Goal: Task Accomplishment & Management: Use online tool/utility

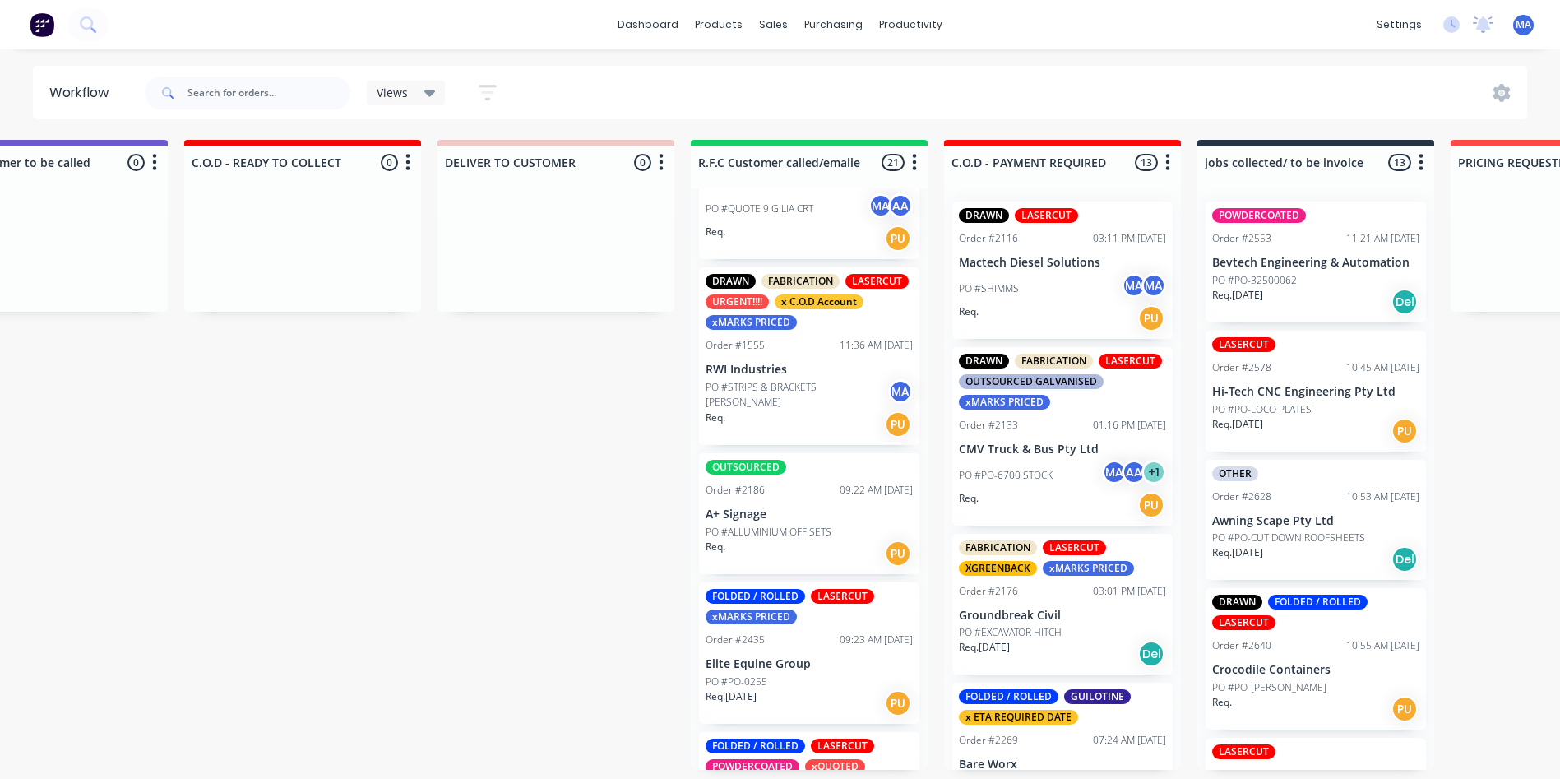
scroll to position [165, 0]
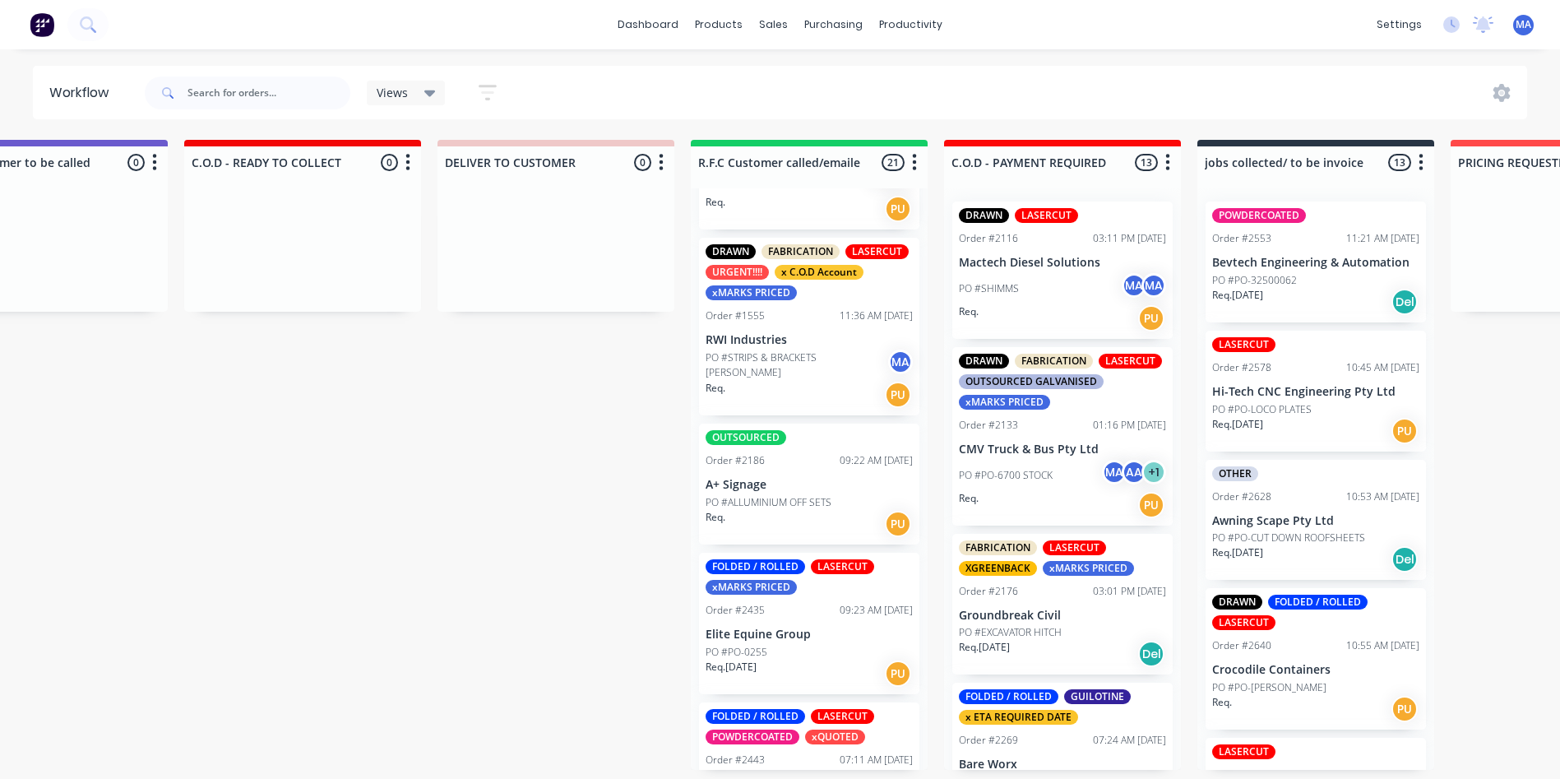
click at [802, 511] on div "Req. PU" at bounding box center [809, 524] width 207 height 28
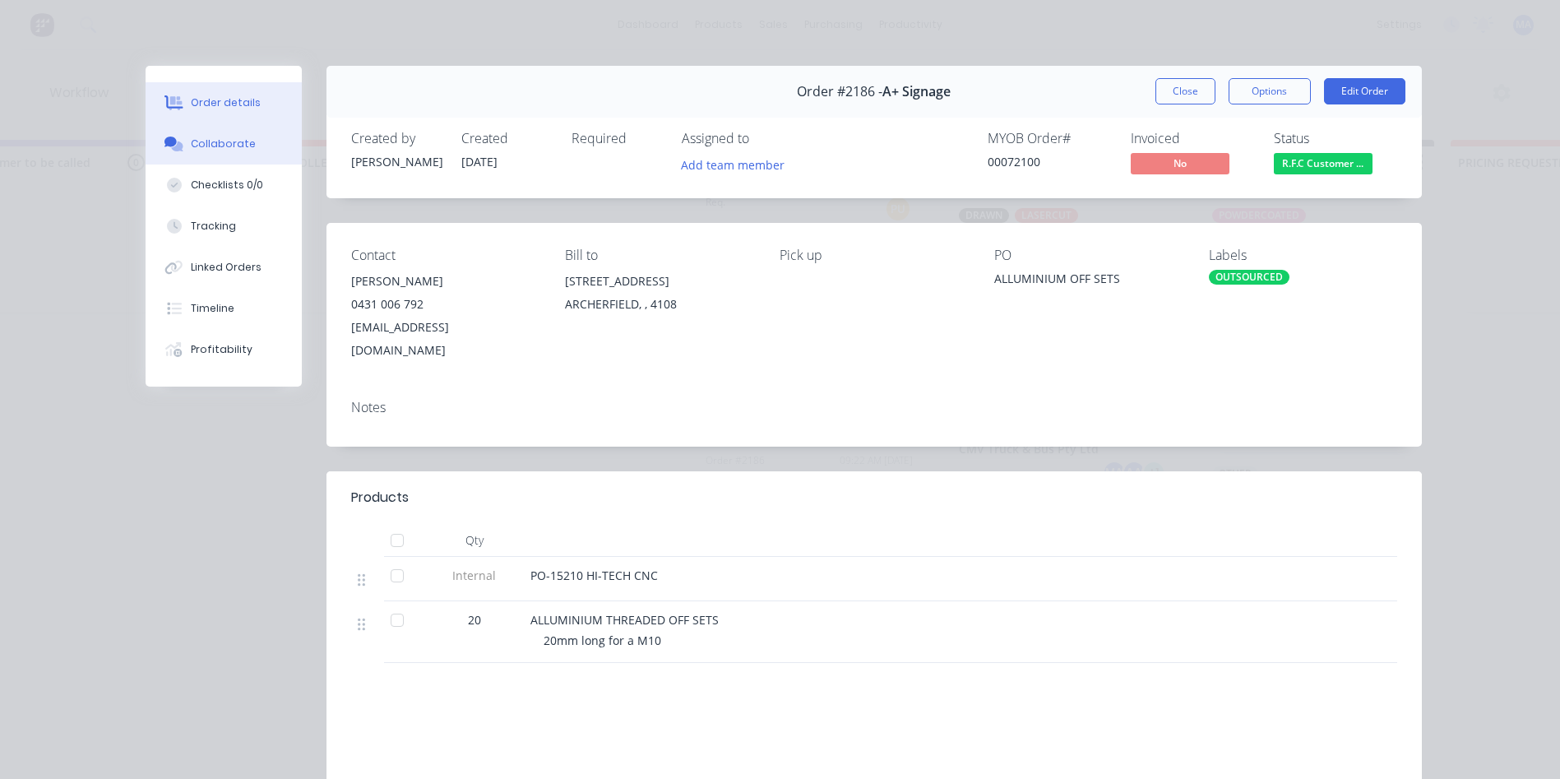
click at [165, 144] on icon at bounding box center [171, 142] width 12 height 10
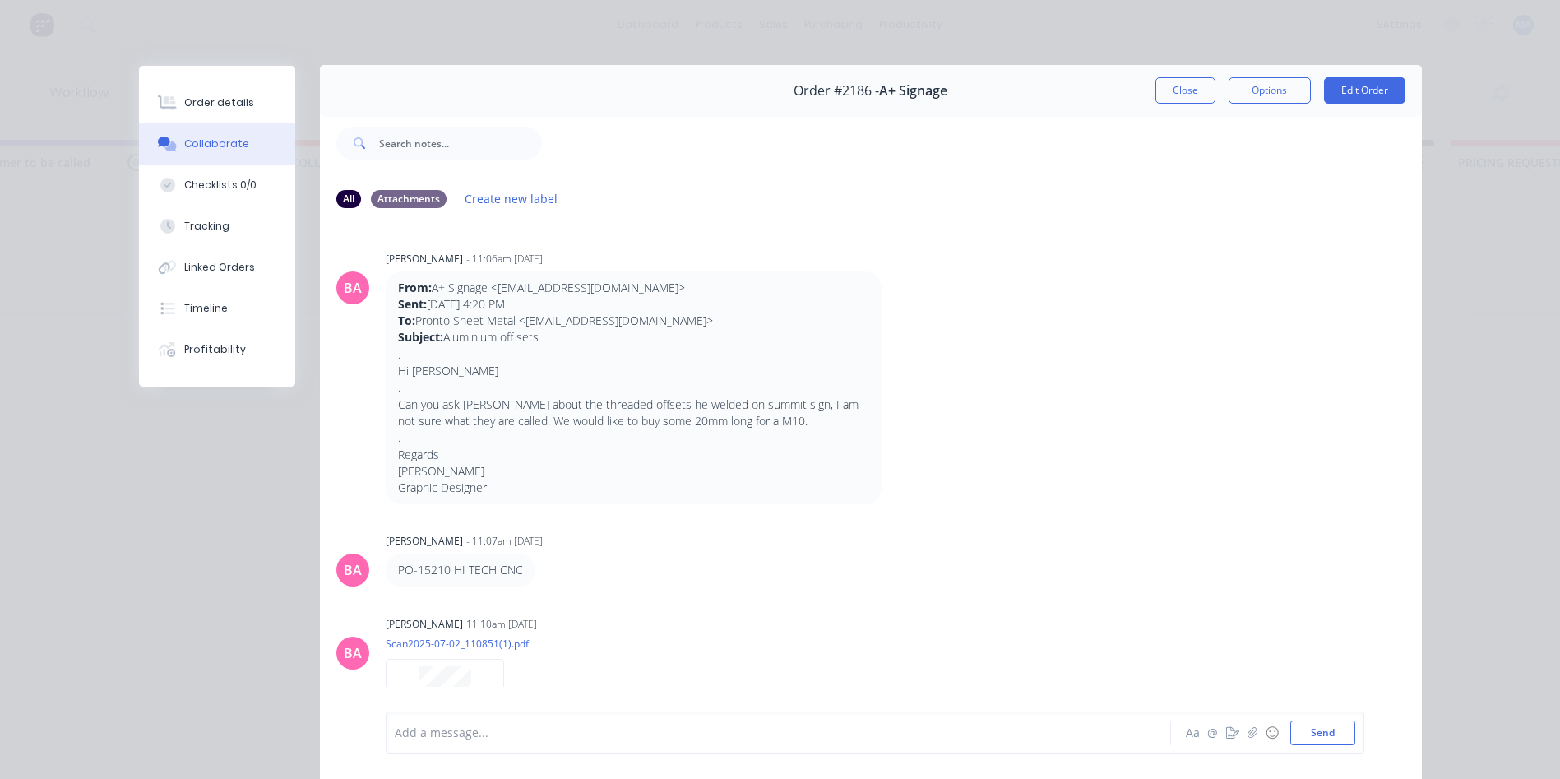
scroll to position [0, 0]
click at [1189, 82] on button "Close" at bounding box center [1186, 91] width 60 height 26
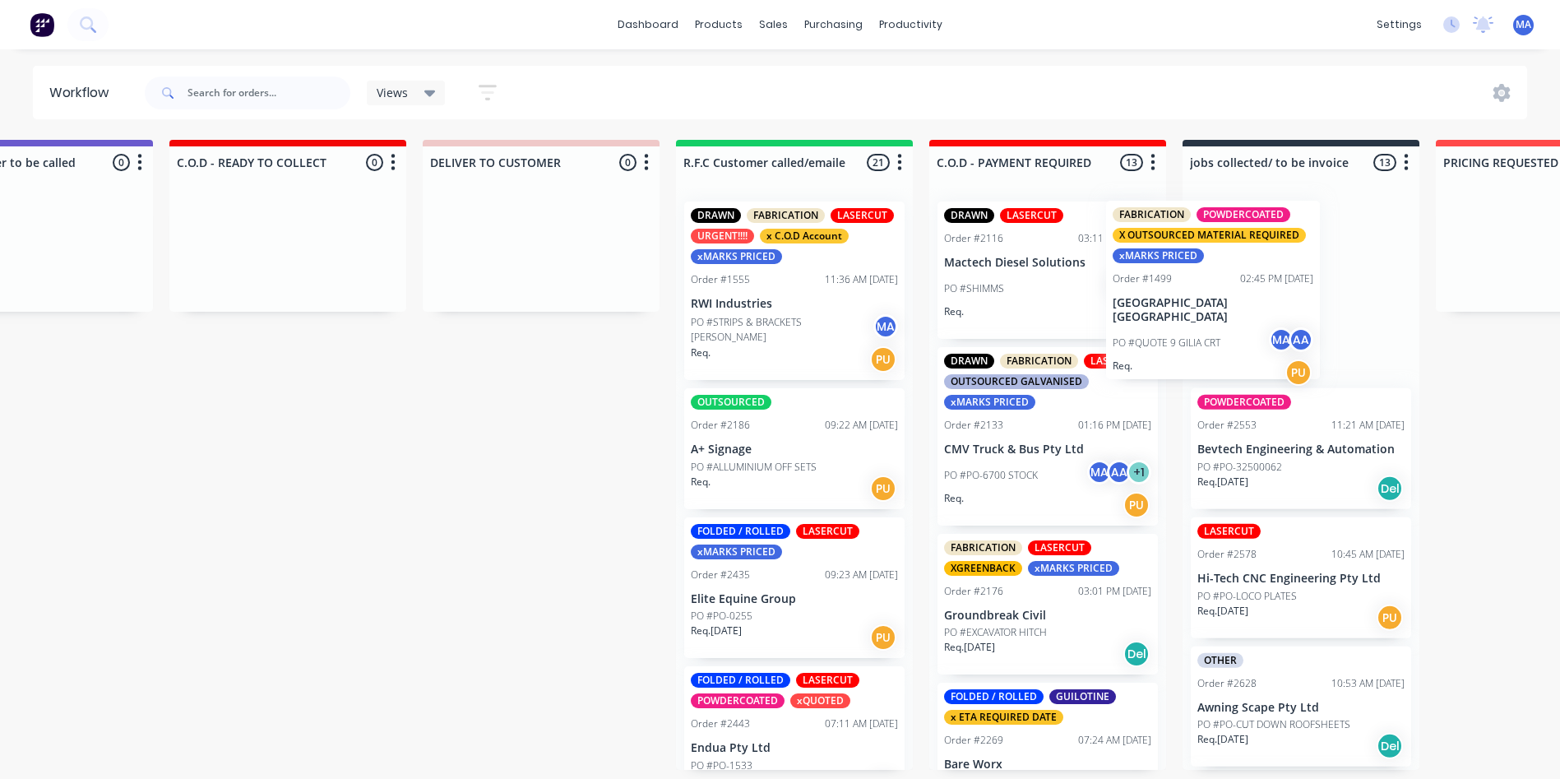
scroll to position [0, 2404]
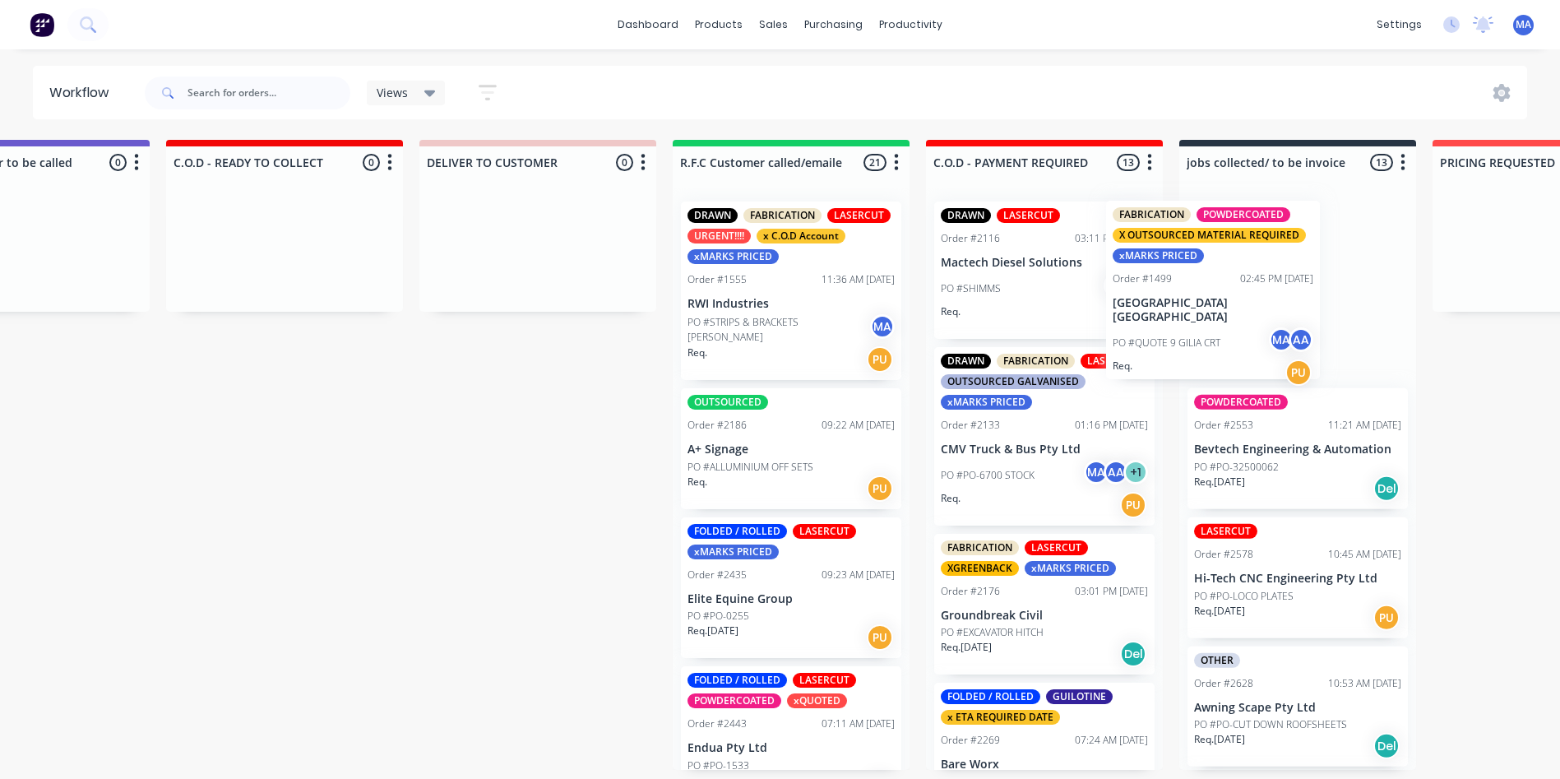
drag, startPoint x: 798, startPoint y: 309, endPoint x: 1222, endPoint y: 312, distance: 423.7
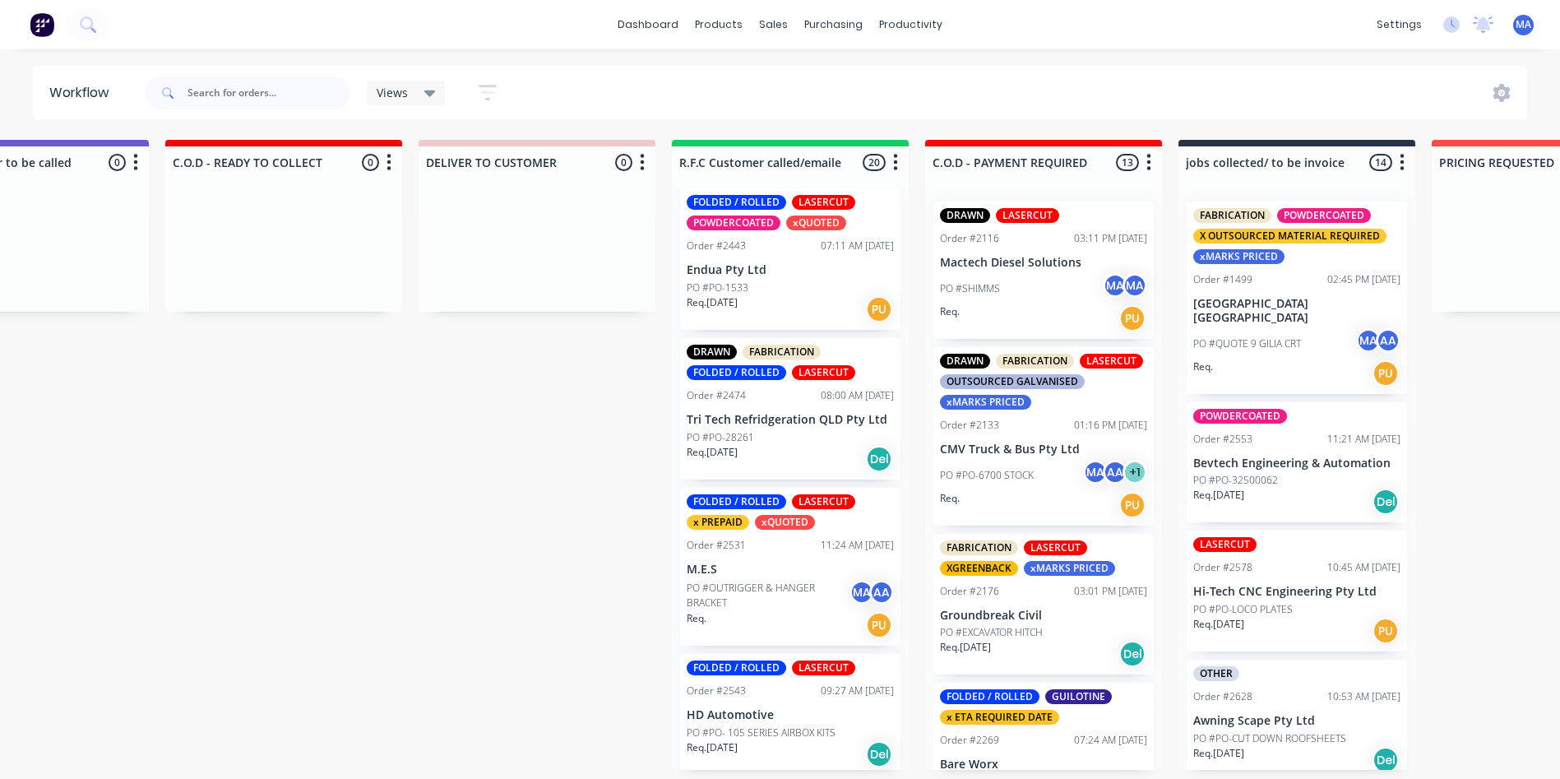
scroll to position [494, 0]
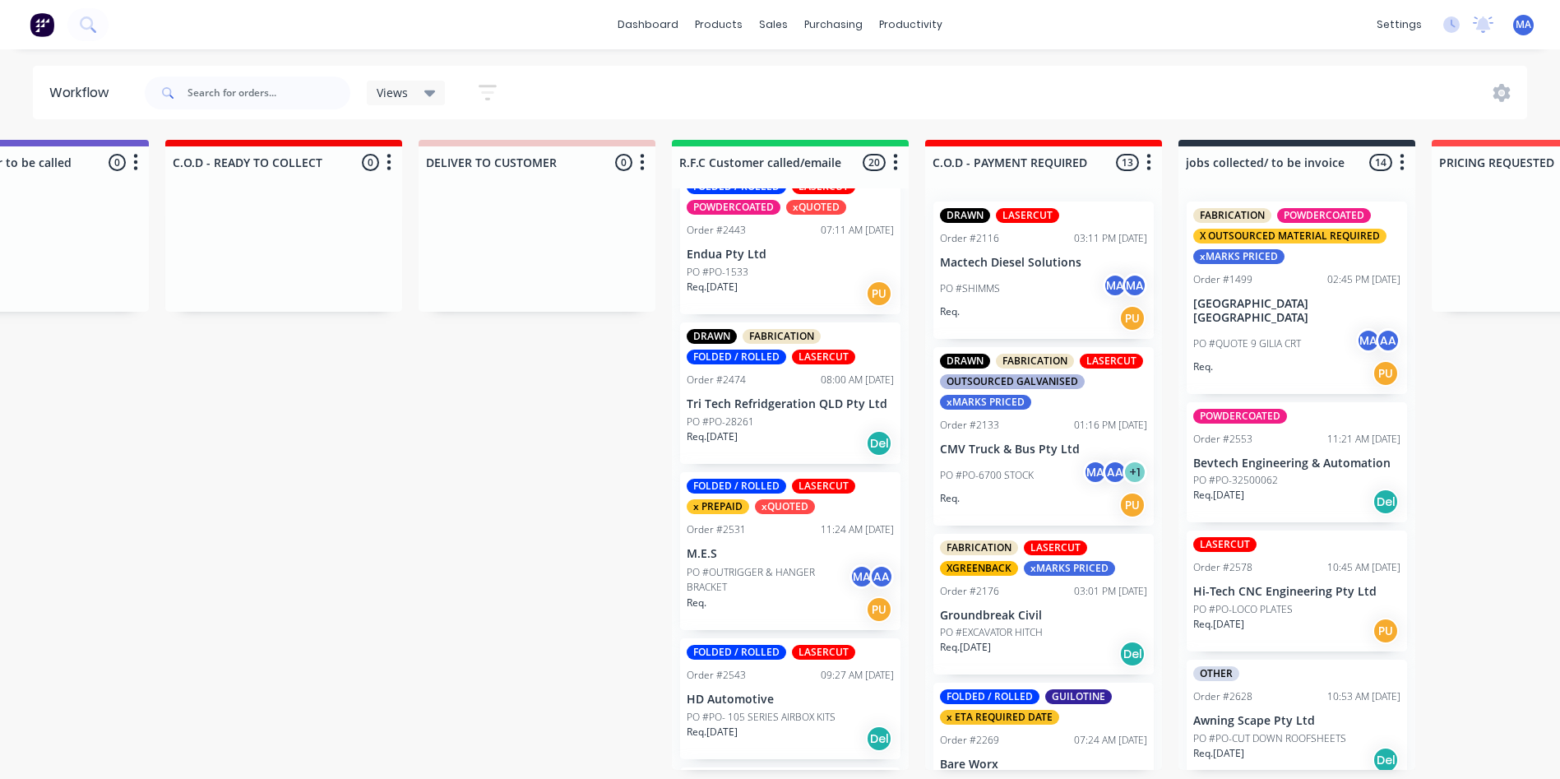
click at [769, 453] on div "Req. 30/07/25 Del" at bounding box center [790, 443] width 207 height 28
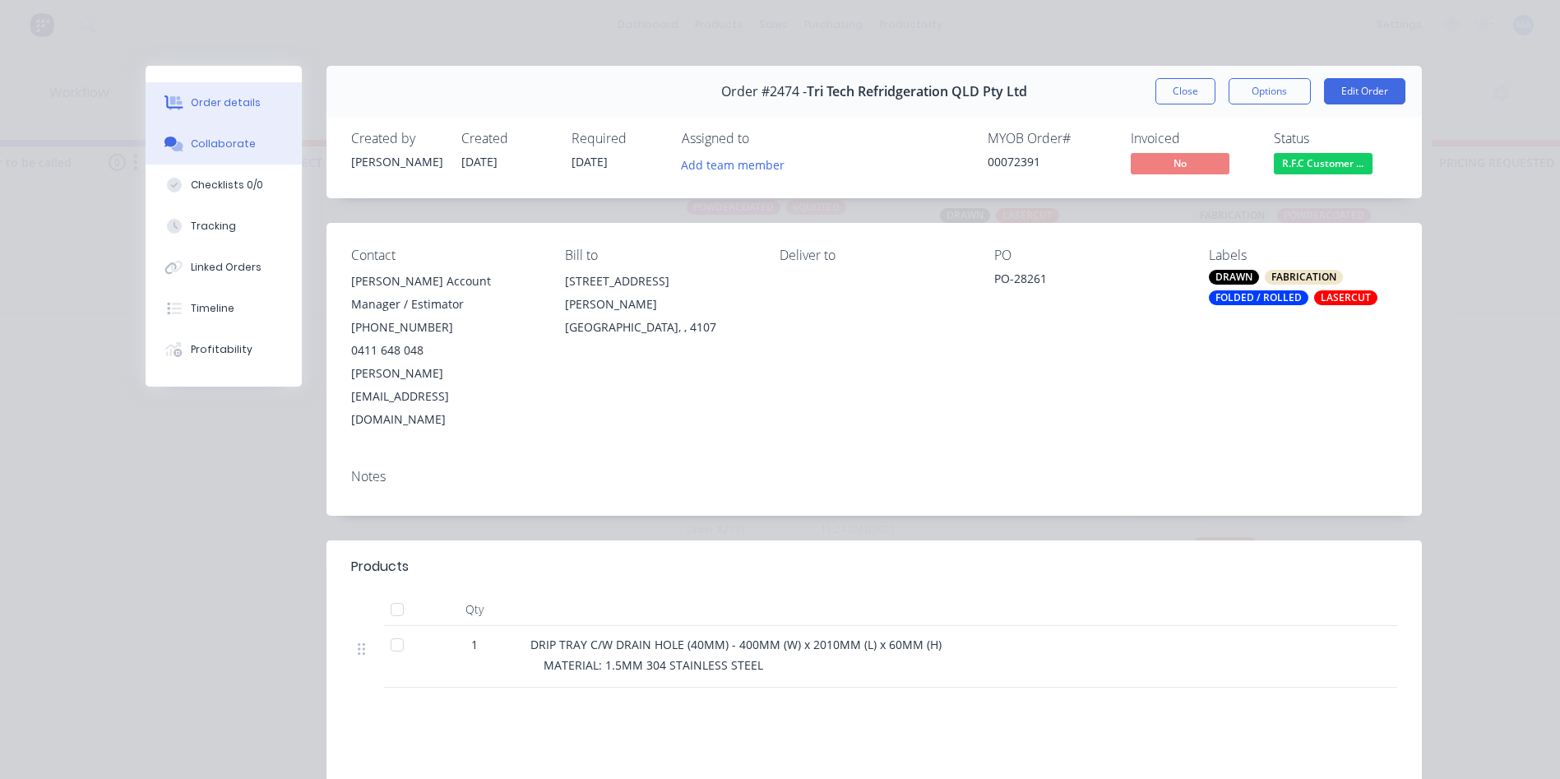
click at [258, 149] on button "Collaborate" at bounding box center [224, 143] width 156 height 41
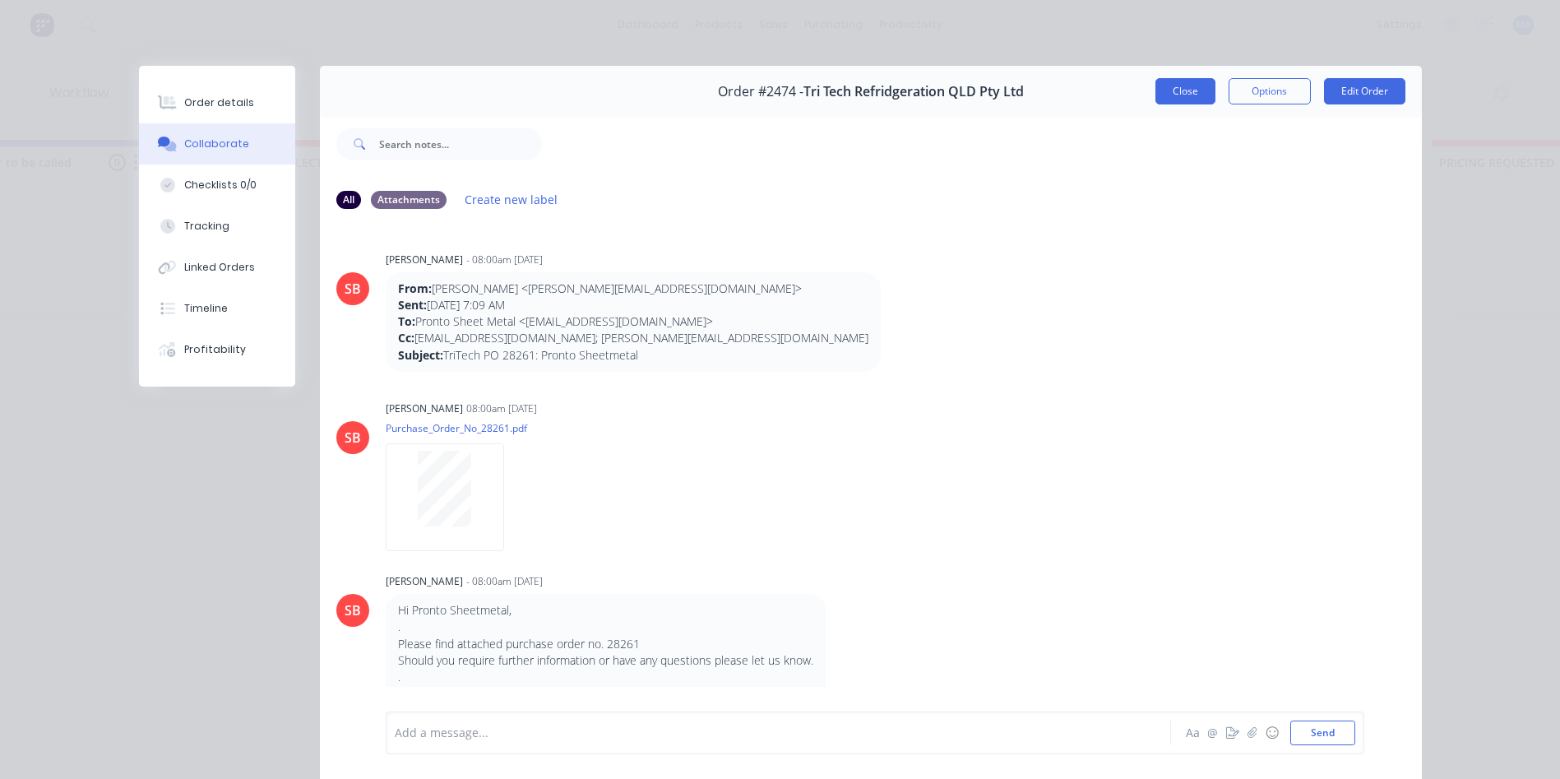
click at [1169, 100] on button "Close" at bounding box center [1186, 91] width 60 height 26
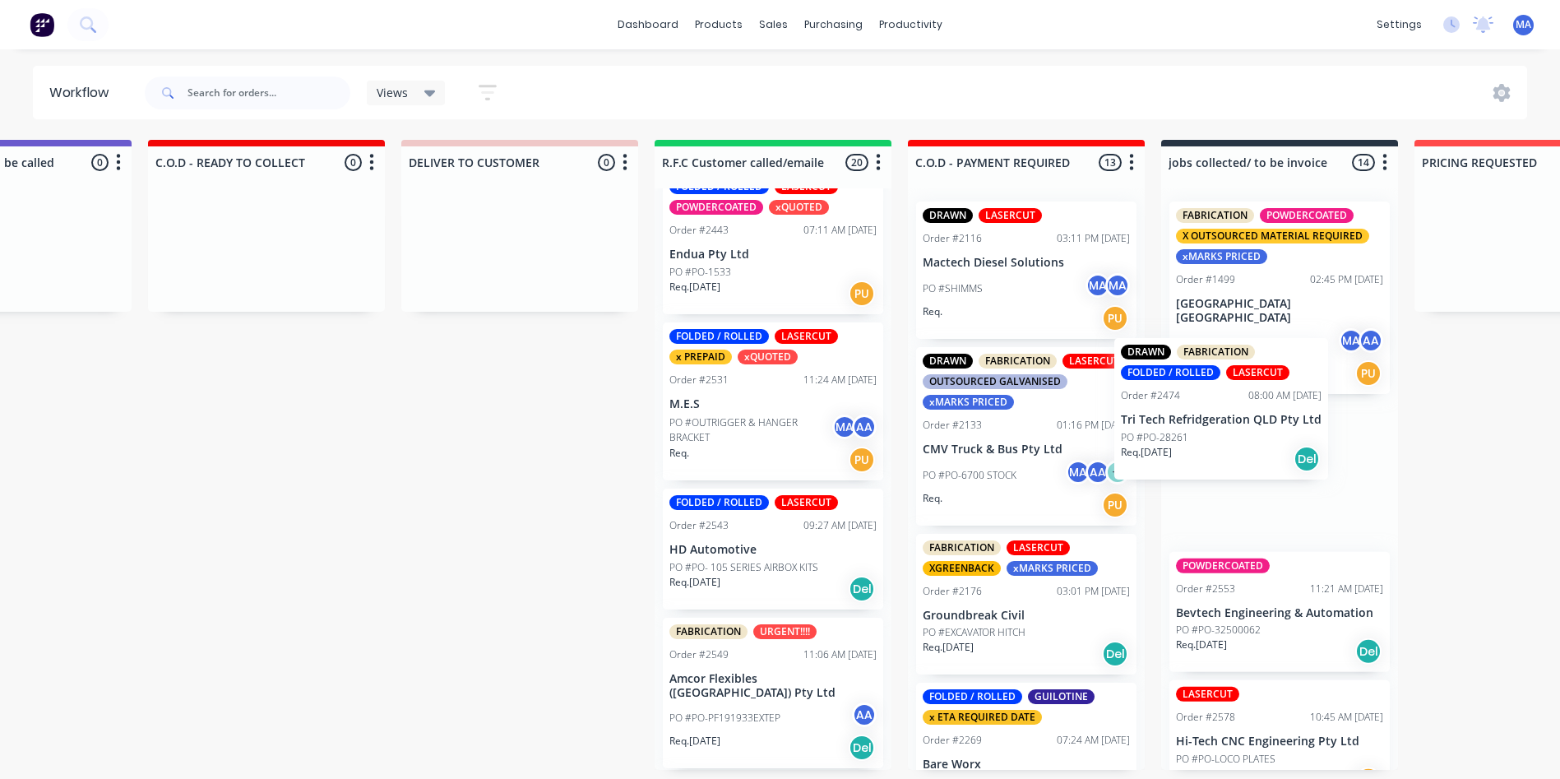
scroll to position [0, 2429]
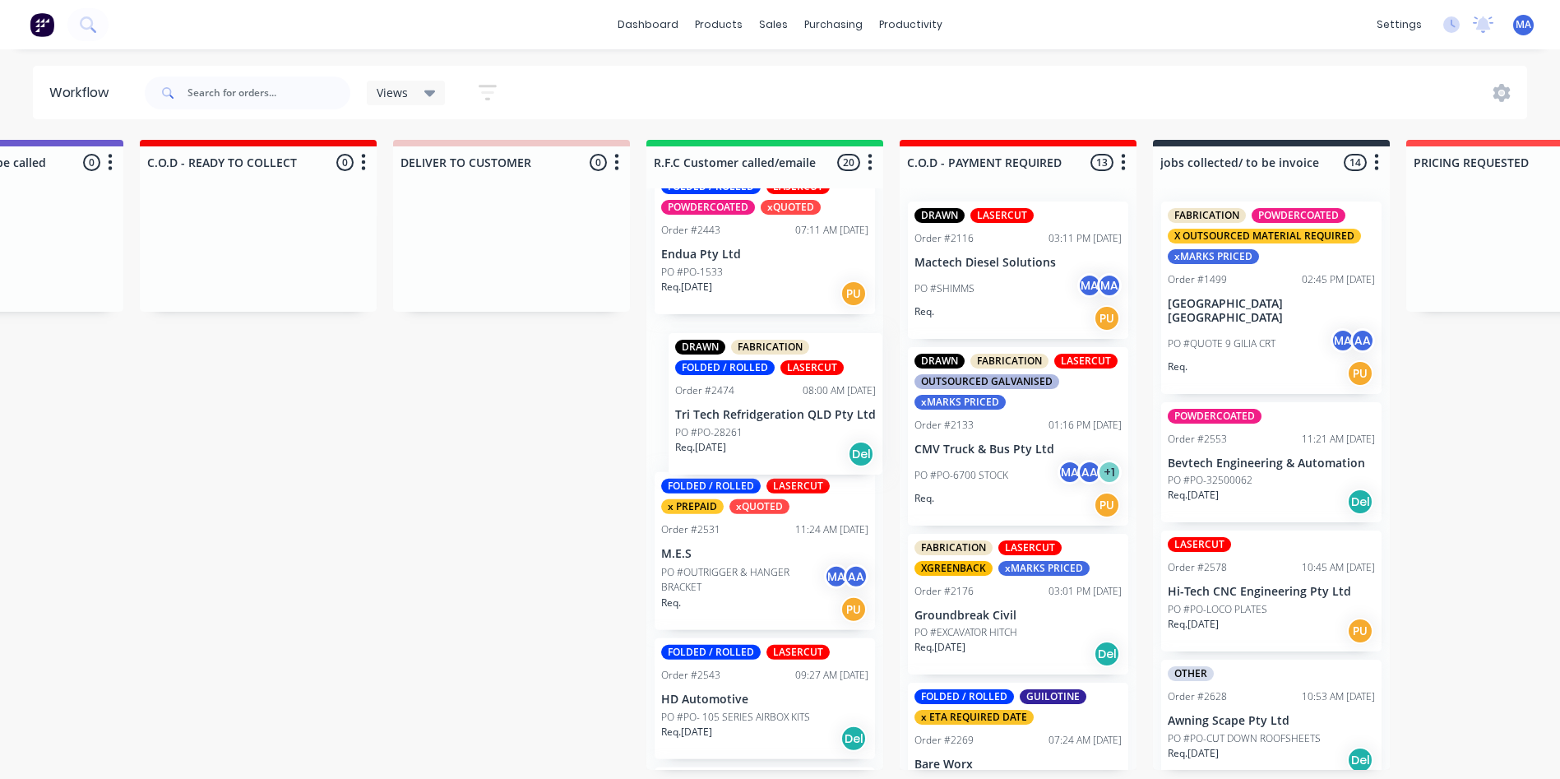
click at [811, 409] on div "DRAWN FABRICATION LASERCUT URGENT!!!! x C.O.D Account xMARKS PRICED Order #1555…" at bounding box center [765, 479] width 237 height 582
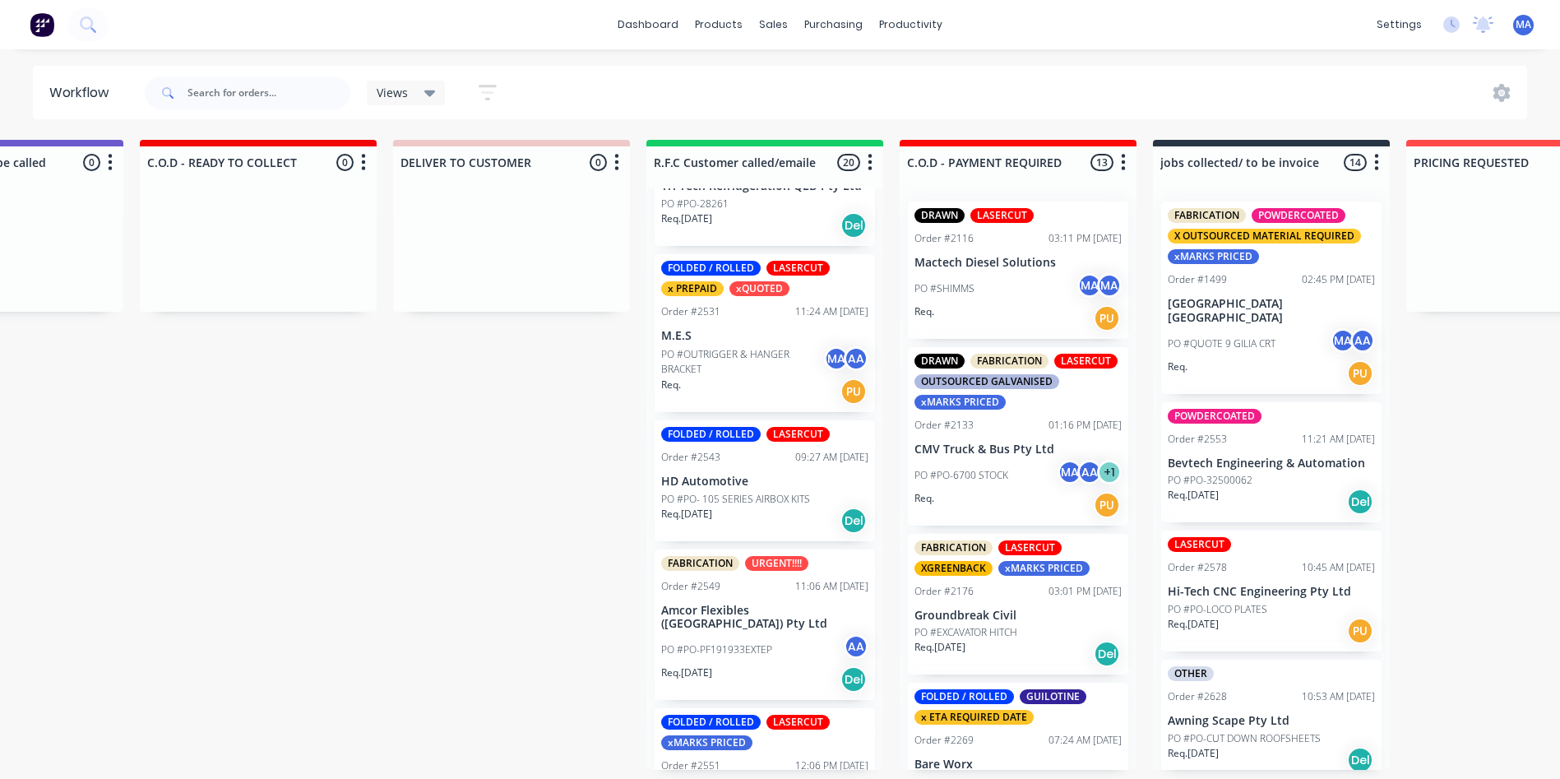
scroll to position [740, 0]
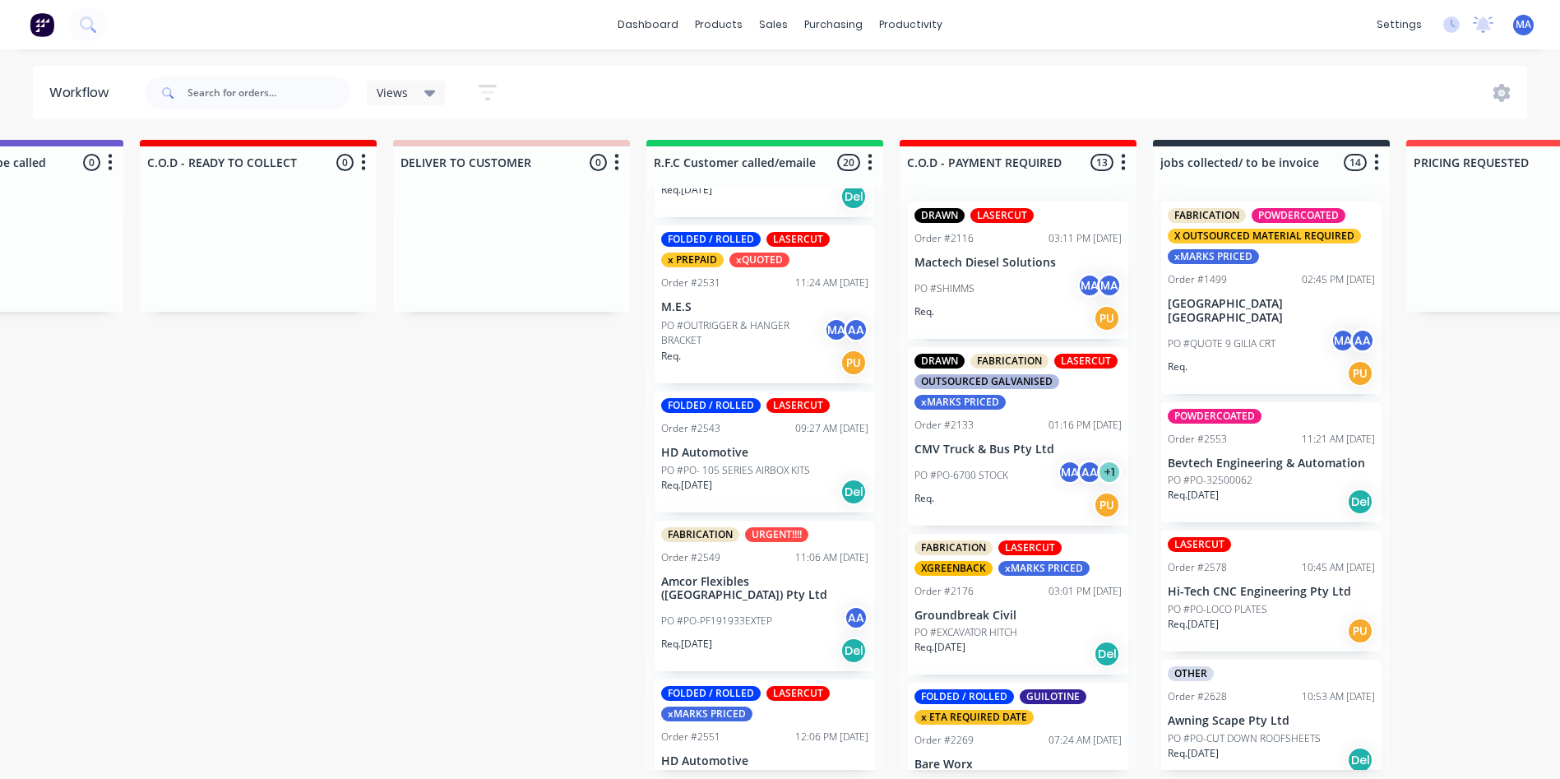
click at [750, 473] on p "PO #PO- 105 SERIES AIRBOX KITS" at bounding box center [735, 470] width 149 height 15
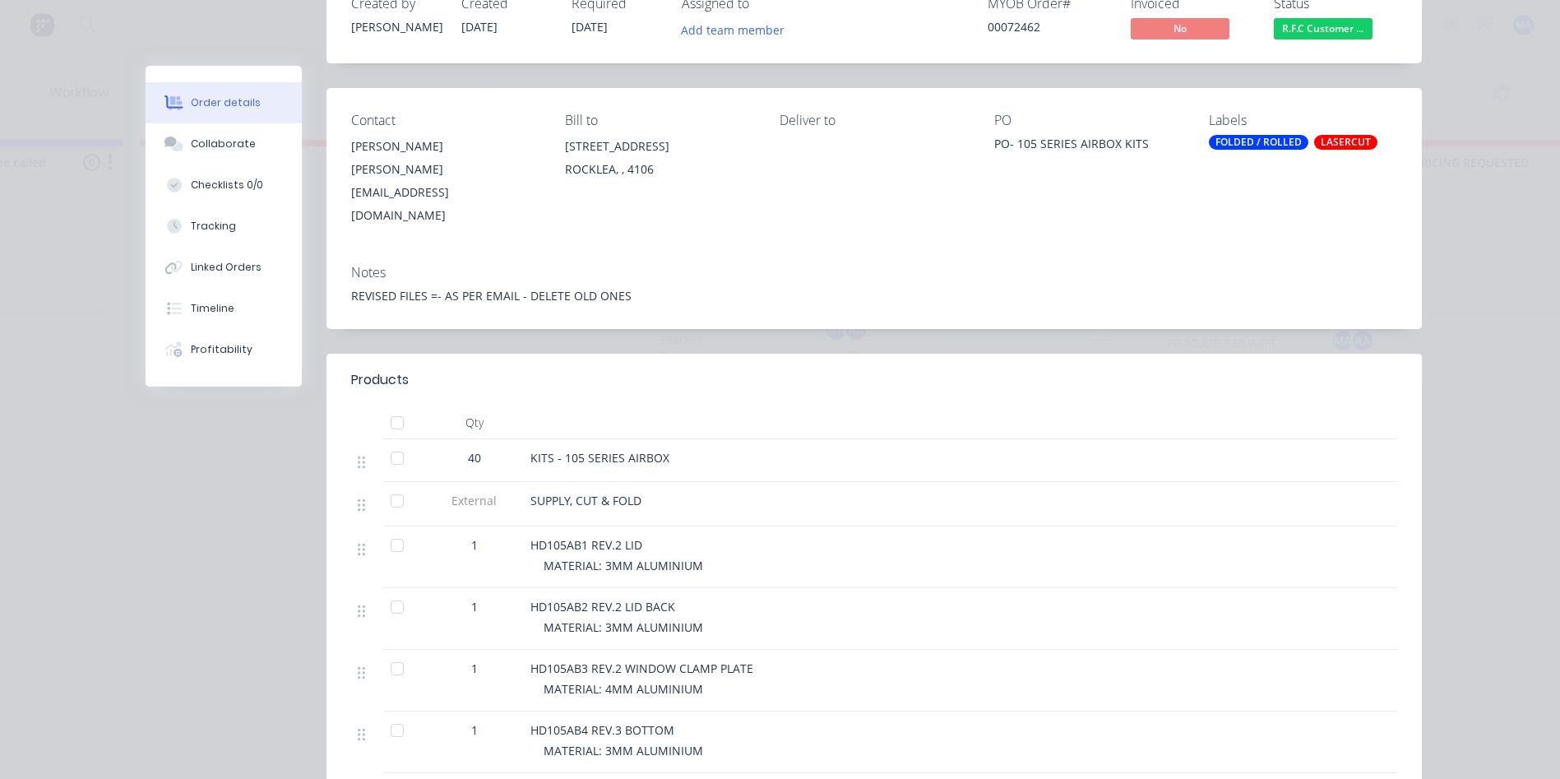
scroll to position [165, 0]
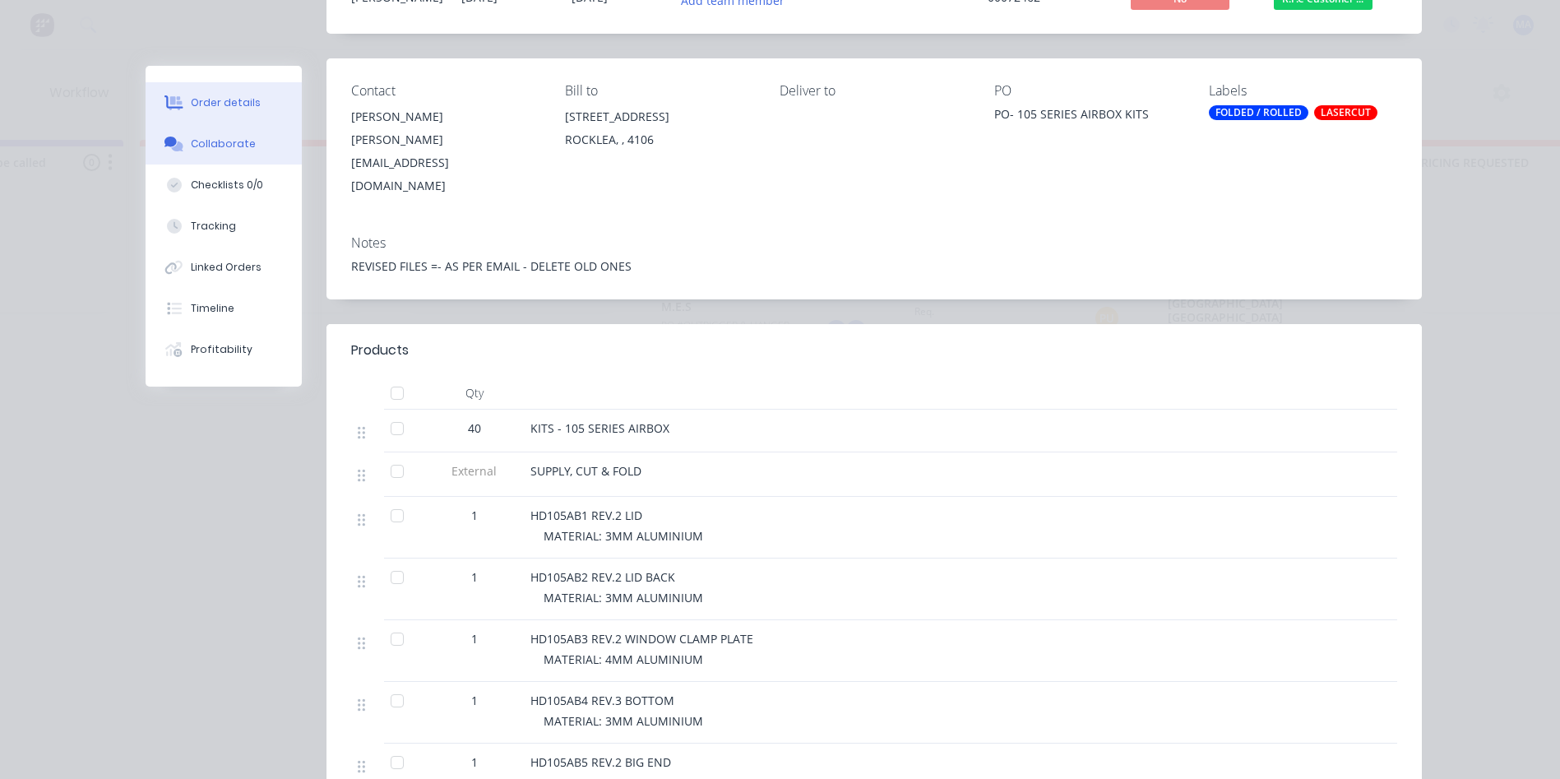
click at [244, 146] on button "Collaborate" at bounding box center [224, 143] width 156 height 41
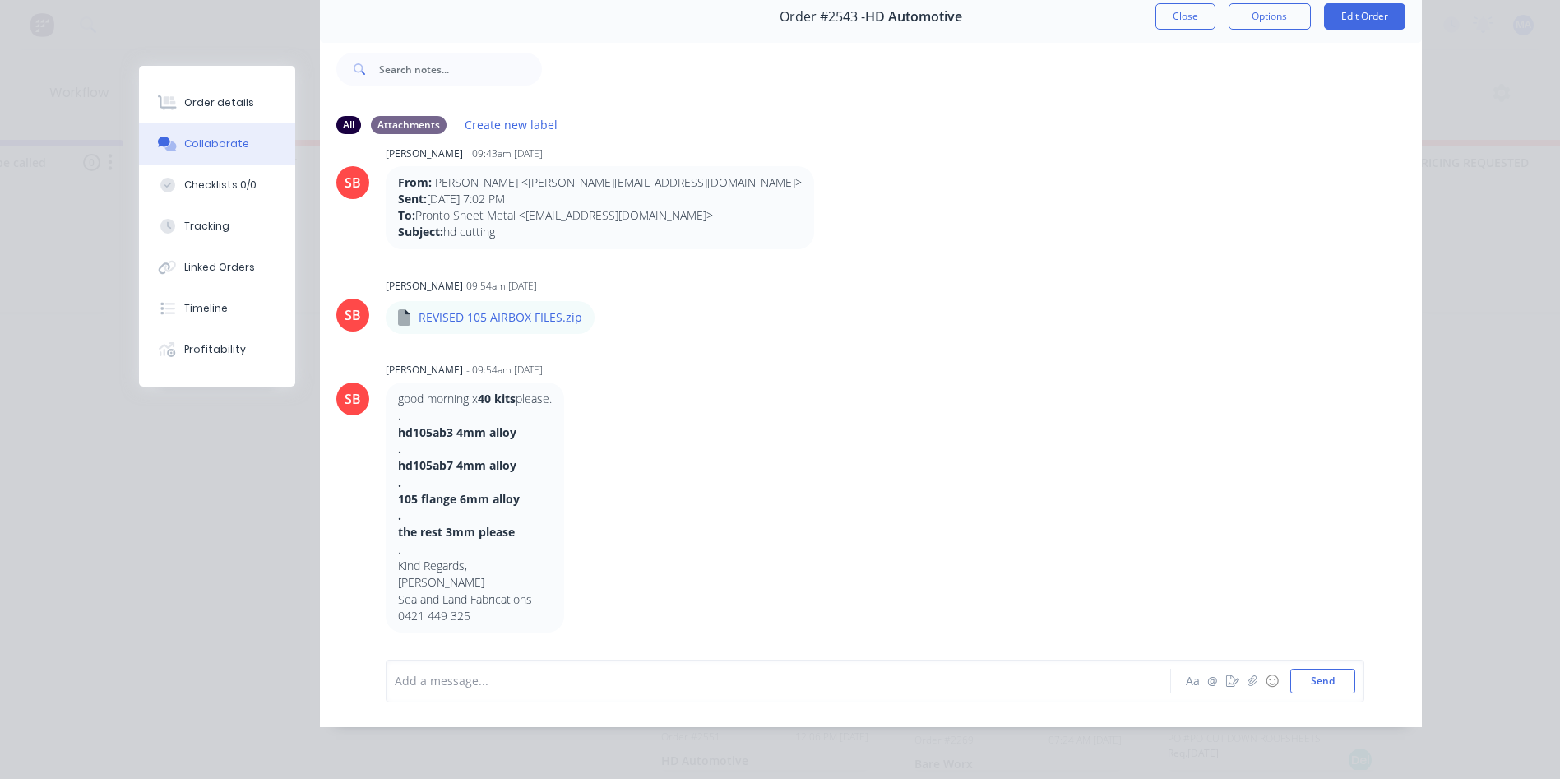
scroll to position [0, 0]
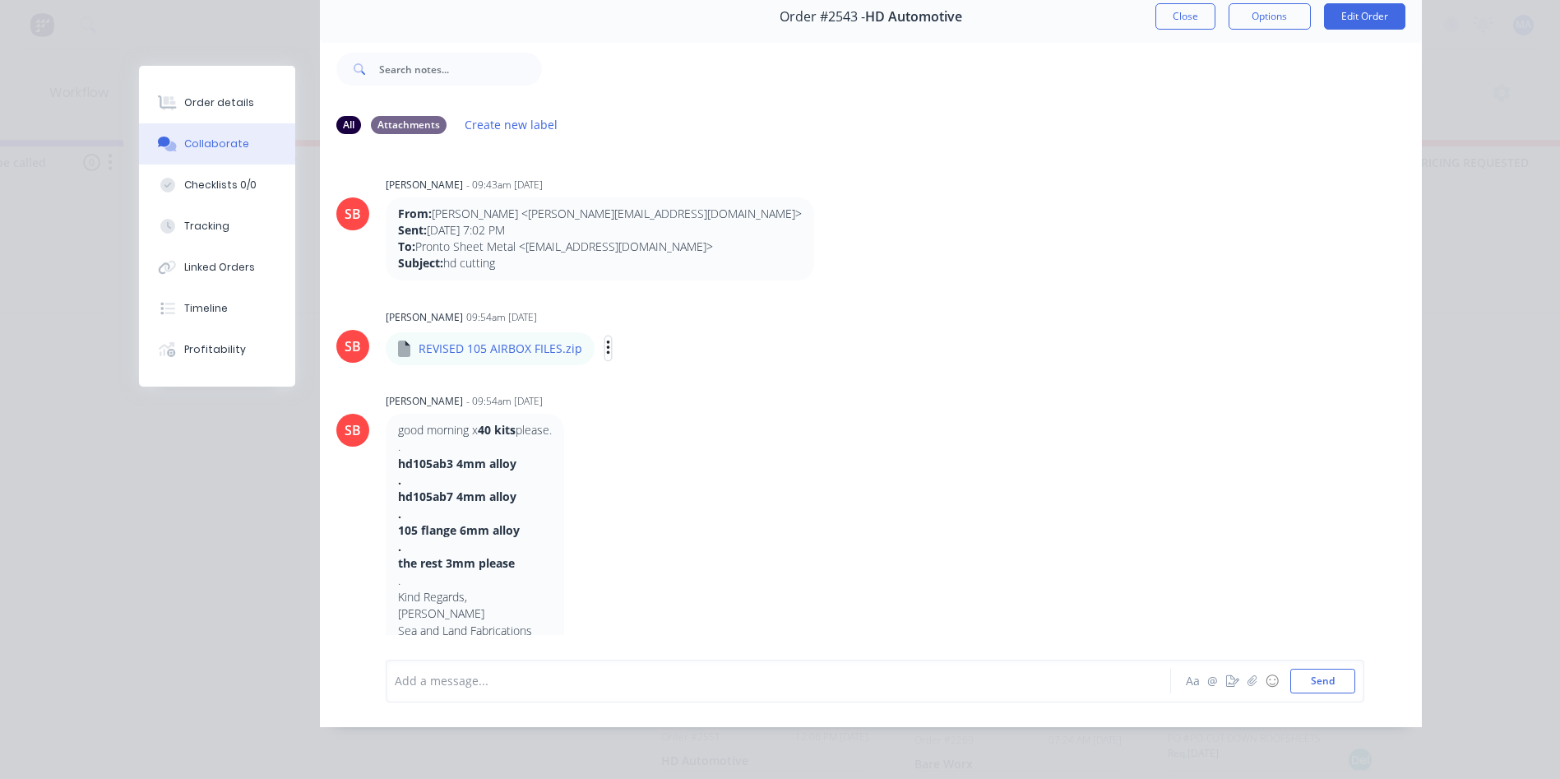
click at [606, 339] on icon "button" at bounding box center [608, 348] width 5 height 19
drag, startPoint x: 715, startPoint y: 549, endPoint x: 712, endPoint y: 539, distance: 10.4
click at [714, 543] on div "good morning x 40 kits please. . hd105ab3 4mm alloy . hd105ab7 4mm alloy . 105 …" at bounding box center [643, 539] width 514 height 250
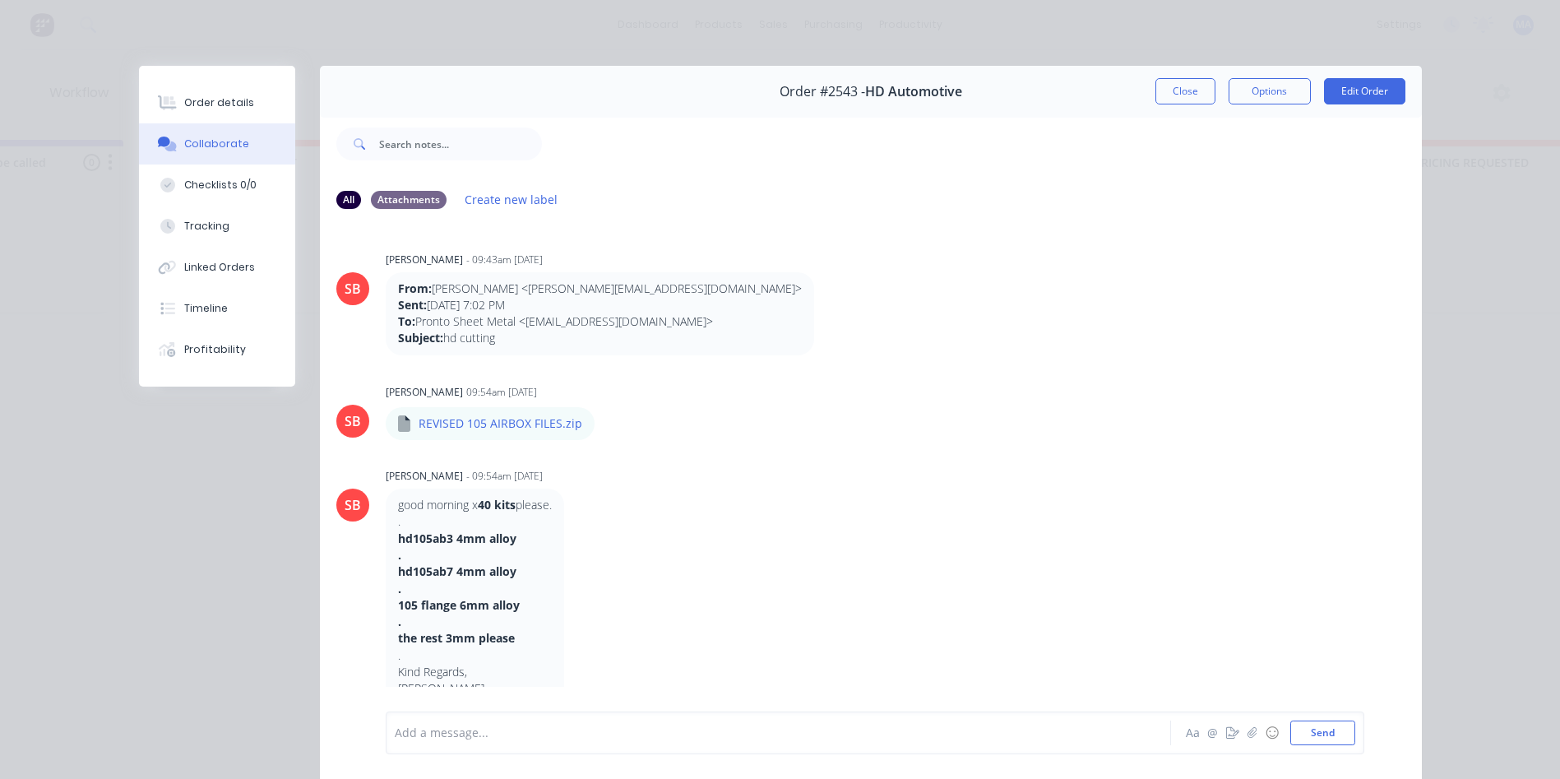
click at [1159, 59] on div "Order details Collaborate Checklists 0/0 Tracking Linked Orders Timeline Profit…" at bounding box center [780, 389] width 1560 height 779
click at [1164, 74] on div "Order #2543 - HD Automotive Close Options Edit Order" at bounding box center [871, 92] width 1102 height 52
drag, startPoint x: 1168, startPoint y: 81, endPoint x: 1169, endPoint y: 103, distance: 21.4
click at [1171, 81] on button "Close" at bounding box center [1186, 91] width 60 height 26
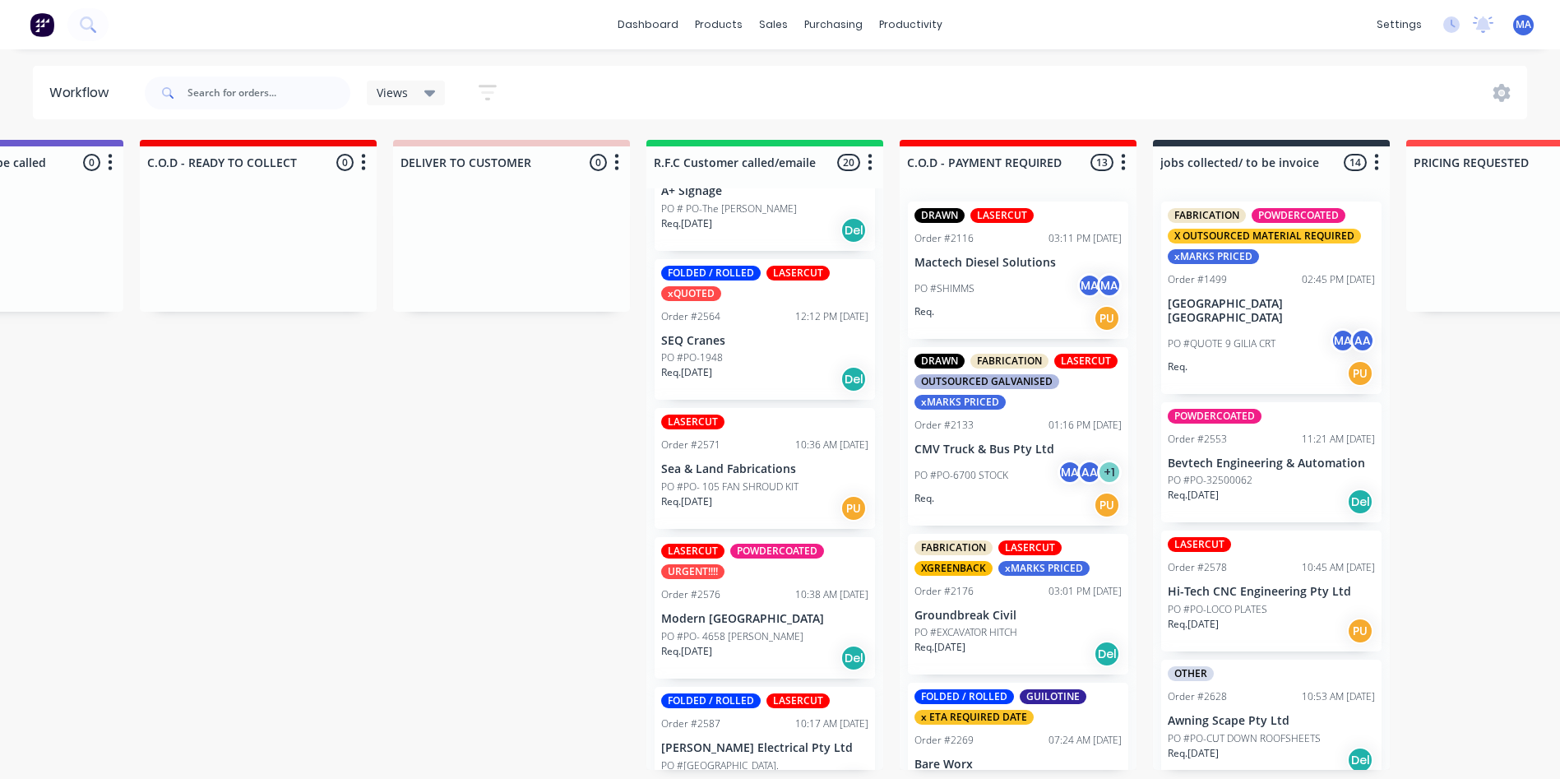
scroll to position [1645, 0]
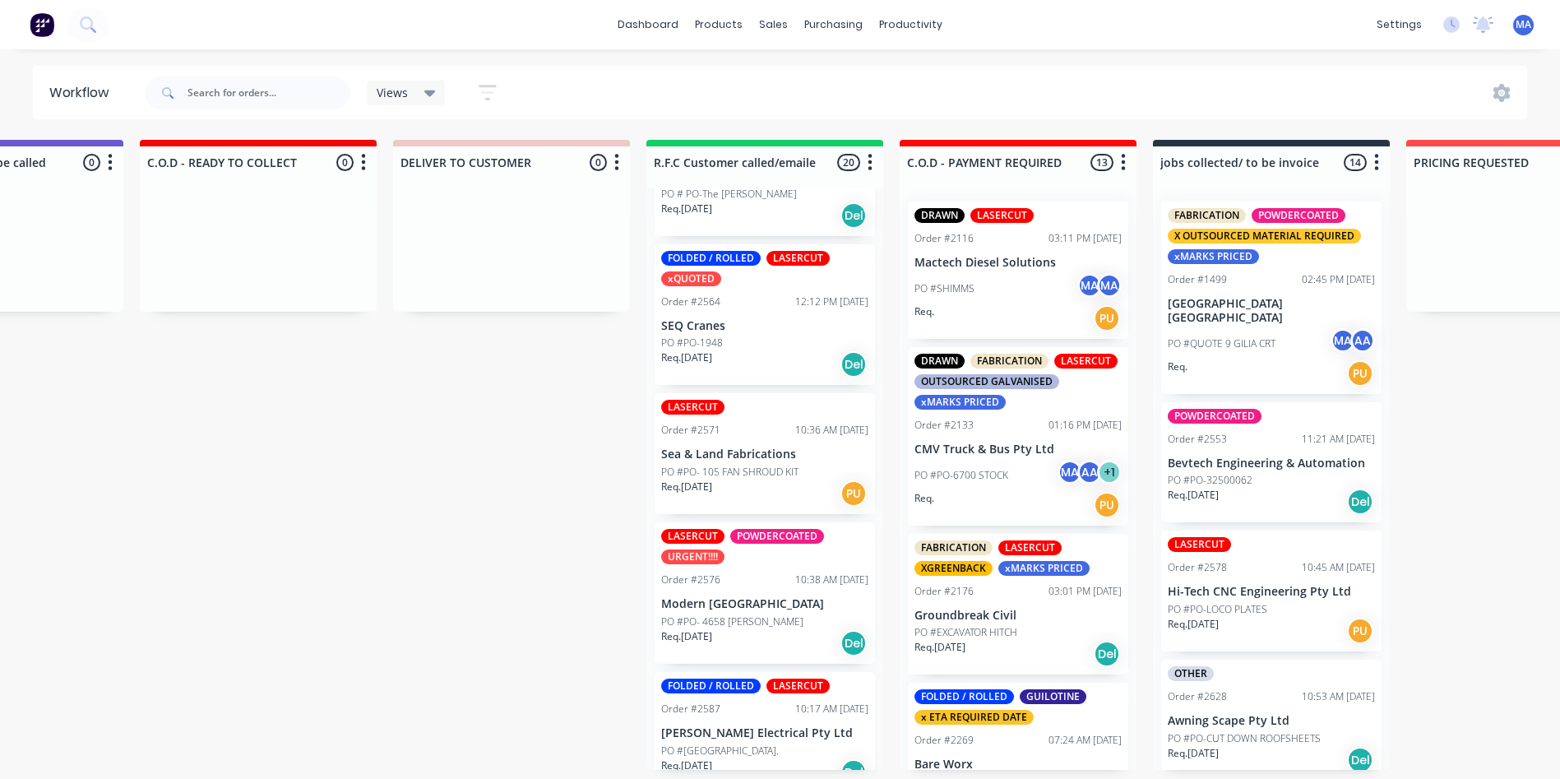
click at [767, 343] on div "PO #PO-1948" at bounding box center [764, 343] width 207 height 15
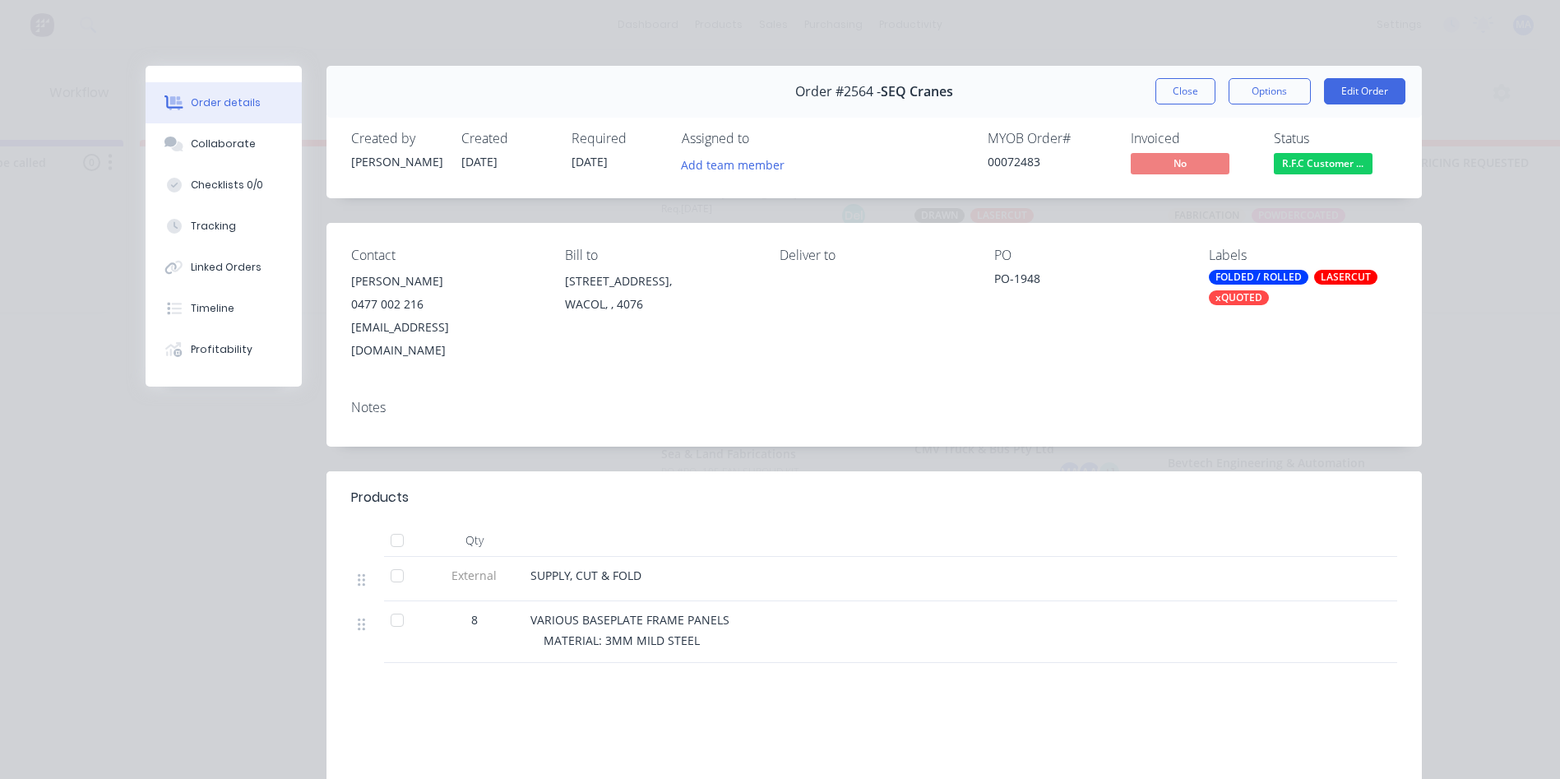
click at [1172, 92] on button "Close" at bounding box center [1186, 91] width 60 height 26
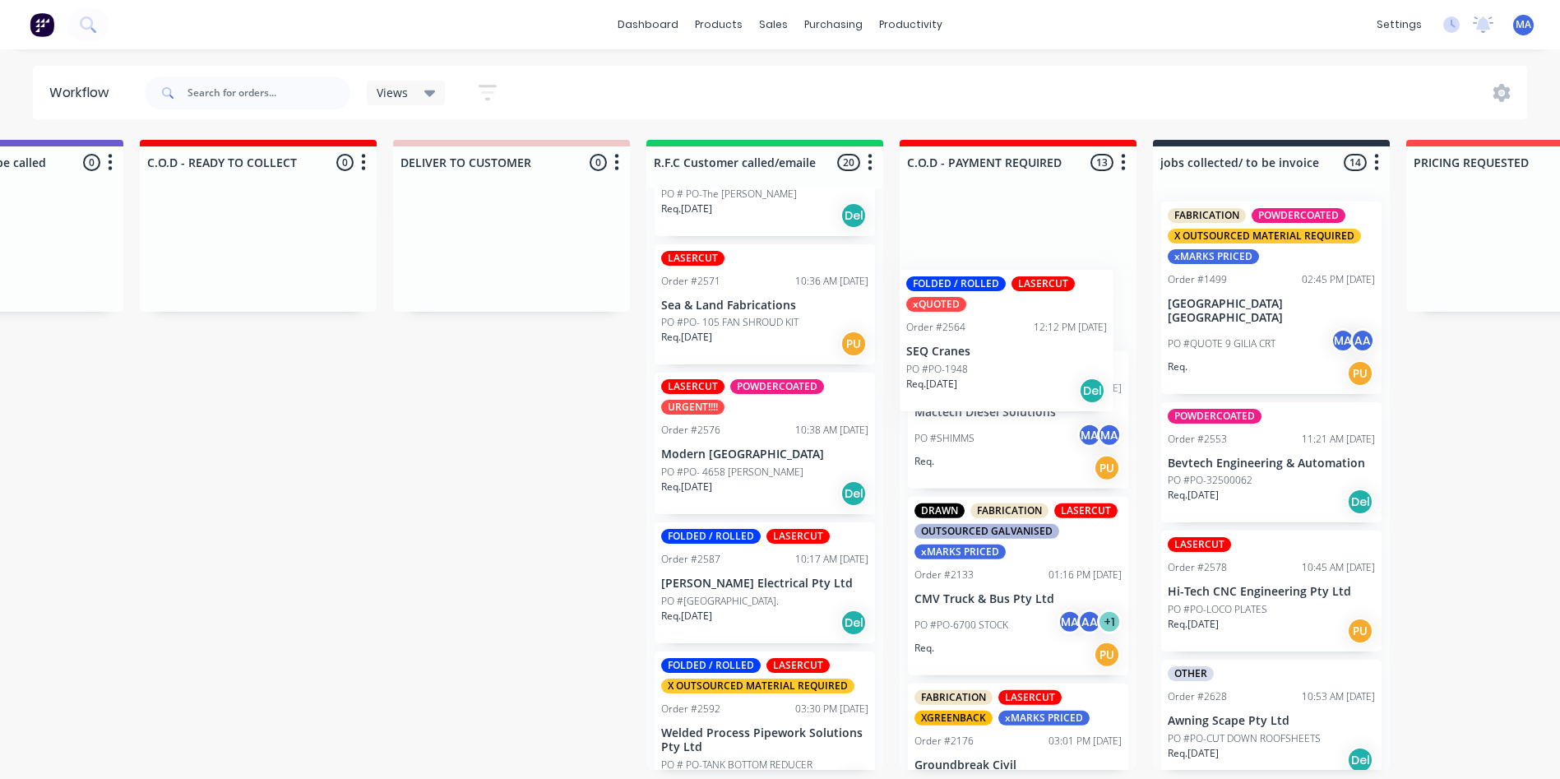
scroll to position [1643, 0]
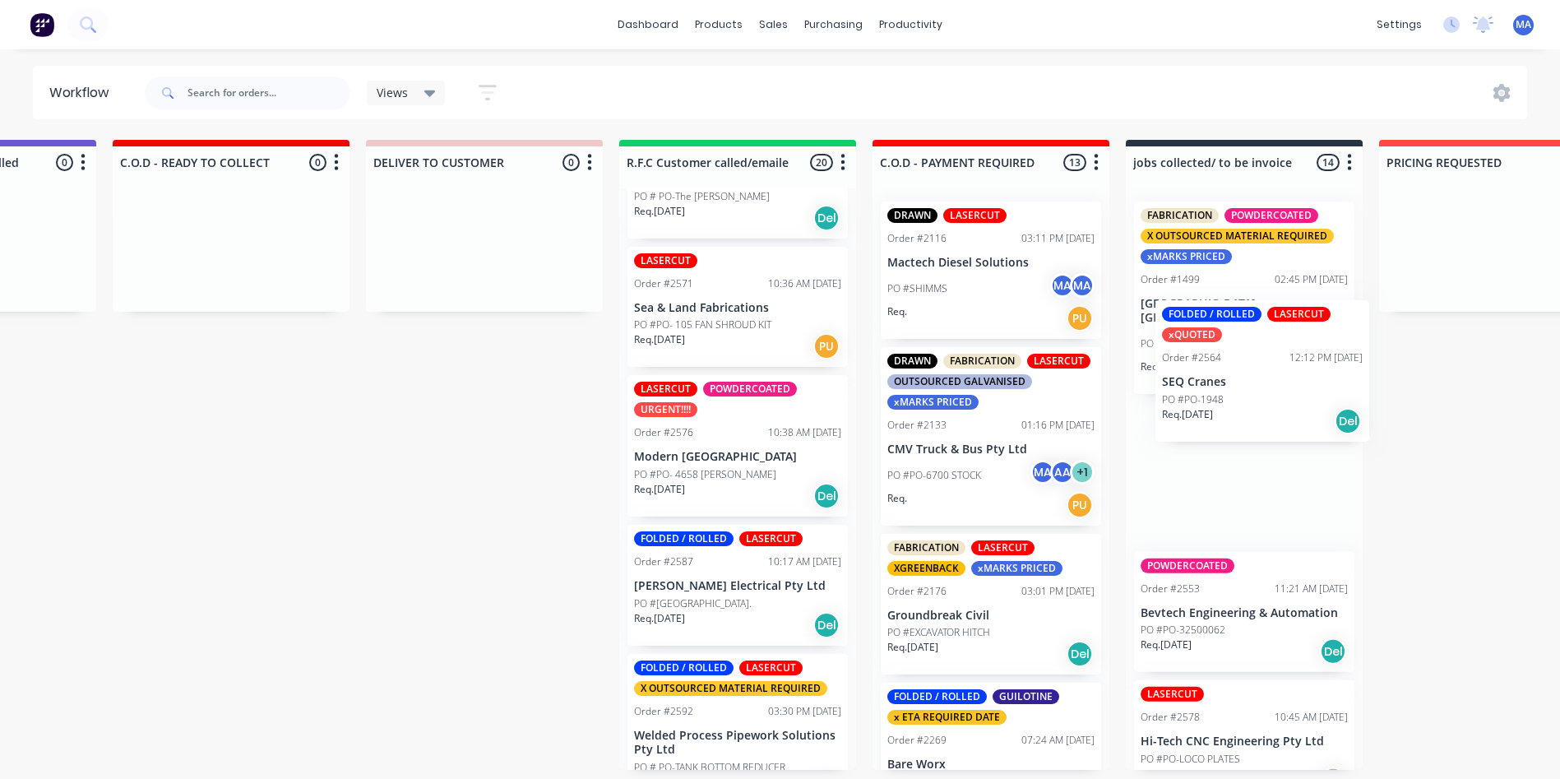
drag, startPoint x: 752, startPoint y: 318, endPoint x: 1067, endPoint y: 423, distance: 331.9
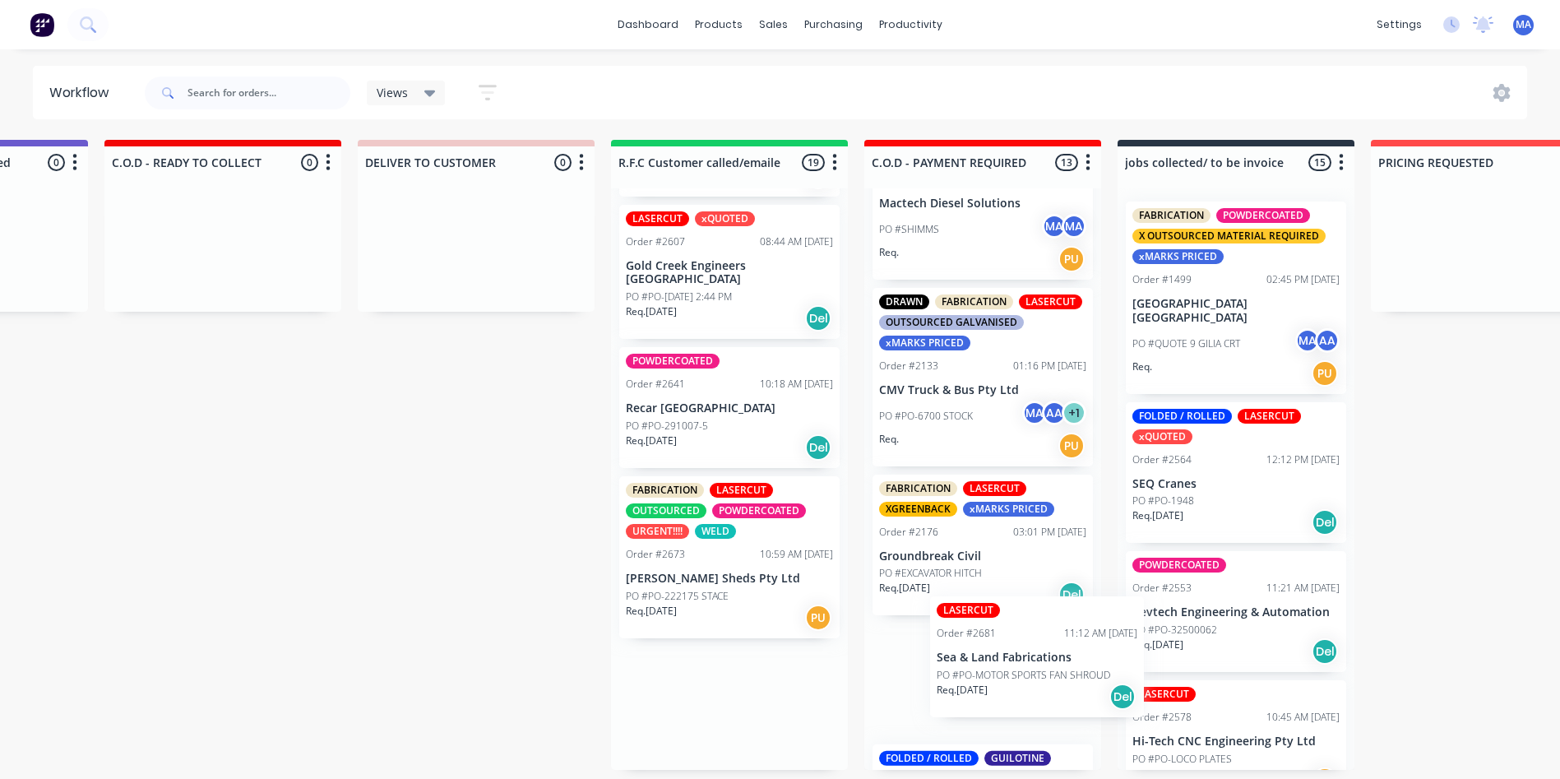
scroll to position [60, 0]
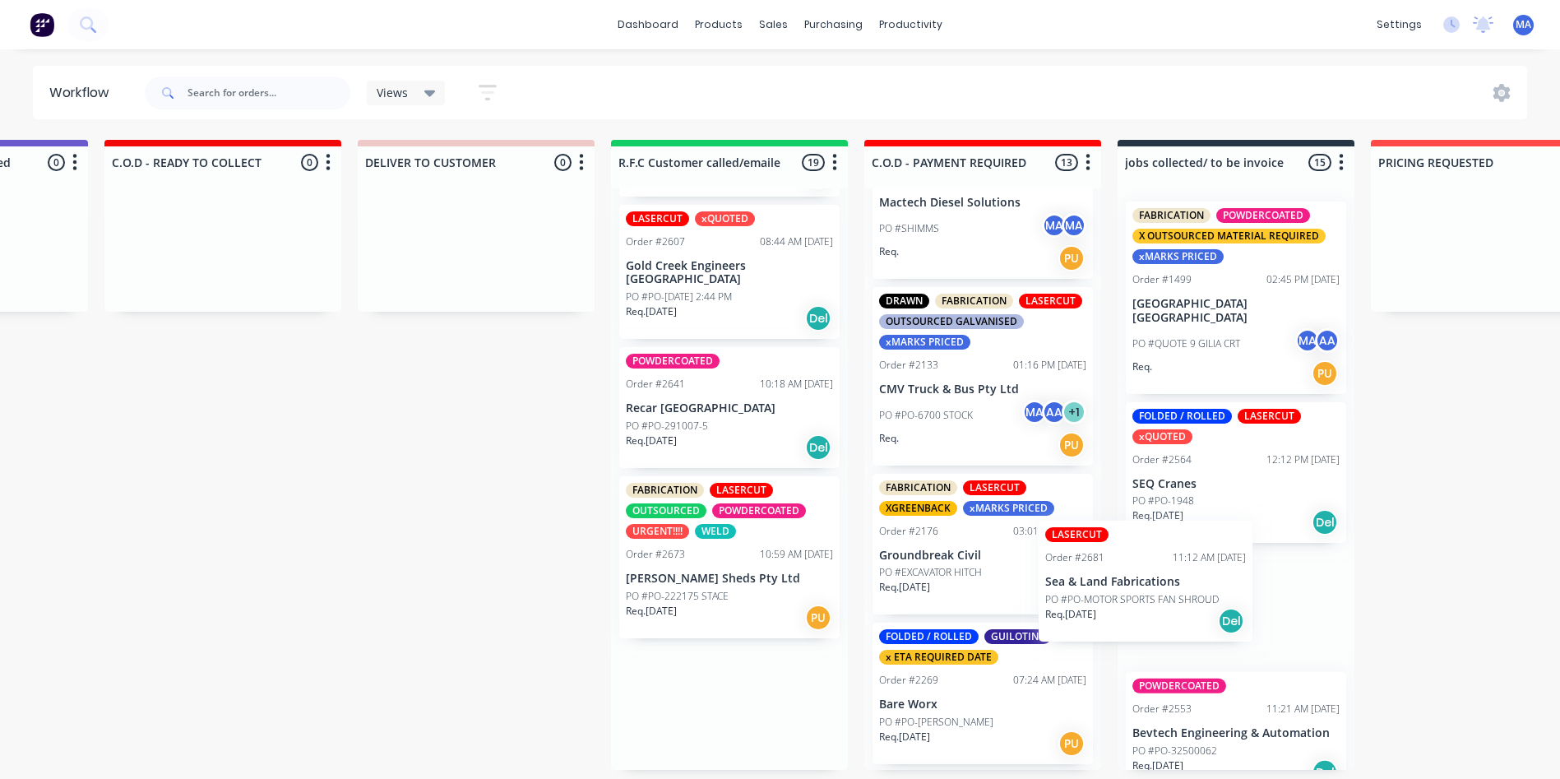
drag, startPoint x: 753, startPoint y: 716, endPoint x: 1140, endPoint y: 576, distance: 411.9
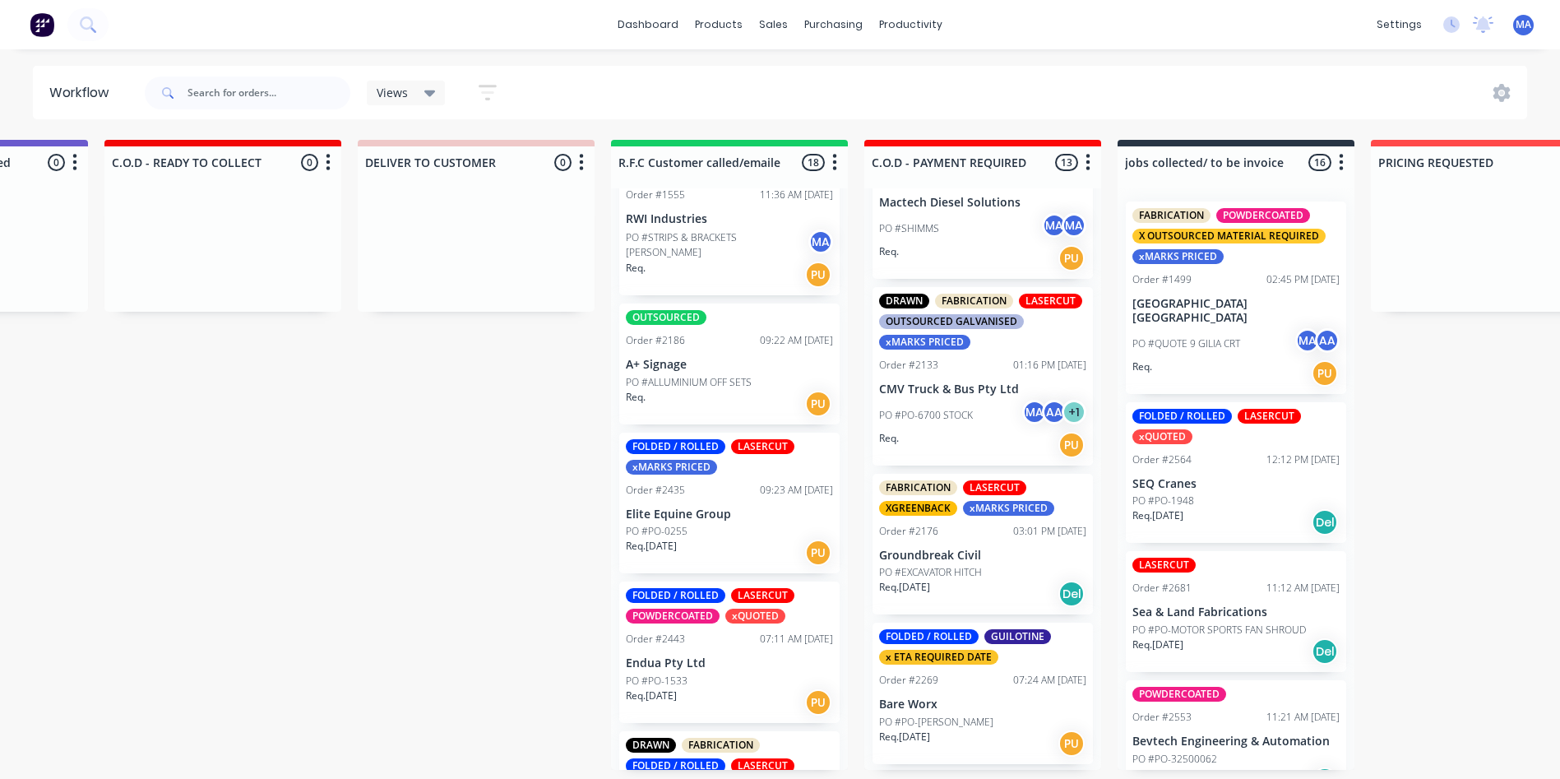
scroll to position [0, 0]
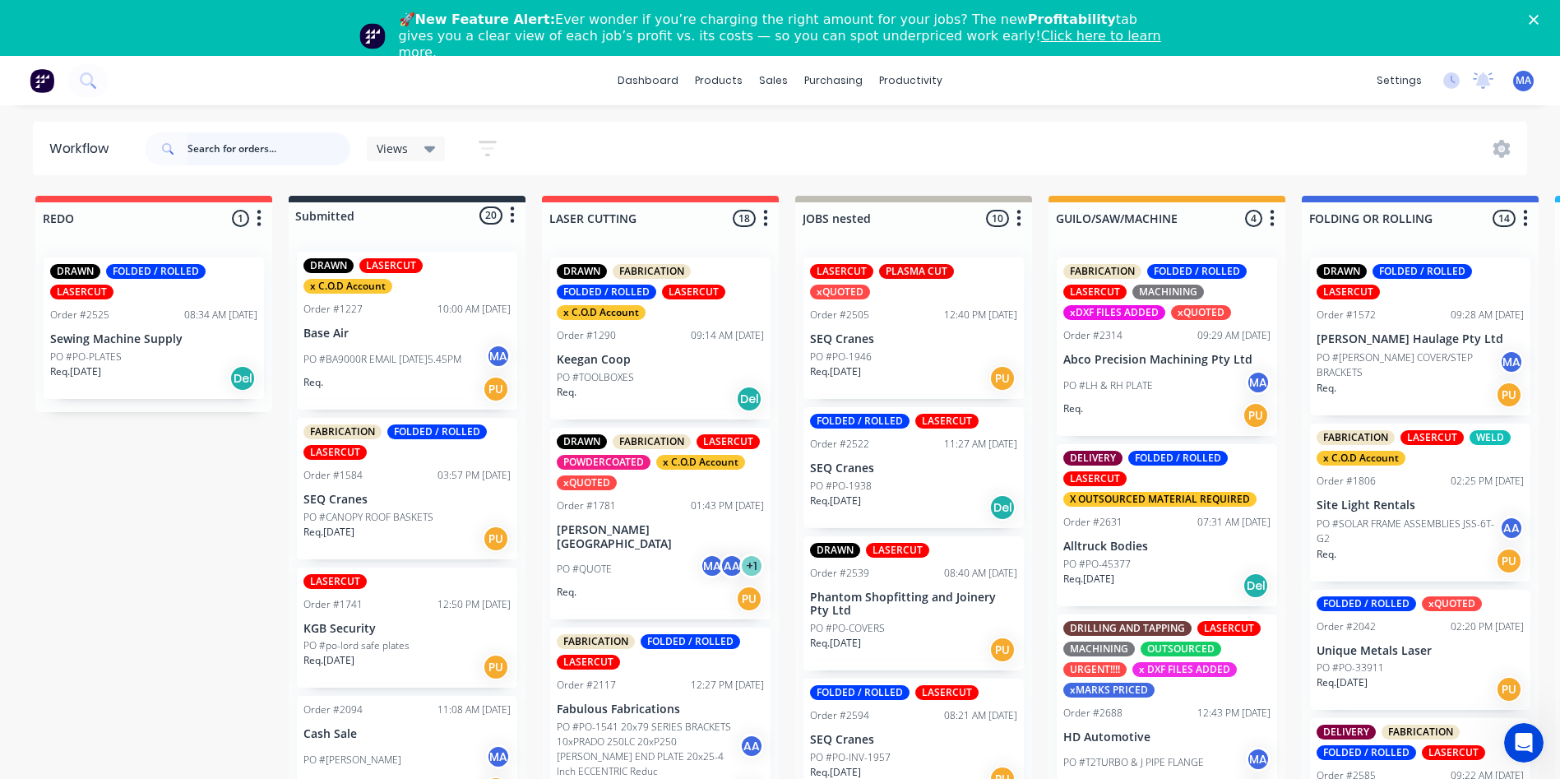
click at [231, 142] on input "text" at bounding box center [269, 148] width 163 height 33
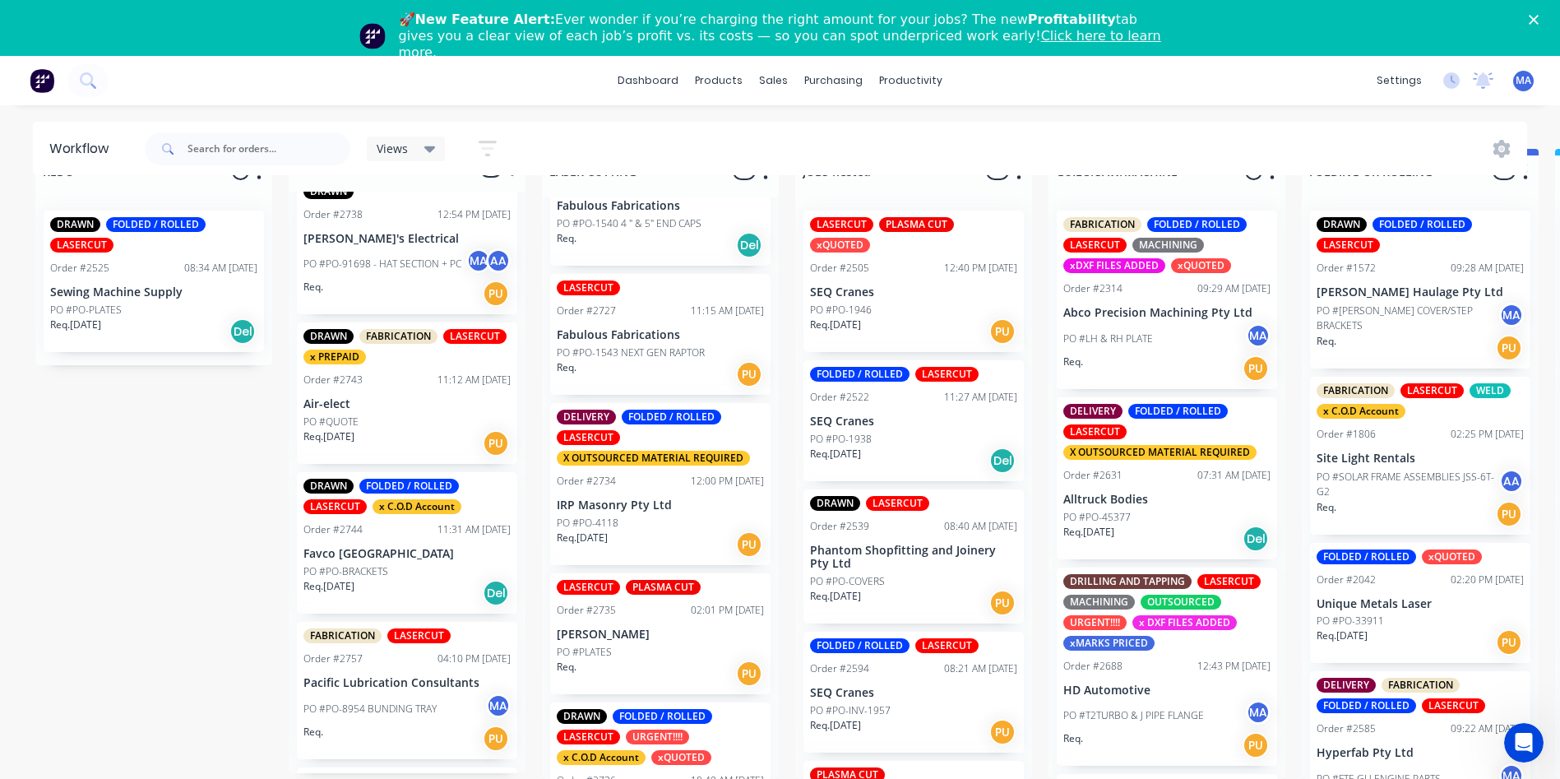
scroll to position [1548, 0]
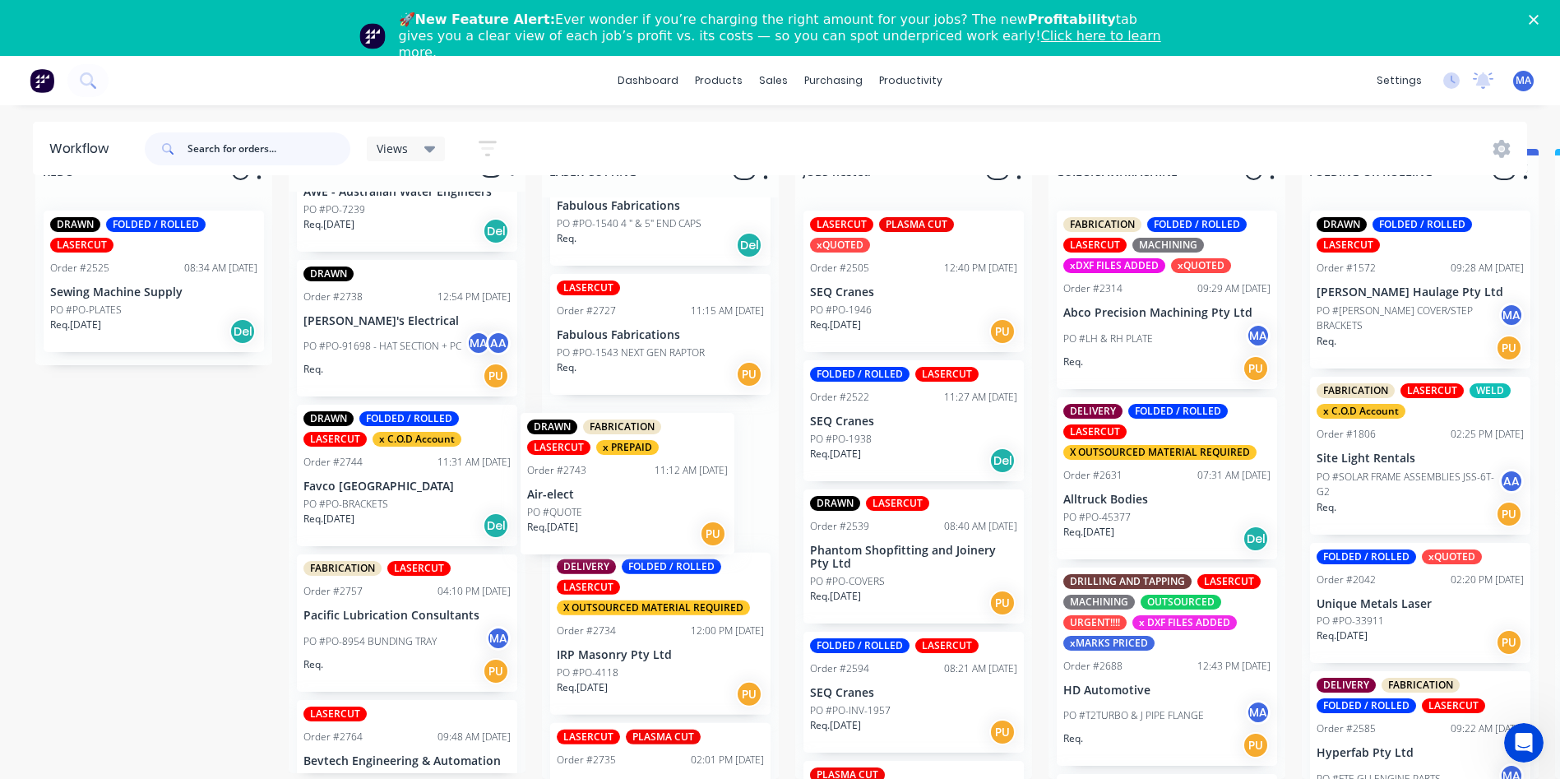
drag, startPoint x: 404, startPoint y: 490, endPoint x: 645, endPoint y: 519, distance: 242.7
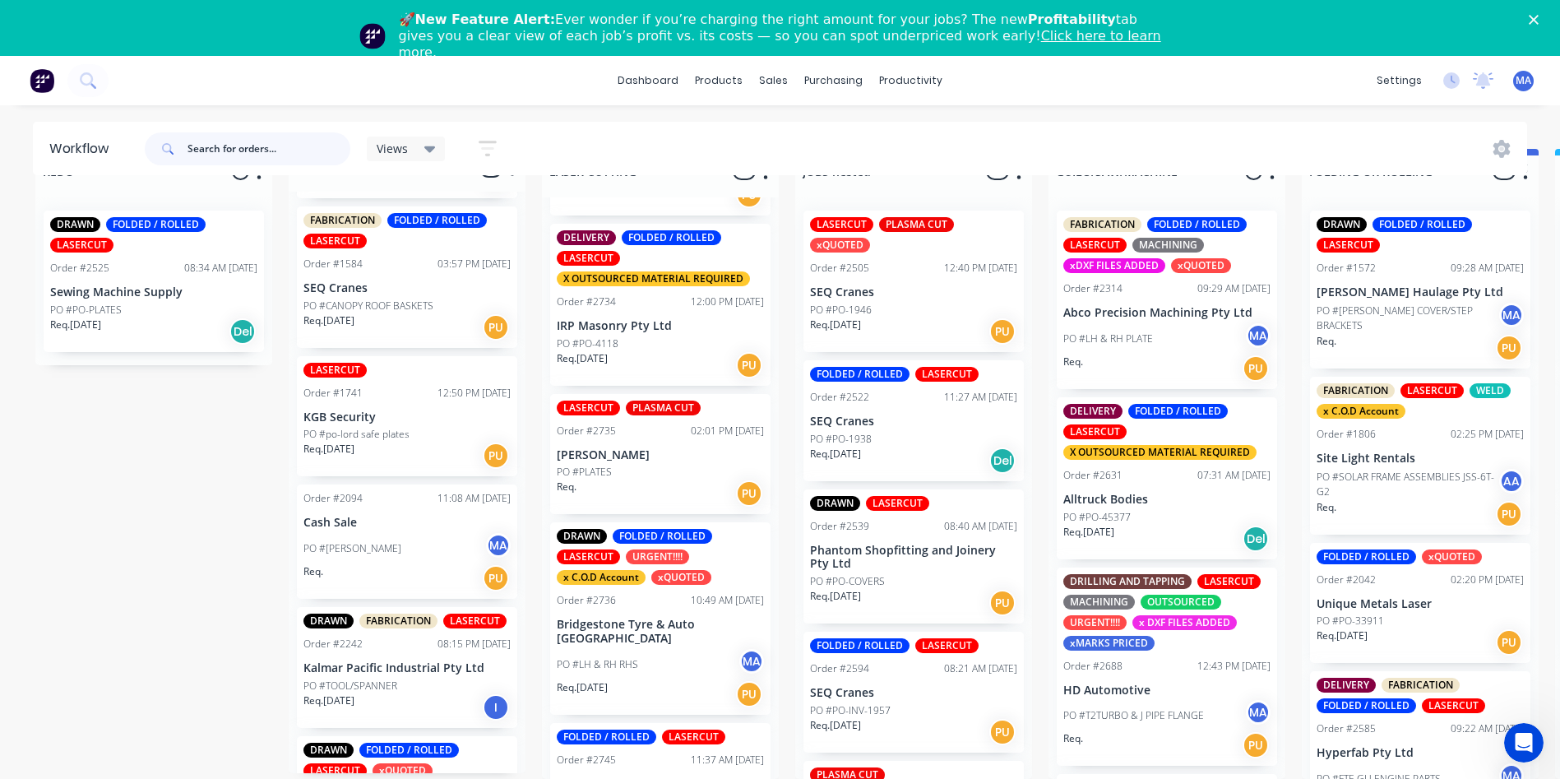
scroll to position [2318, 0]
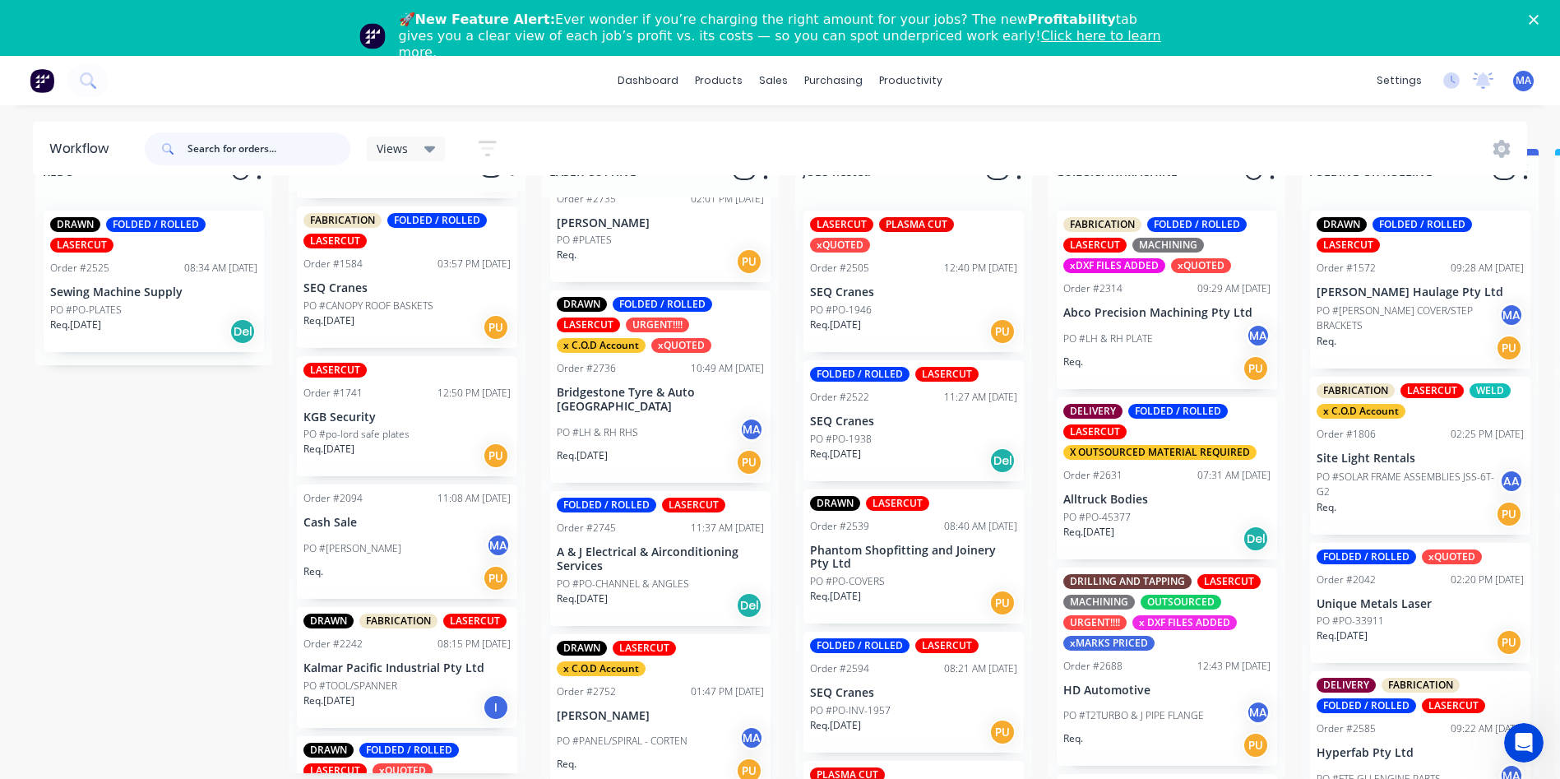
click at [267, 158] on input "text" at bounding box center [269, 148] width 163 height 33
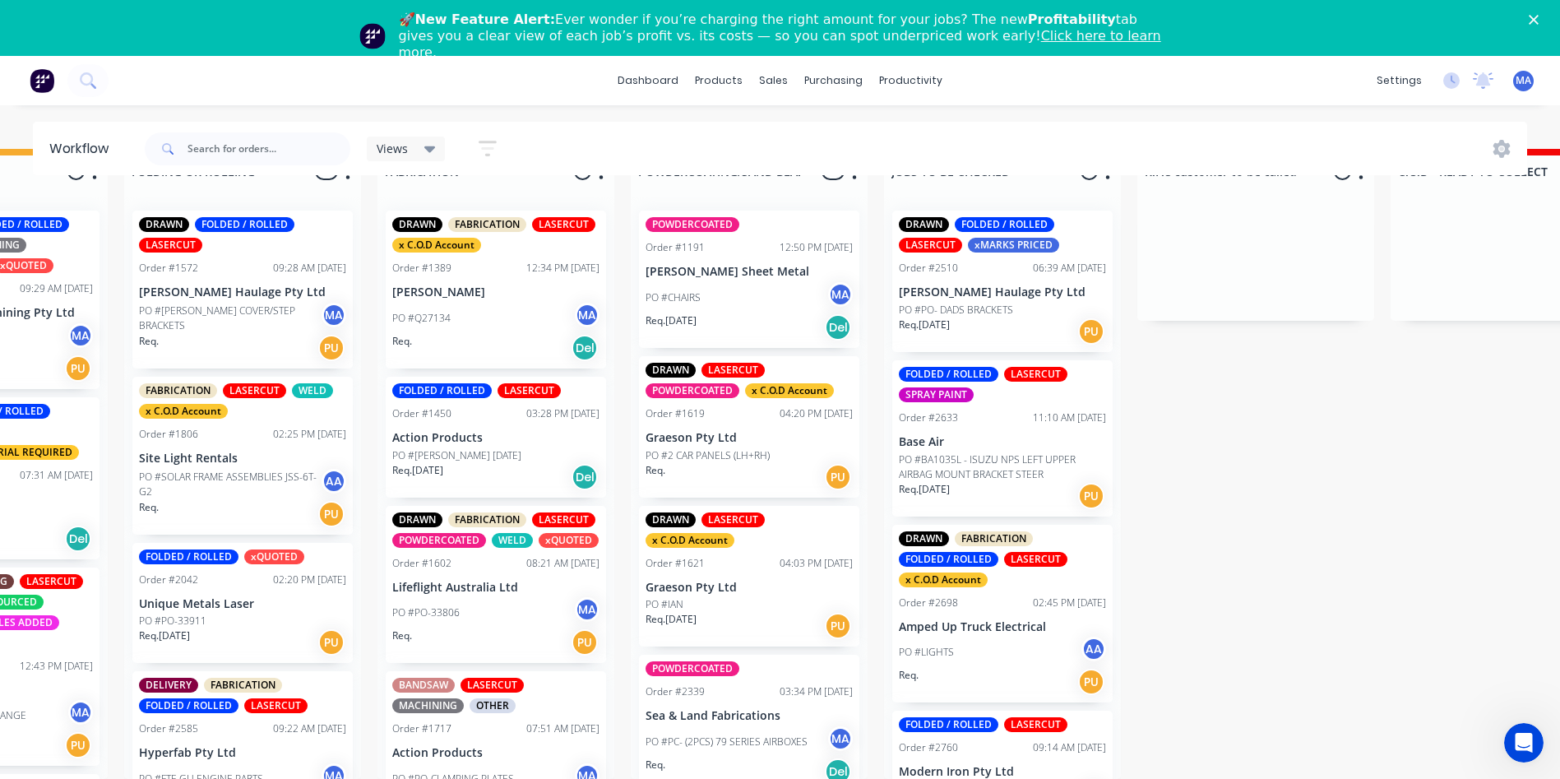
drag, startPoint x: 1020, startPoint y: 405, endPoint x: 1060, endPoint y: 403, distance: 39.5
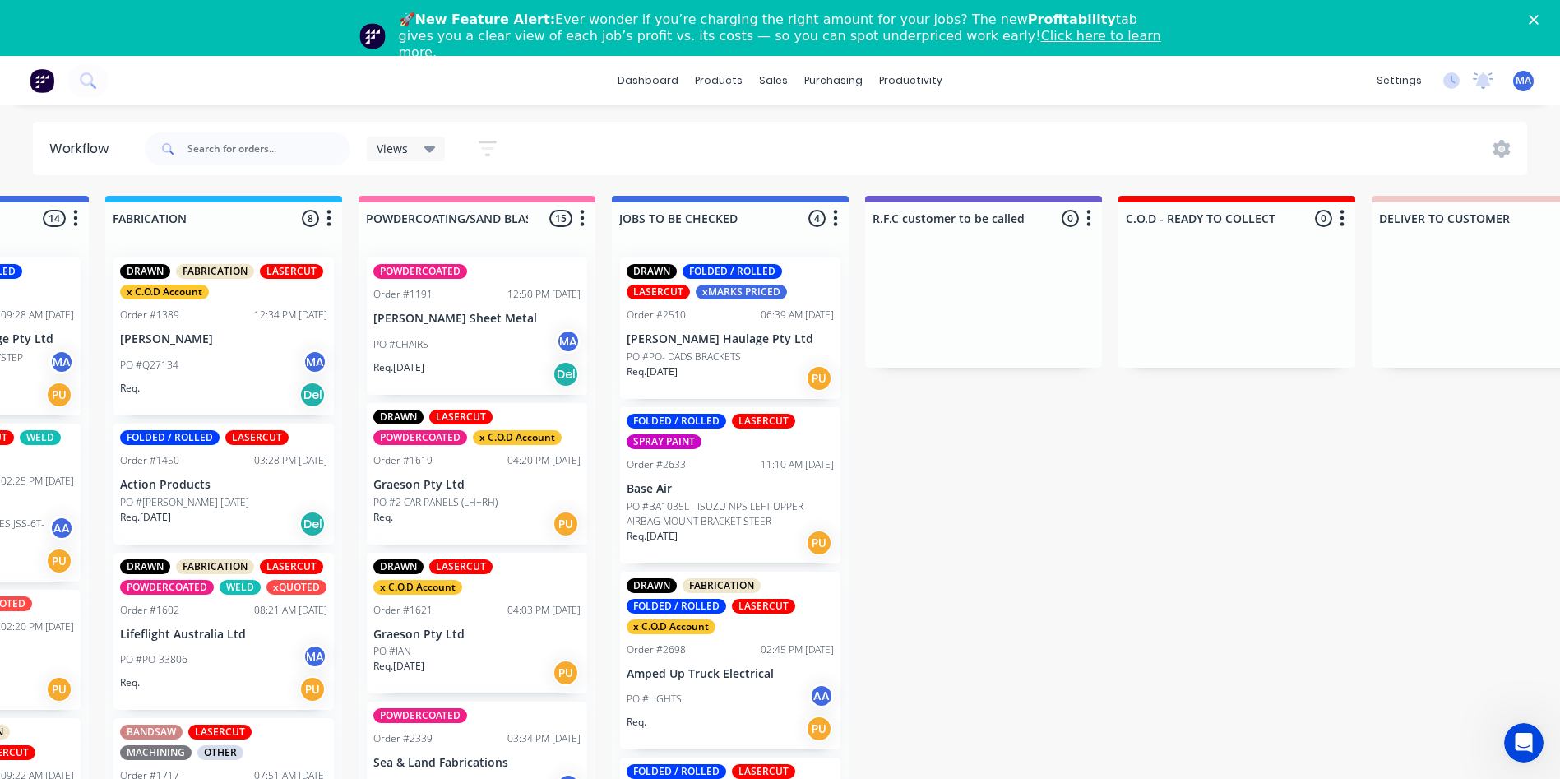
scroll to position [0, 1435]
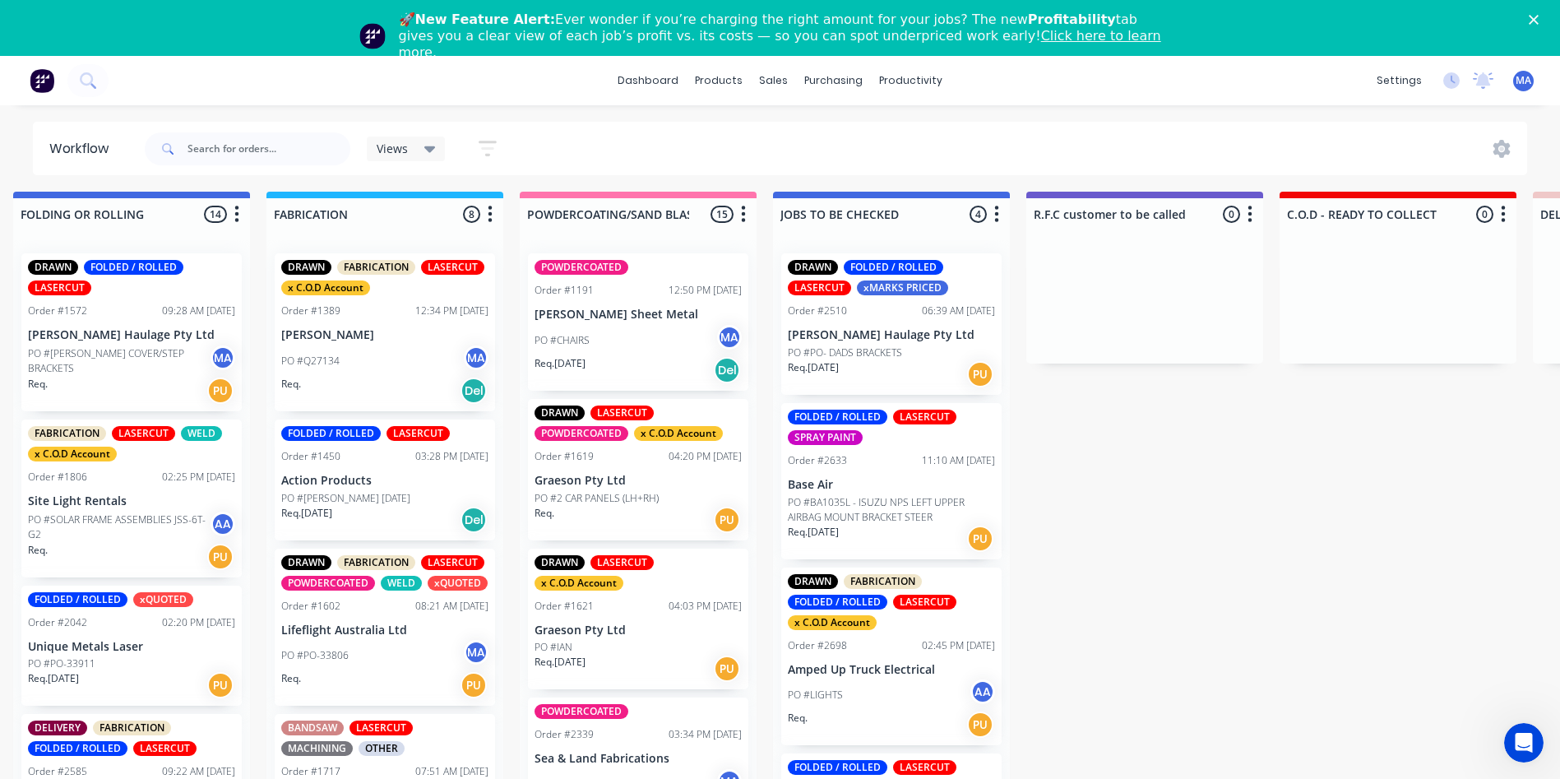
drag, startPoint x: 759, startPoint y: 532, endPoint x: 682, endPoint y: 549, distance: 79.1
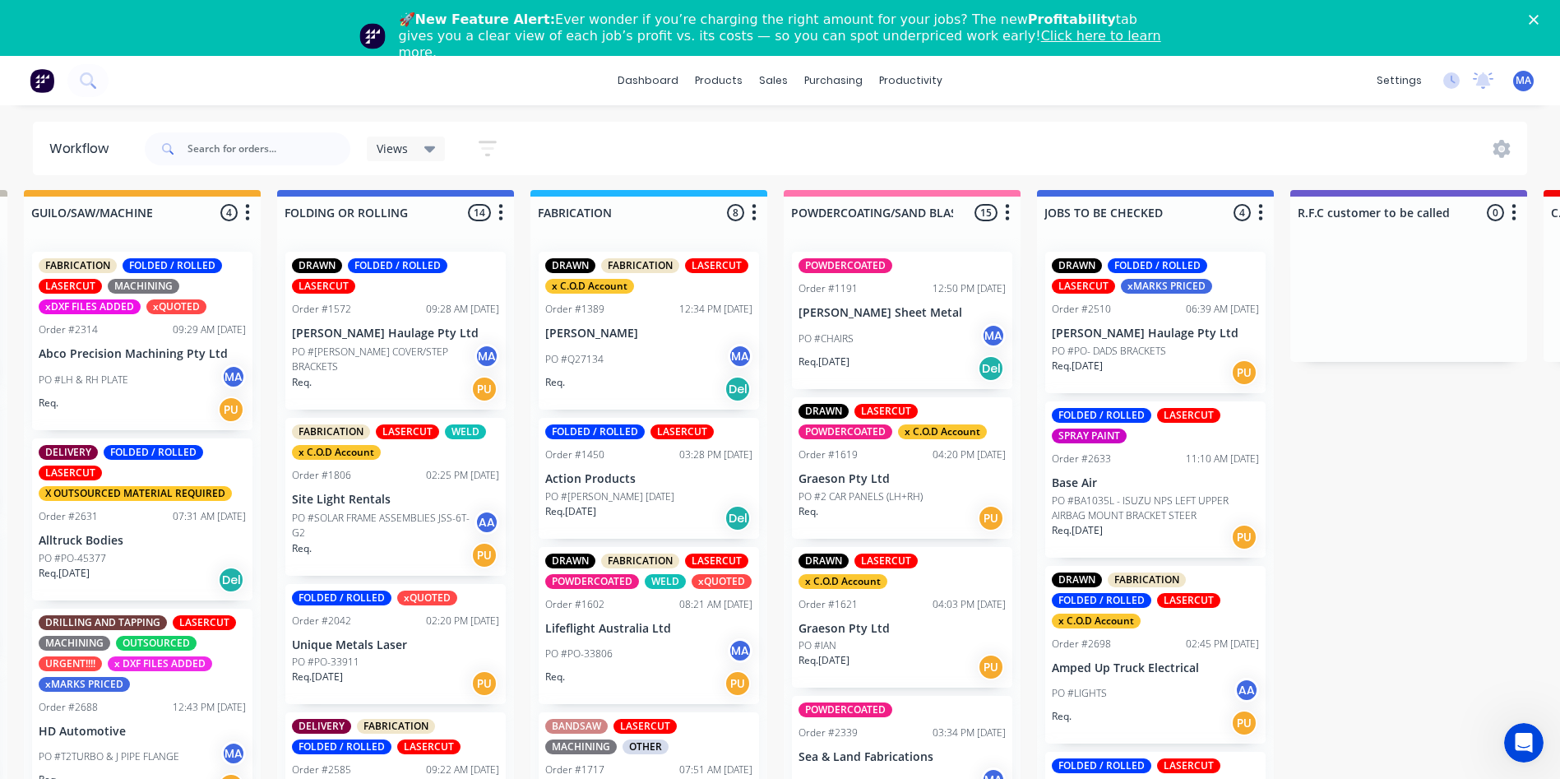
drag, startPoint x: 660, startPoint y: 549, endPoint x: 575, endPoint y: 559, distance: 85.4
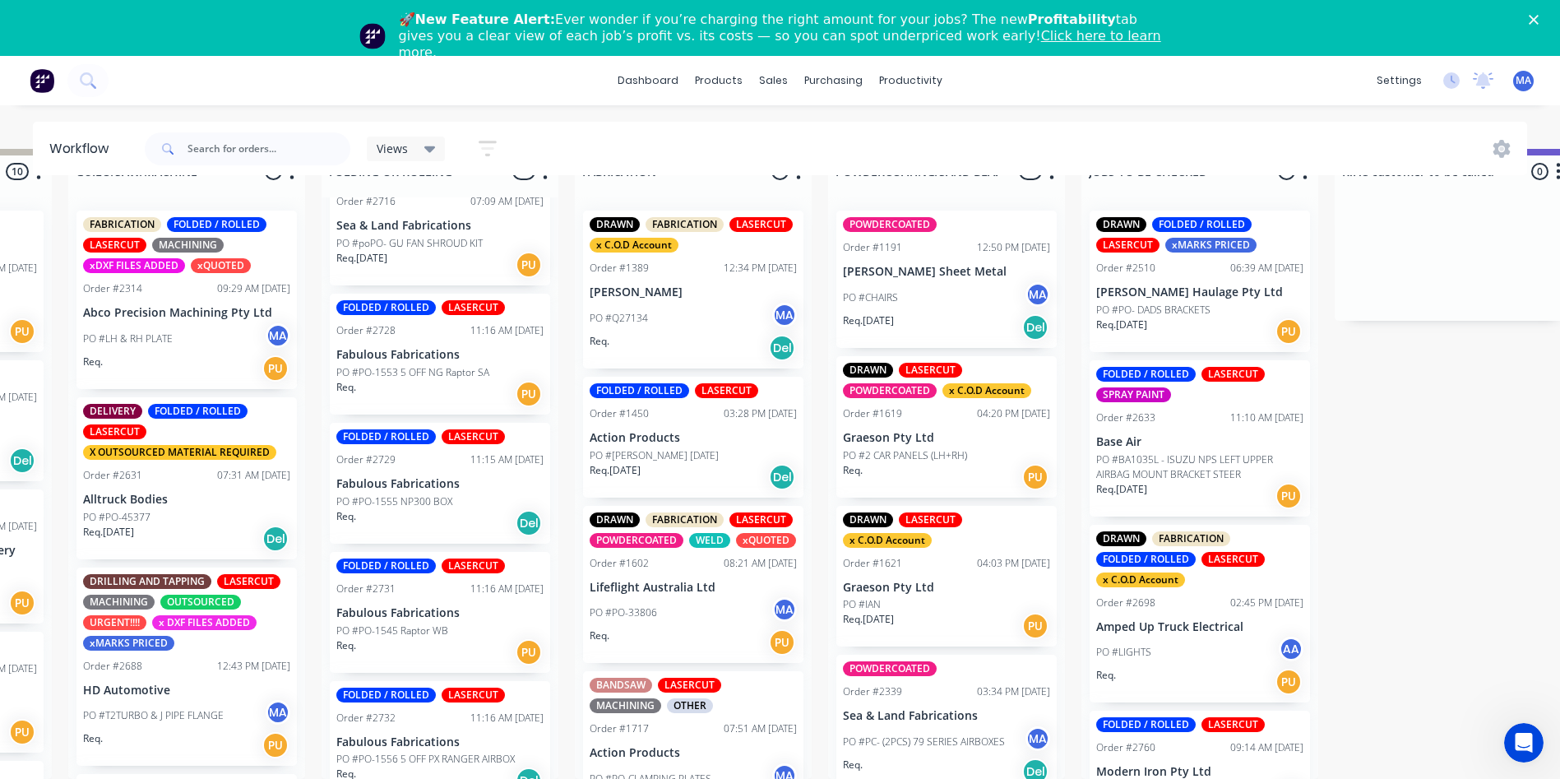
scroll to position [919, 0]
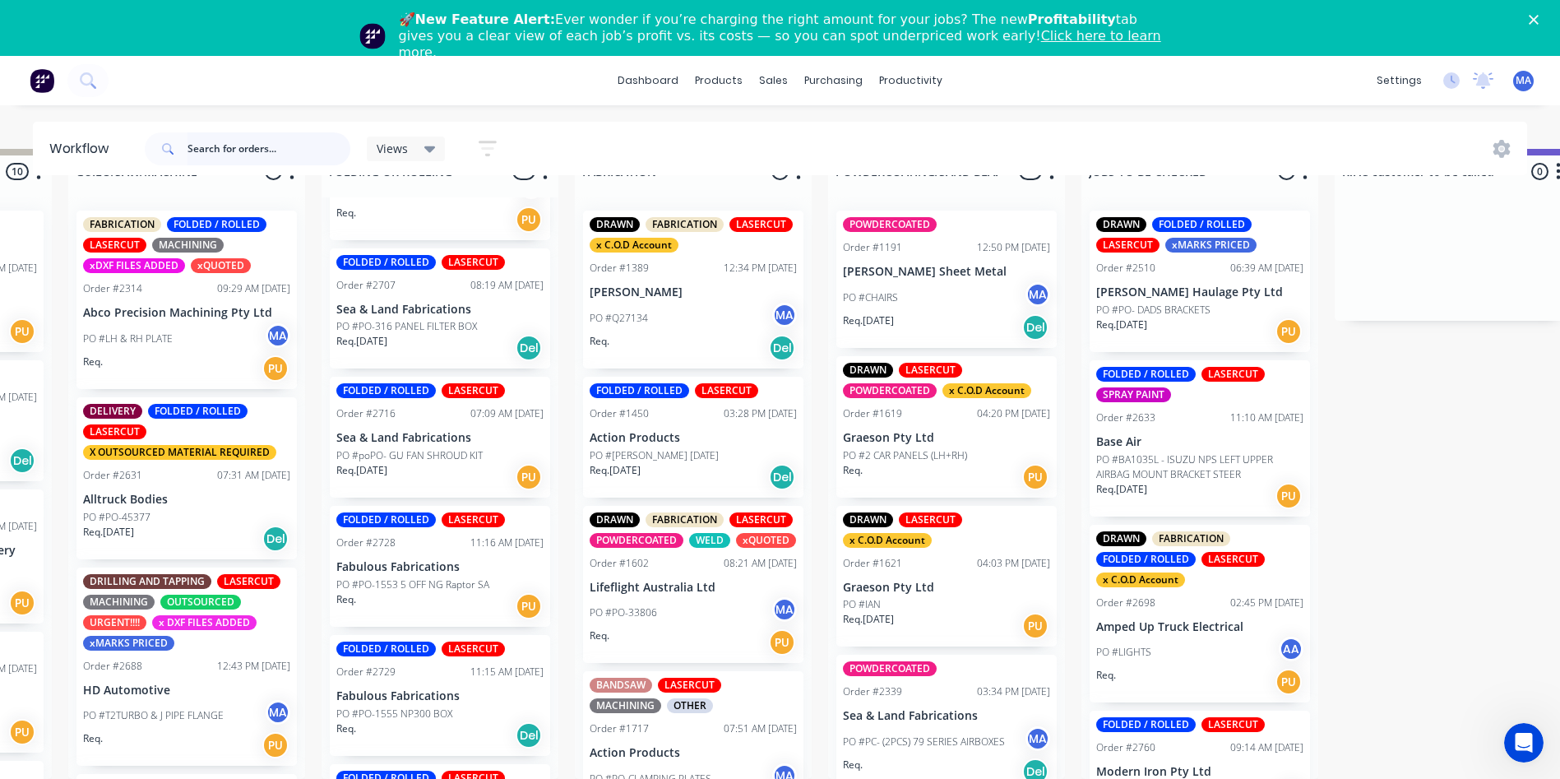
click at [270, 146] on input "text" at bounding box center [269, 148] width 163 height 33
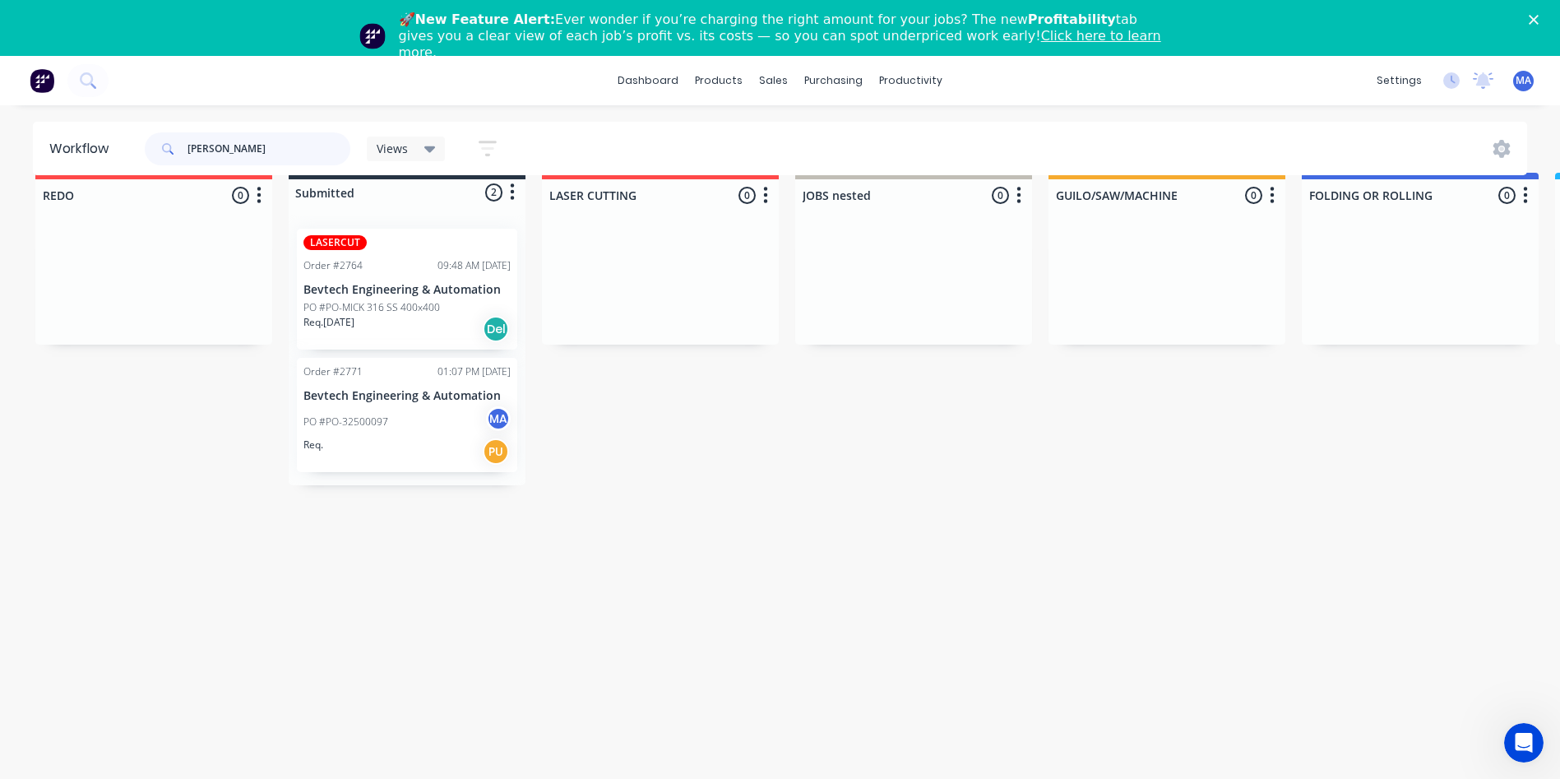
scroll to position [12, 0]
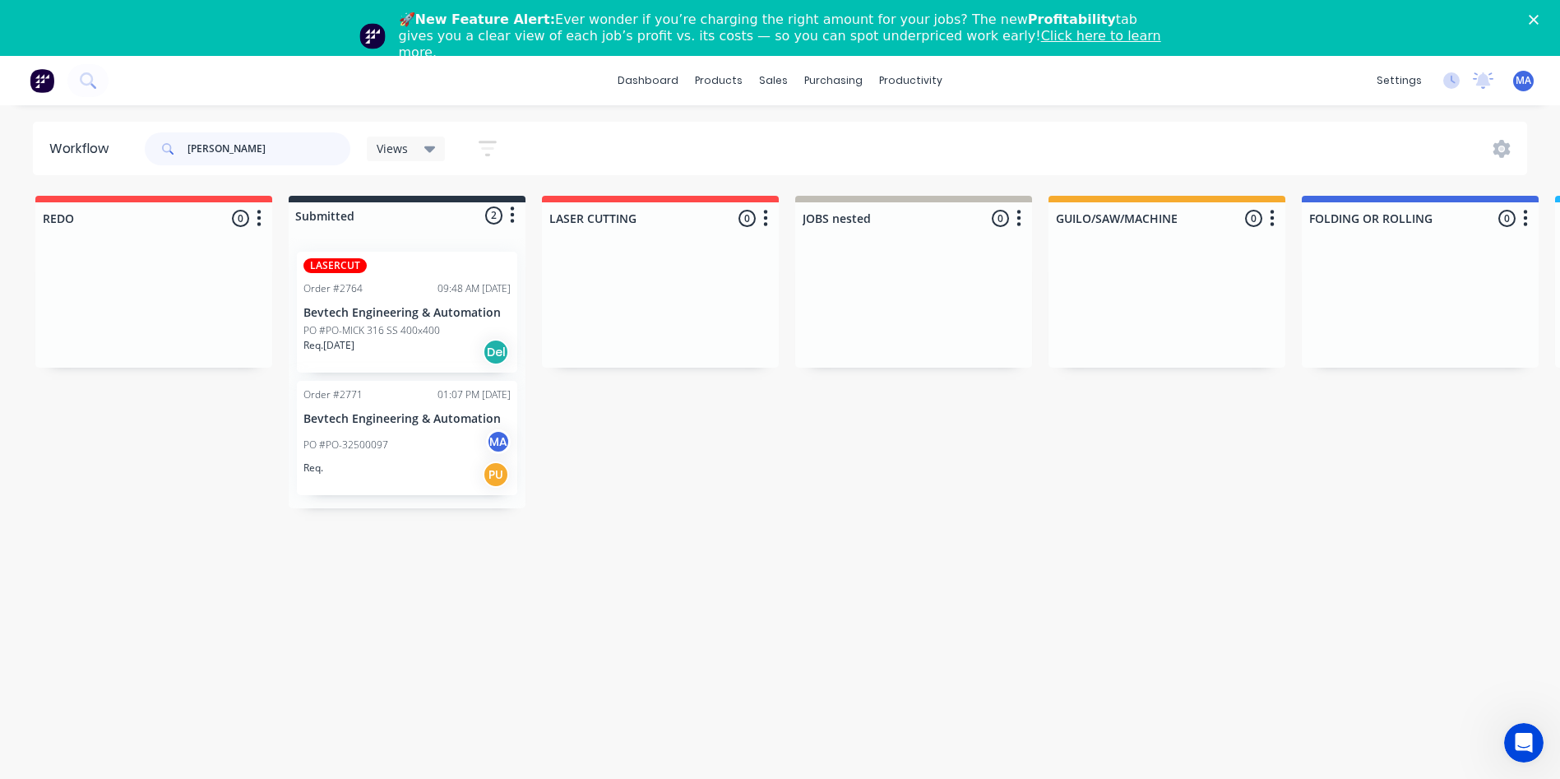
type input "[PERSON_NAME]"
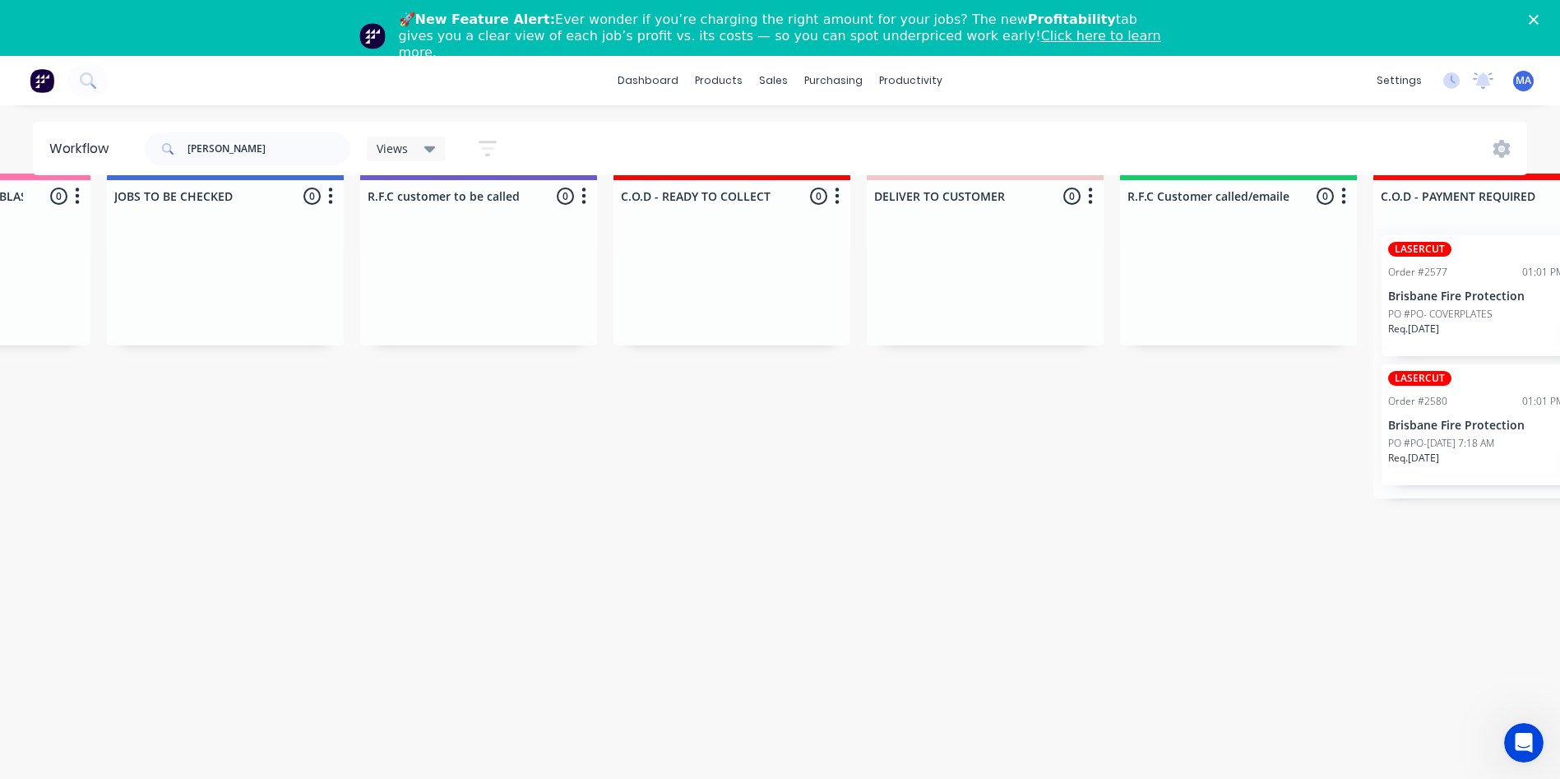
drag, startPoint x: 496, startPoint y: 296, endPoint x: 841, endPoint y: 322, distance: 345.6
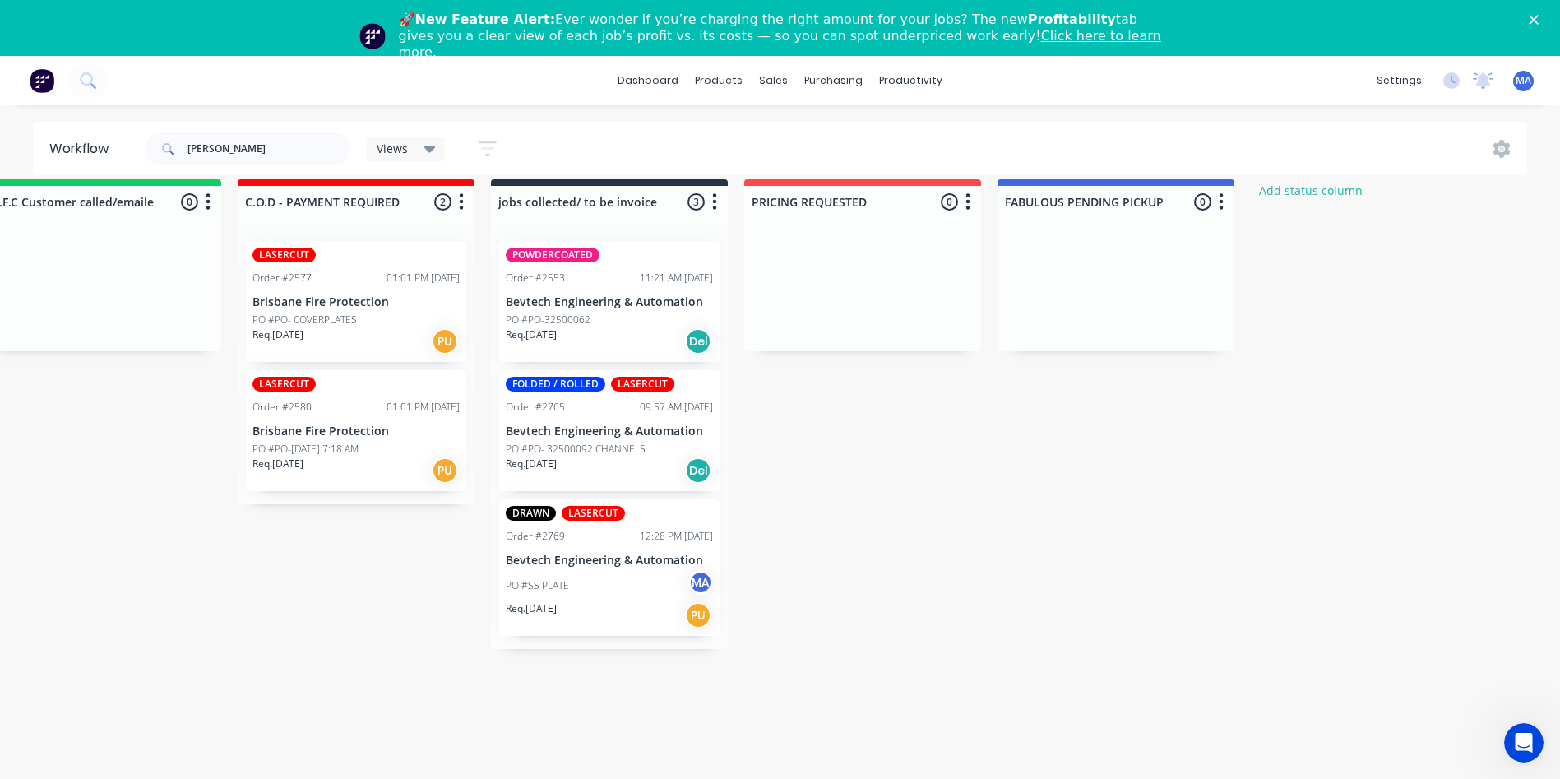
scroll to position [0, 3091]
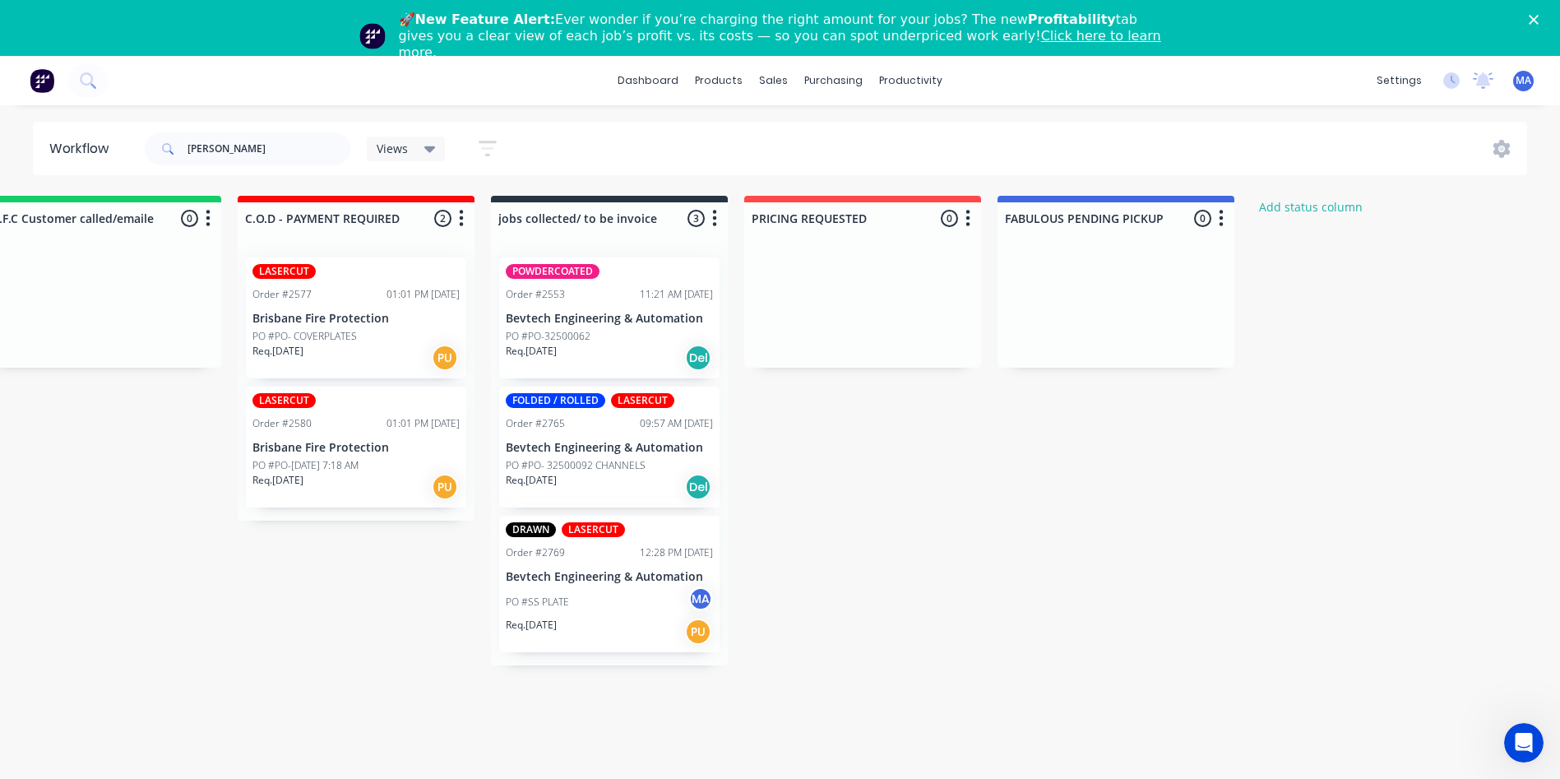
click at [652, 471] on div "PO #PO- 32500092 CHANNELS" at bounding box center [609, 465] width 207 height 15
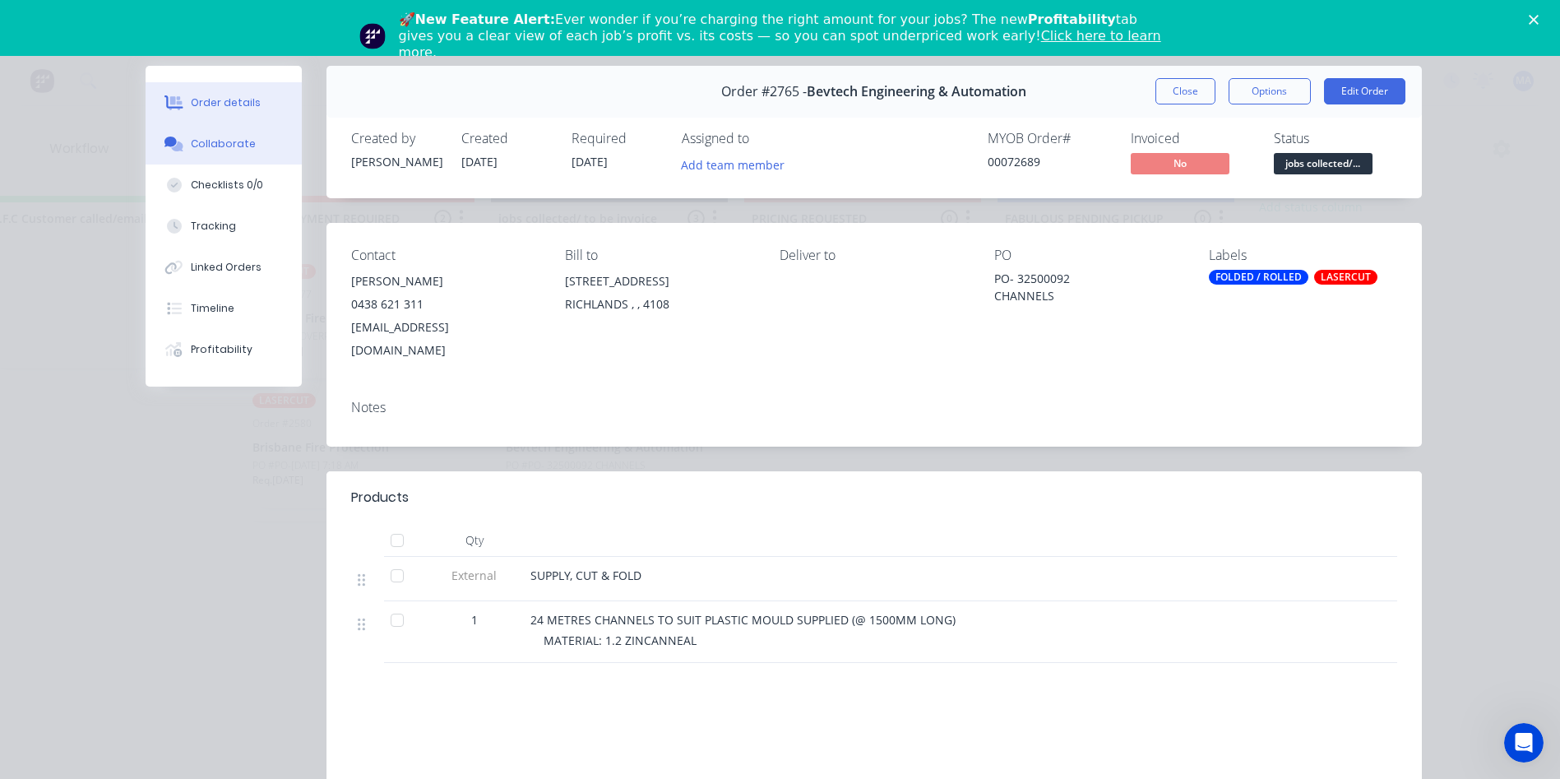
click at [191, 141] on div "Collaborate" at bounding box center [223, 144] width 65 height 15
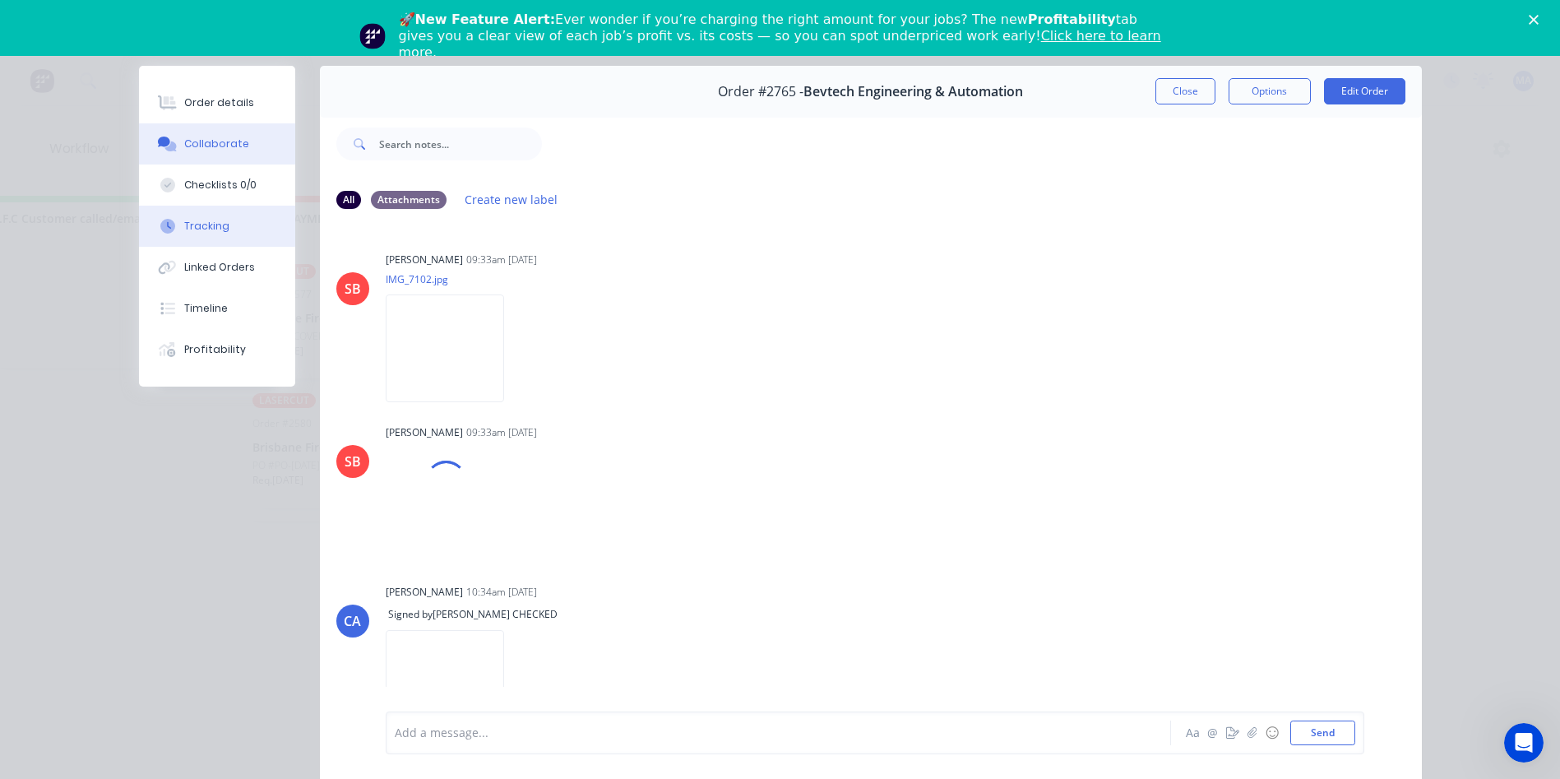
click at [195, 226] on div "Tracking" at bounding box center [206, 226] width 45 height 15
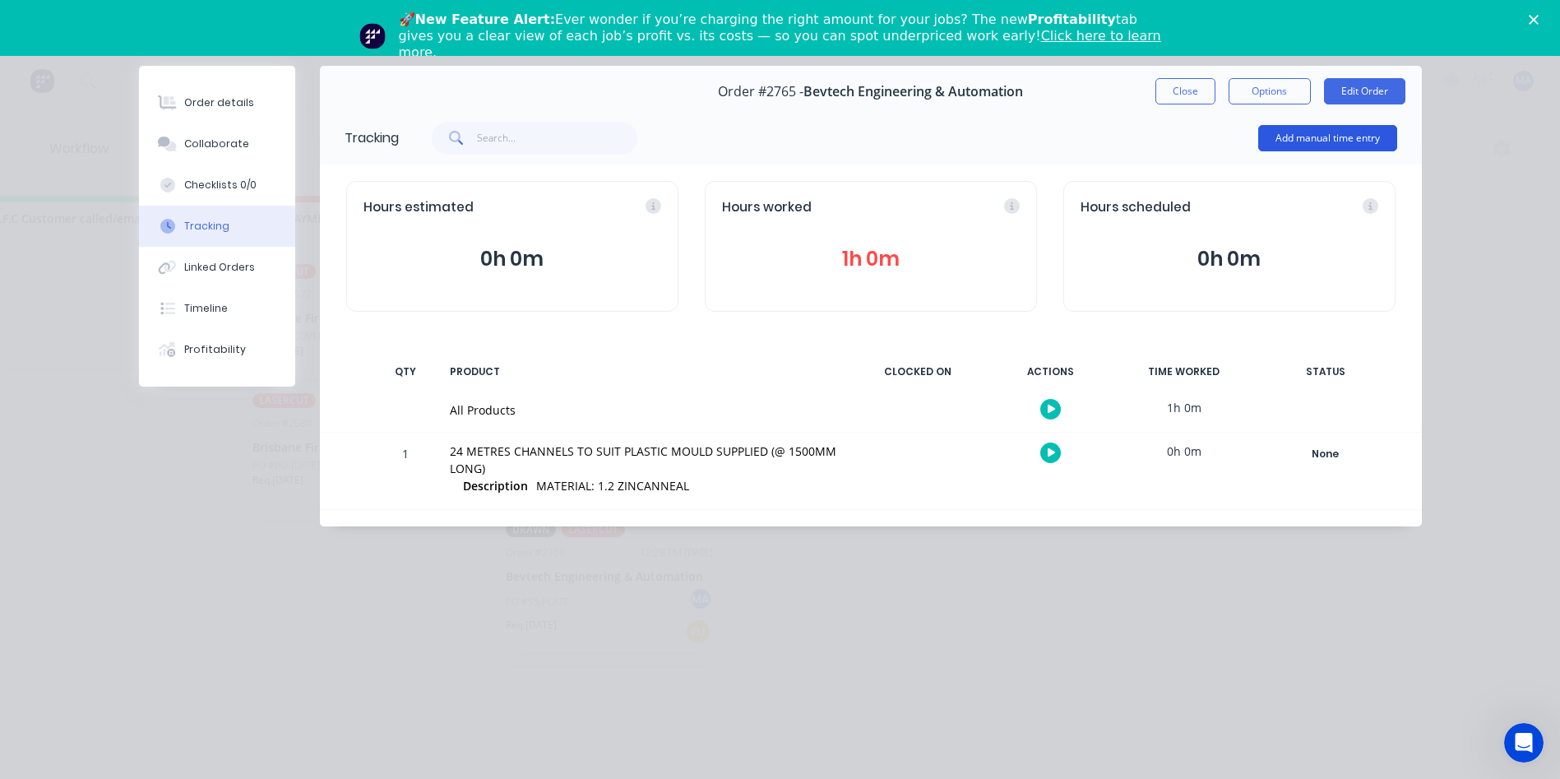
click at [1338, 137] on button "Add manual time entry" at bounding box center [1328, 138] width 139 height 26
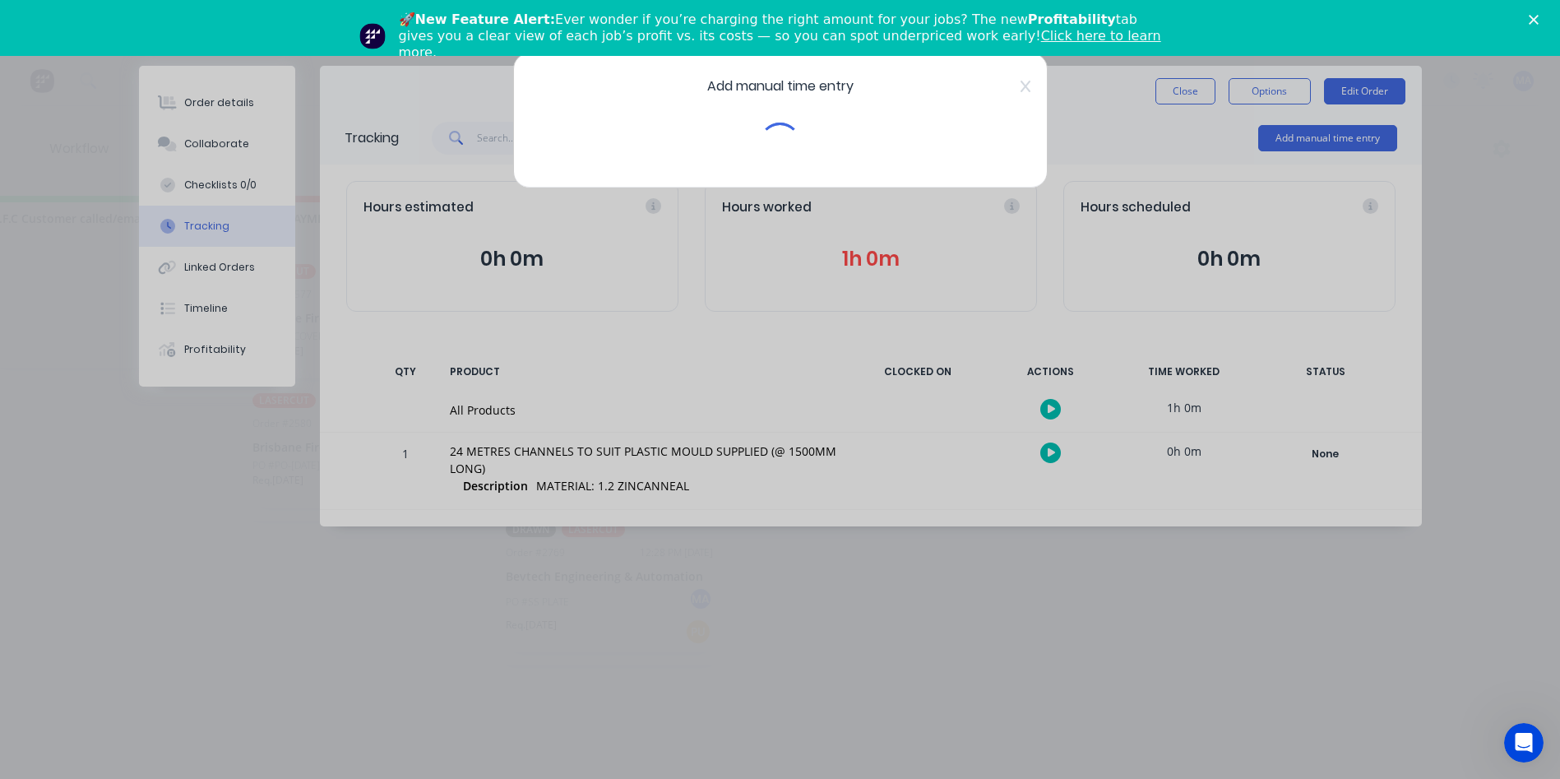
scroll to position [0, 3079]
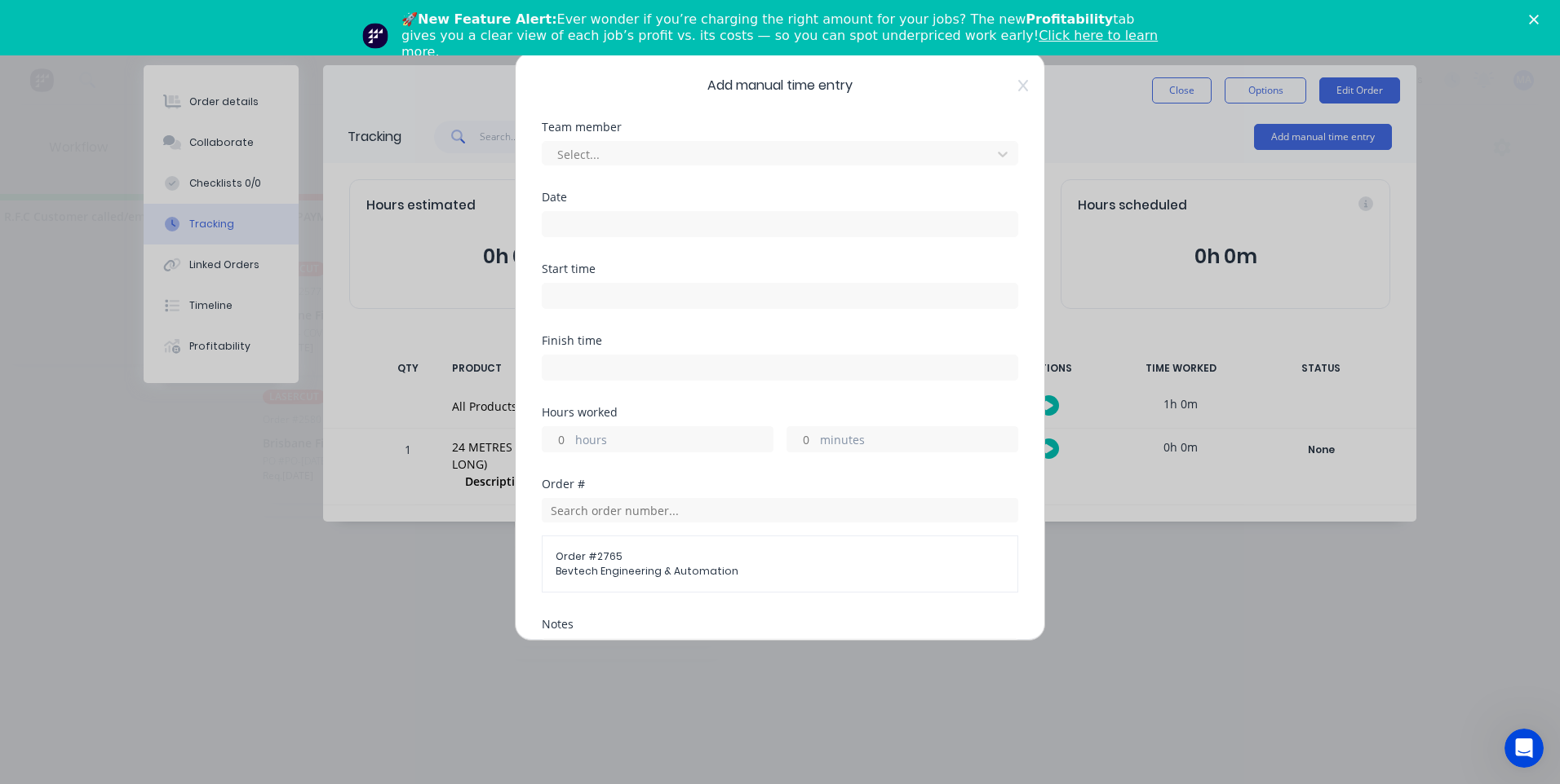
click at [790, 136] on div "Team member Select..." at bounding box center [780, 144] width 476 height 44
click at [788, 154] on div at bounding box center [769, 155] width 427 height 21
click at [786, 158] on div at bounding box center [769, 155] width 427 height 21
click at [1019, 85] on icon at bounding box center [1023, 85] width 10 height 13
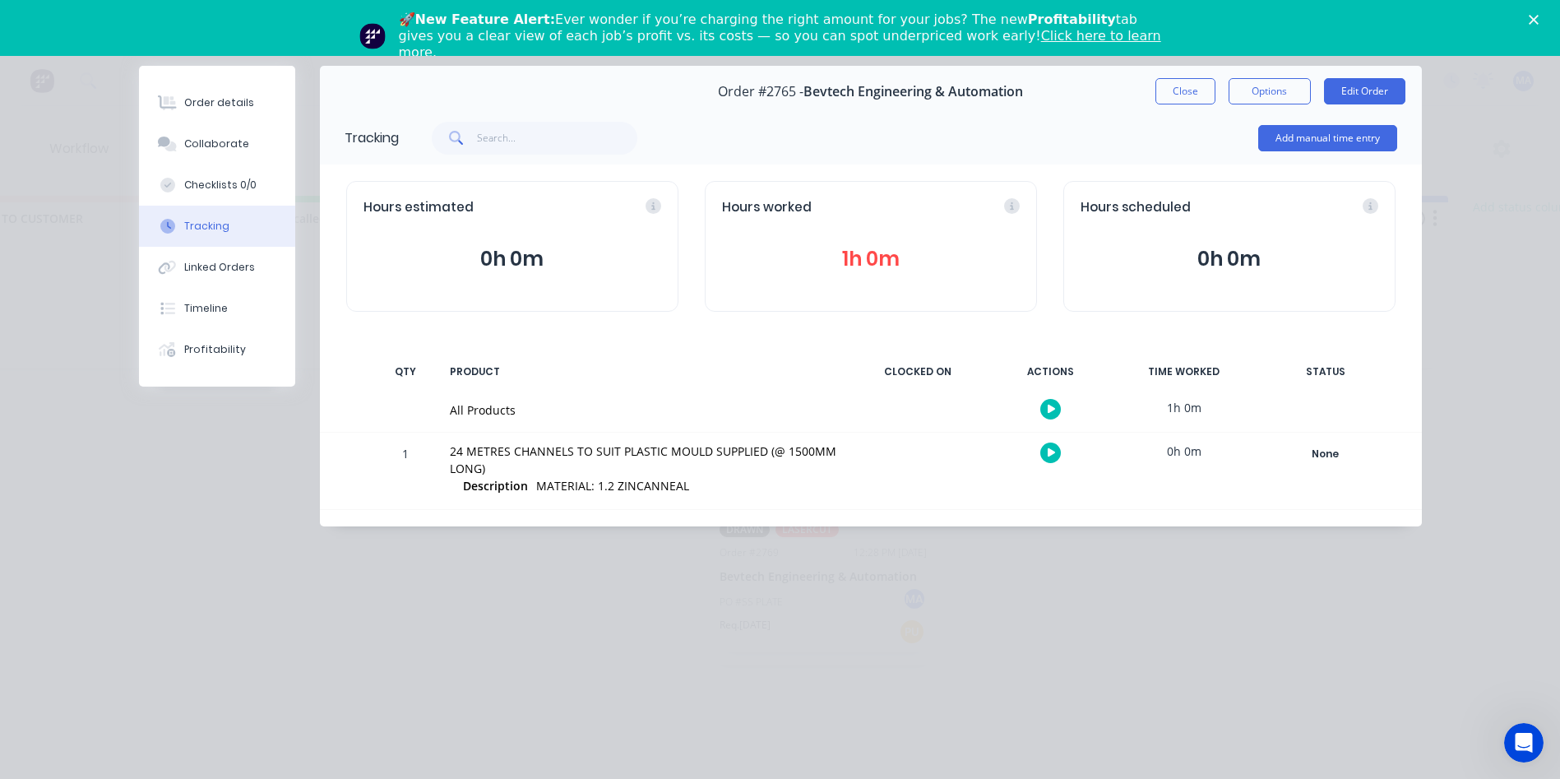
scroll to position [0, 2502]
drag, startPoint x: 616, startPoint y: 358, endPoint x: 368, endPoint y: 383, distance: 249.7
drag, startPoint x: 76, startPoint y: 548, endPoint x: 674, endPoint y: 576, distance: 598.7
click at [1329, 137] on button "Add manual time entry" at bounding box center [1328, 138] width 139 height 26
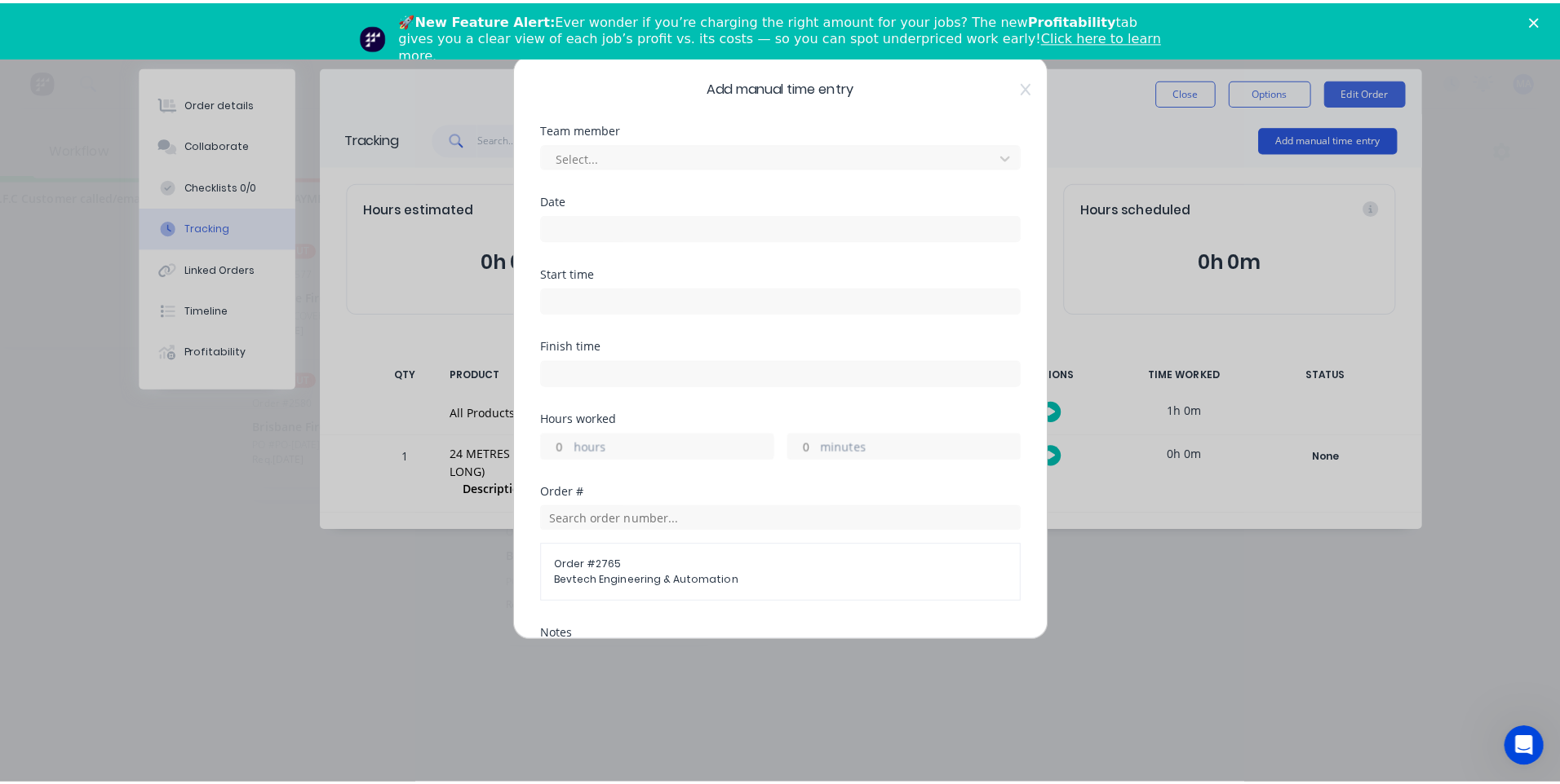
scroll to position [23, 3054]
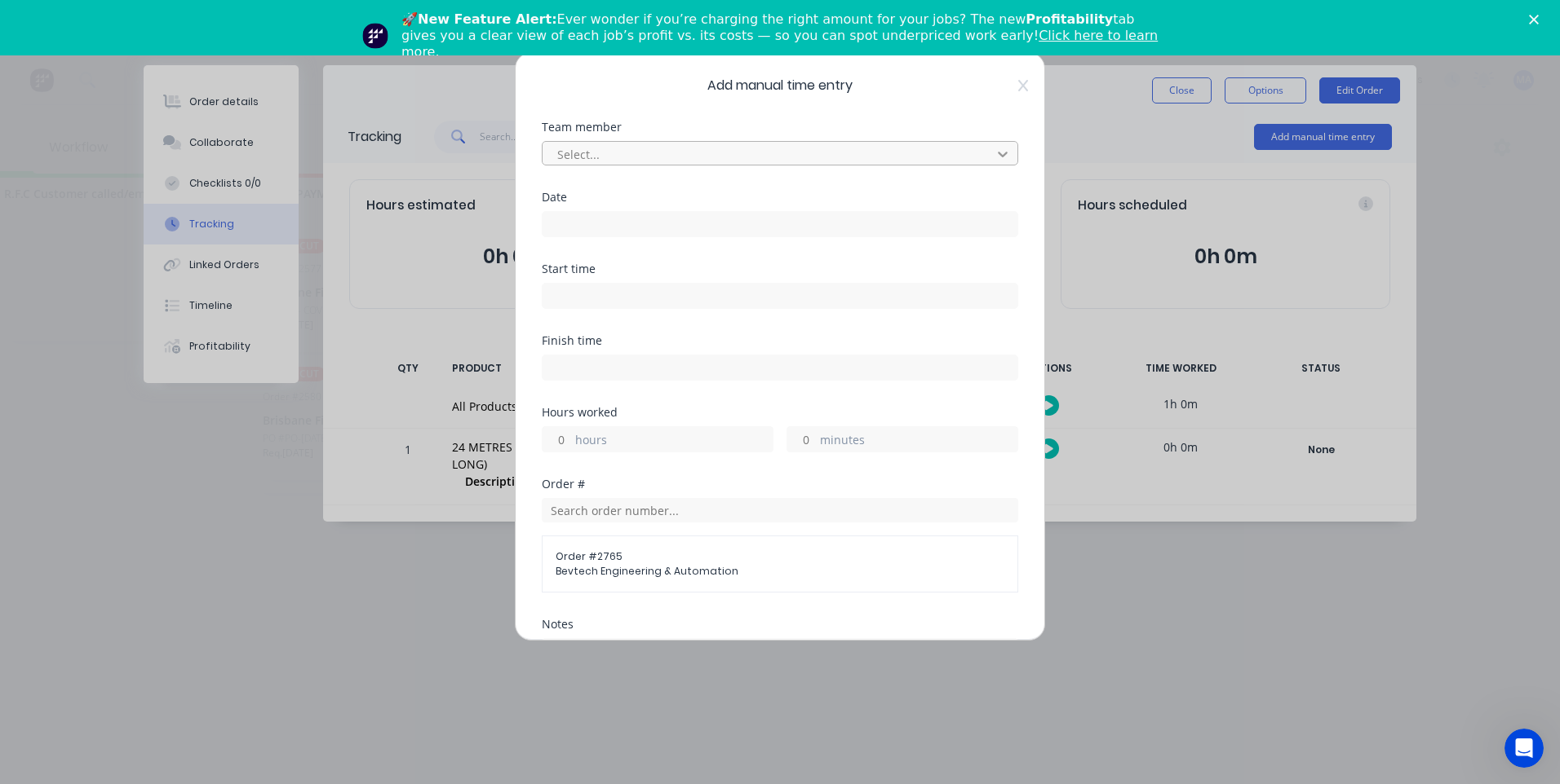
click at [997, 154] on icon at bounding box center [1003, 154] width 16 height 16
click at [995, 160] on icon at bounding box center [1003, 154] width 16 height 16
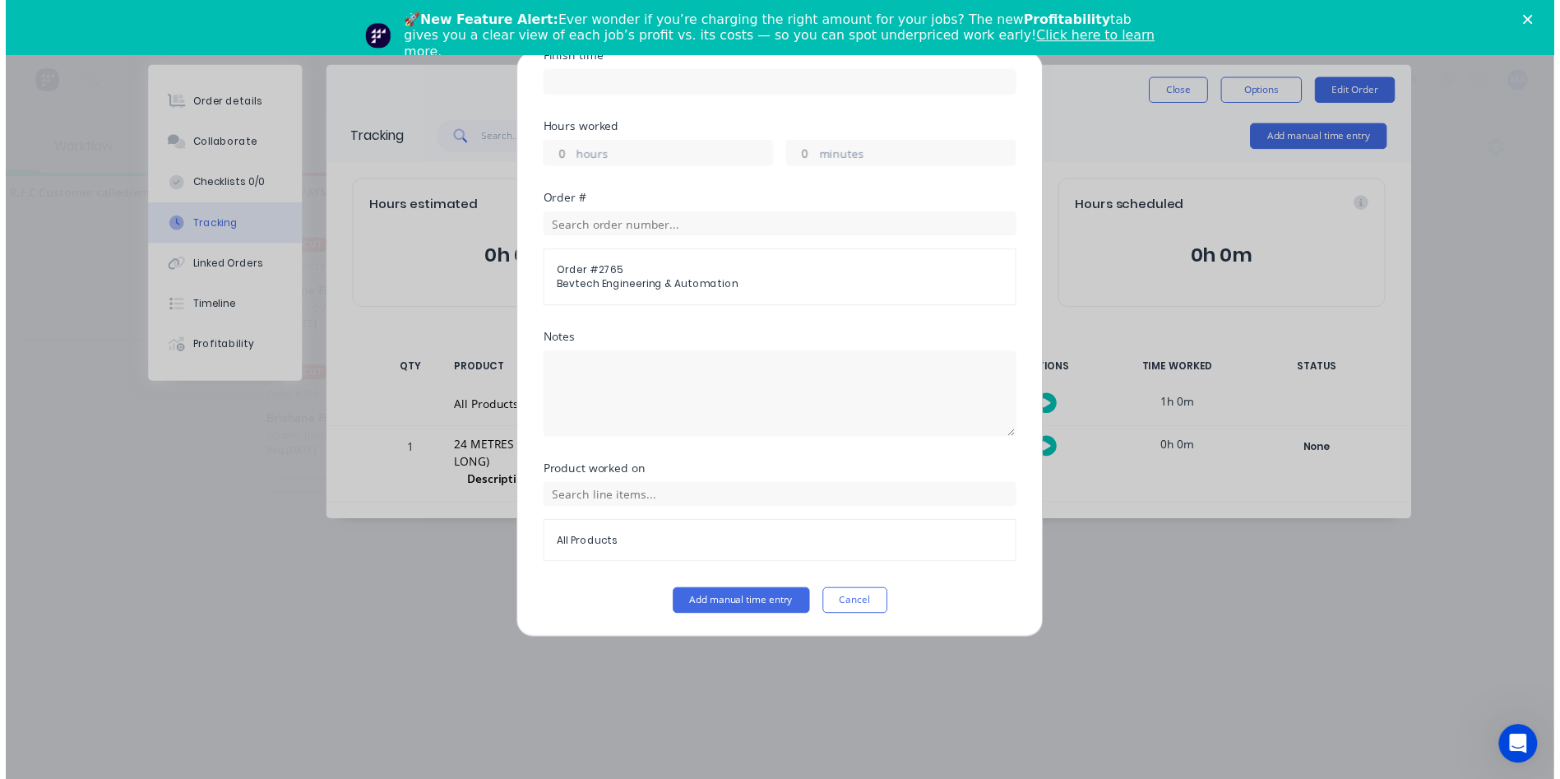
scroll to position [0, 0]
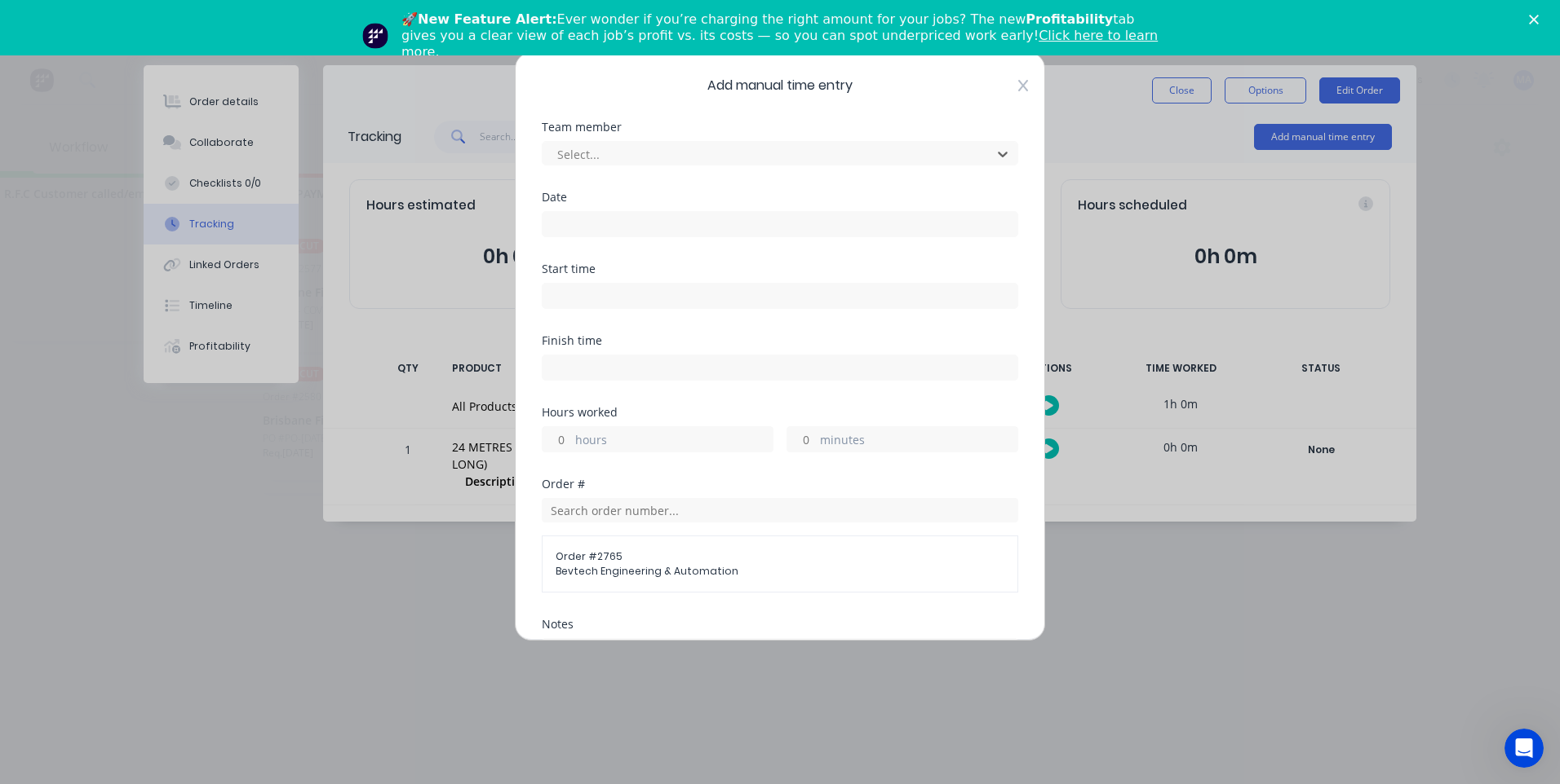
click at [1019, 84] on icon at bounding box center [1023, 85] width 10 height 13
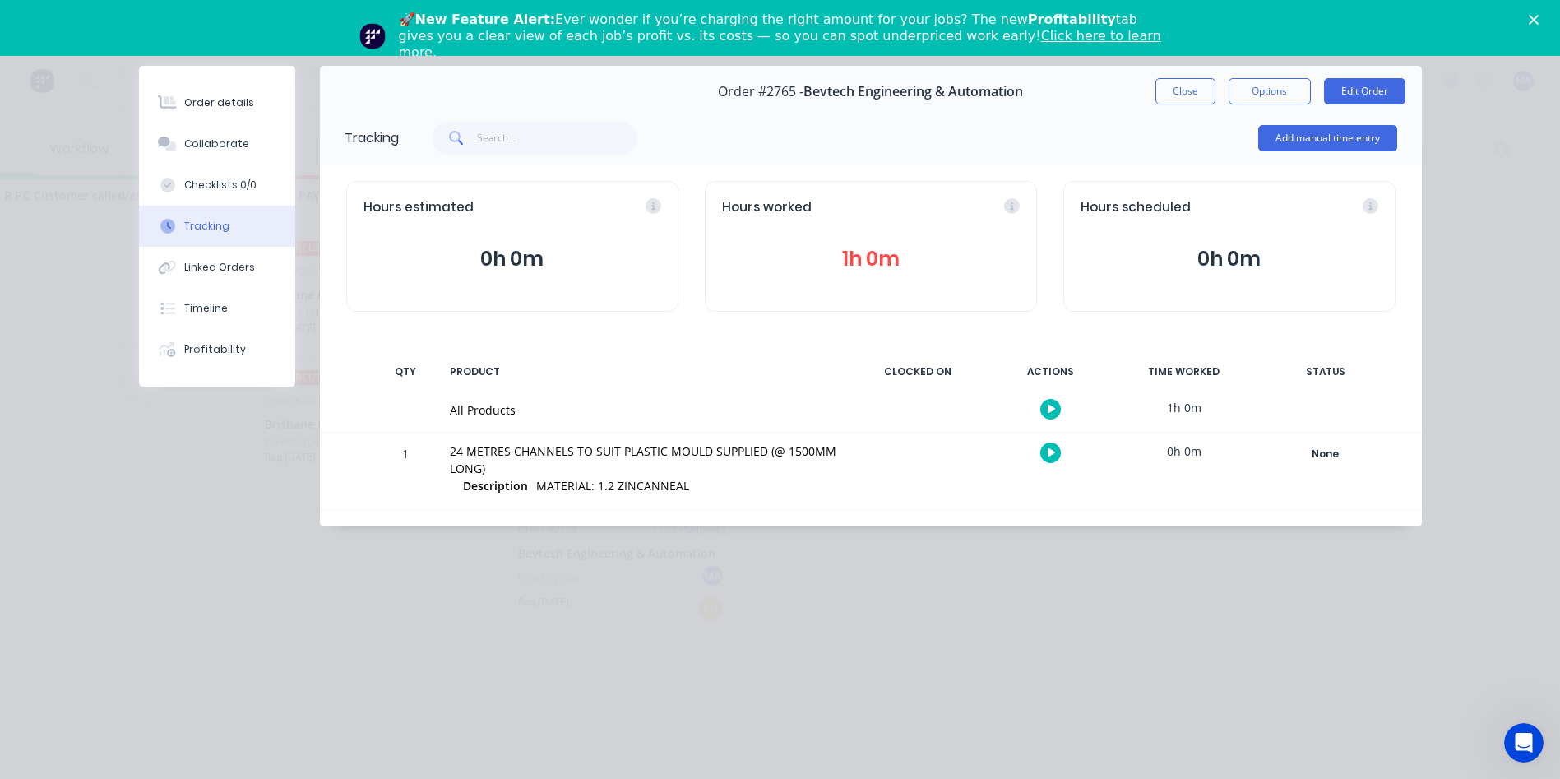
scroll to position [0, 3079]
drag, startPoint x: 685, startPoint y: 607, endPoint x: 451, endPoint y: 593, distance: 234.9
click at [1282, 132] on button "Add manual time entry" at bounding box center [1328, 138] width 139 height 26
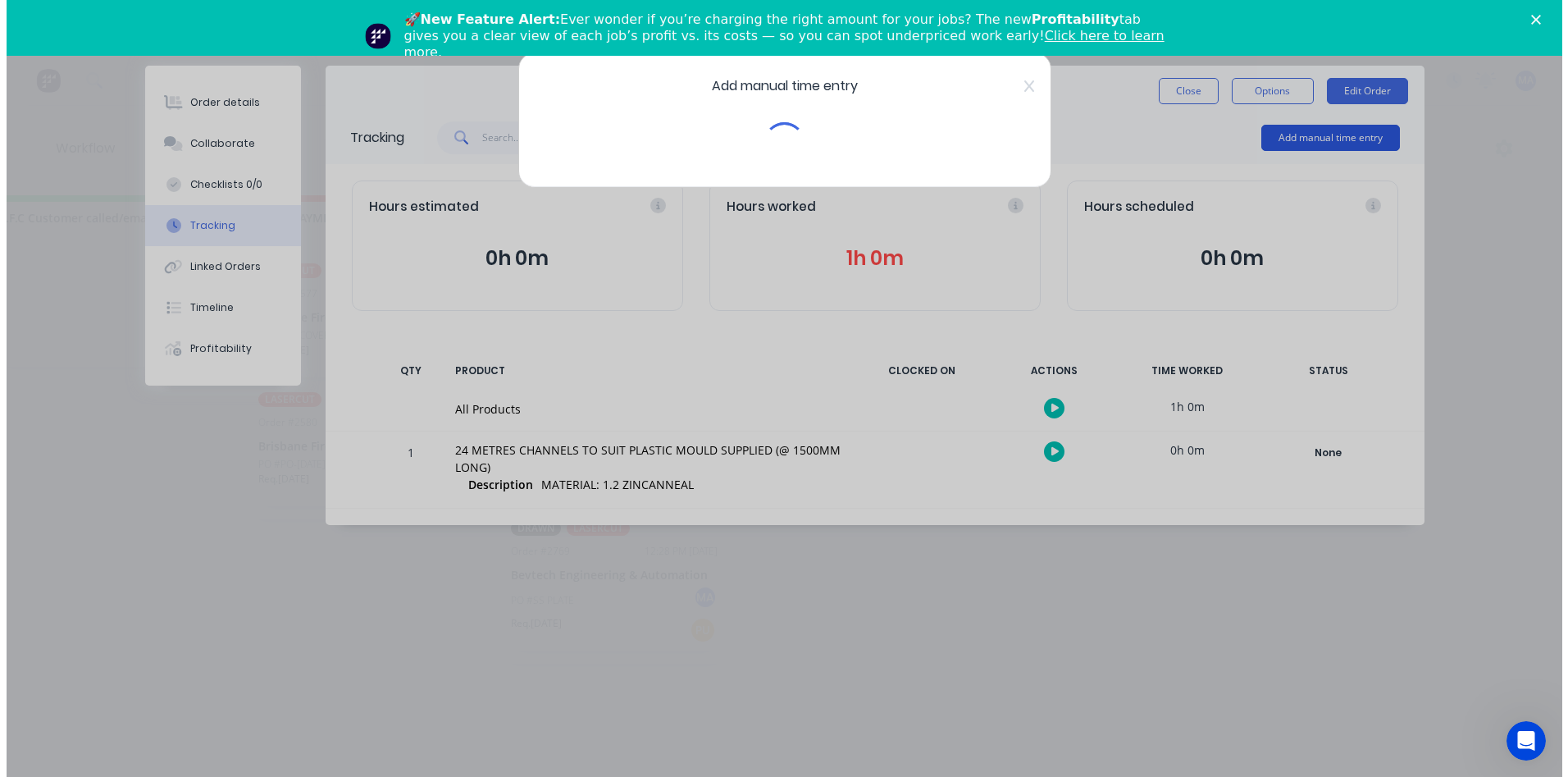
scroll to position [0, 3069]
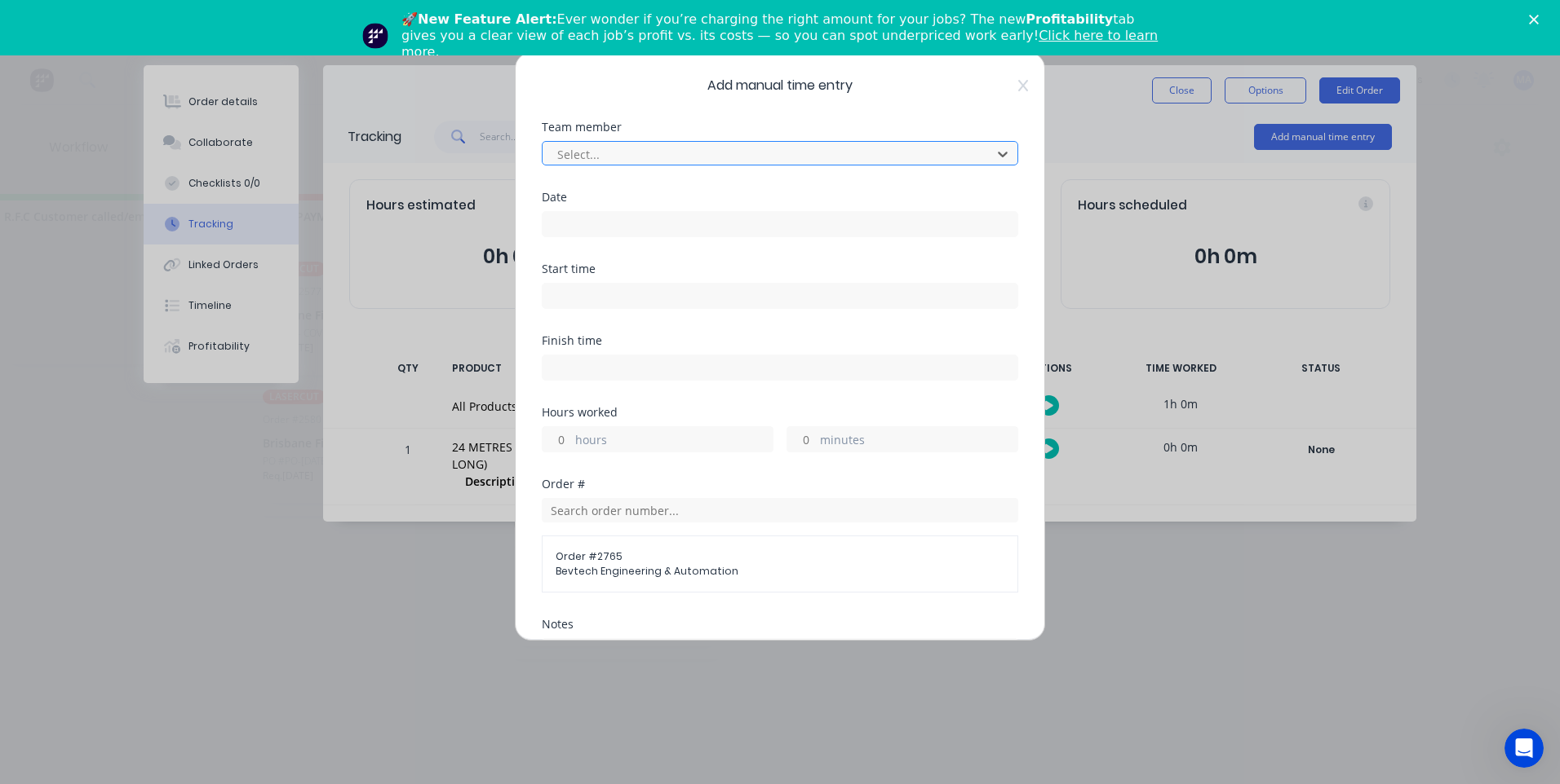
click at [958, 141] on div "Select..." at bounding box center [780, 153] width 476 height 25
click at [965, 147] on div at bounding box center [769, 155] width 427 height 21
click at [1005, 154] on div at bounding box center [1003, 154] width 30 height 26
click at [998, 154] on icon at bounding box center [1003, 155] width 10 height 6
click at [1002, 68] on div "Add manual time entry Team member Select... Date Start time Finish time Hours w…" at bounding box center [780, 347] width 531 height 589
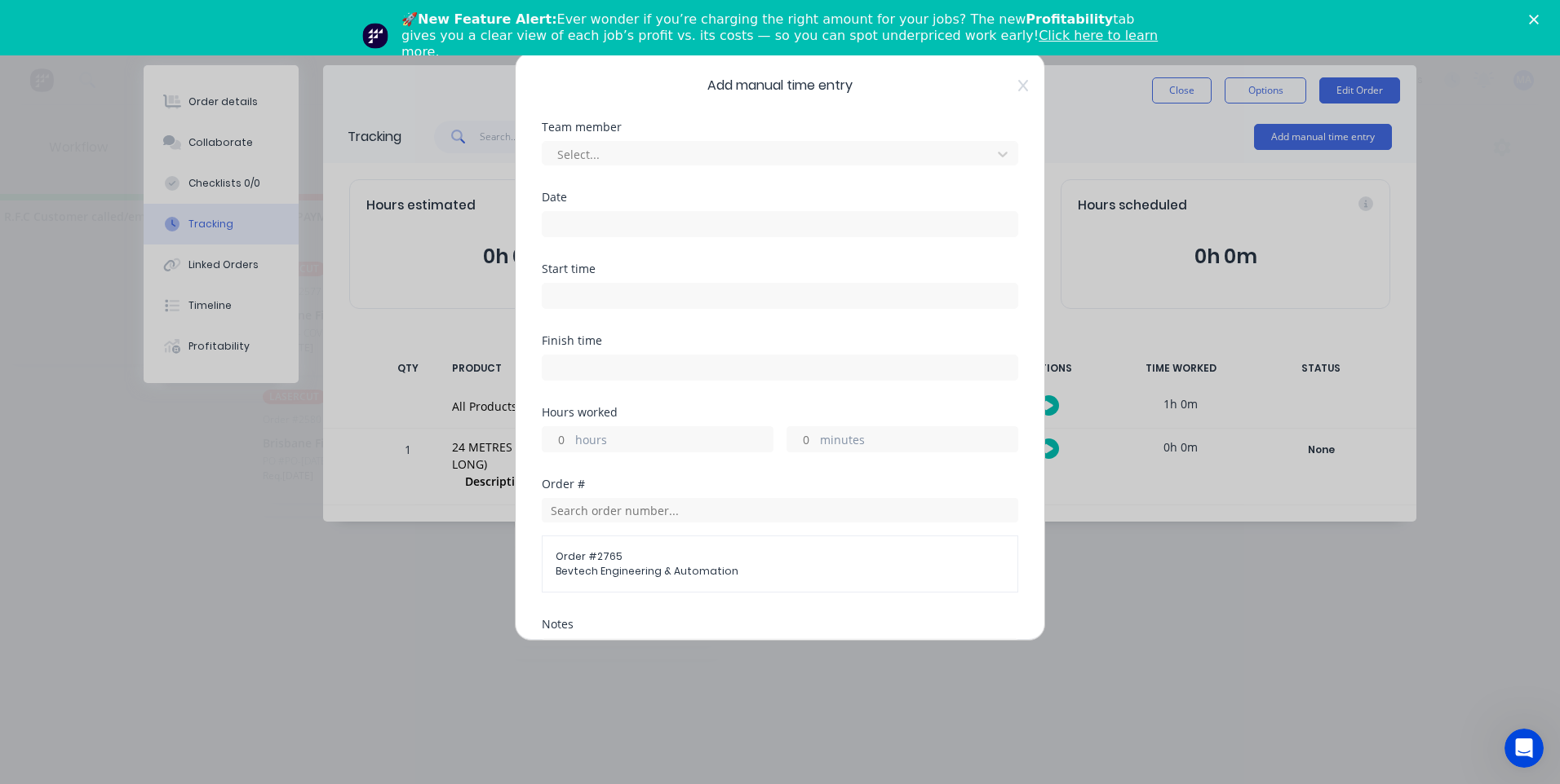
click at [1013, 92] on div "Add manual time entry Team member Select... Date Start time Finish time Hours w…" at bounding box center [780, 347] width 531 height 589
click at [1019, 88] on icon at bounding box center [1023, 85] width 10 height 13
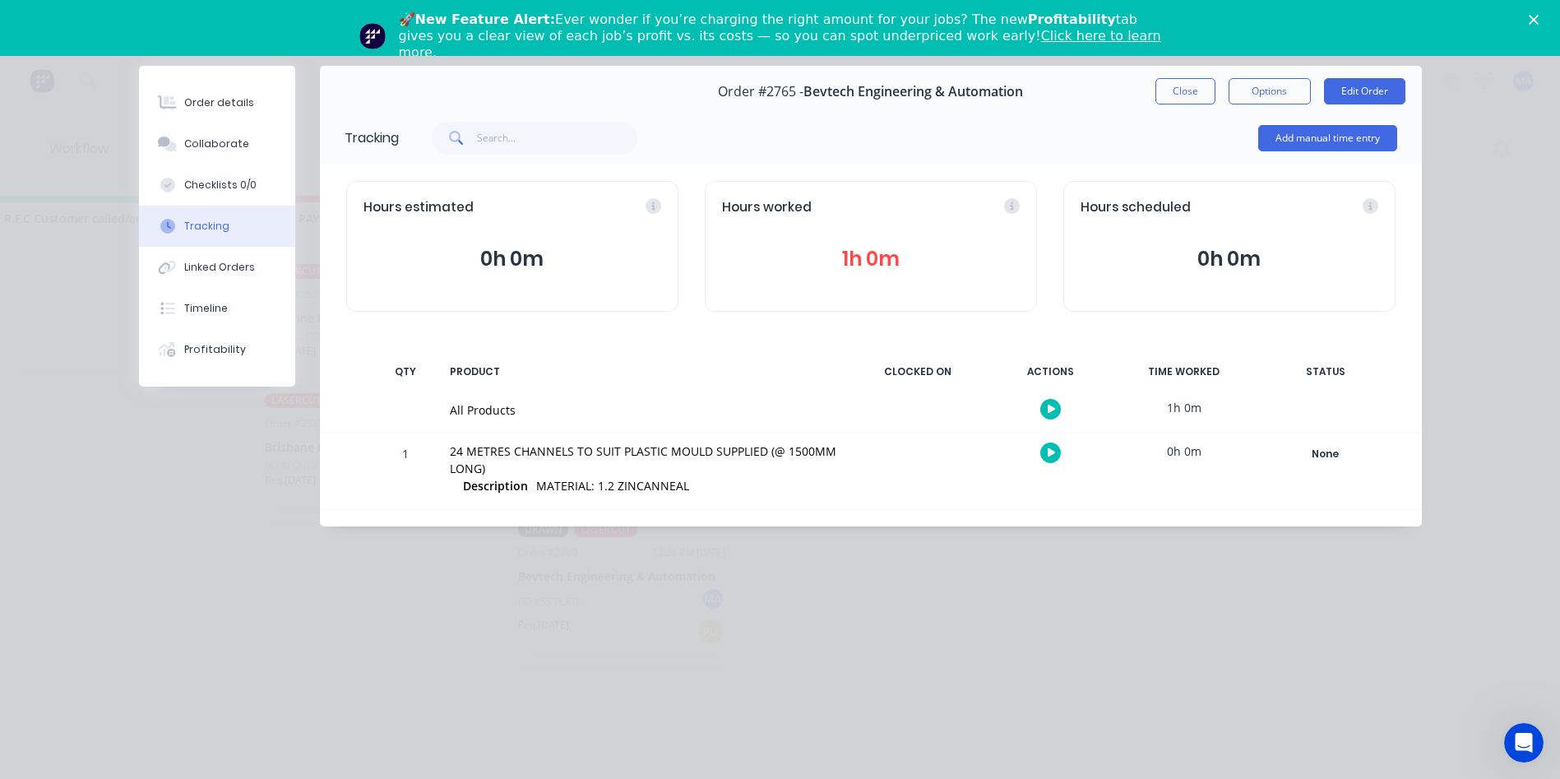
click at [1023, 85] on span "Bevtech Engineering & Automation" at bounding box center [914, 92] width 220 height 16
click at [1539, 16] on polygon "Close" at bounding box center [1534, 20] width 10 height 10
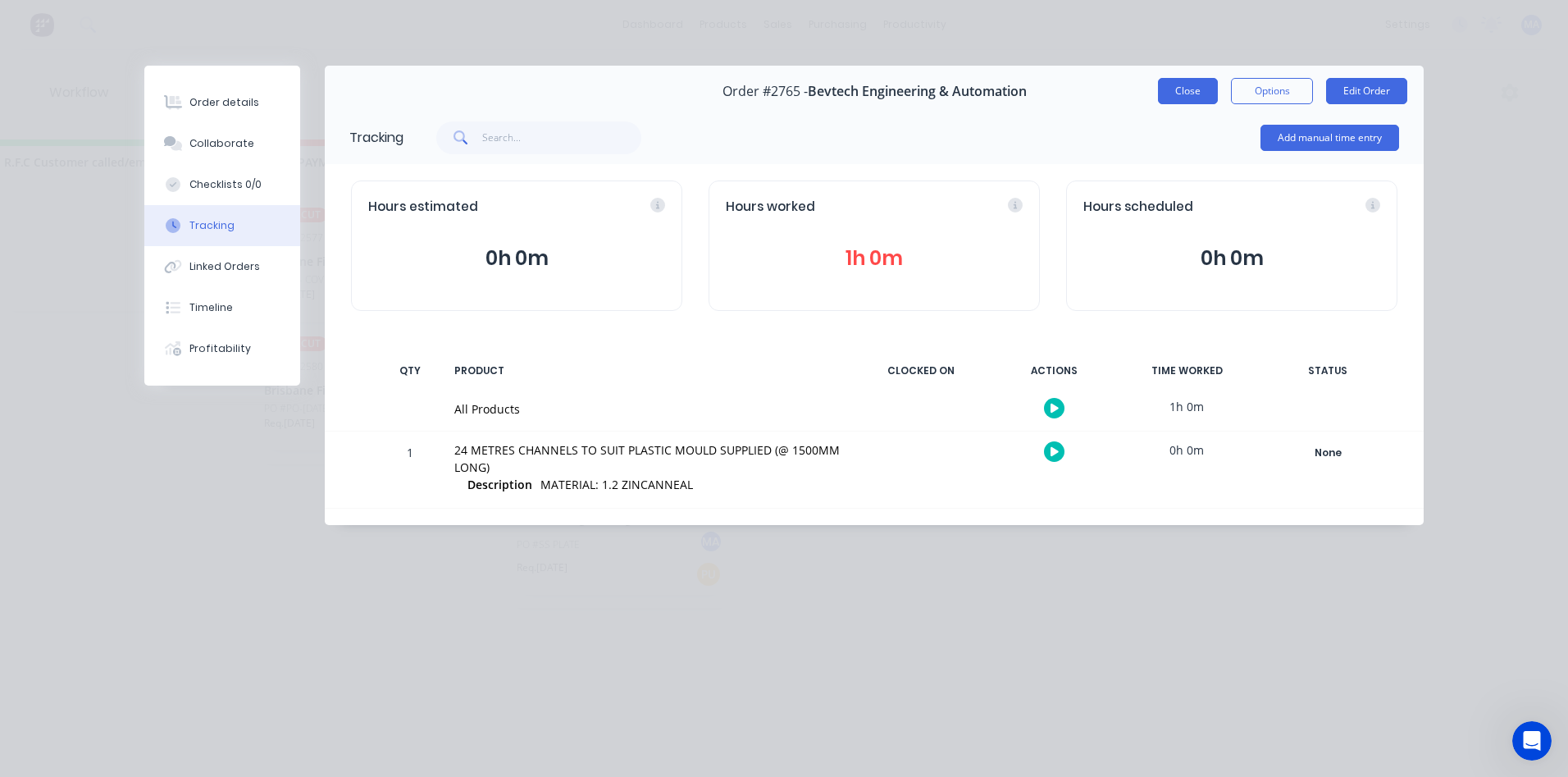
click at [1186, 78] on button "Close" at bounding box center [1188, 91] width 60 height 26
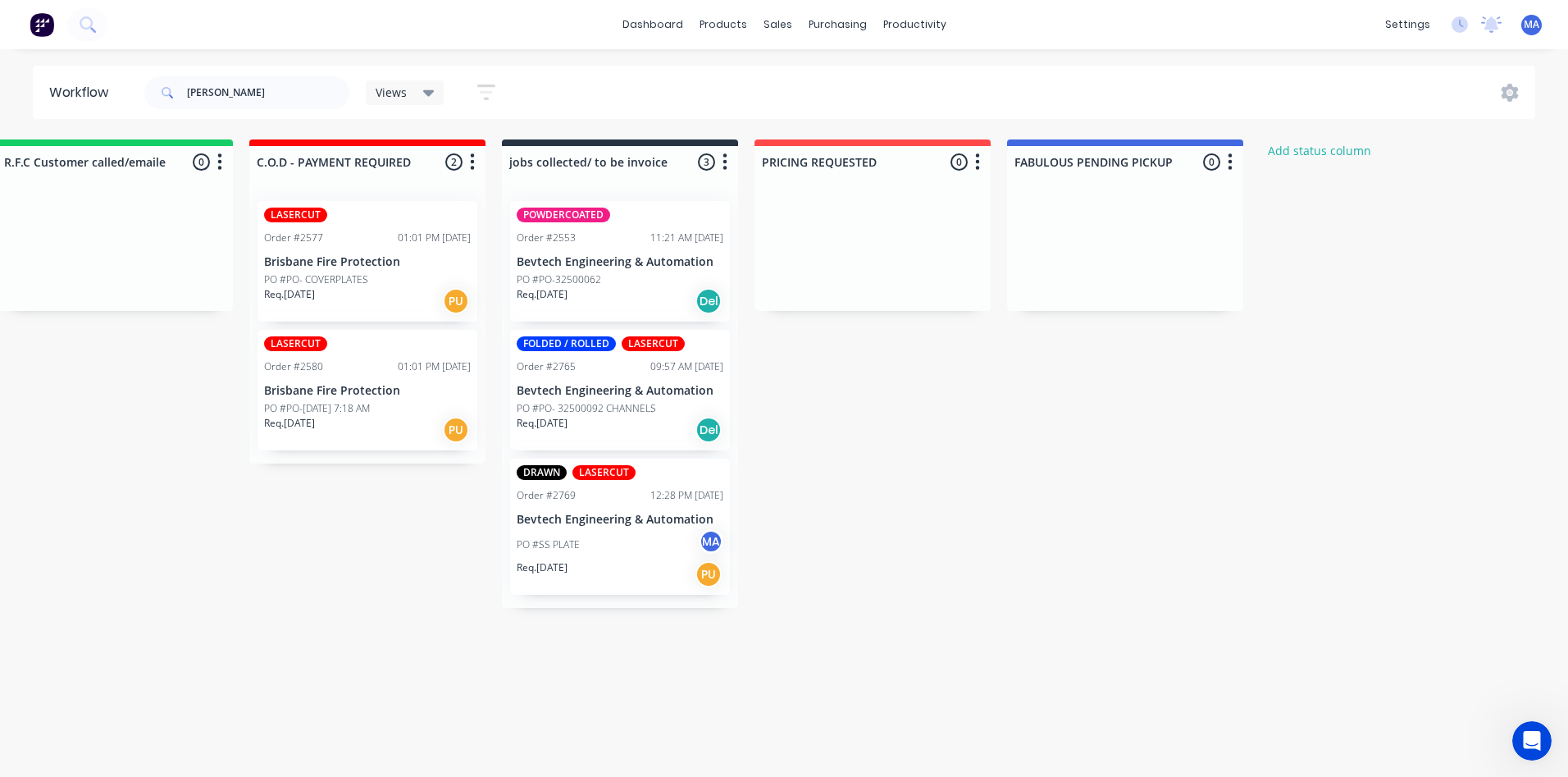
scroll to position [0, 0]
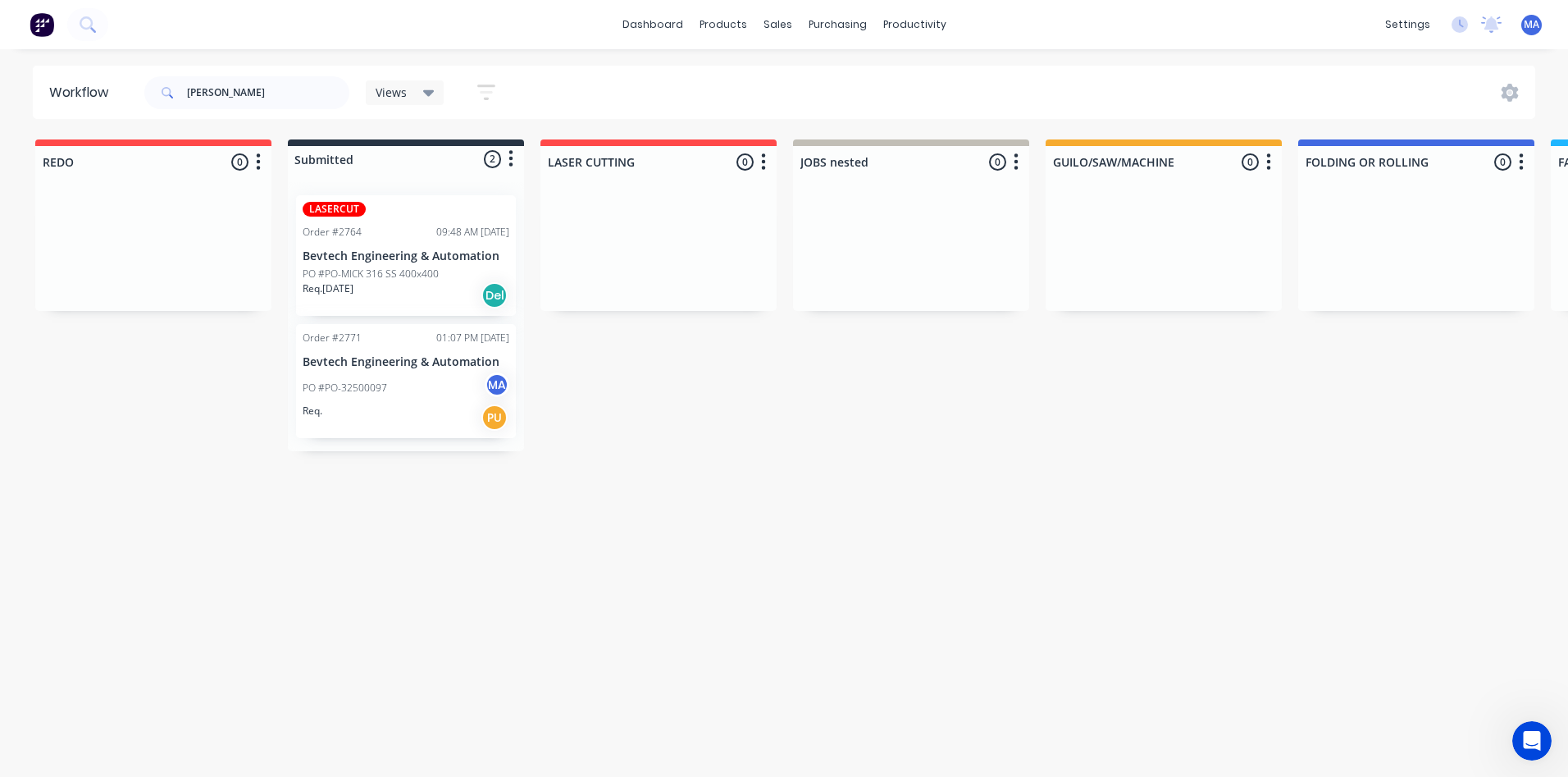
drag, startPoint x: 637, startPoint y: 569, endPoint x: 566, endPoint y: 567, distance: 71.0
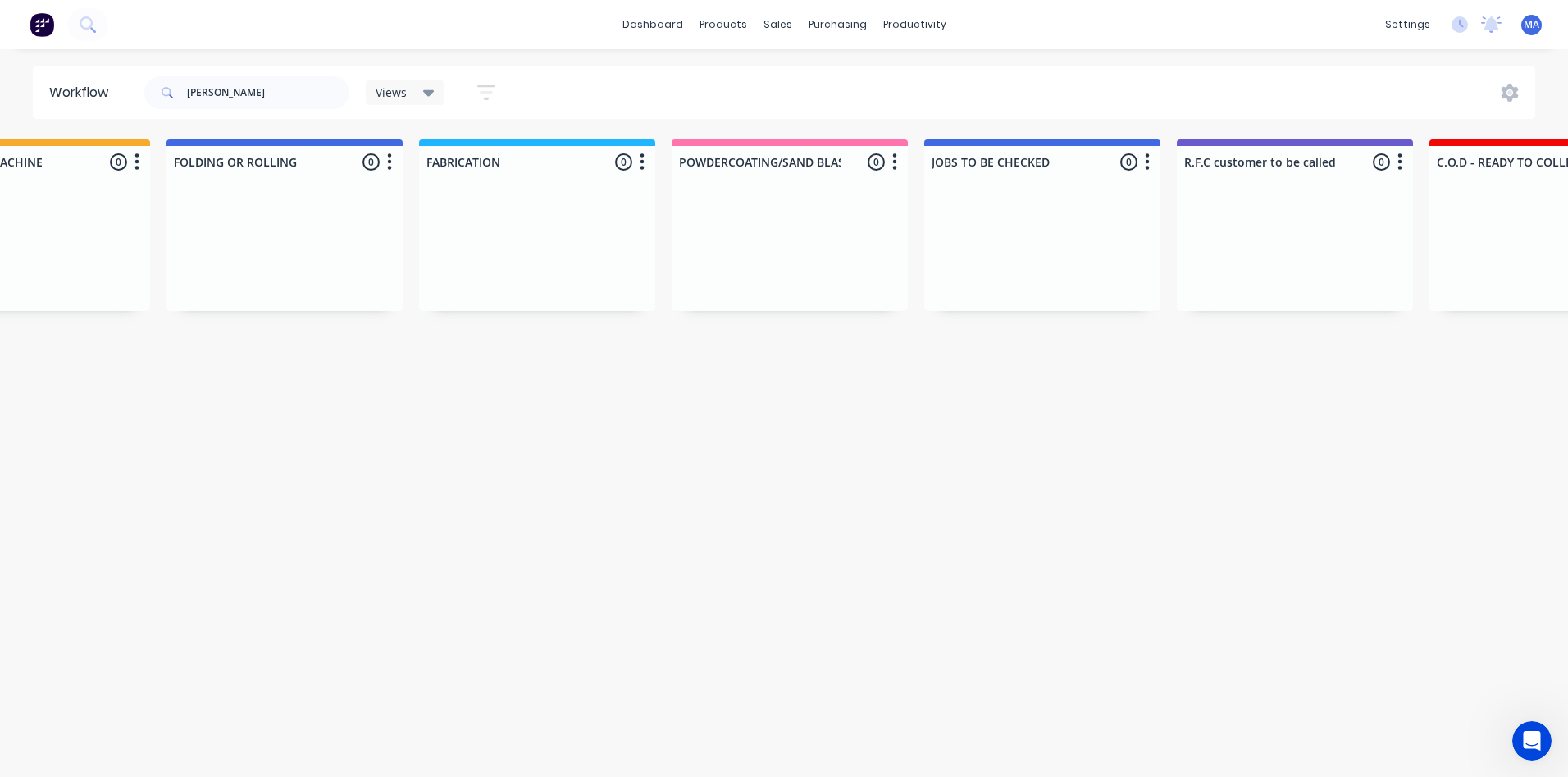
drag, startPoint x: 593, startPoint y: 512, endPoint x: 716, endPoint y: 512, distance: 123.0
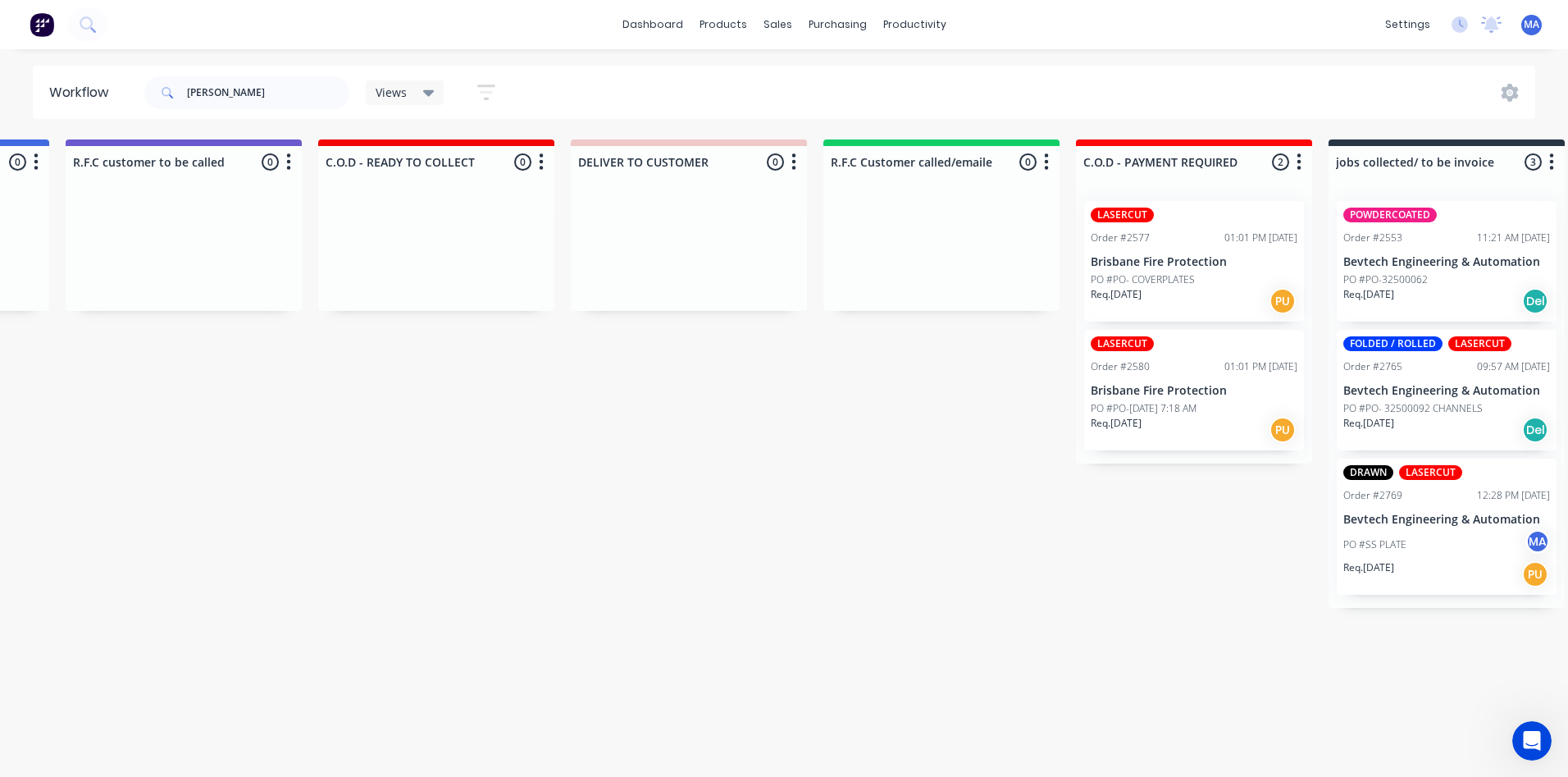
drag, startPoint x: 716, startPoint y: 512, endPoint x: 622, endPoint y: 506, distance: 94.2
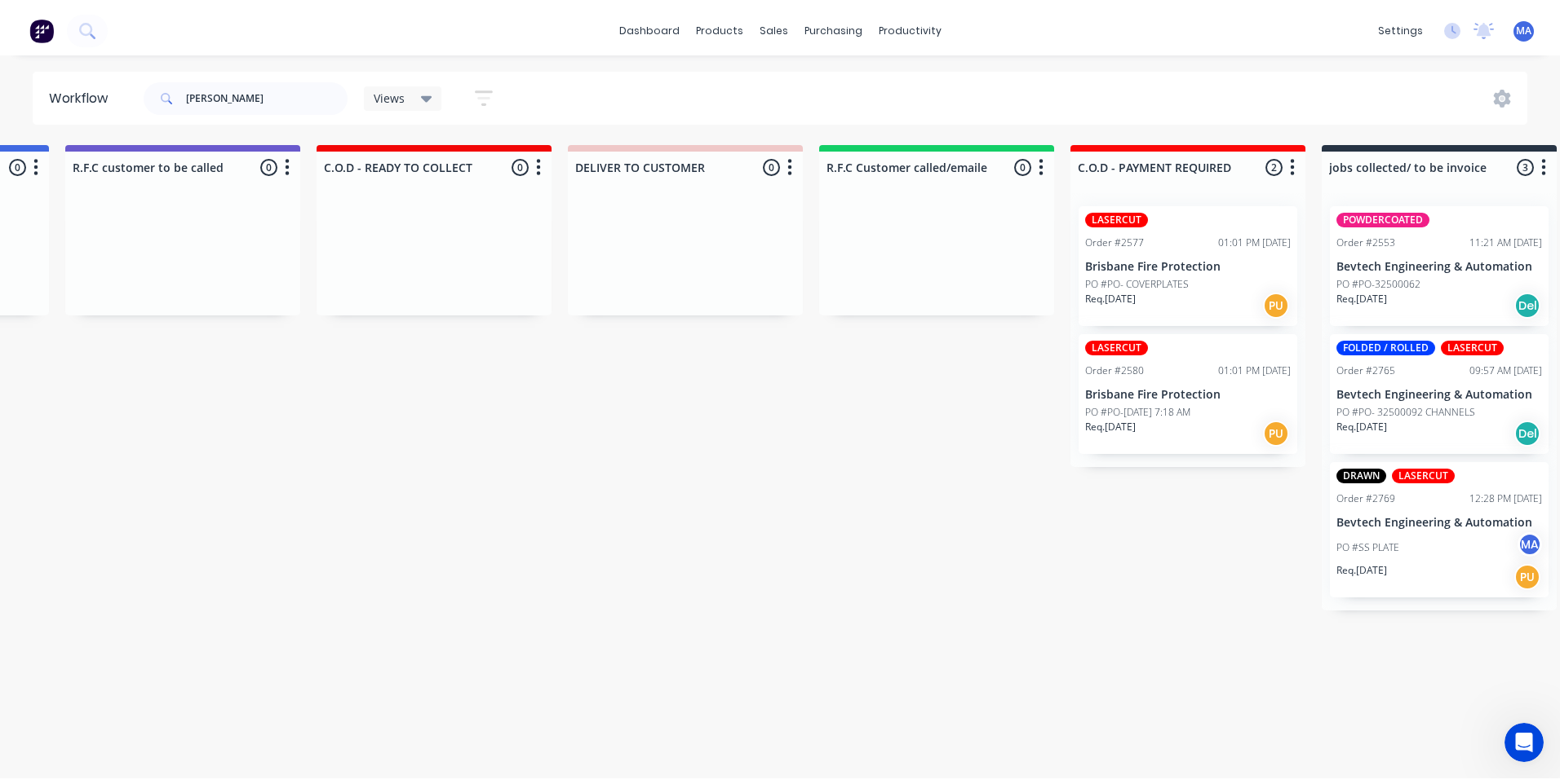
scroll to position [0, 2141]
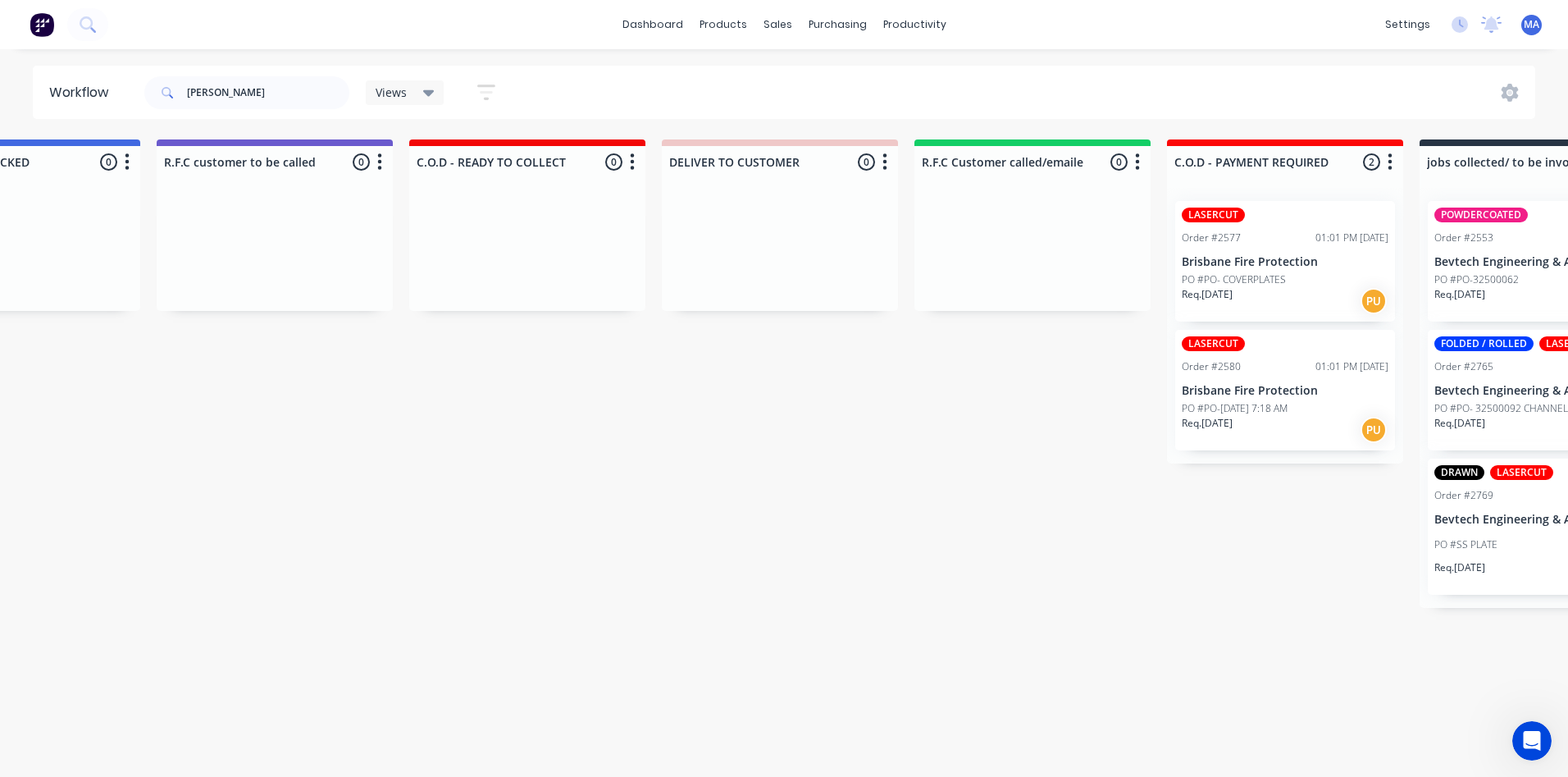
click at [1508, 391] on p "Bevtech Engineering & Automation" at bounding box center [1537, 391] width 206 height 14
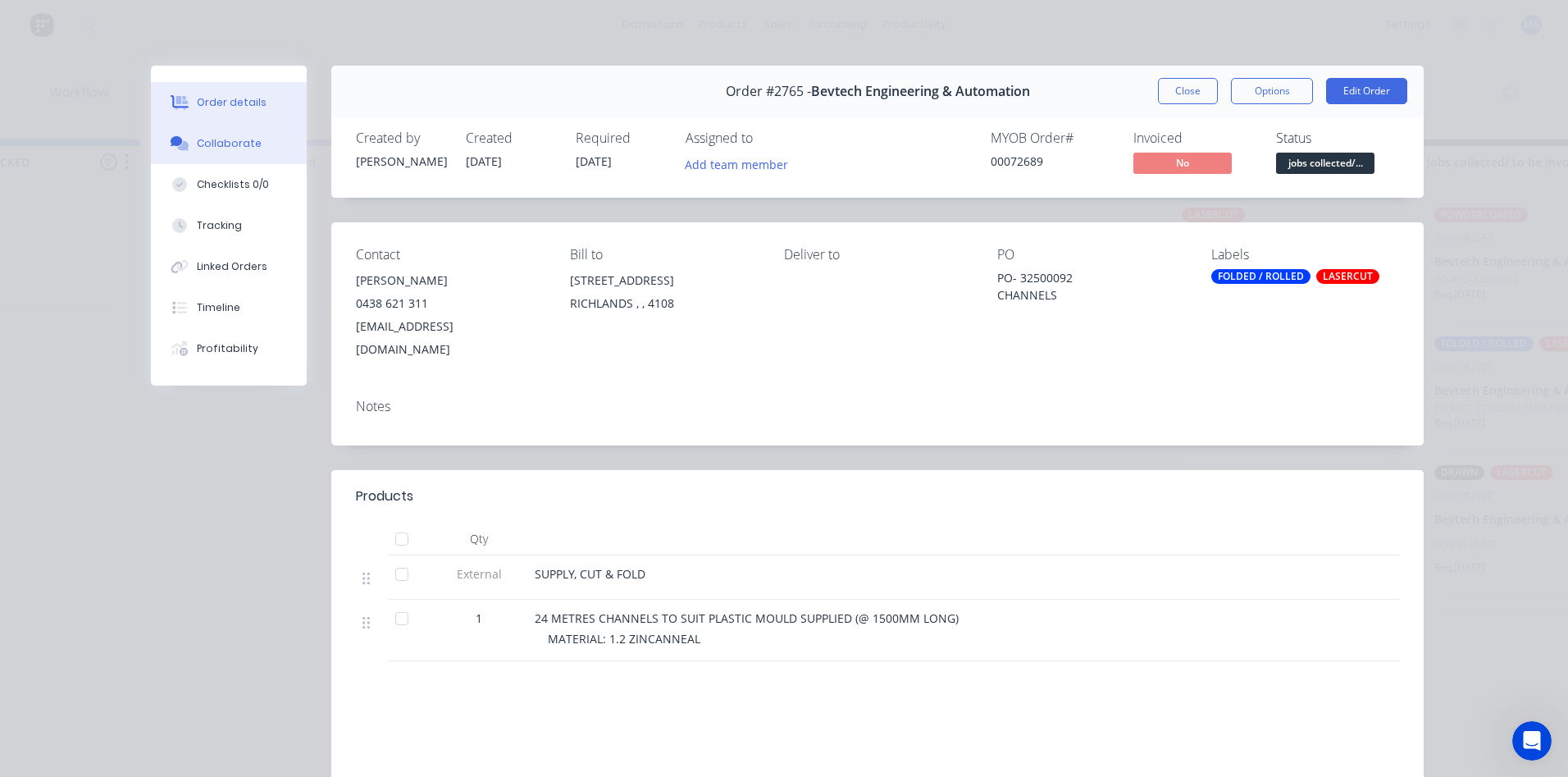
click at [189, 132] on button "Collaborate" at bounding box center [228, 143] width 156 height 41
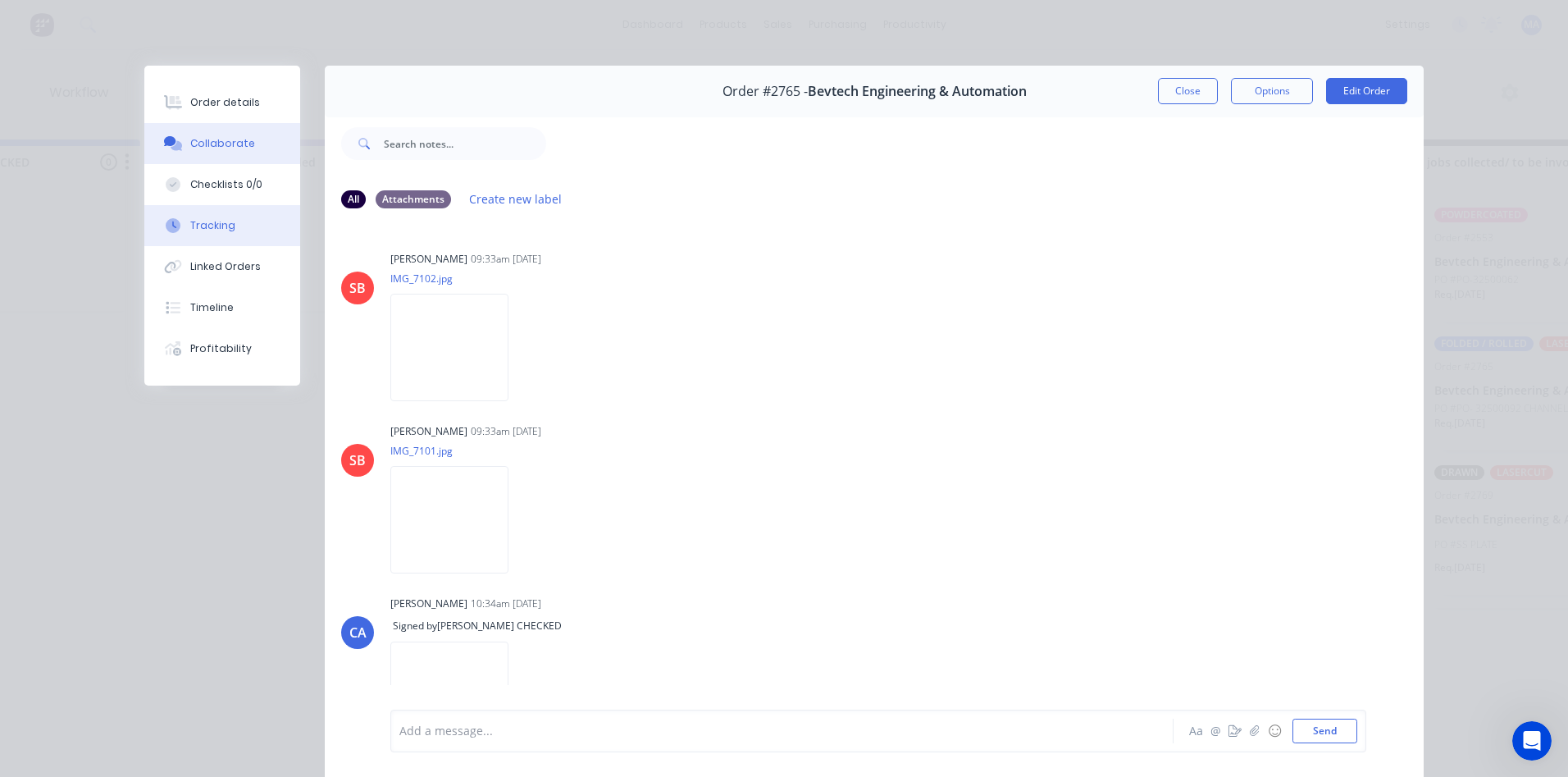
click at [228, 225] on button "Tracking" at bounding box center [222, 225] width 156 height 41
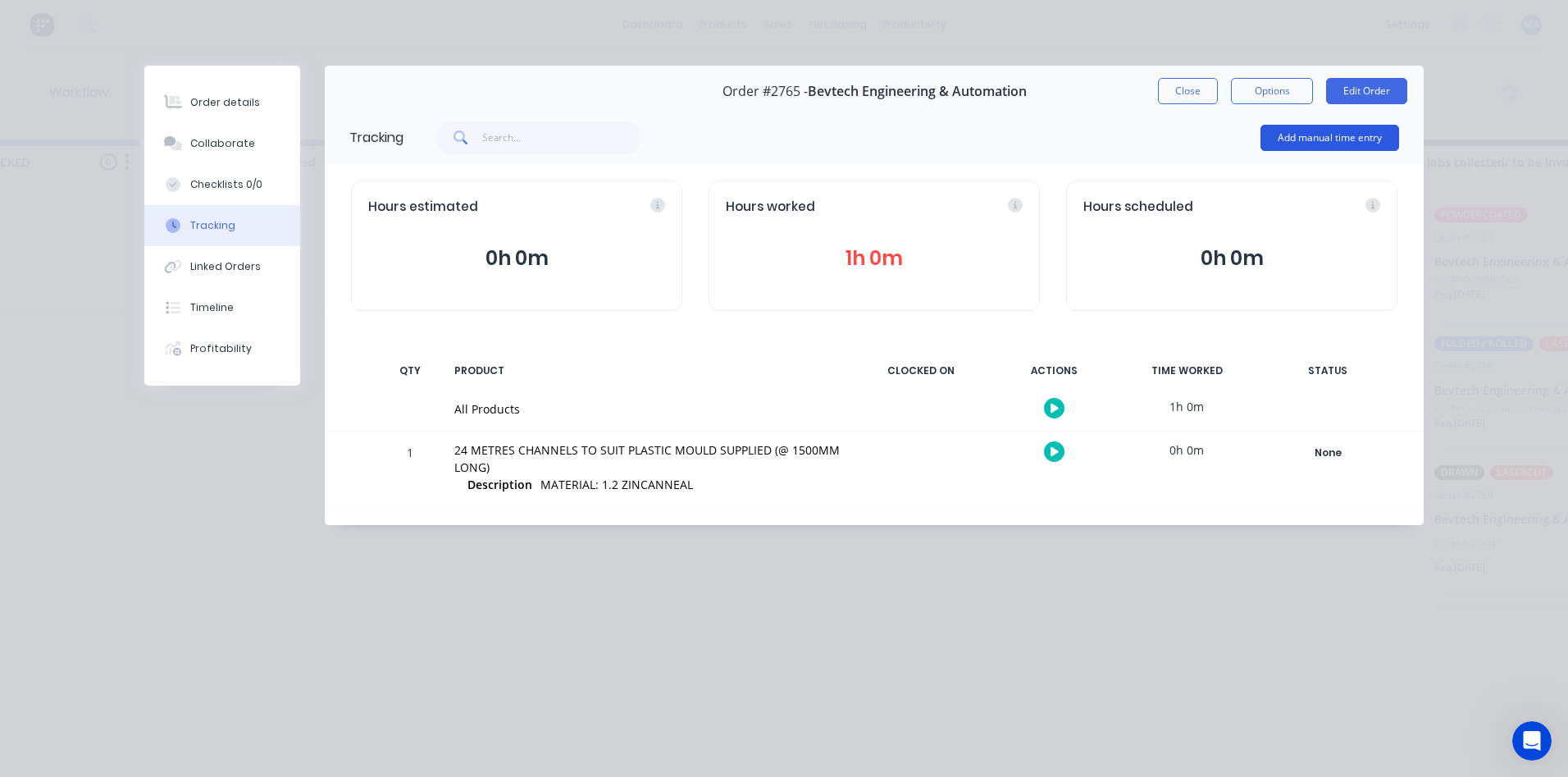
click at [1329, 136] on button "Add manual time entry" at bounding box center [1329, 138] width 139 height 26
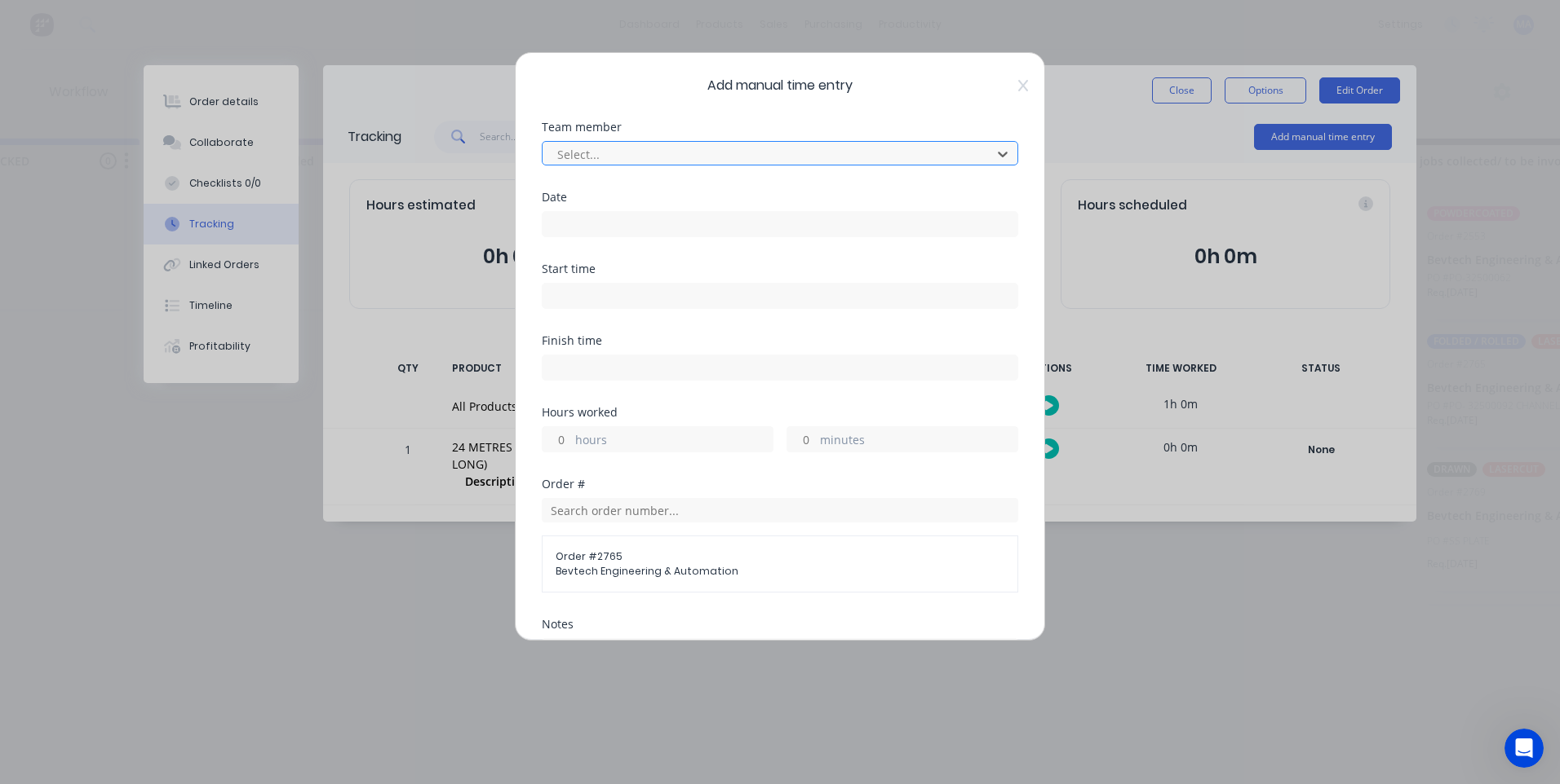
click at [679, 150] on div at bounding box center [769, 155] width 427 height 21
type input "[PERSON_NAME]"
click at [830, 146] on div at bounding box center [769, 155] width 427 height 21
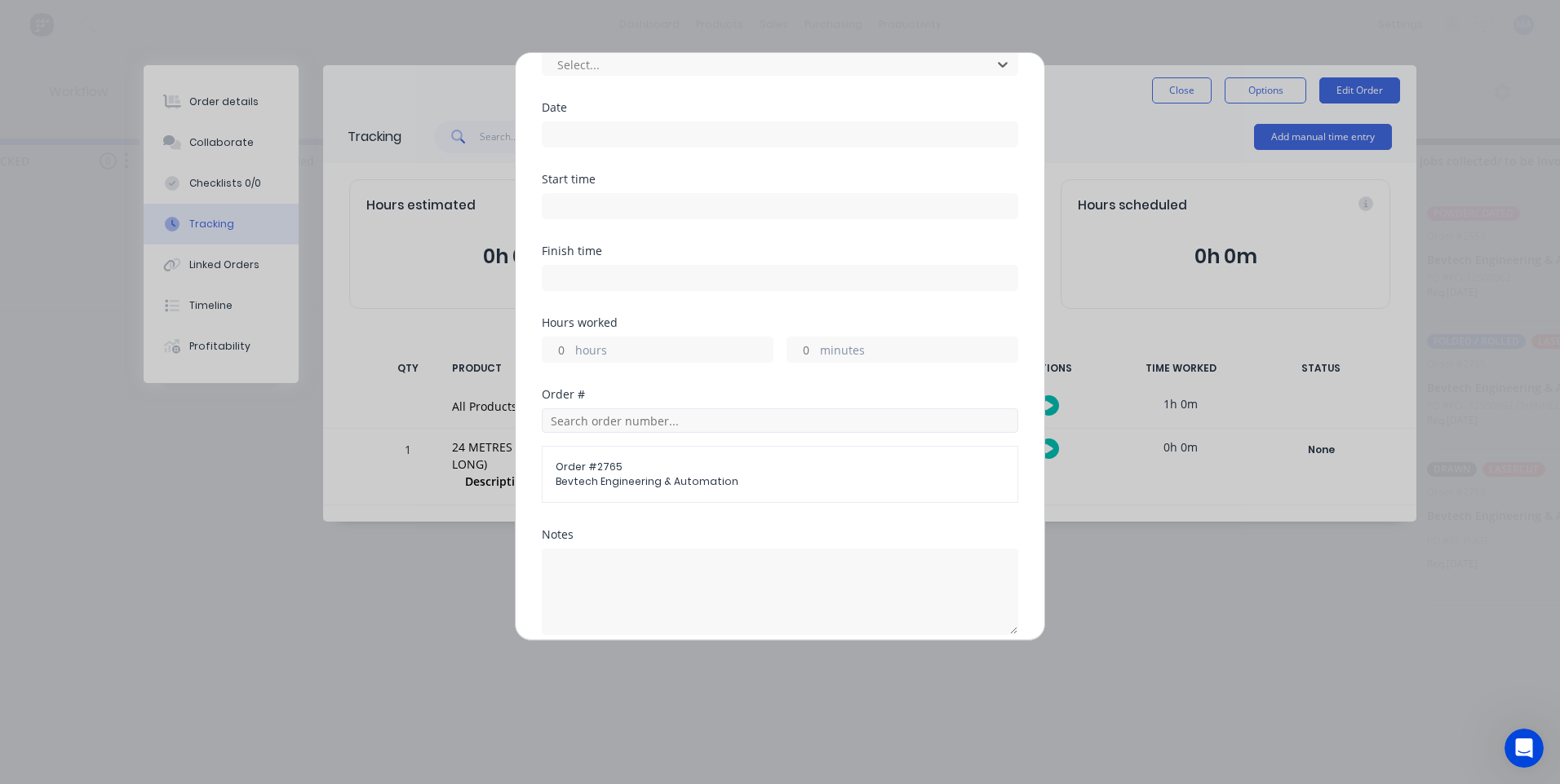
scroll to position [285, 0]
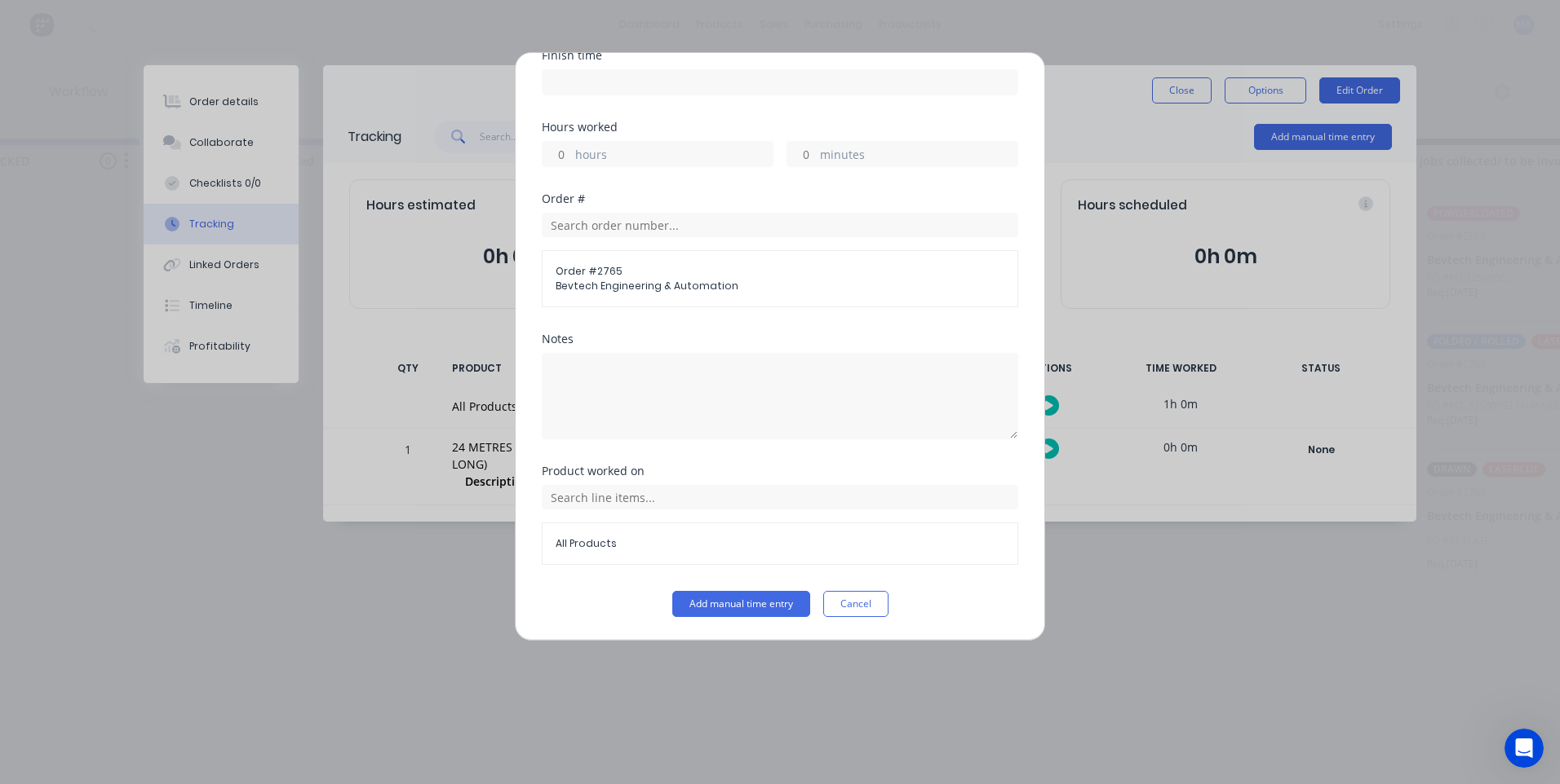
click at [673, 150] on label "hours" at bounding box center [673, 156] width 197 height 21
click at [571, 150] on input "hours" at bounding box center [556, 154] width 29 height 25
click at [667, 160] on label "hours" at bounding box center [673, 156] width 197 height 21
click at [571, 160] on input "hours" at bounding box center [556, 154] width 29 height 25
type input "2"
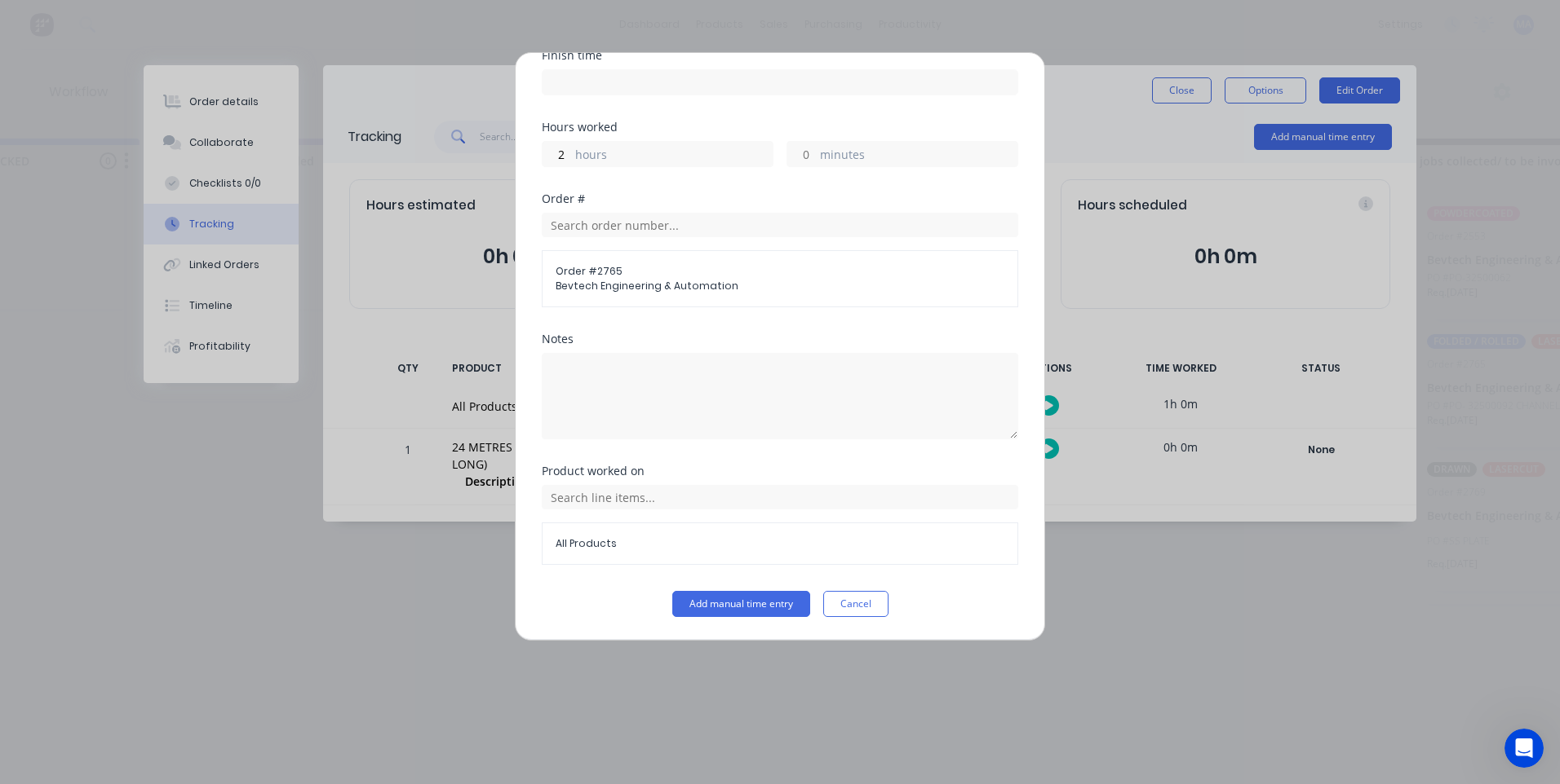
drag, startPoint x: 729, startPoint y: 647, endPoint x: 724, endPoint y: 595, distance: 52.2
click at [729, 644] on div "Add manual time entry Team member Select... Date Start time Finish time Hours w…" at bounding box center [780, 392] width 1560 height 784
click at [724, 595] on button "Add manual time entry" at bounding box center [741, 604] width 138 height 26
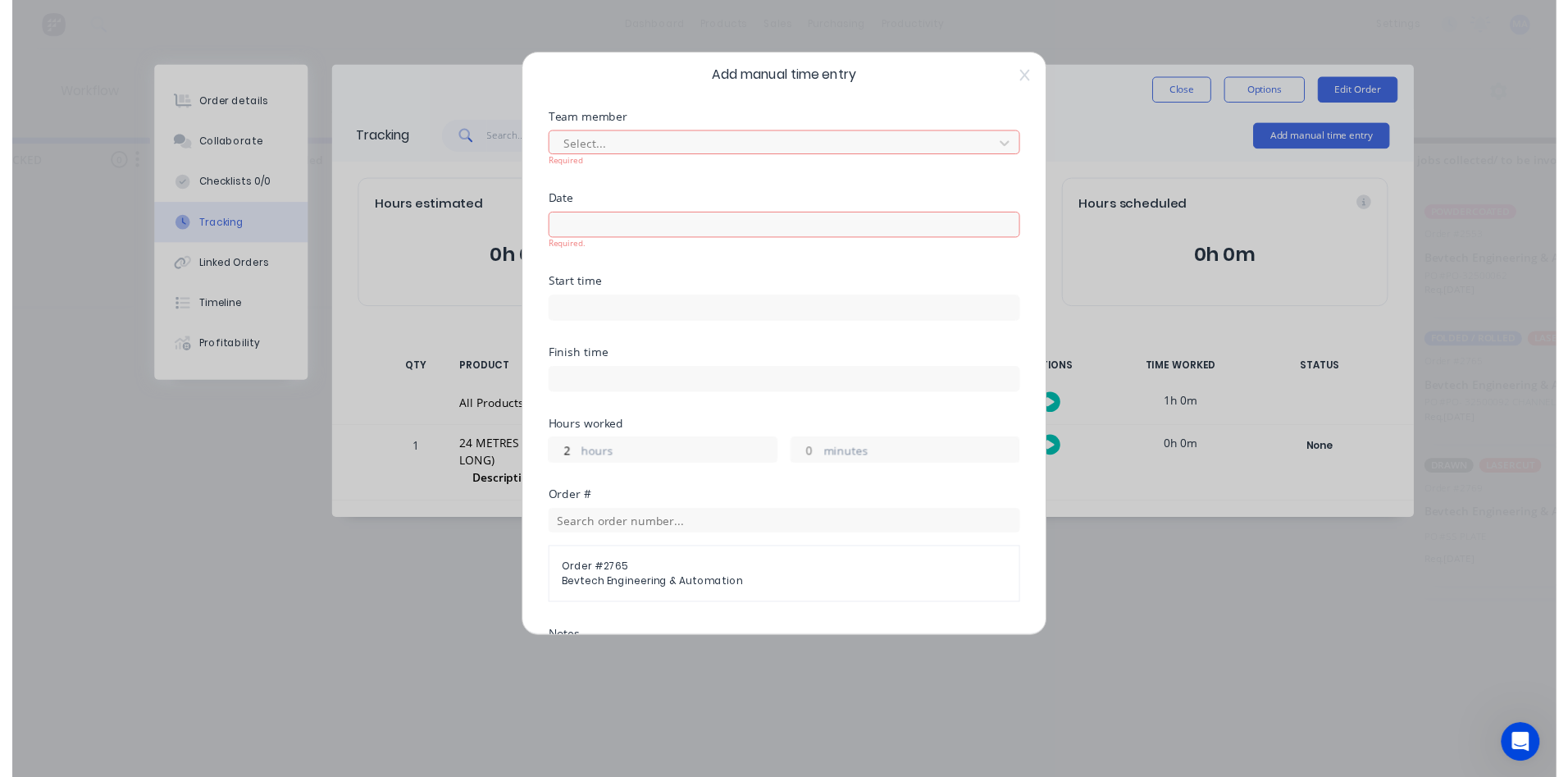
scroll to position [0, 0]
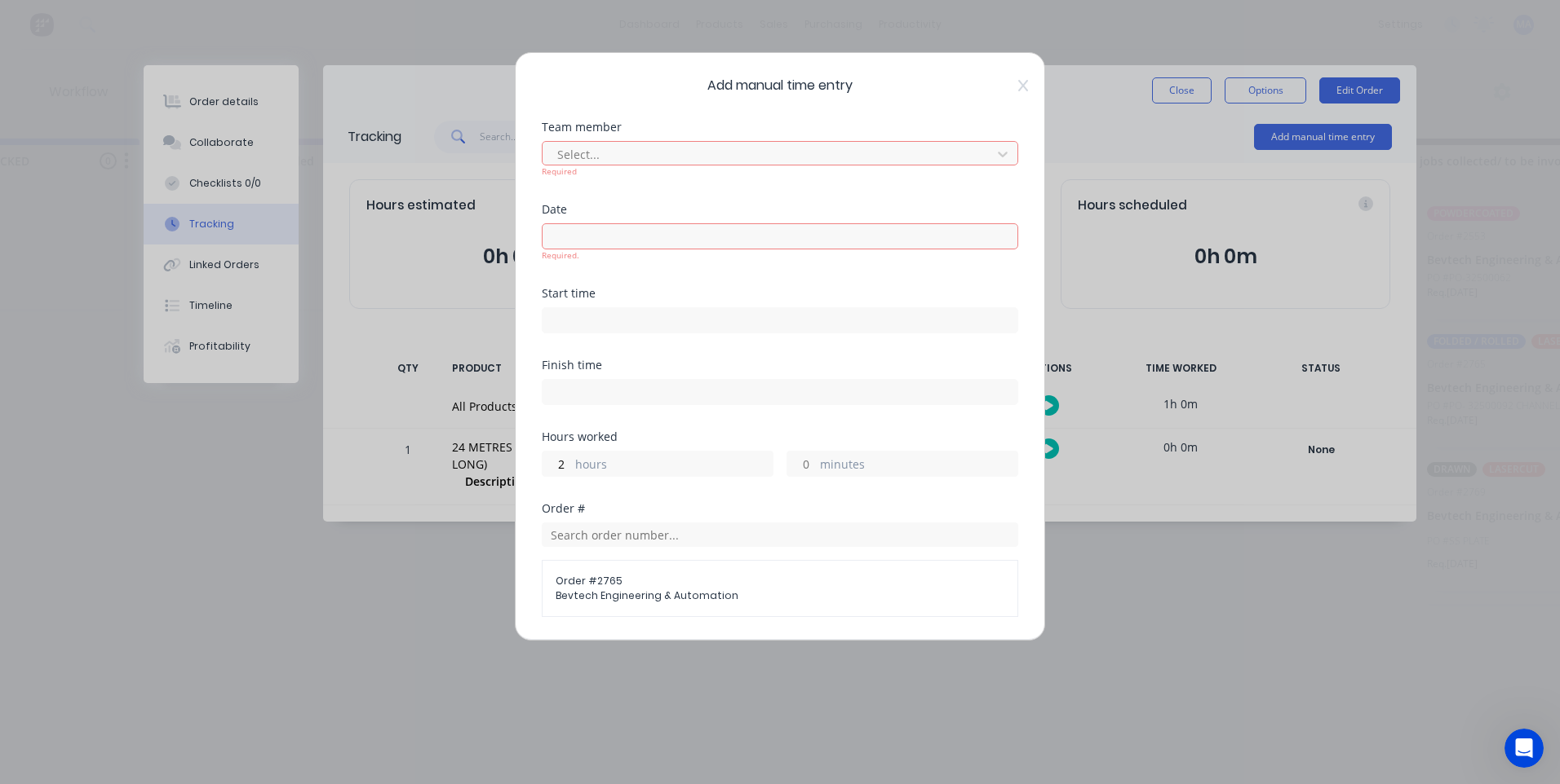
click at [811, 137] on div "Select... Required" at bounding box center [780, 157] width 476 height 41
drag, startPoint x: 967, startPoint y: 149, endPoint x: 997, endPoint y: 153, distance: 30.3
click at [974, 153] on div "Select..." at bounding box center [769, 154] width 437 height 25
click at [999, 153] on div at bounding box center [1003, 154] width 30 height 26
click at [995, 153] on icon at bounding box center [1003, 154] width 16 height 16
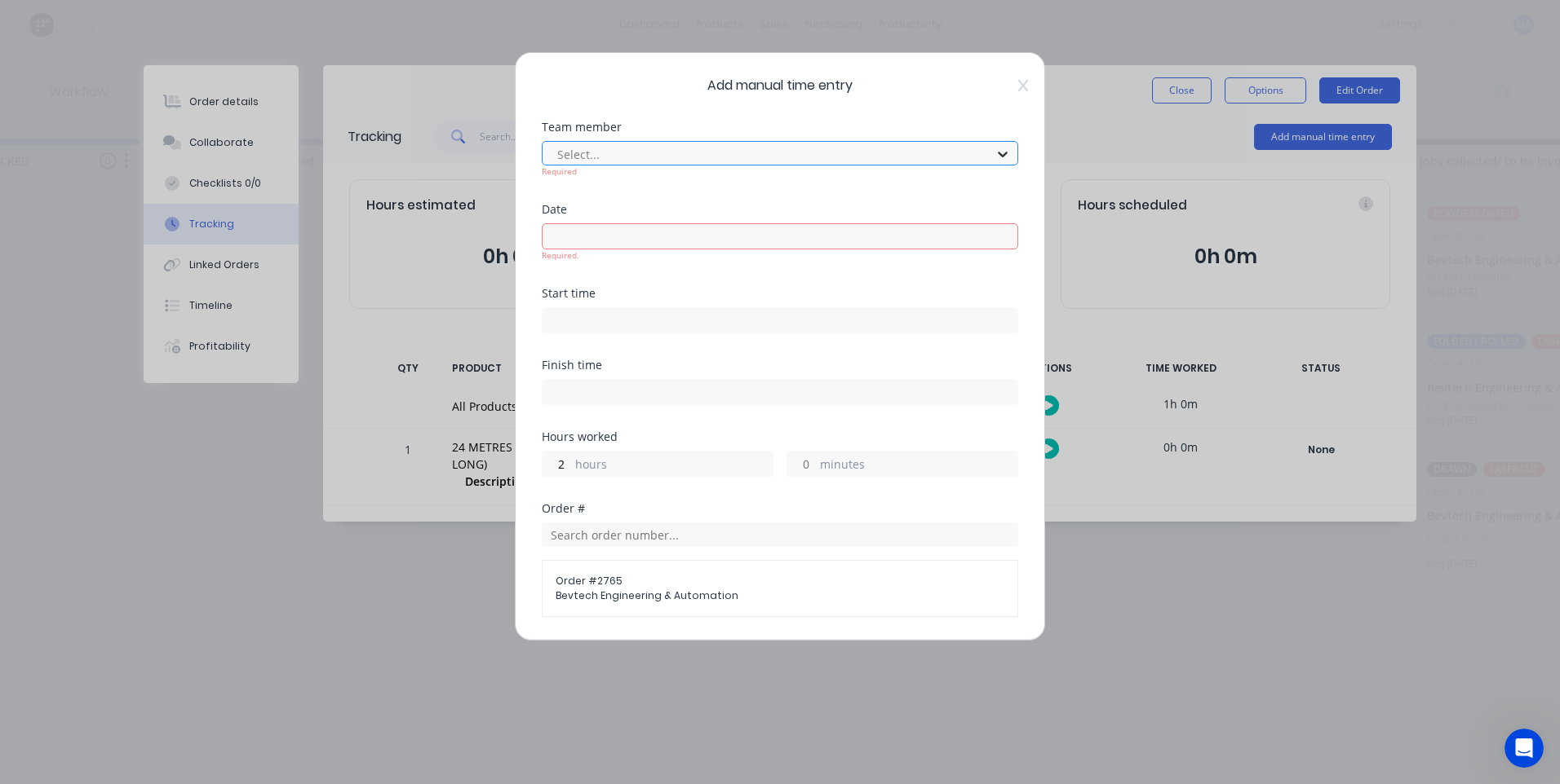
click at [995, 153] on icon at bounding box center [1003, 154] width 16 height 16
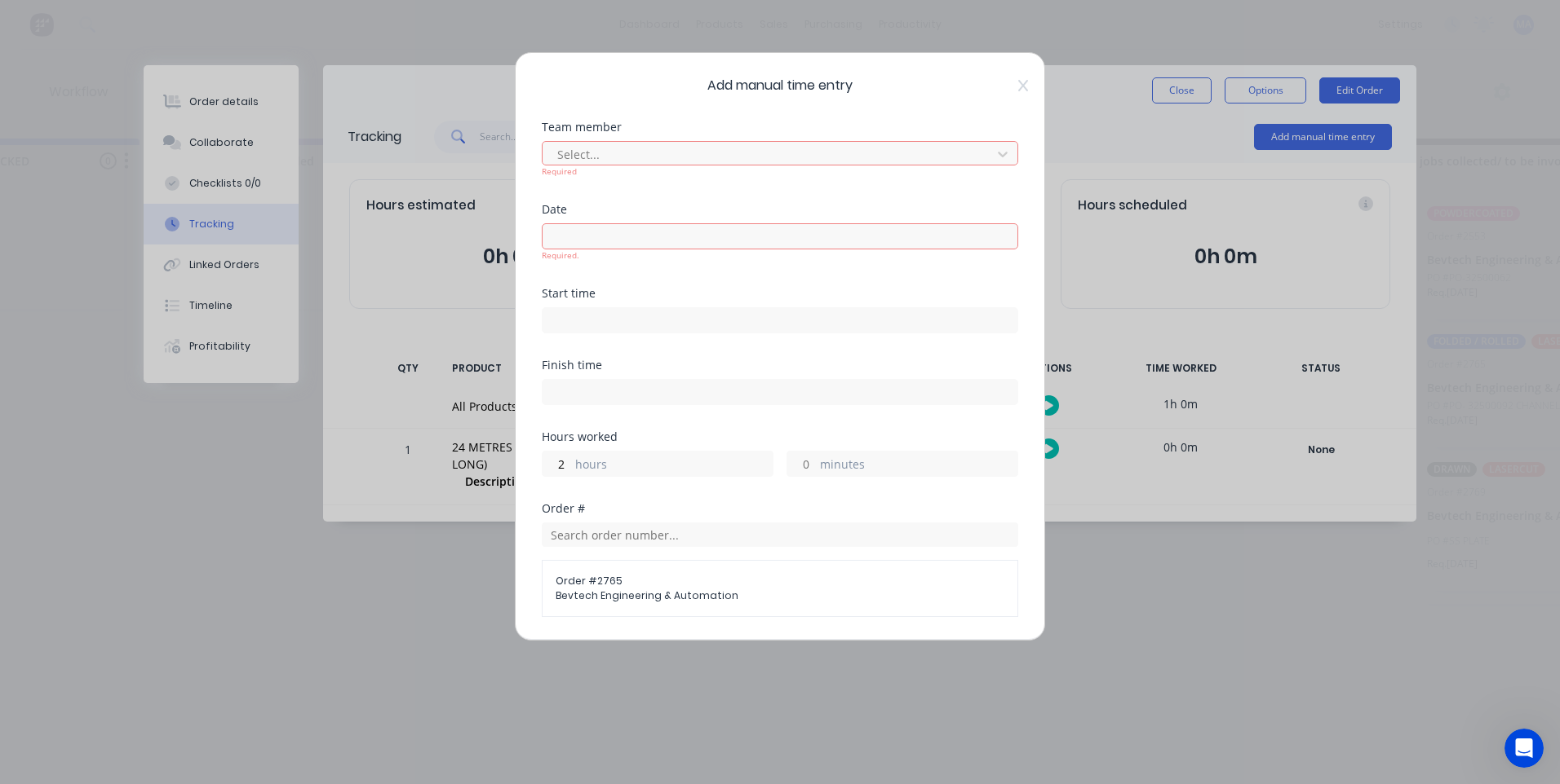
drag, startPoint x: 1180, startPoint y: 628, endPoint x: 1359, endPoint y: 631, distance: 179.0
drag, startPoint x: 1151, startPoint y: 667, endPoint x: 397, endPoint y: 683, distance: 754.2
drag, startPoint x: 322, startPoint y: 649, endPoint x: 368, endPoint y: 652, distance: 46.1
click at [359, 624] on div "Add manual time entry Team member Select... Required Date Required. Start time …" at bounding box center [780, 392] width 1560 height 784
drag, startPoint x: 118, startPoint y: 666, endPoint x: 7, endPoint y: 673, distance: 111.2
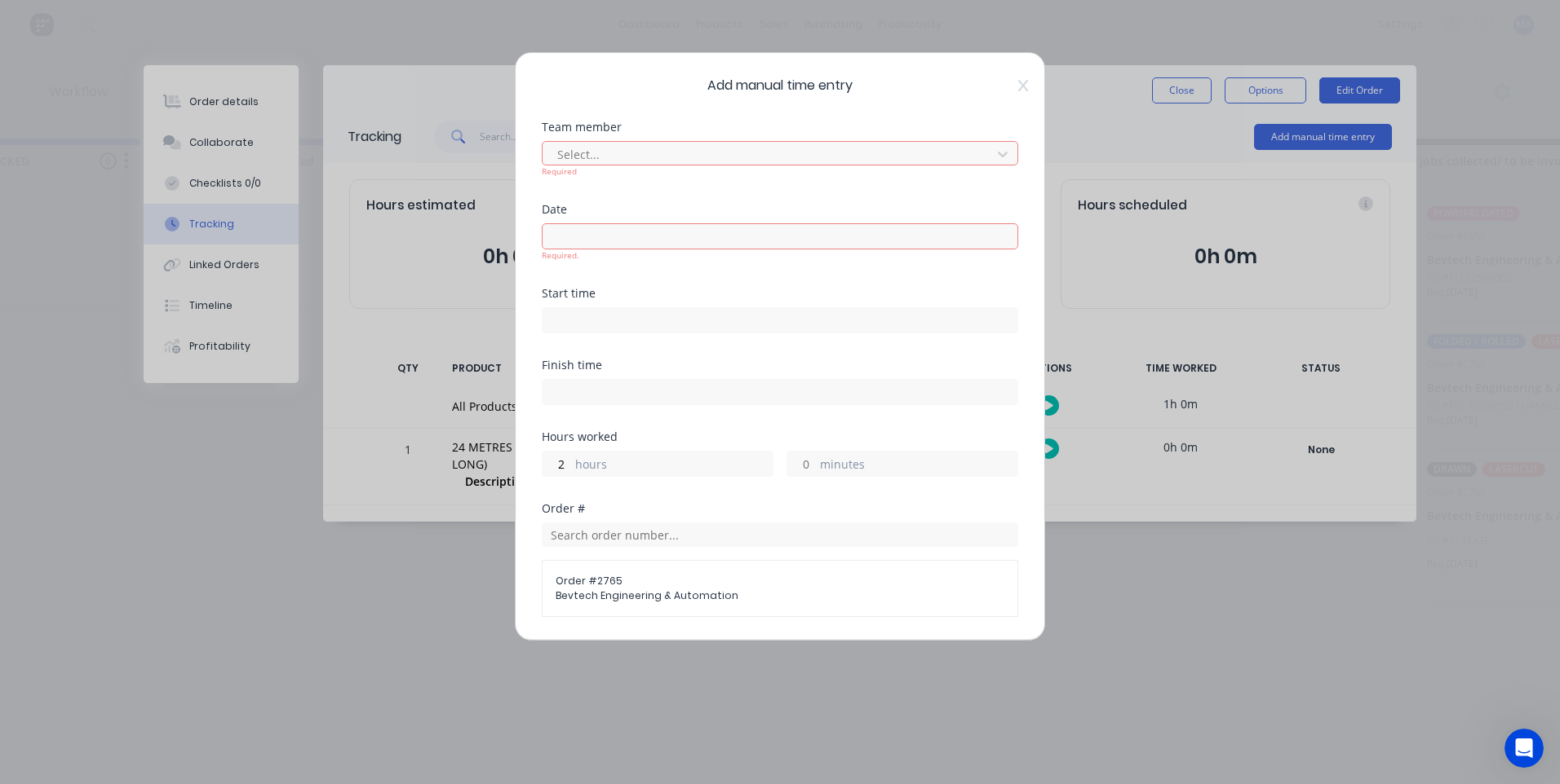
drag, startPoint x: 7, startPoint y: 658, endPoint x: 265, endPoint y: 319, distance: 426.0
click at [1026, 87] on div "Add manual time entry Team member Select... Required Date Required. Start time …" at bounding box center [780, 347] width 531 height 589
click at [1015, 93] on div "Add manual time entry Team member Select... Required Date Required. Start time …" at bounding box center [780, 347] width 531 height 589
drag, startPoint x: 1015, startPoint y: 93, endPoint x: 1010, endPoint y: 80, distance: 13.9
click at [1010, 80] on div "Add manual time entry Team member Select... Required Date Required. Start time …" at bounding box center [780, 347] width 531 height 589
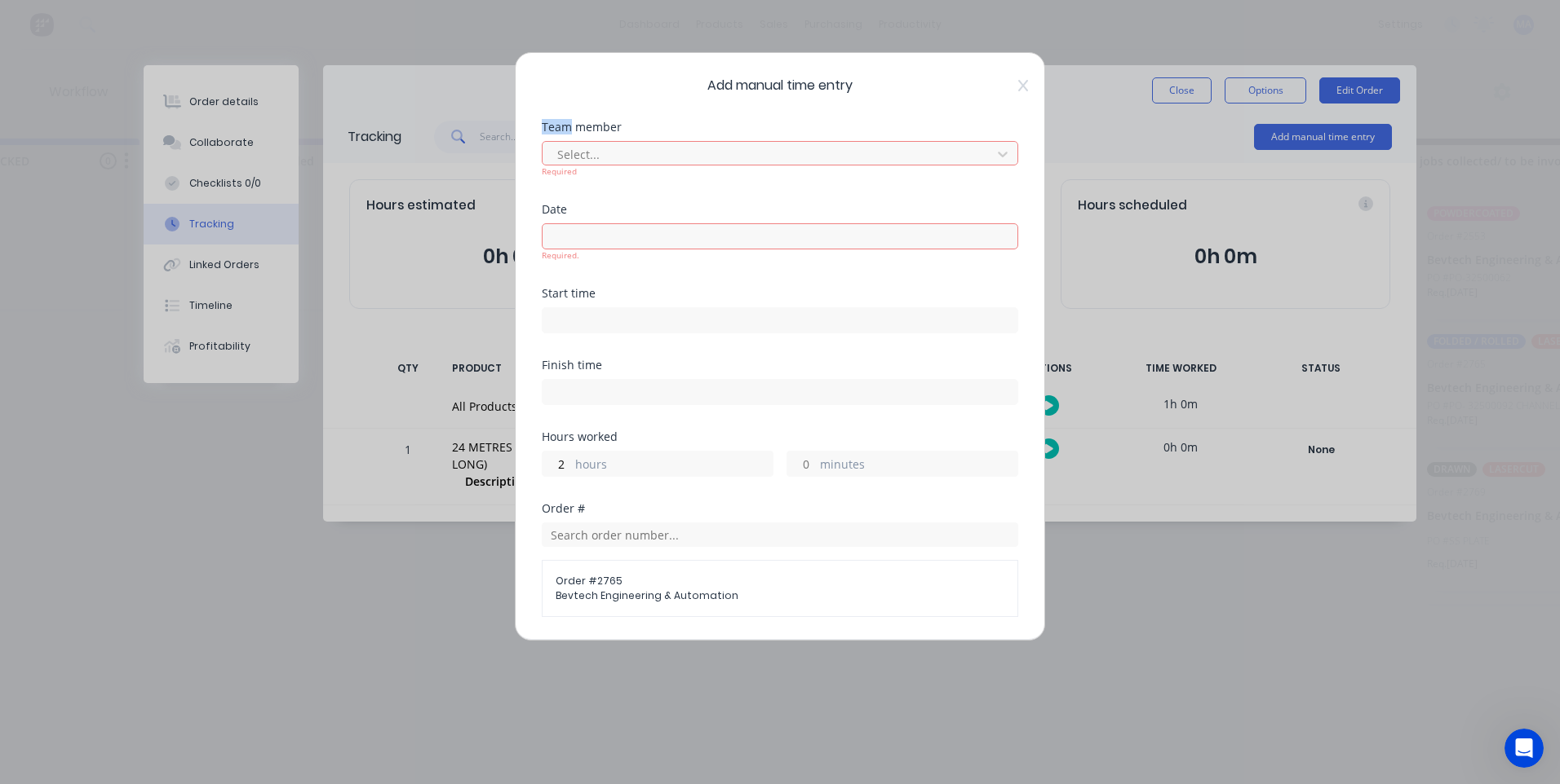
drag, startPoint x: 1010, startPoint y: 80, endPoint x: 1005, endPoint y: 62, distance: 18.7
click at [1005, 62] on div "Add manual time entry Team member Select... Required Date Required. Start time …" at bounding box center [780, 347] width 531 height 589
click at [1018, 77] on div "Add manual time entry Team member Select... Required Date Required. Start time …" at bounding box center [780, 347] width 531 height 589
click at [1015, 81] on div "Add manual time entry Team member Select... Required Date Required. Start time …" at bounding box center [780, 347] width 531 height 589
click at [1019, 81] on icon at bounding box center [1023, 86] width 10 height 12
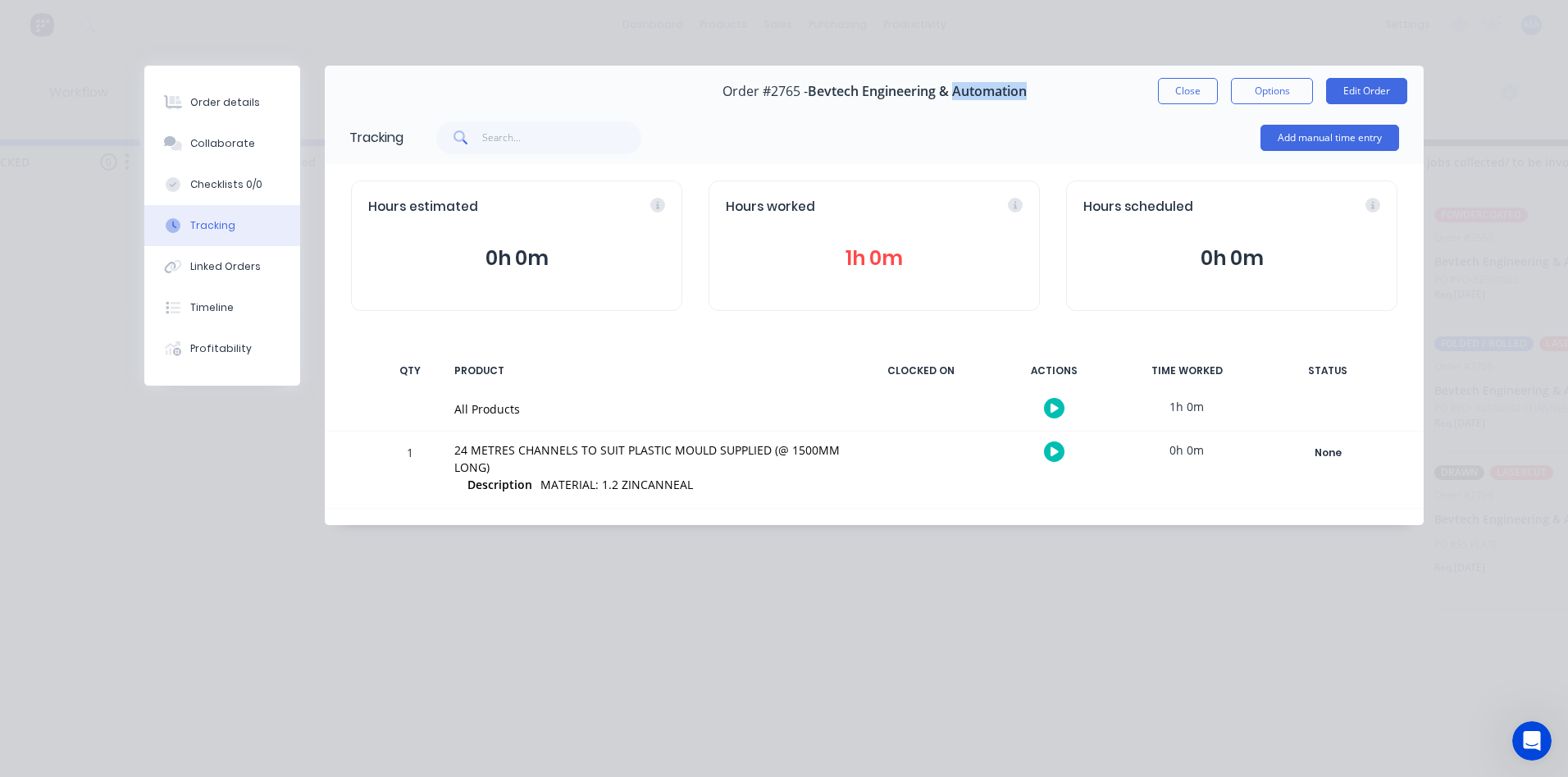
click at [1020, 84] on span "Bevtech Engineering & Automation" at bounding box center [917, 92] width 219 height 16
click at [1186, 101] on button "Close" at bounding box center [1188, 91] width 60 height 26
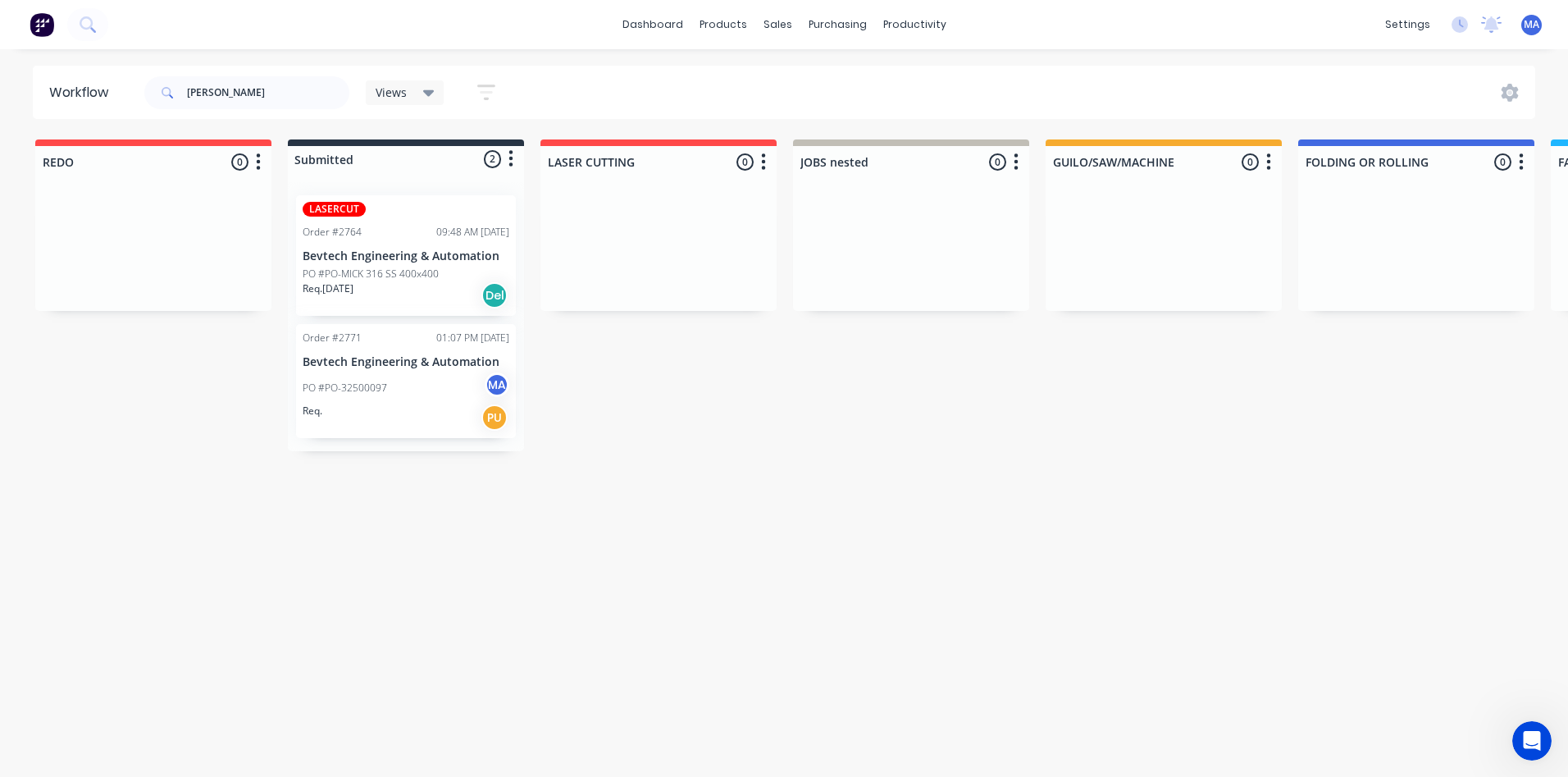
drag, startPoint x: 399, startPoint y: 428, endPoint x: 0, endPoint y: 368, distance: 403.5
drag, startPoint x: 259, startPoint y: 102, endPoint x: 64, endPoint y: 86, distance: 195.7
click at [64, 86] on header "Workflow [PERSON_NAME] Views Save new view None (Default) edit Show/Hide status…" at bounding box center [784, 92] width 1503 height 53
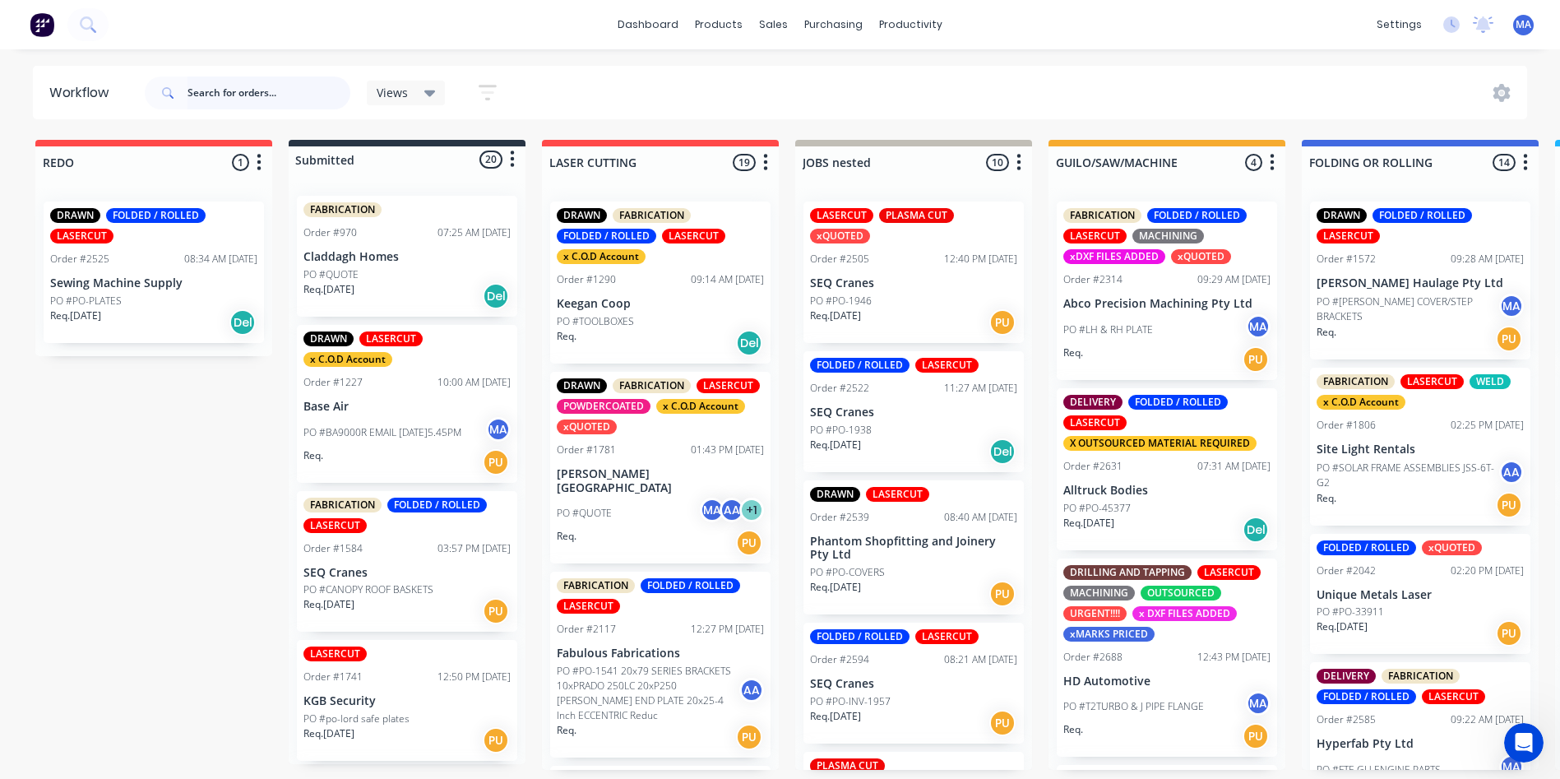
click at [288, 90] on input "text" at bounding box center [269, 93] width 163 height 33
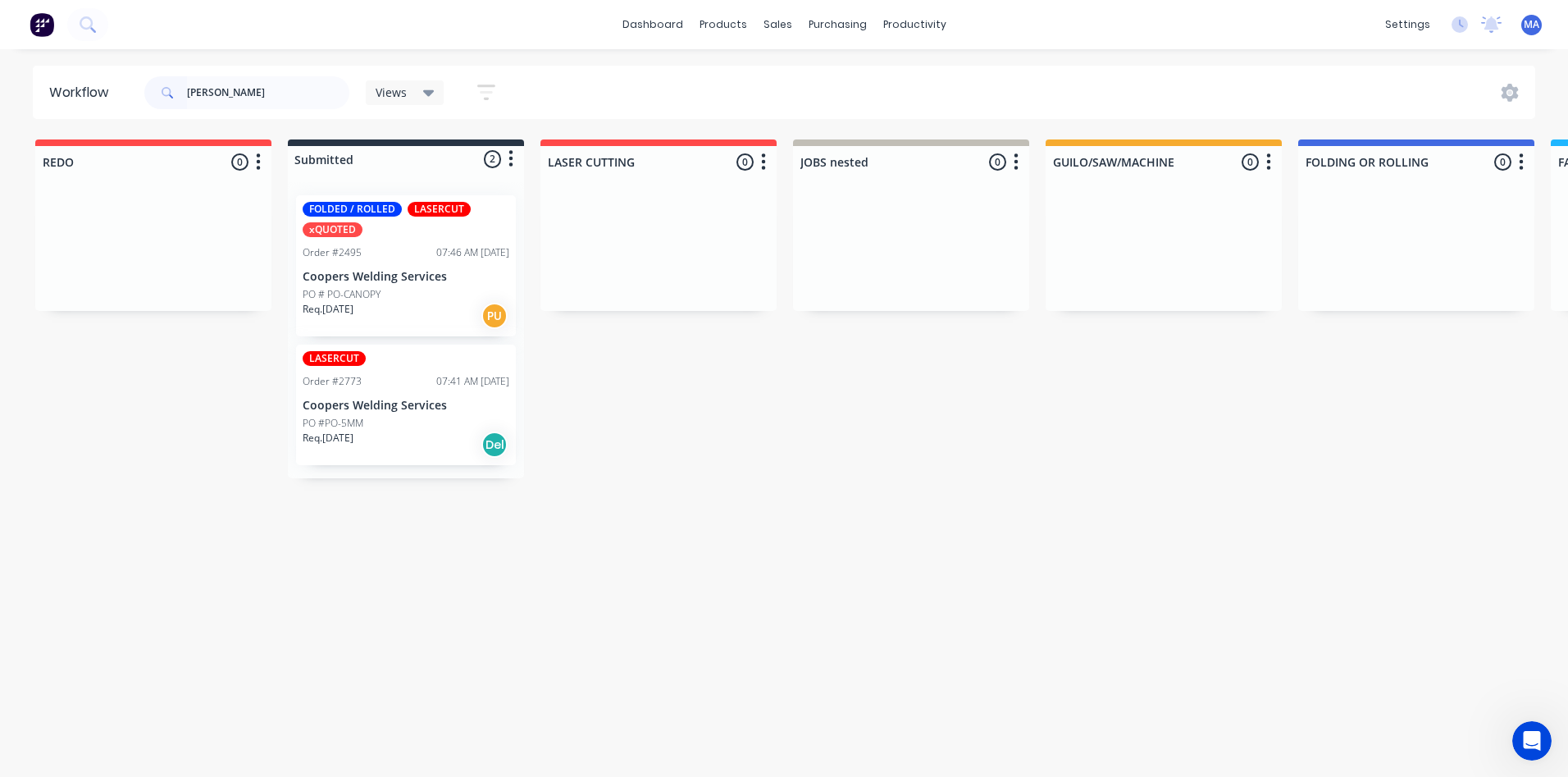
click at [395, 433] on div "Req. [DATE] Del" at bounding box center [406, 445] width 206 height 28
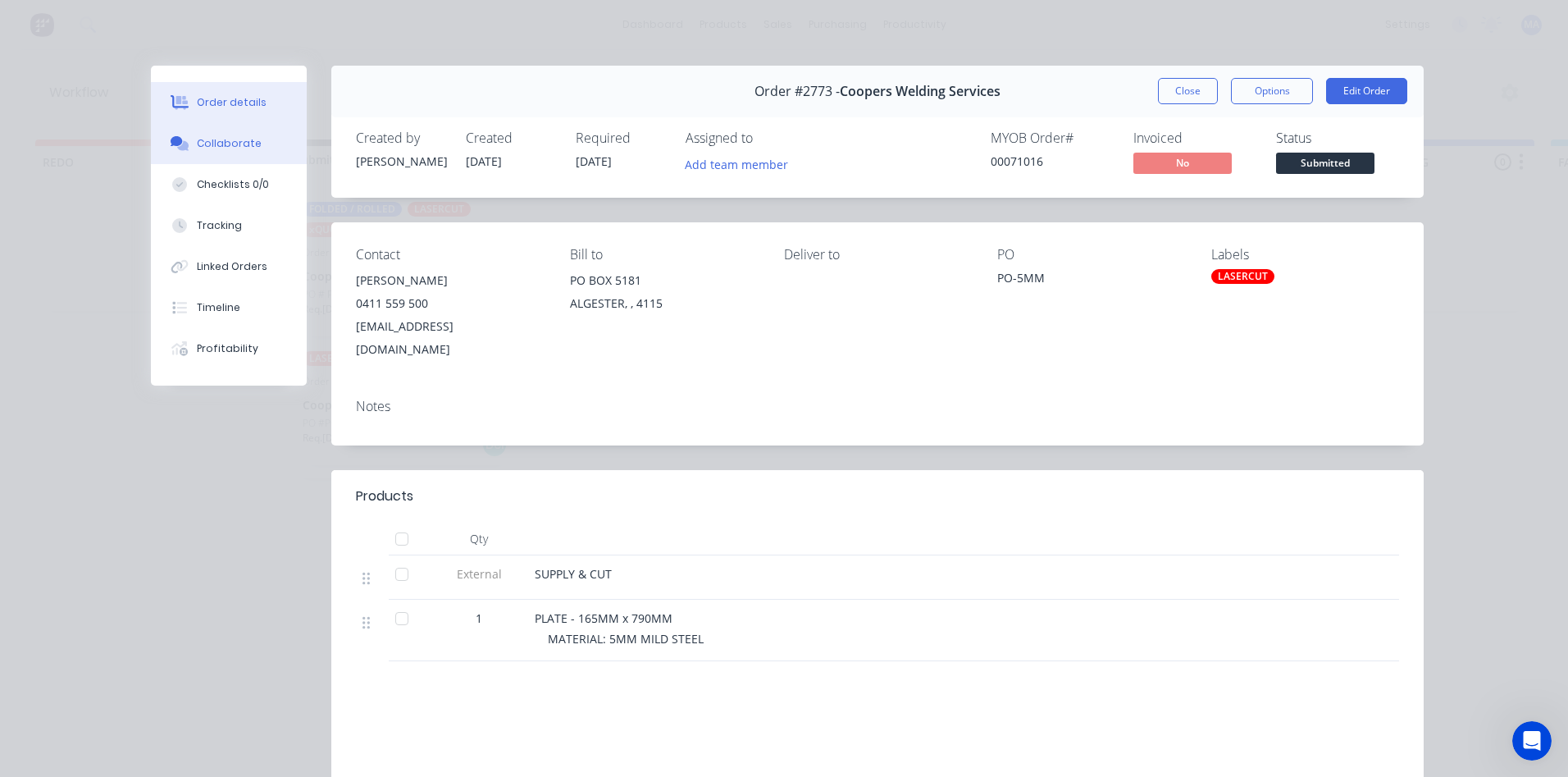
click at [209, 124] on button "Collaborate" at bounding box center [228, 143] width 156 height 41
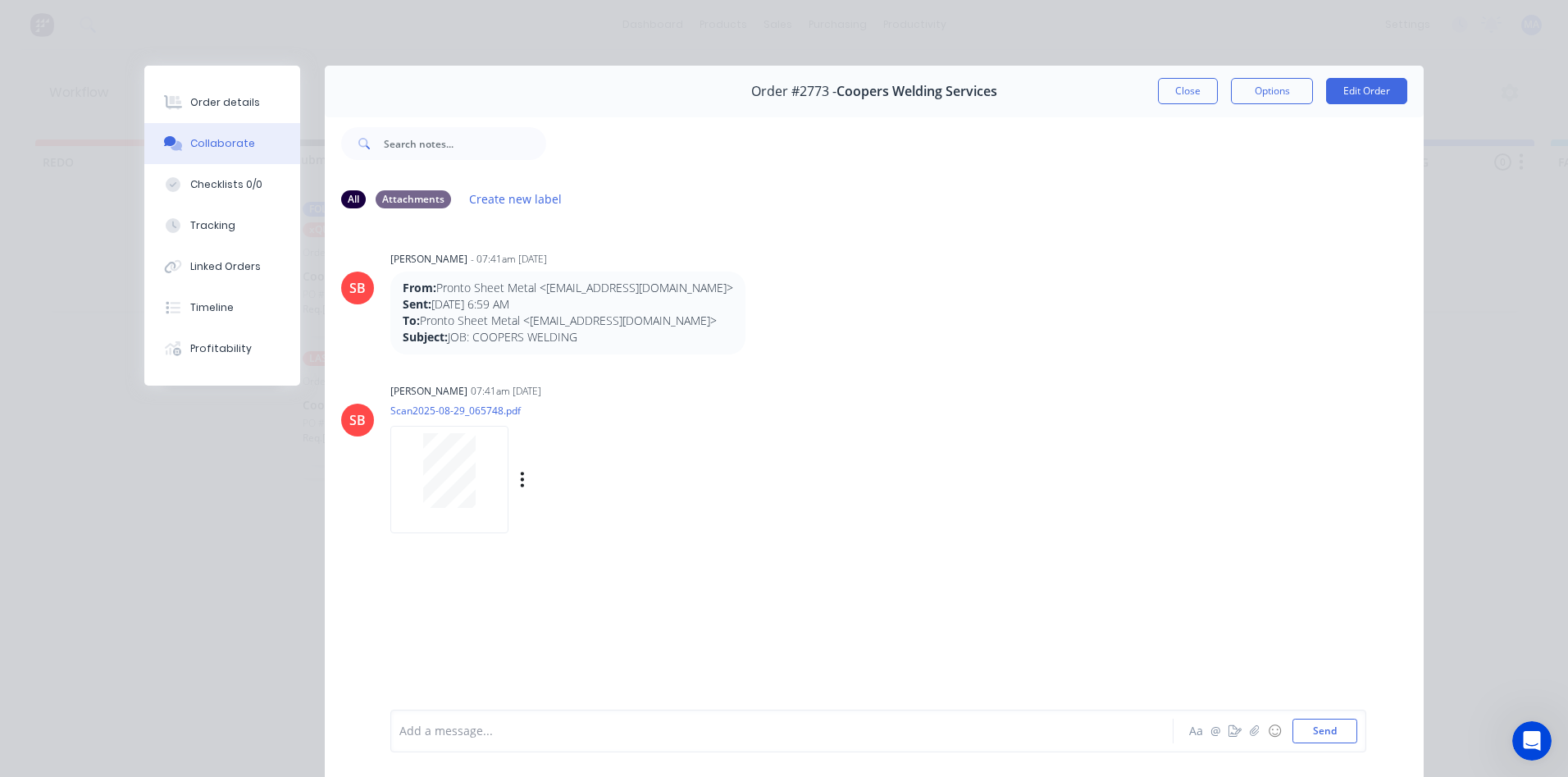
click at [483, 467] on div at bounding box center [450, 470] width 104 height 75
click at [1193, 78] on button "Close" at bounding box center [1188, 91] width 60 height 26
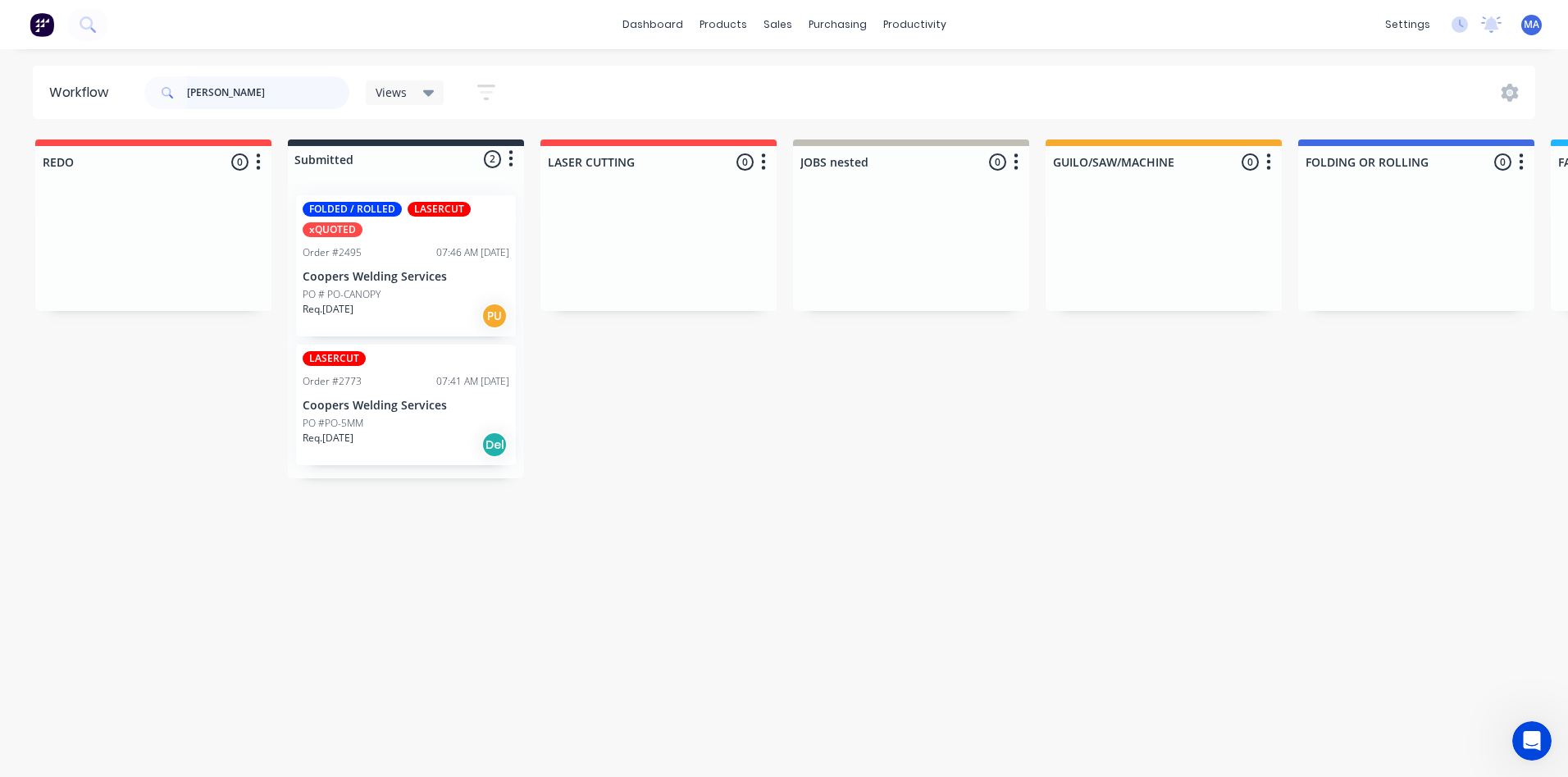
drag, startPoint x: 235, startPoint y: 100, endPoint x: 114, endPoint y: 100, distance: 121.0
click at [114, 100] on header "Workflow andy Views Save new view None (Default) edit Show/Hide statuses Show l…" at bounding box center [784, 92] width 1503 height 53
type input "robo"
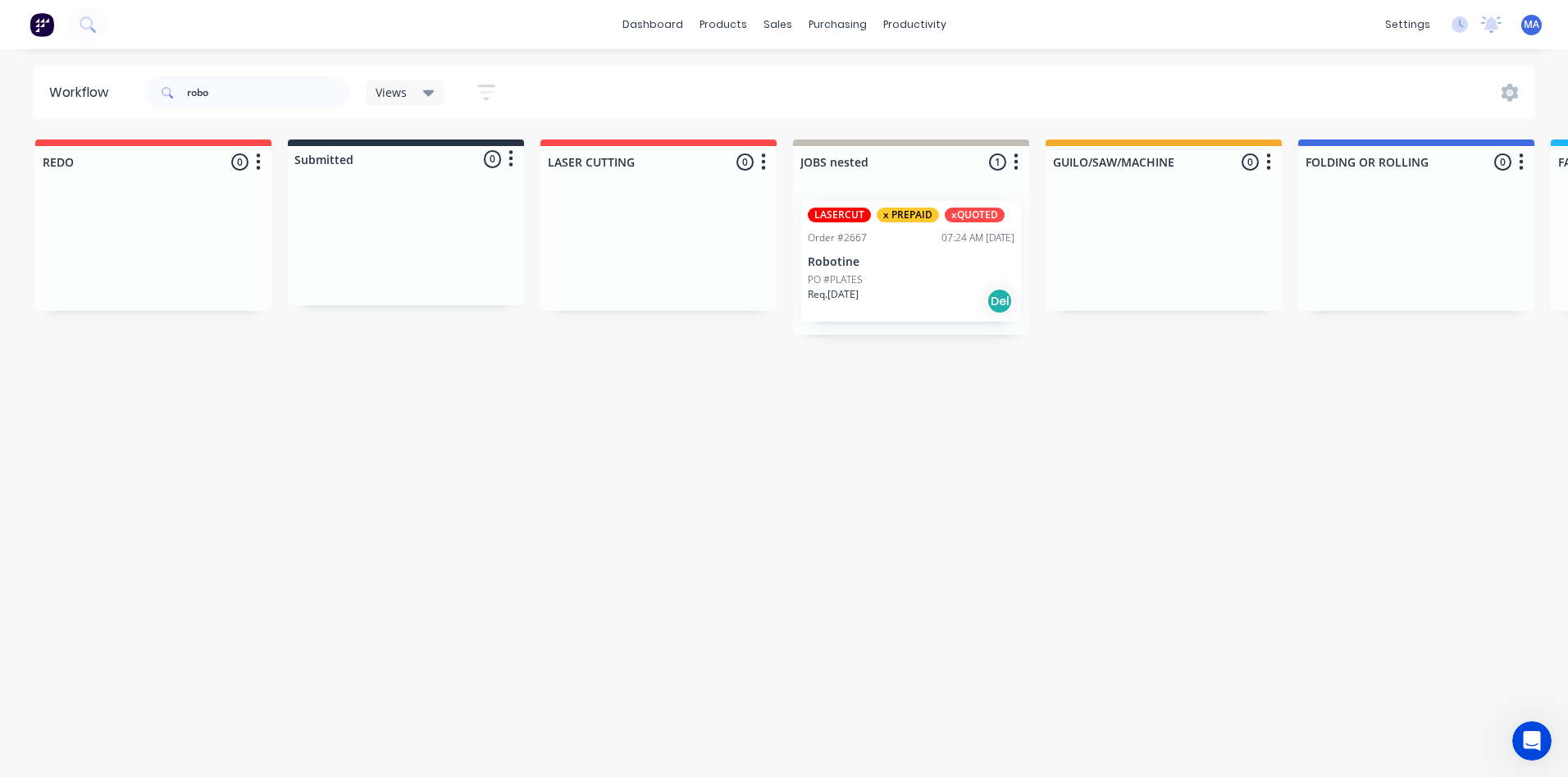
click at [913, 281] on div "PO #PLATES" at bounding box center [910, 279] width 206 height 15
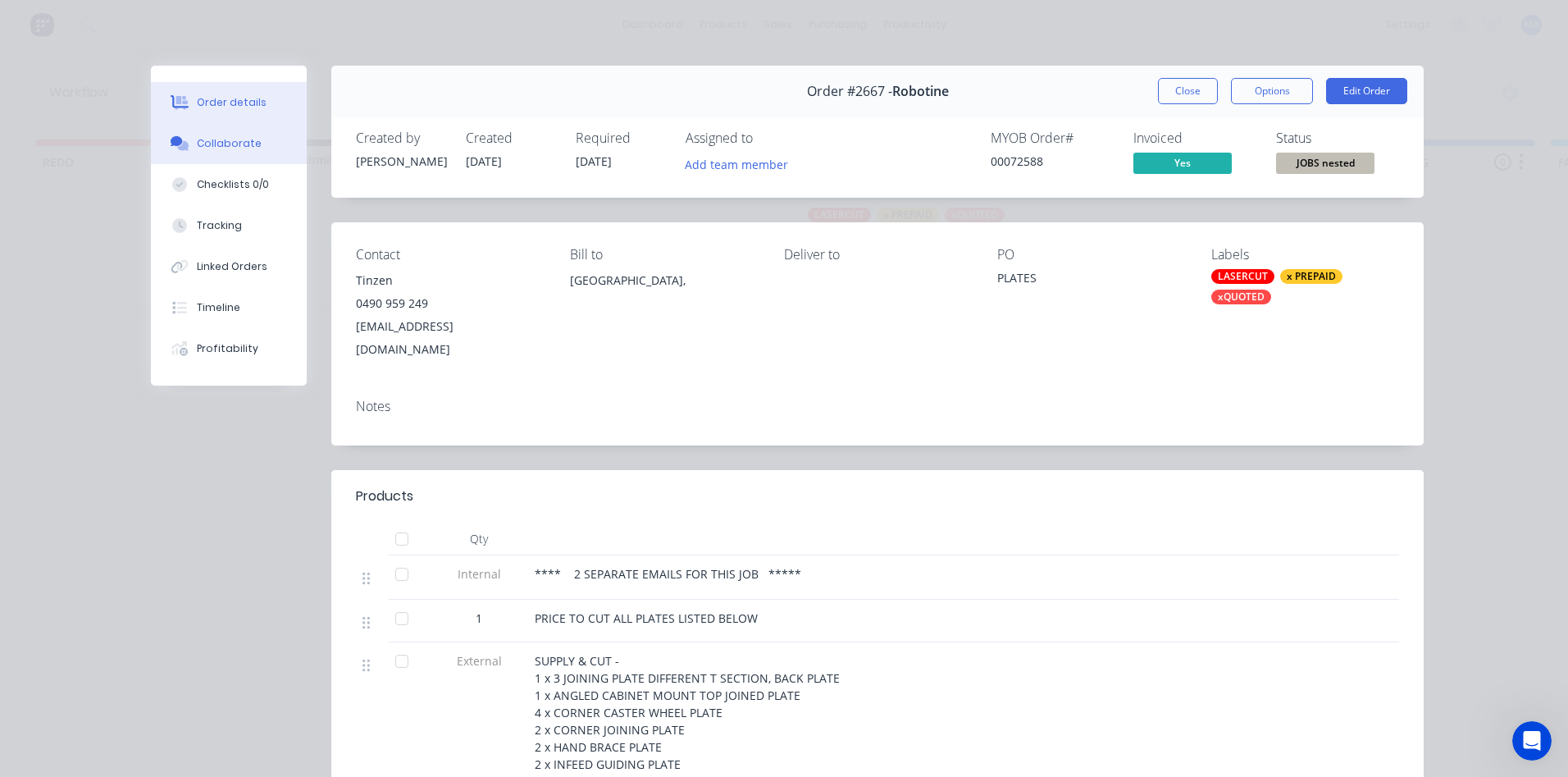
click at [202, 130] on button "Collaborate" at bounding box center [228, 143] width 156 height 41
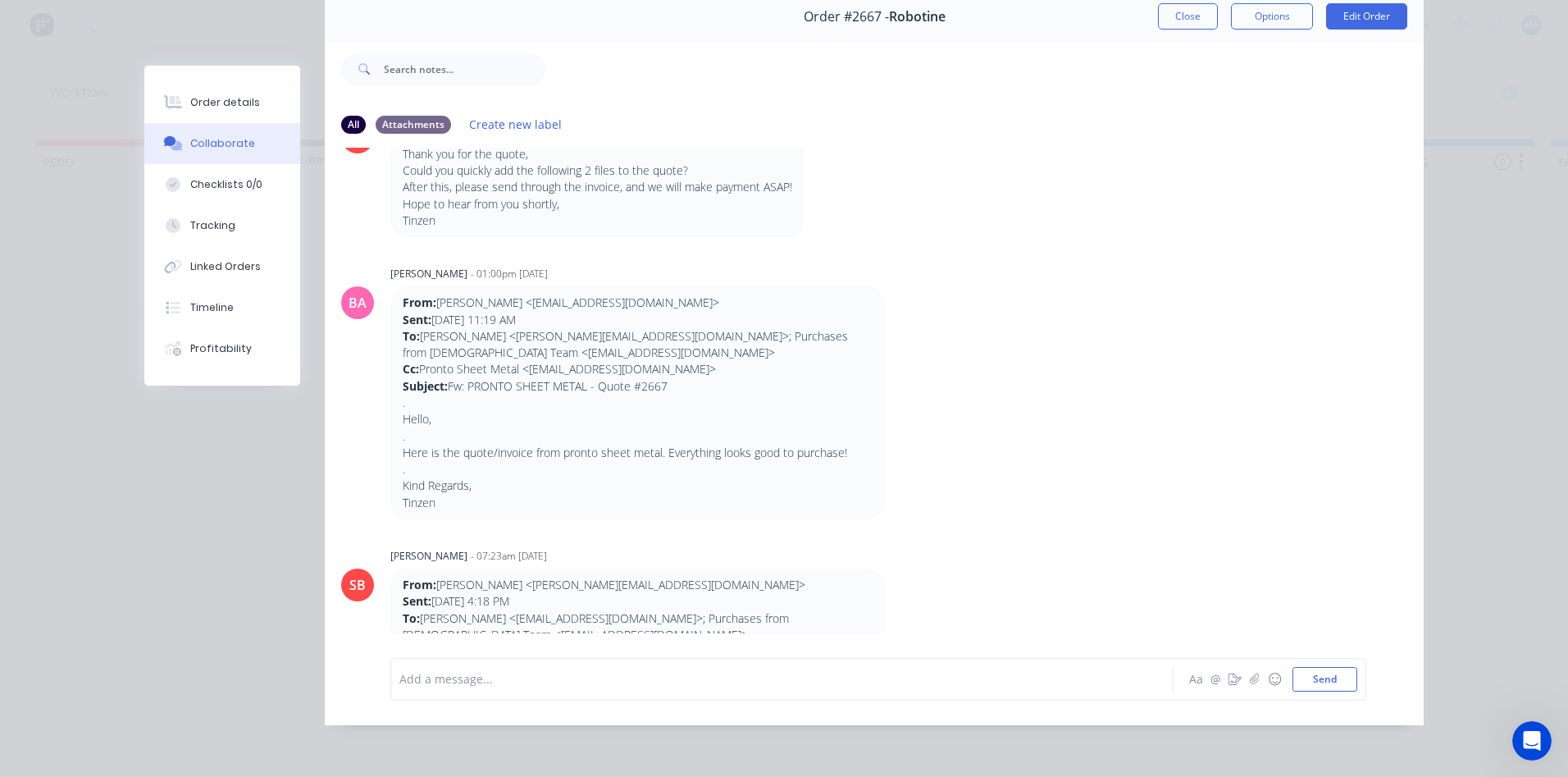
scroll to position [1588, 0]
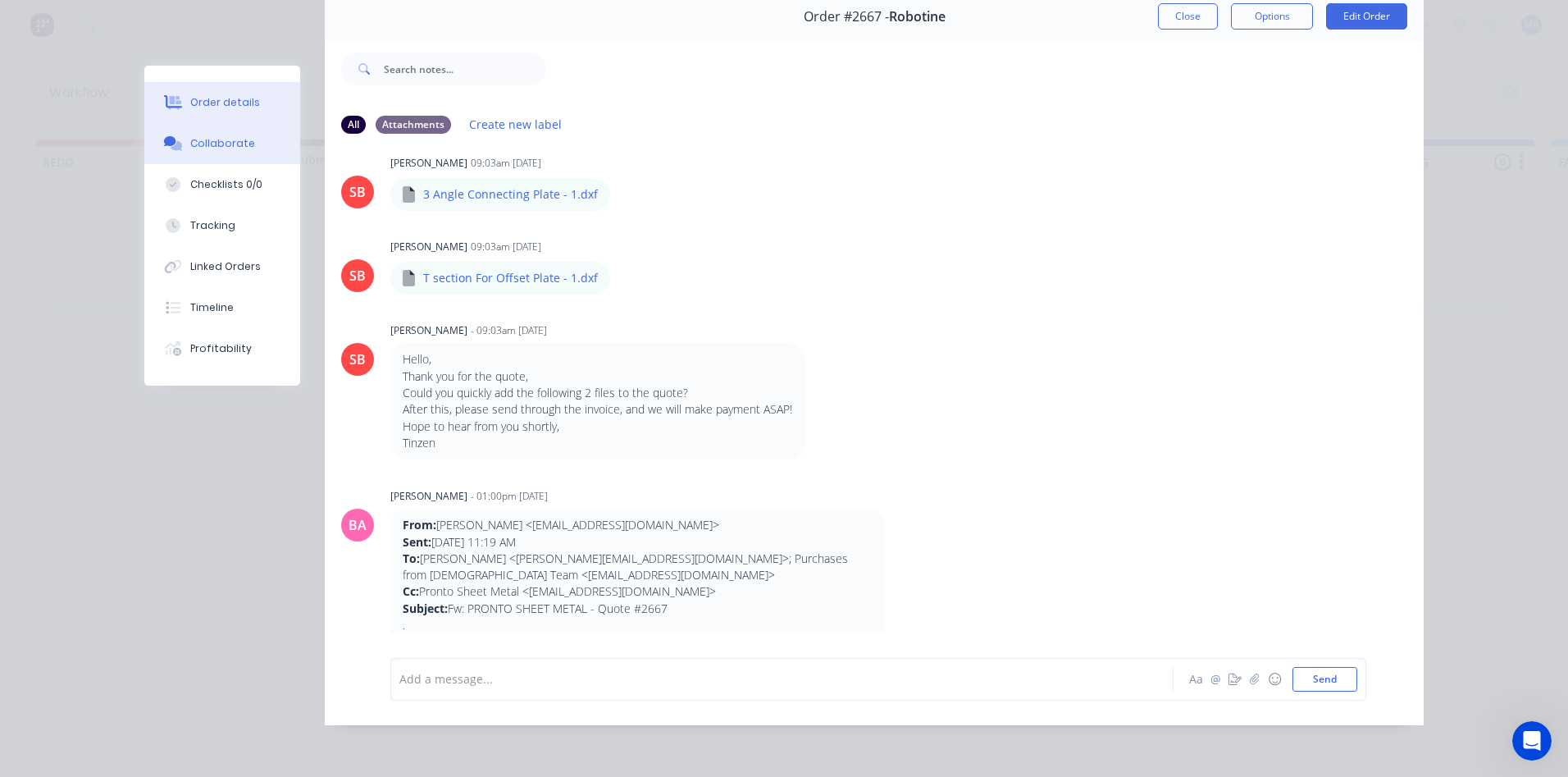
click at [199, 101] on div "Order details" at bounding box center [225, 102] width 70 height 15
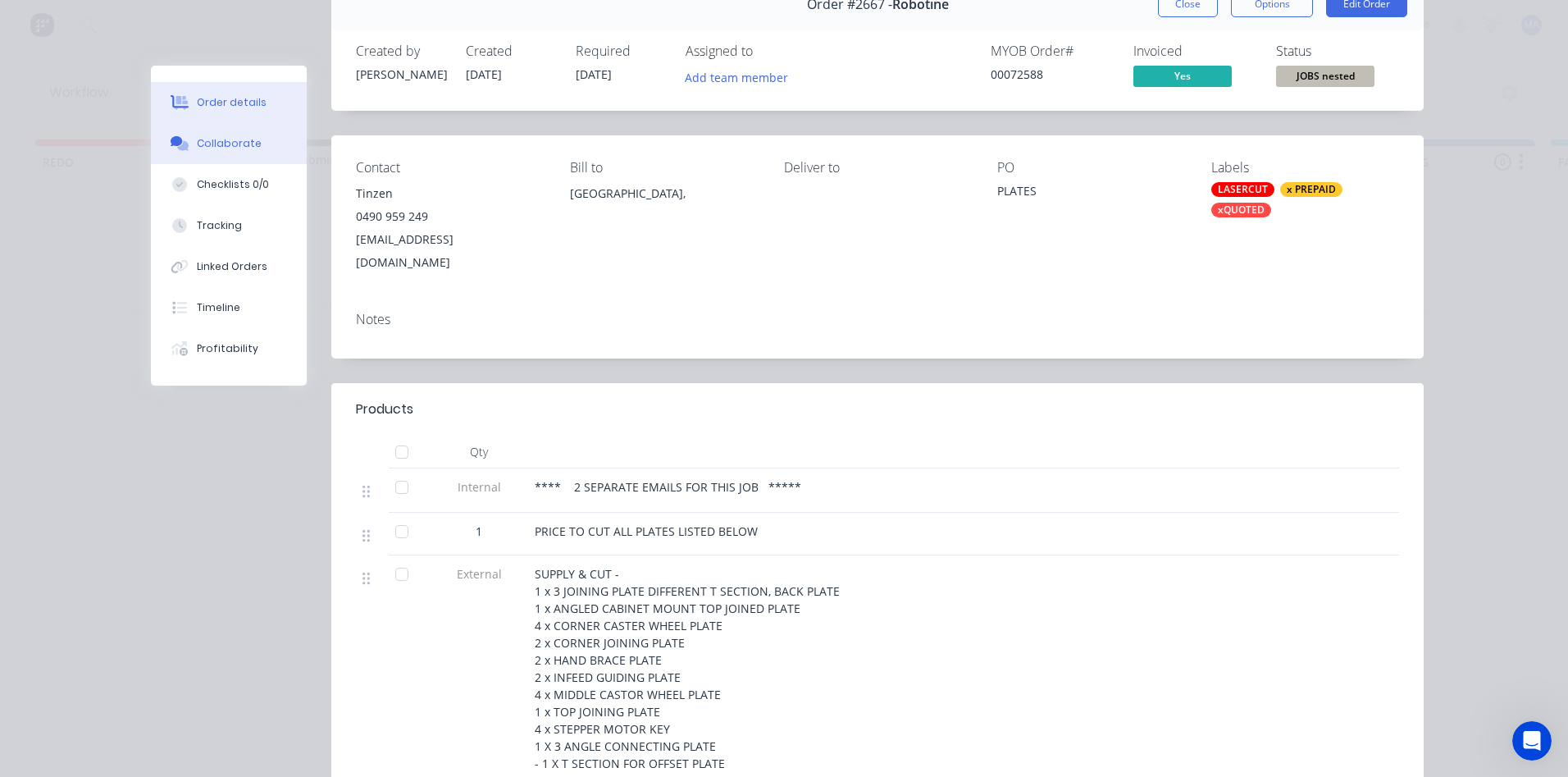
click at [200, 156] on button "Collaborate" at bounding box center [228, 143] width 156 height 41
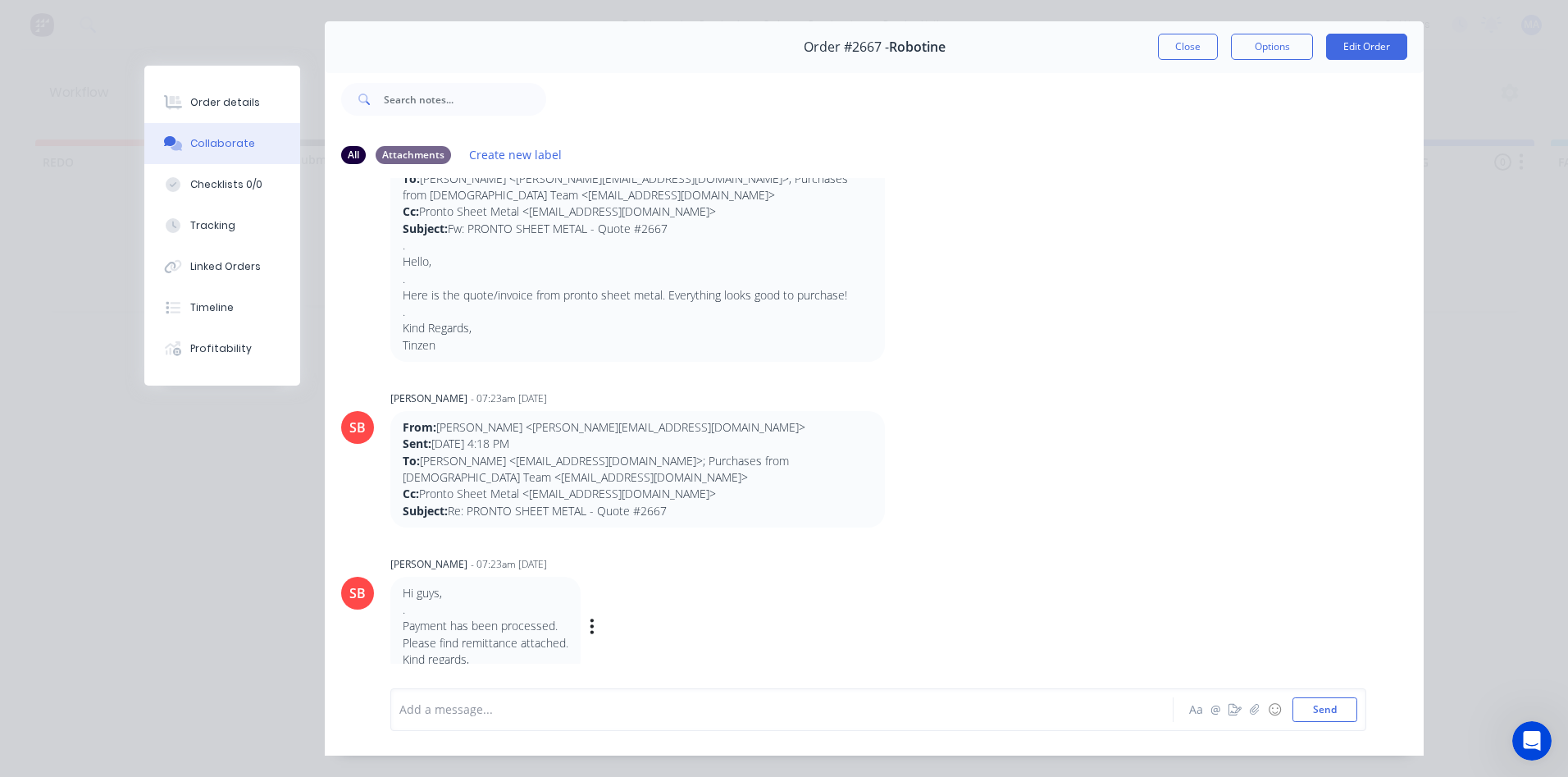
scroll to position [87, 0]
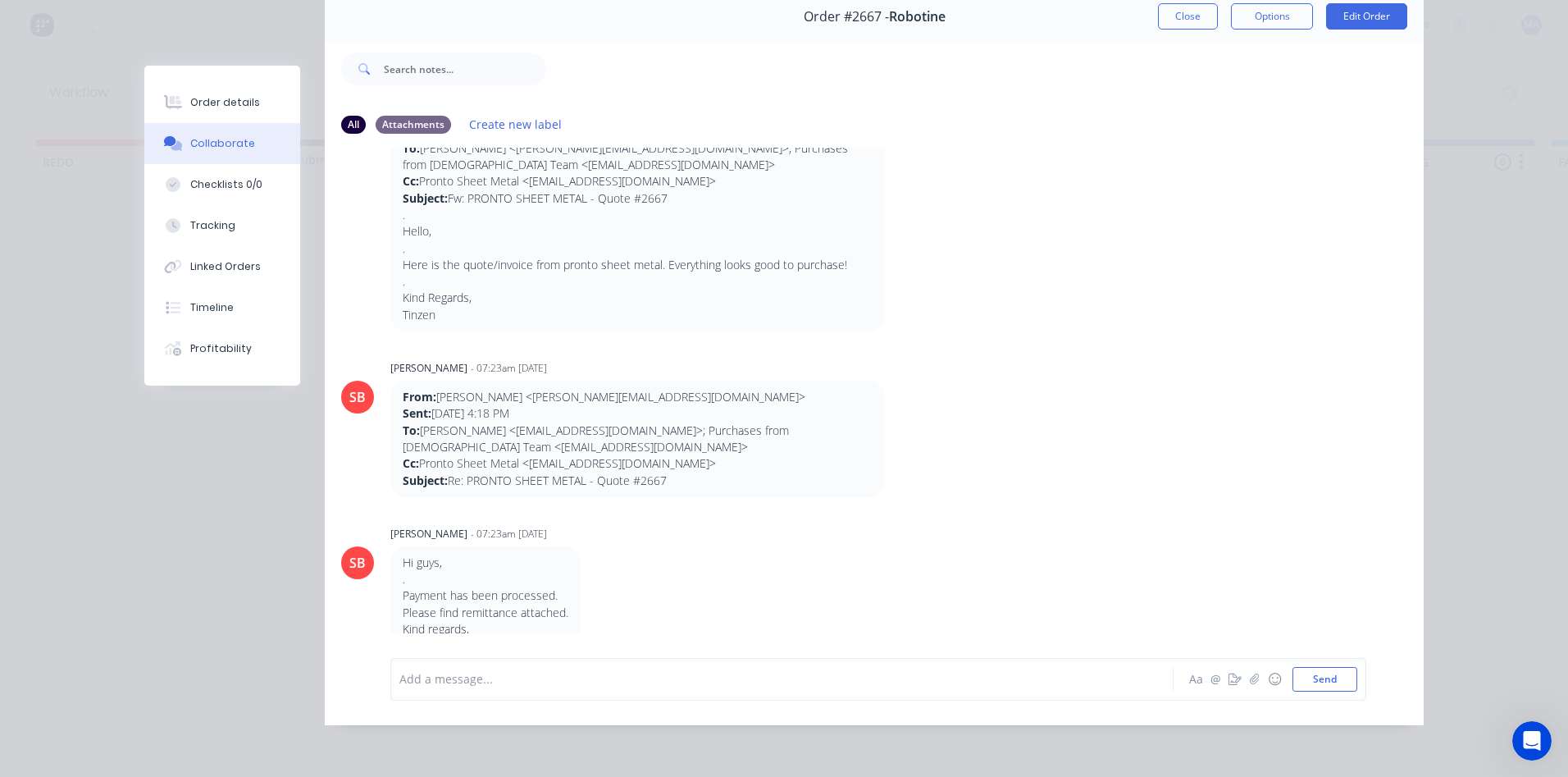
click at [456, 663] on div "Add a message... Aa @ ☺ Send" at bounding box center [878, 679] width 976 height 43
click at [436, 683] on div at bounding box center [759, 678] width 718 height 17
click at [1335, 681] on button "Send" at bounding box center [1324, 679] width 65 height 25
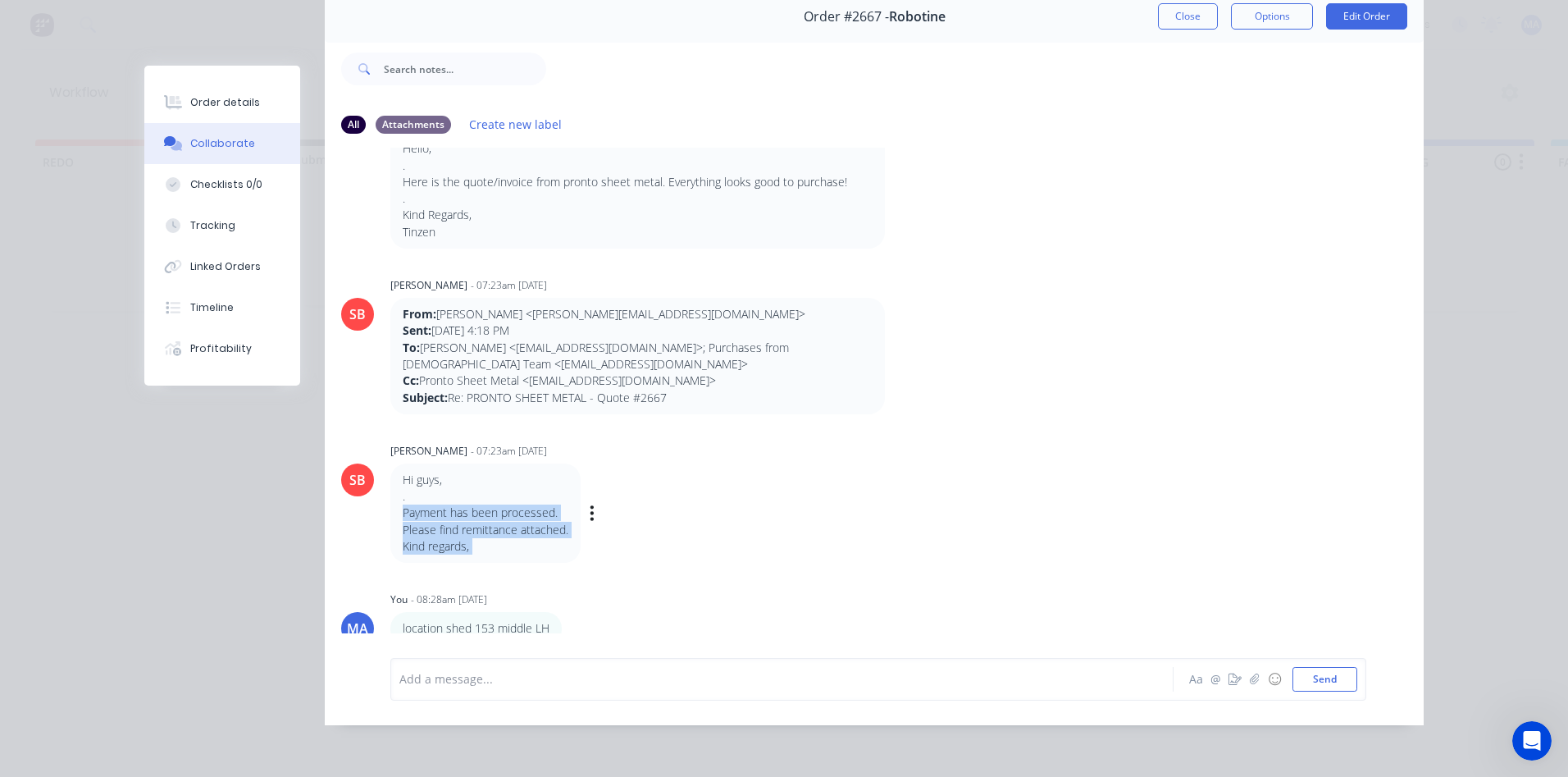
drag, startPoint x: 554, startPoint y: 512, endPoint x: 658, endPoint y: 510, distance: 104.0
click at [658, 510] on div "Hi guys, . Payment has been processed. Please find remittance attached. Kind re…" at bounding box center [647, 514] width 512 height 100
click at [687, 537] on div "Hi guys, . Payment has been processed. Please find remittance attached. Kind re…" at bounding box center [647, 514] width 512 height 100
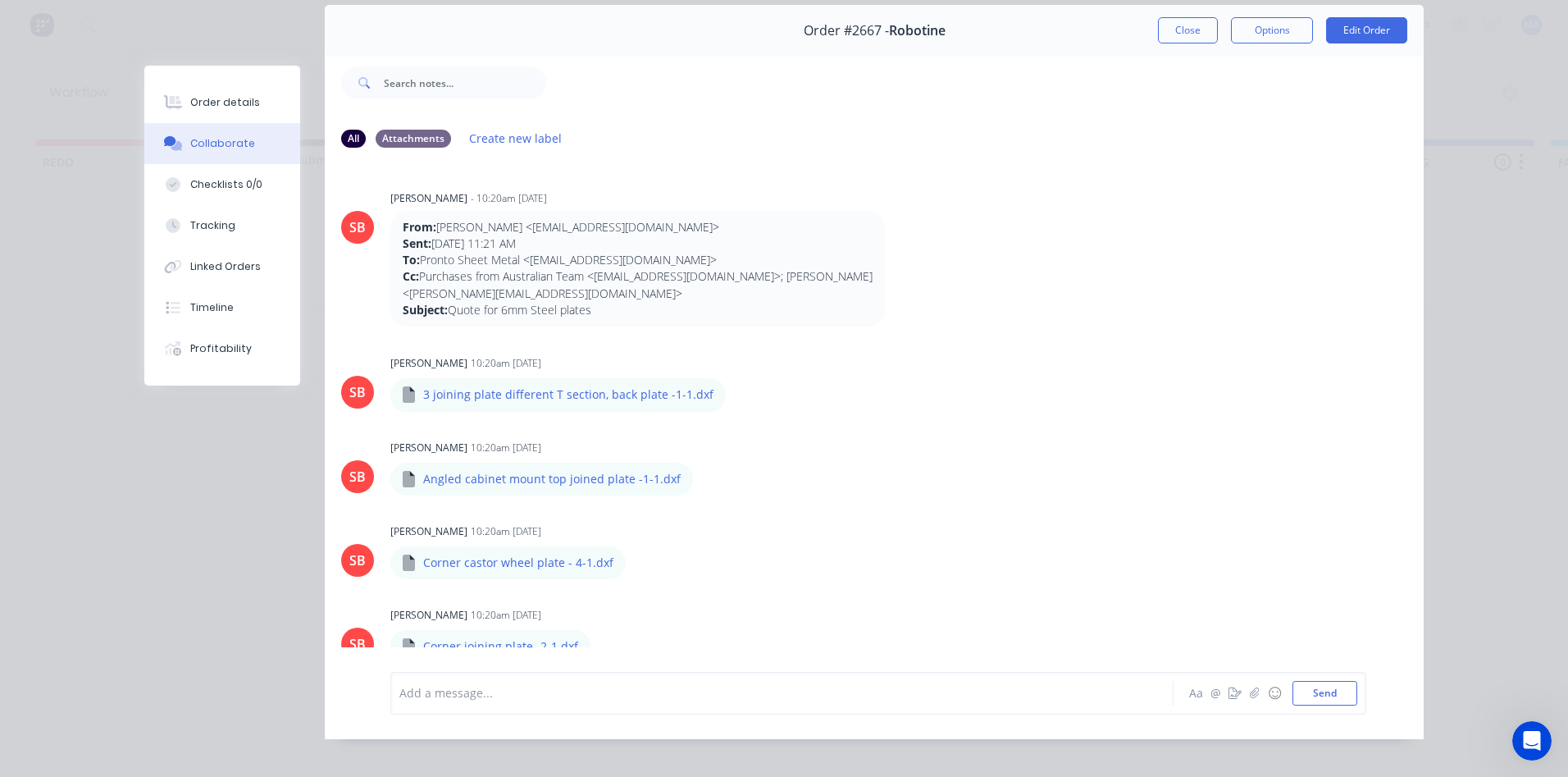
scroll to position [0, 0]
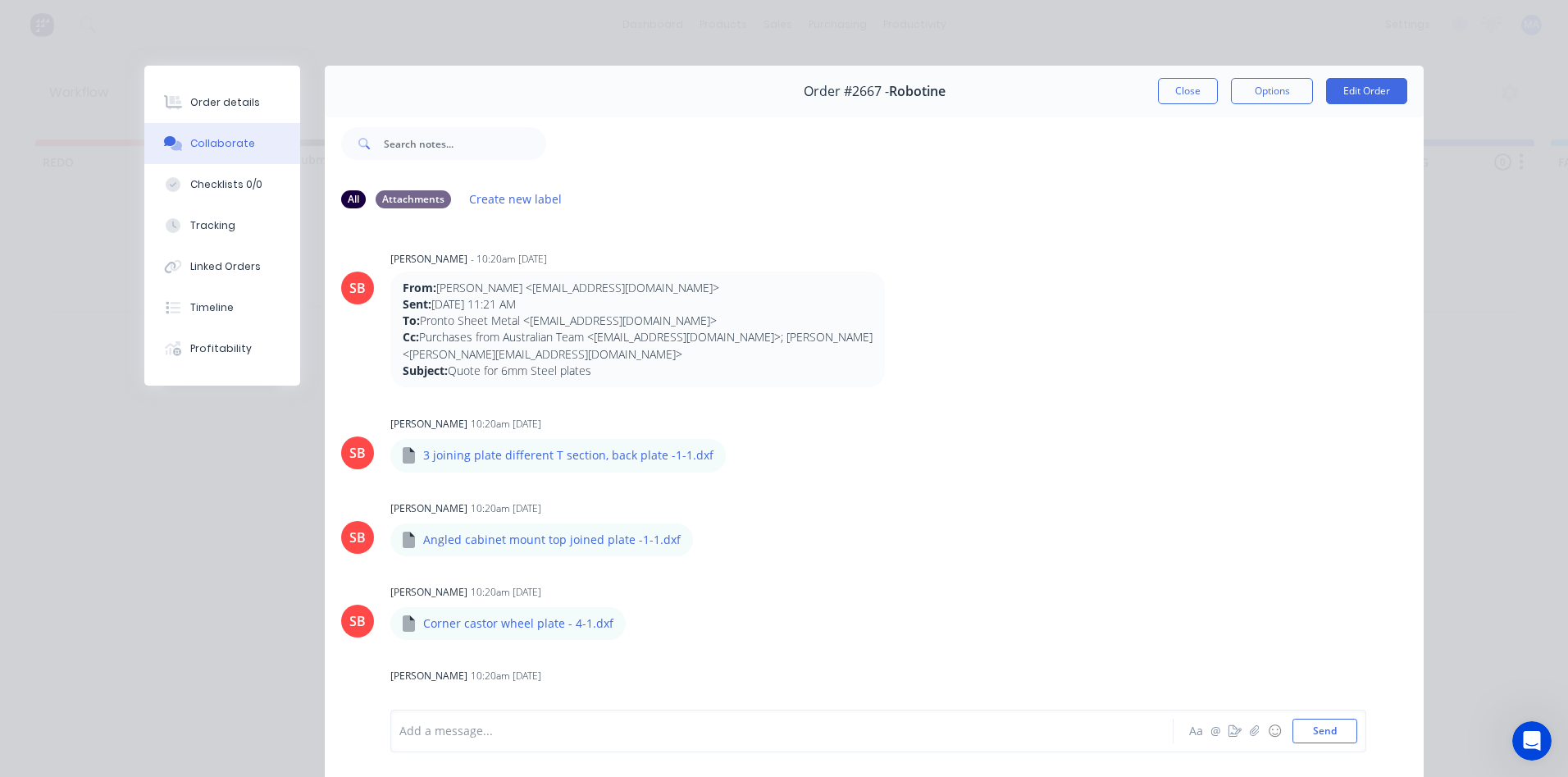
click at [1182, 91] on button "Close" at bounding box center [1188, 91] width 60 height 26
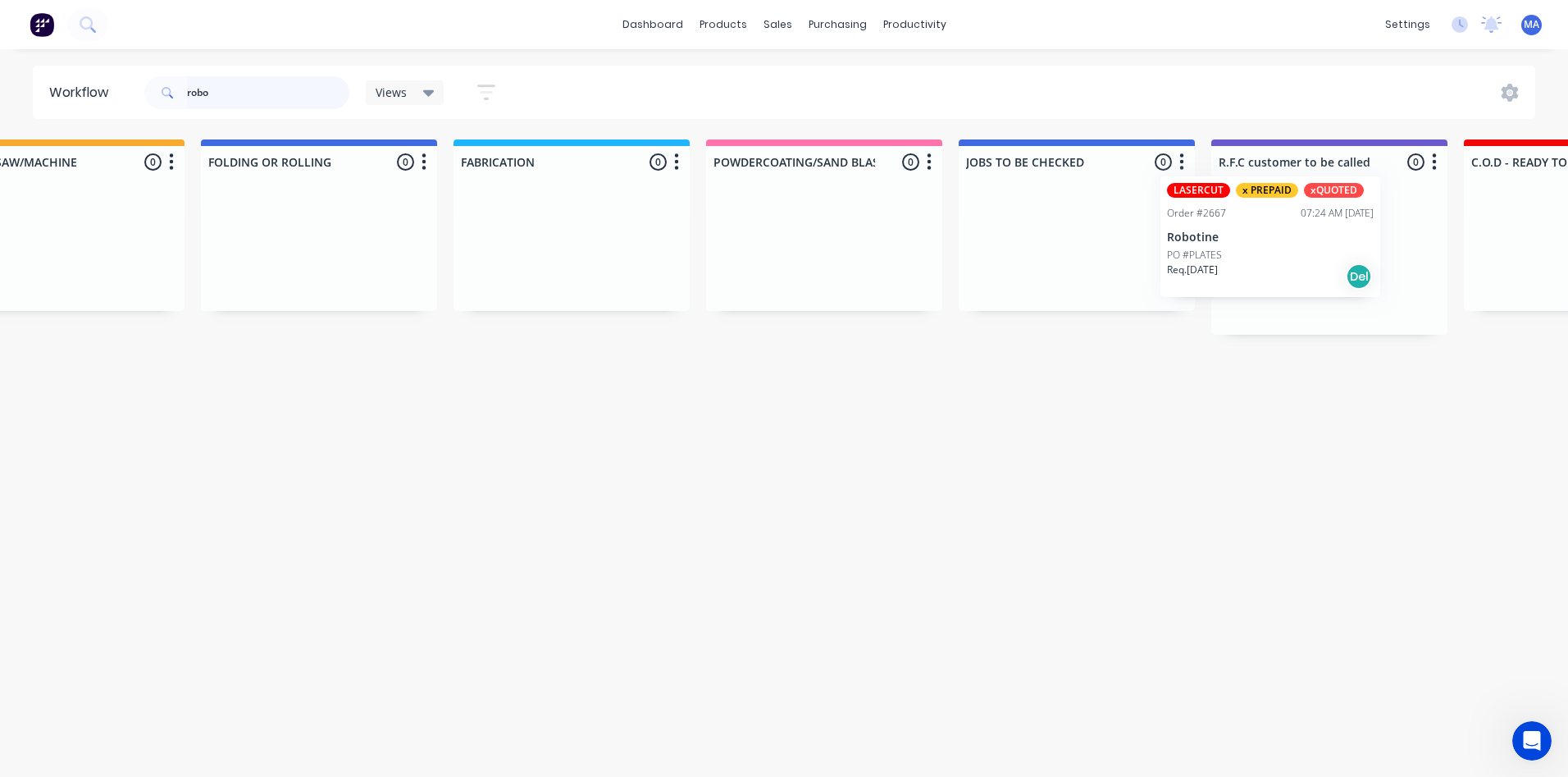
drag, startPoint x: 867, startPoint y: 278, endPoint x: 1236, endPoint y: 261, distance: 369.4
click at [1236, 261] on div "REDO 0 Status colour #FF4949 hex #FF4949 Save Cancel Notifications Email SMS Su…" at bounding box center [1209, 237] width 4637 height 195
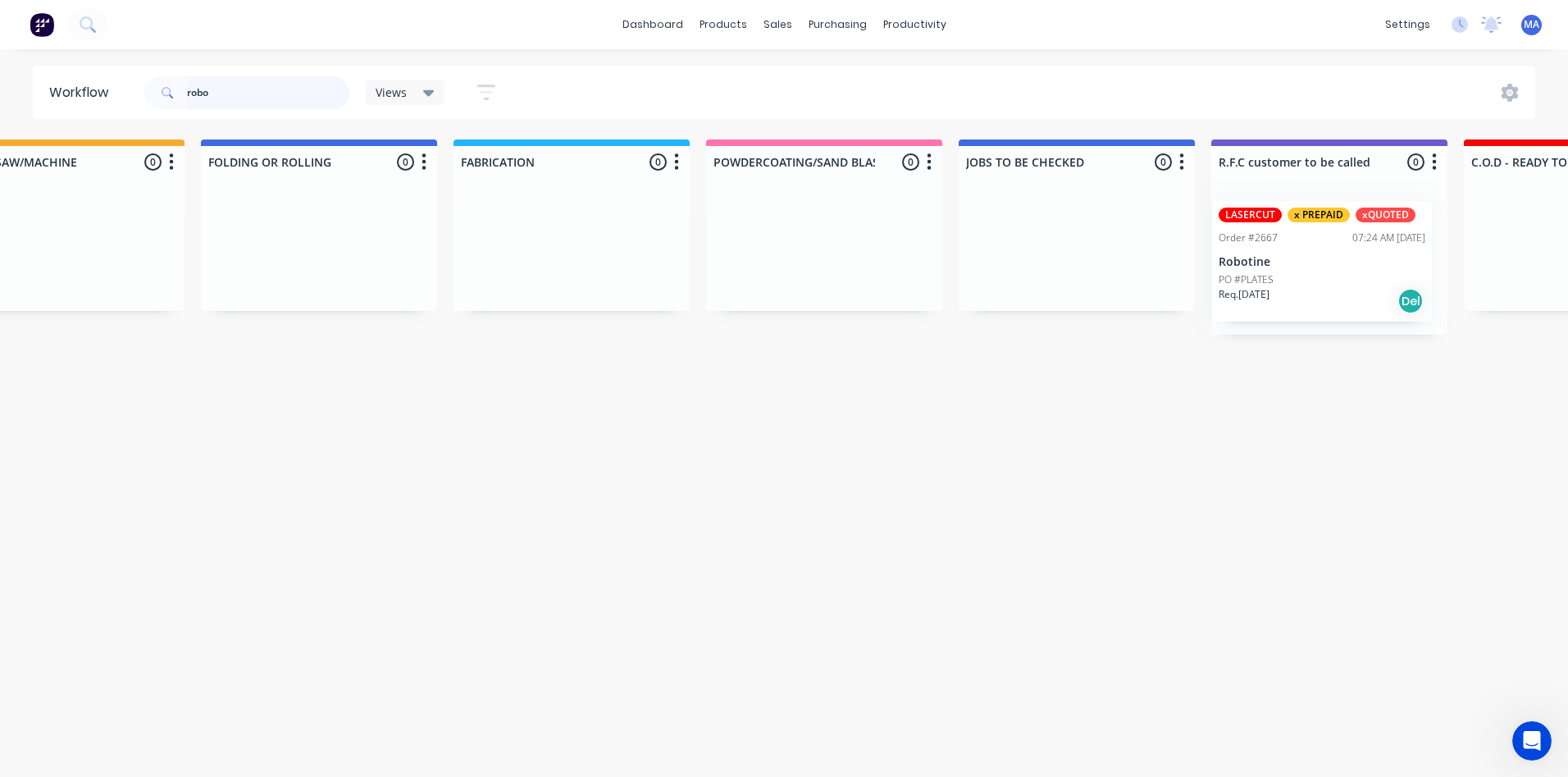
scroll to position [0, 1104]
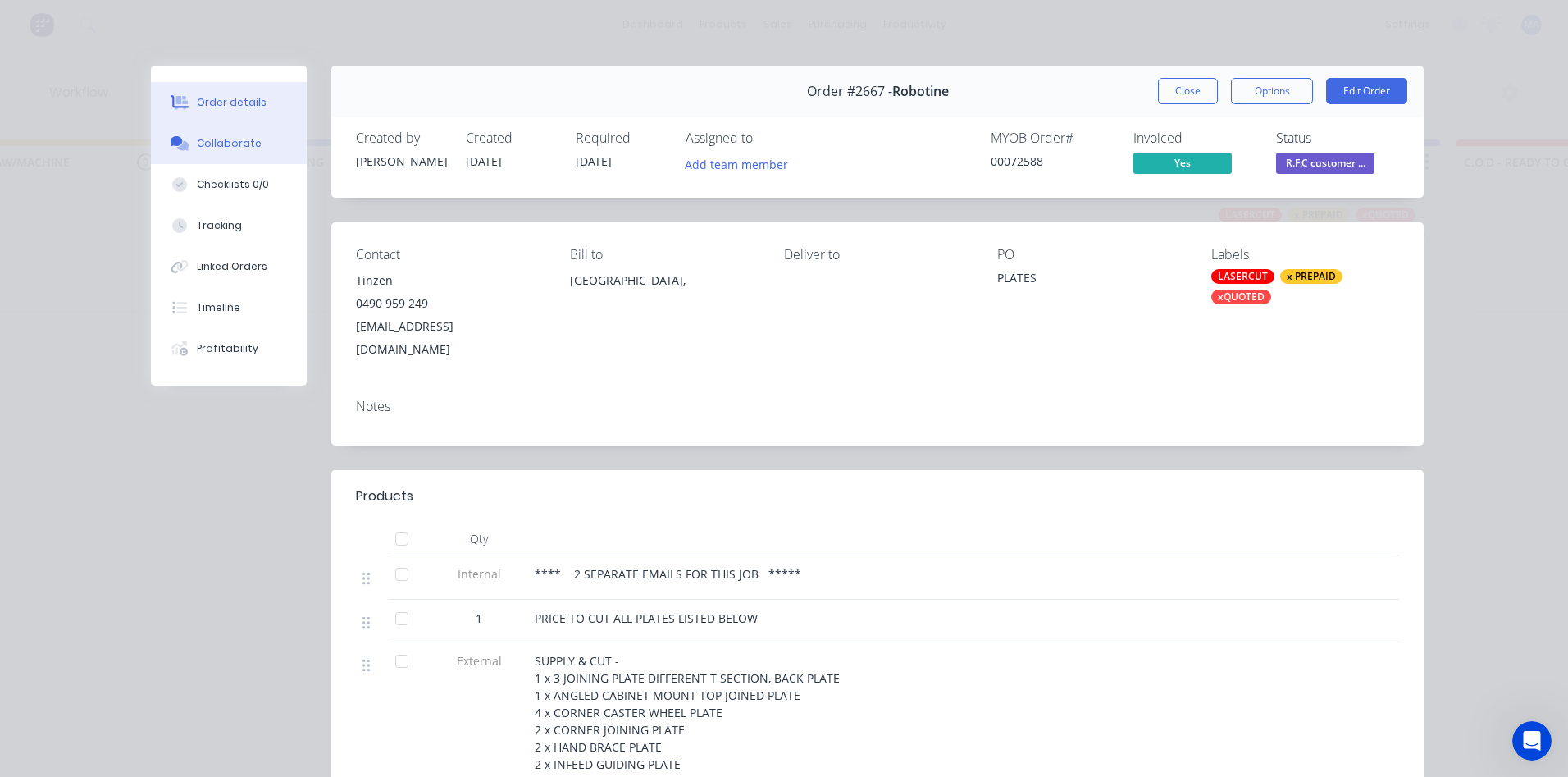
click at [241, 146] on div "Collaborate" at bounding box center [228, 144] width 65 height 15
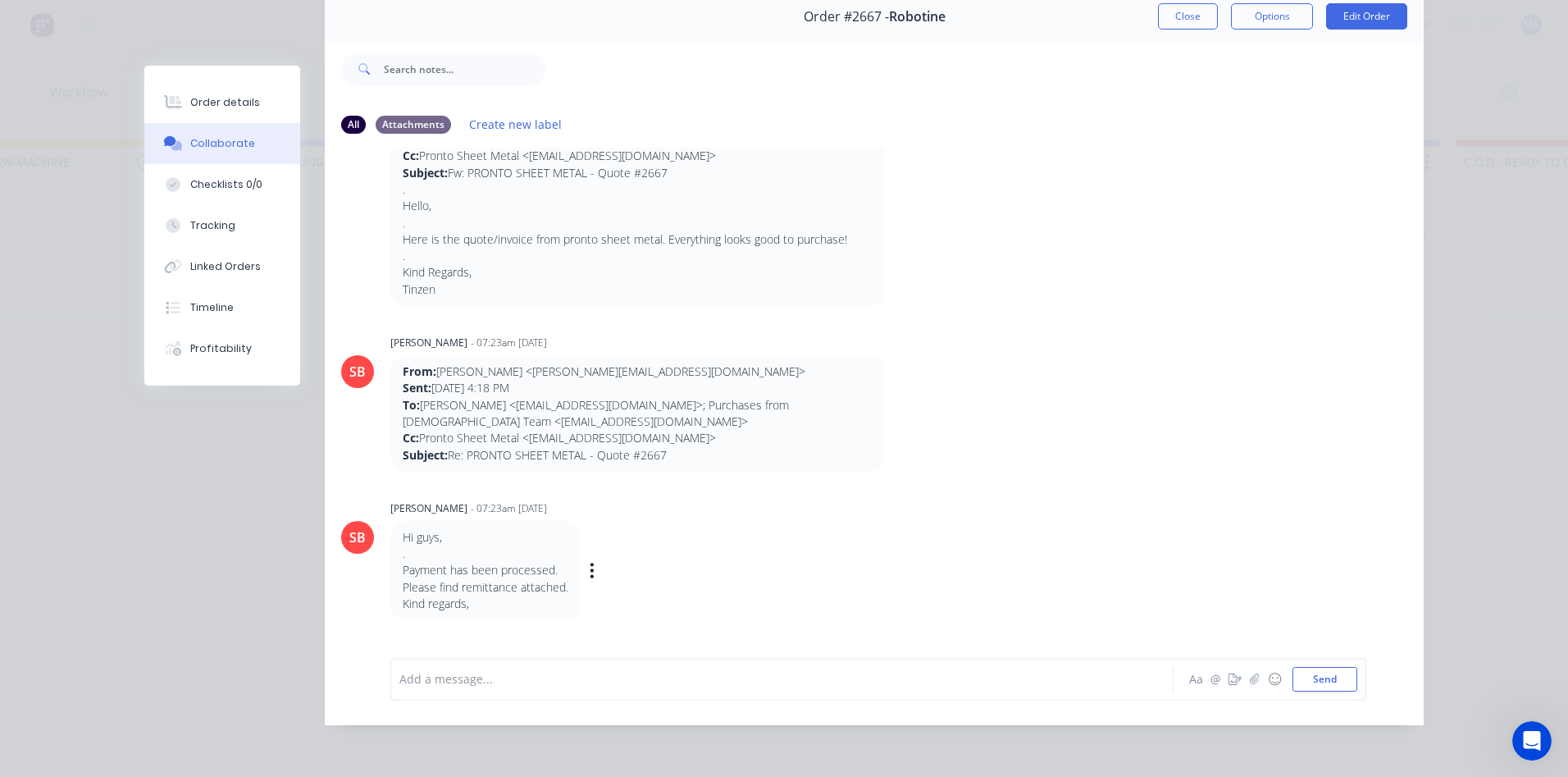
scroll to position [2081, 0]
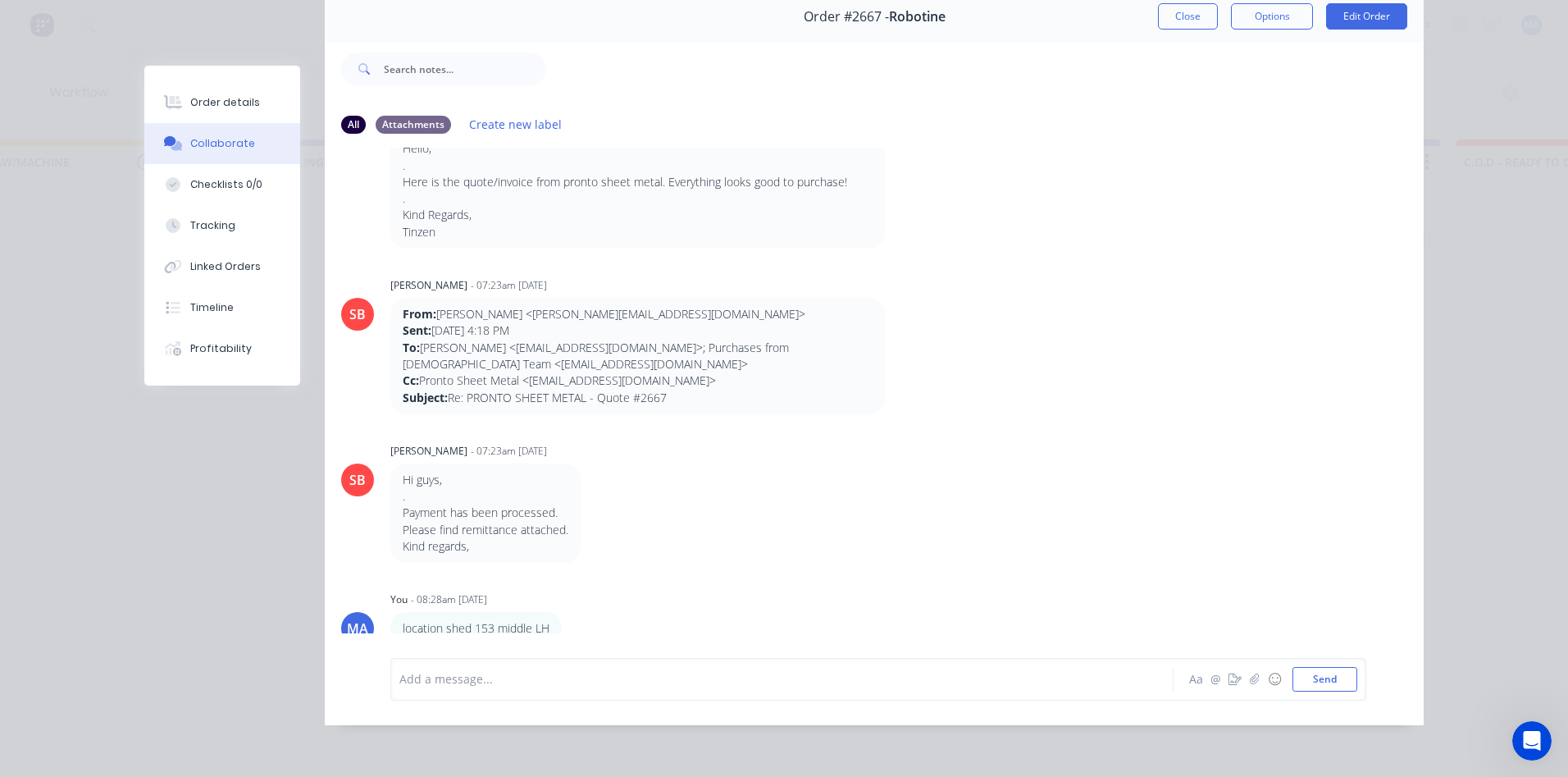
click at [497, 690] on div "Add a message..." at bounding box center [759, 679] width 719 height 25
click at [1333, 690] on button "Send" at bounding box center [1324, 679] width 65 height 25
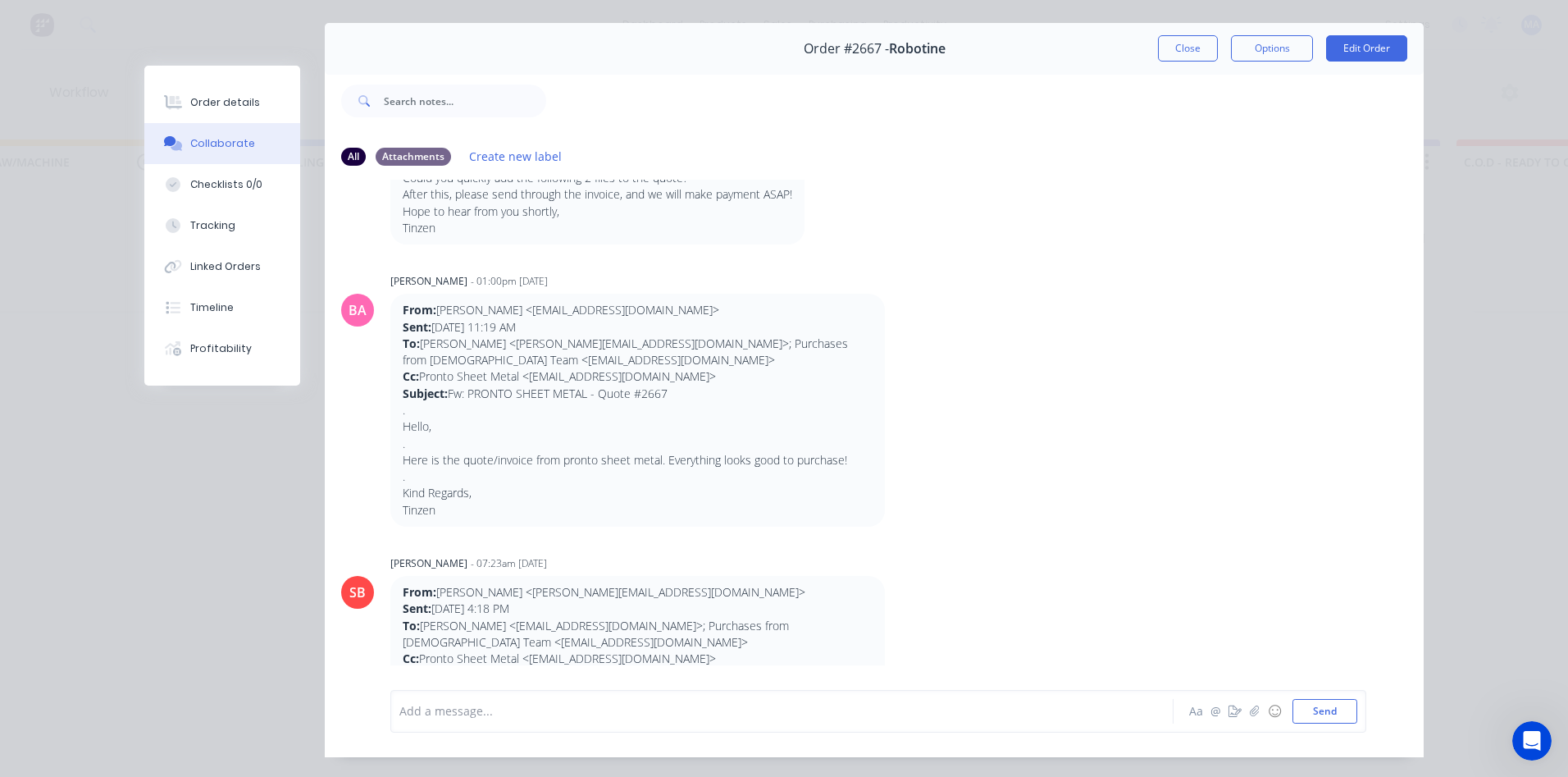
scroll to position [0, 0]
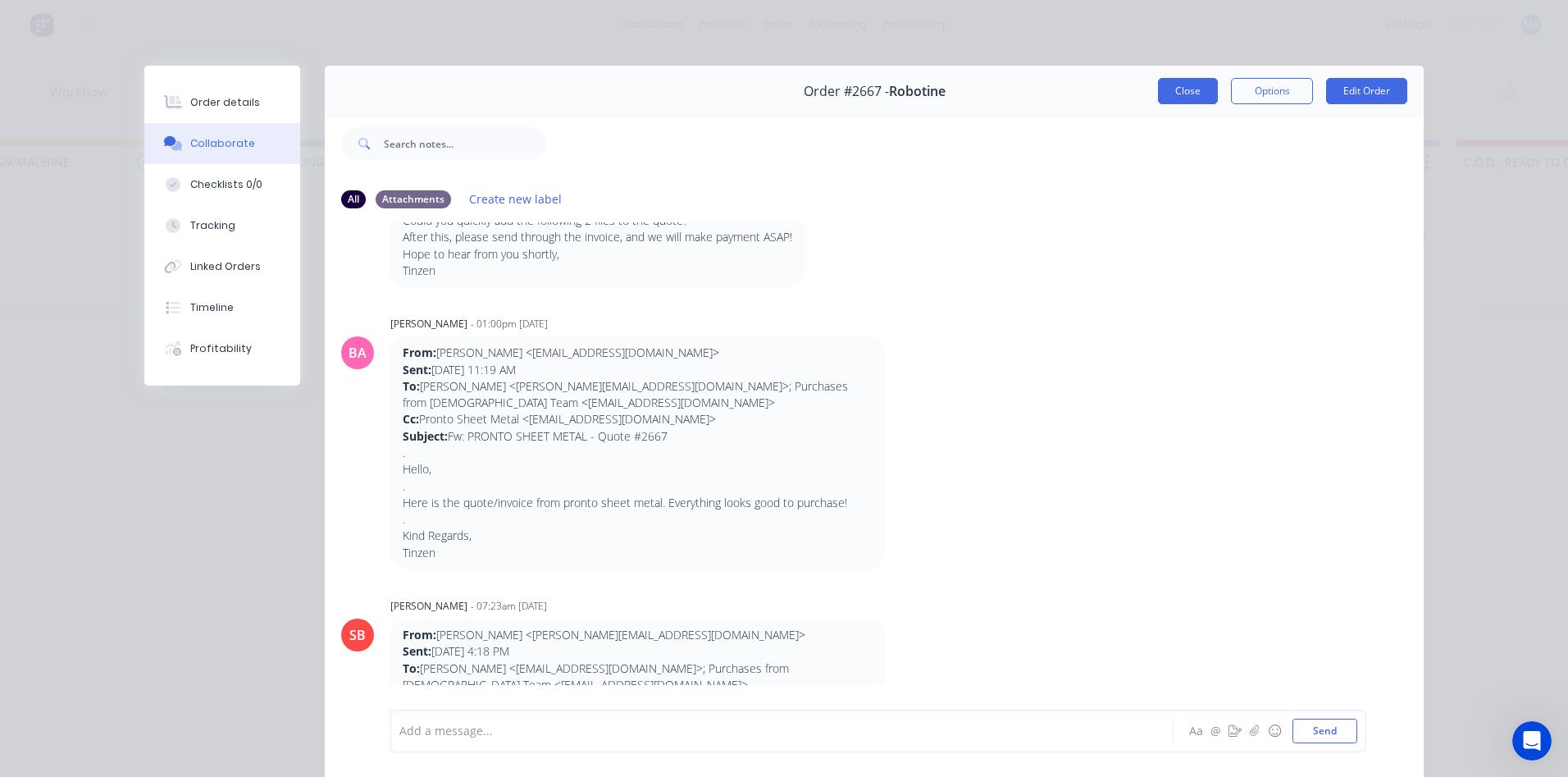
click at [1175, 85] on button "Close" at bounding box center [1188, 91] width 60 height 26
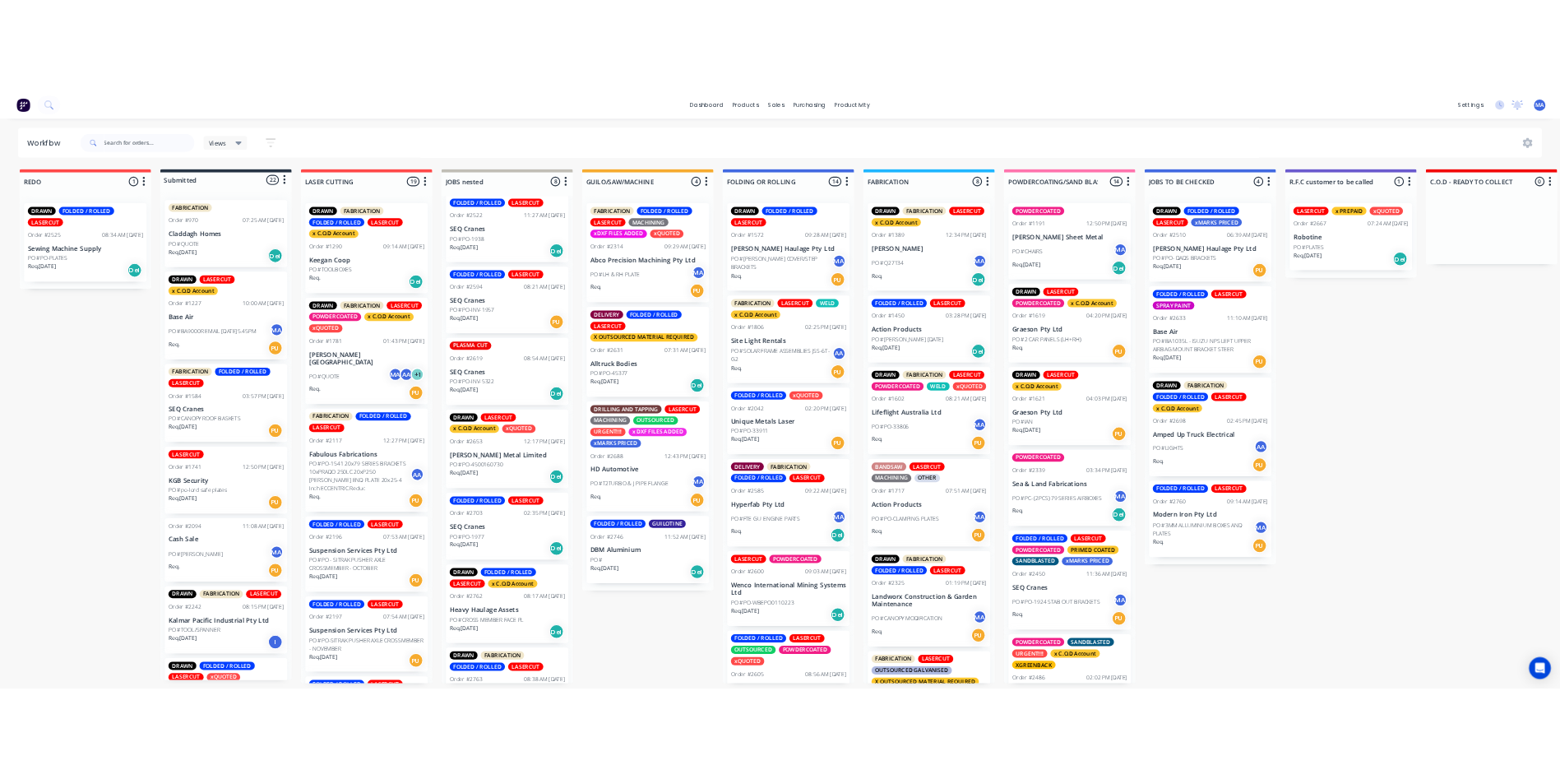
scroll to position [242, 0]
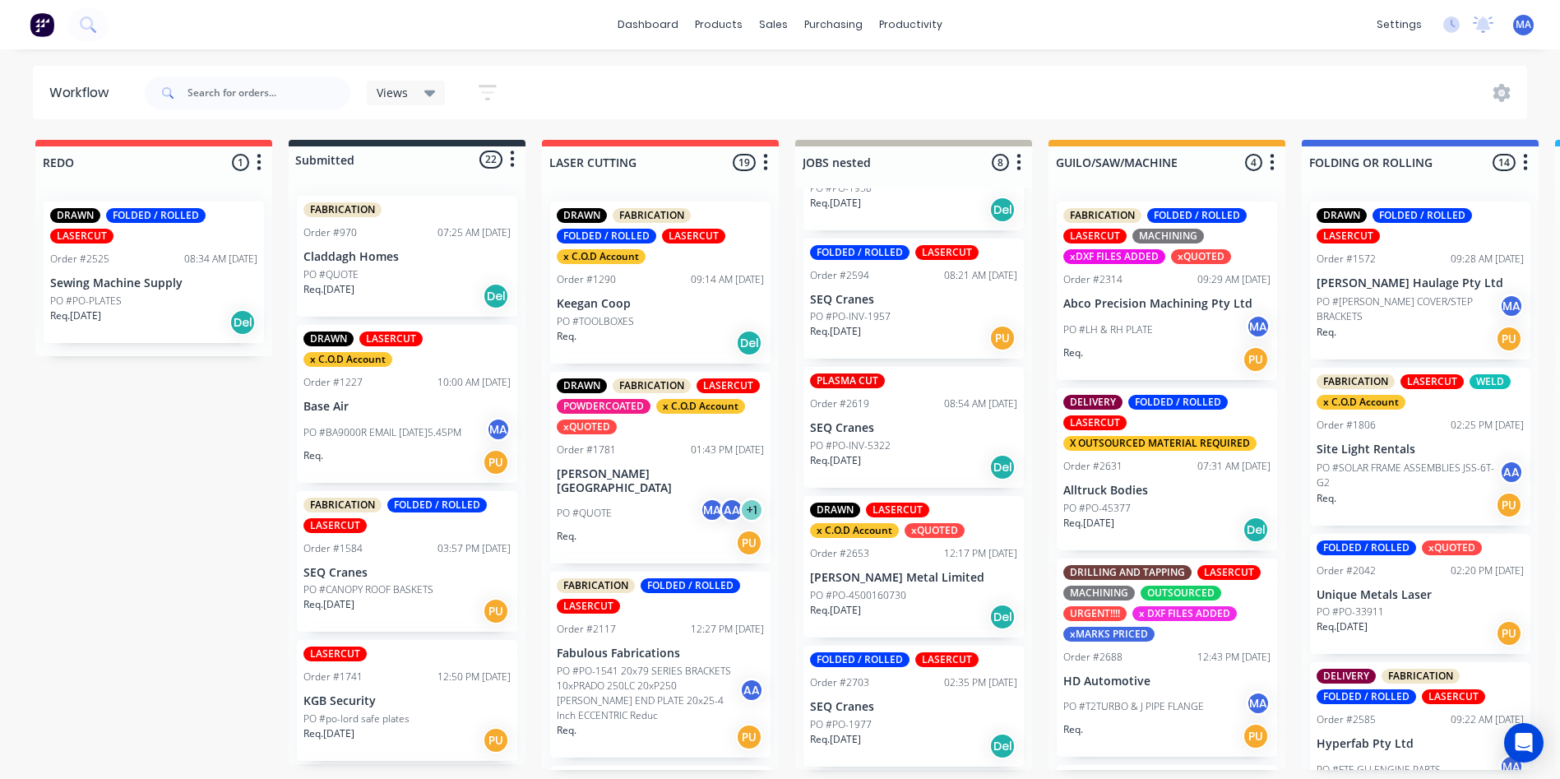
click at [138, 252] on div "Order #2525 08:34 AM 15/08/25" at bounding box center [153, 259] width 207 height 15
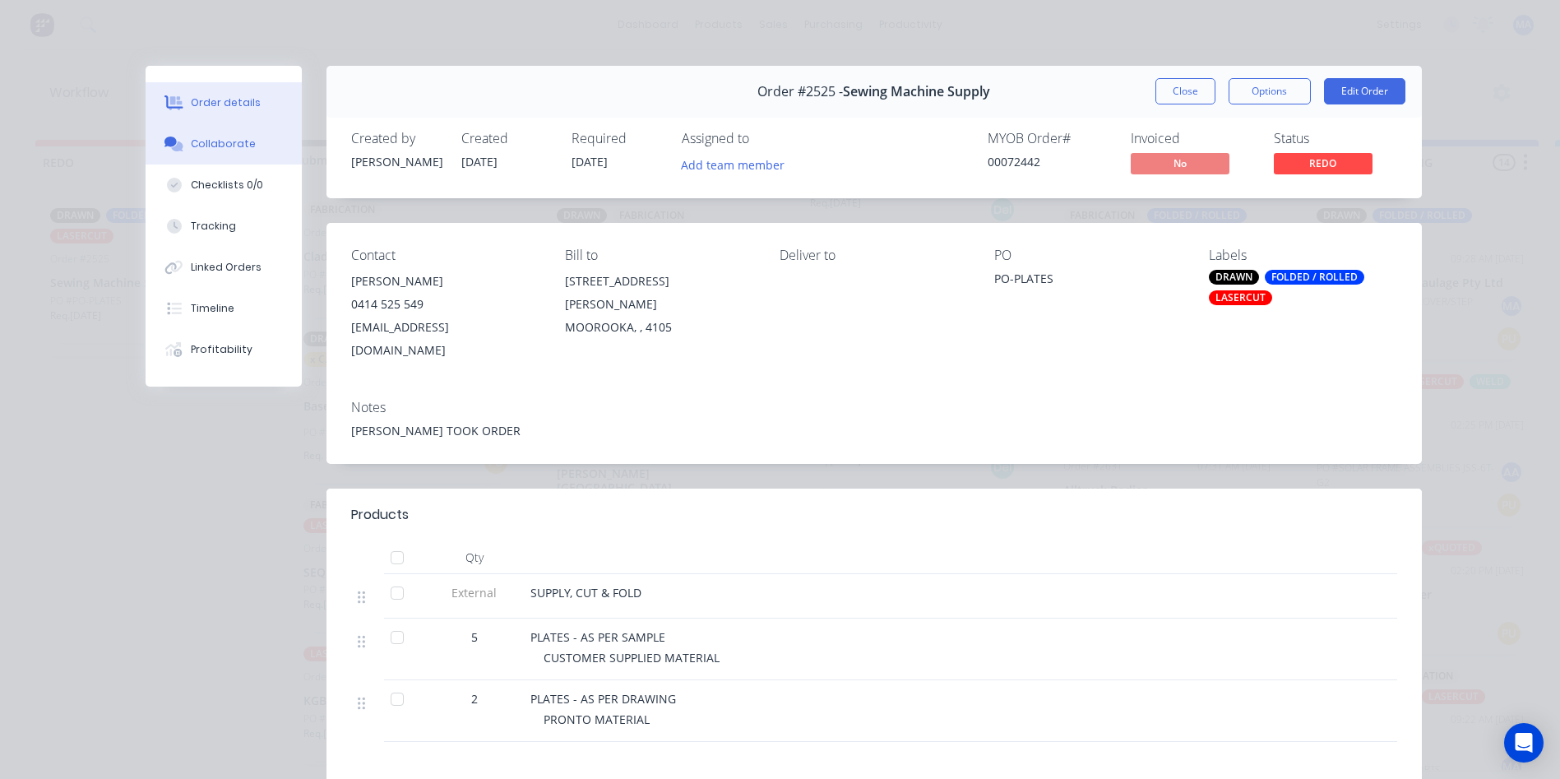
click at [190, 135] on button "Collaborate" at bounding box center [224, 143] width 156 height 41
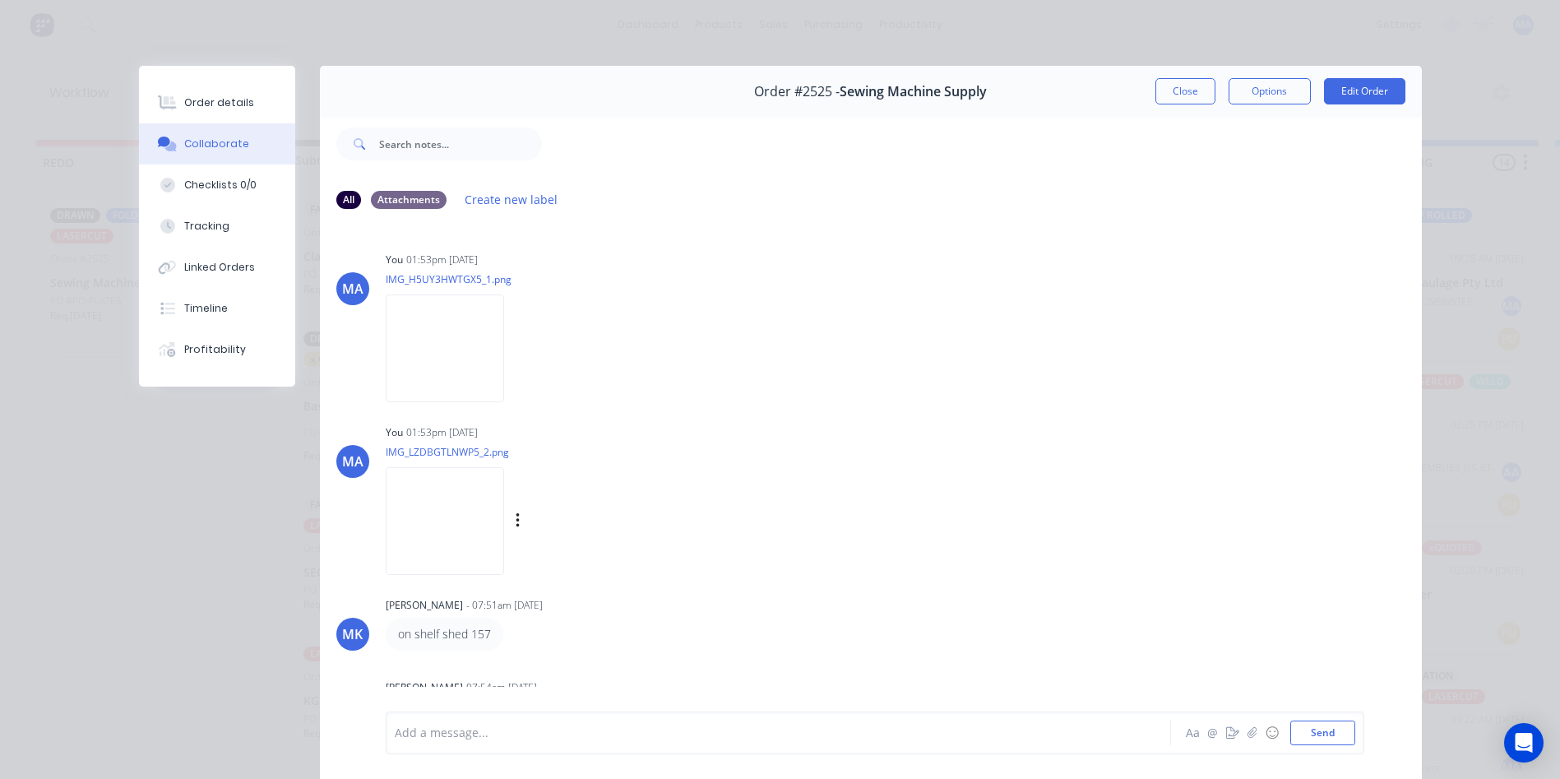
click at [444, 472] on img at bounding box center [445, 521] width 118 height 108
click at [1171, 91] on button "Close" at bounding box center [1186, 91] width 60 height 26
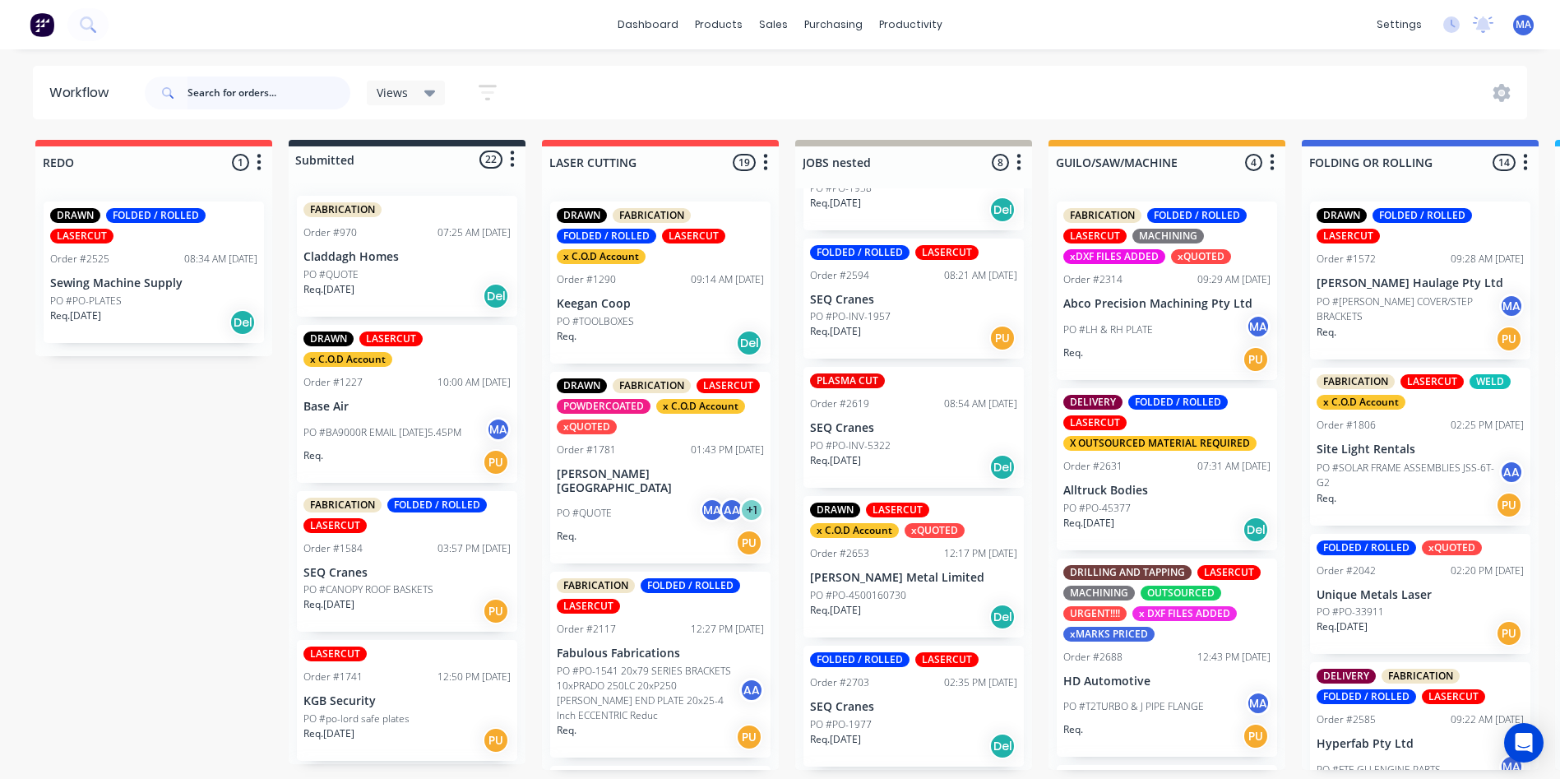
drag, startPoint x: 288, startPoint y: 90, endPoint x: 271, endPoint y: 92, distance: 17.5
click at [286, 91] on input "text" at bounding box center [269, 93] width 163 height 33
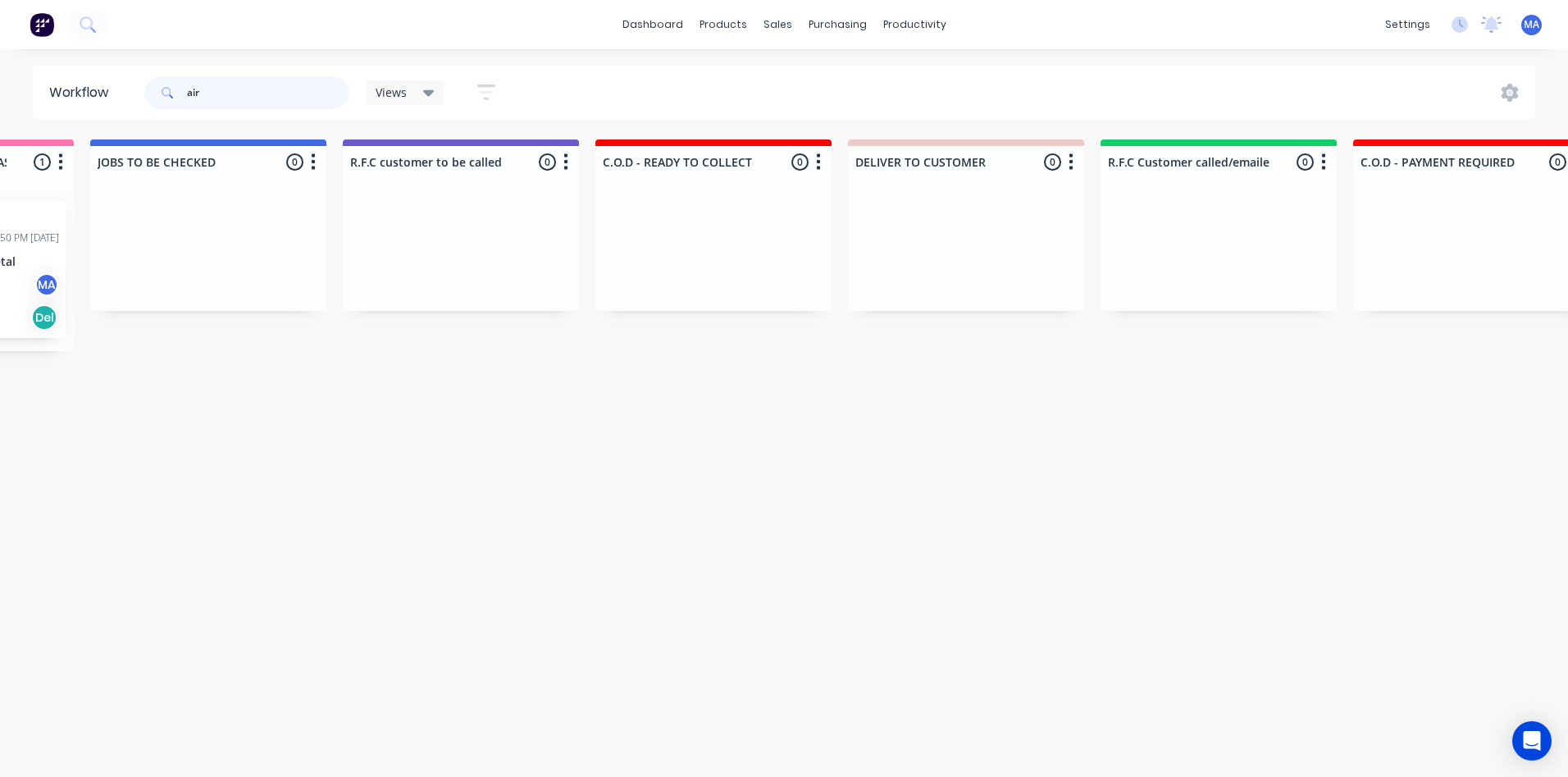
scroll to position [0, 1967]
click at [239, 96] on input "air" at bounding box center [268, 93] width 162 height 33
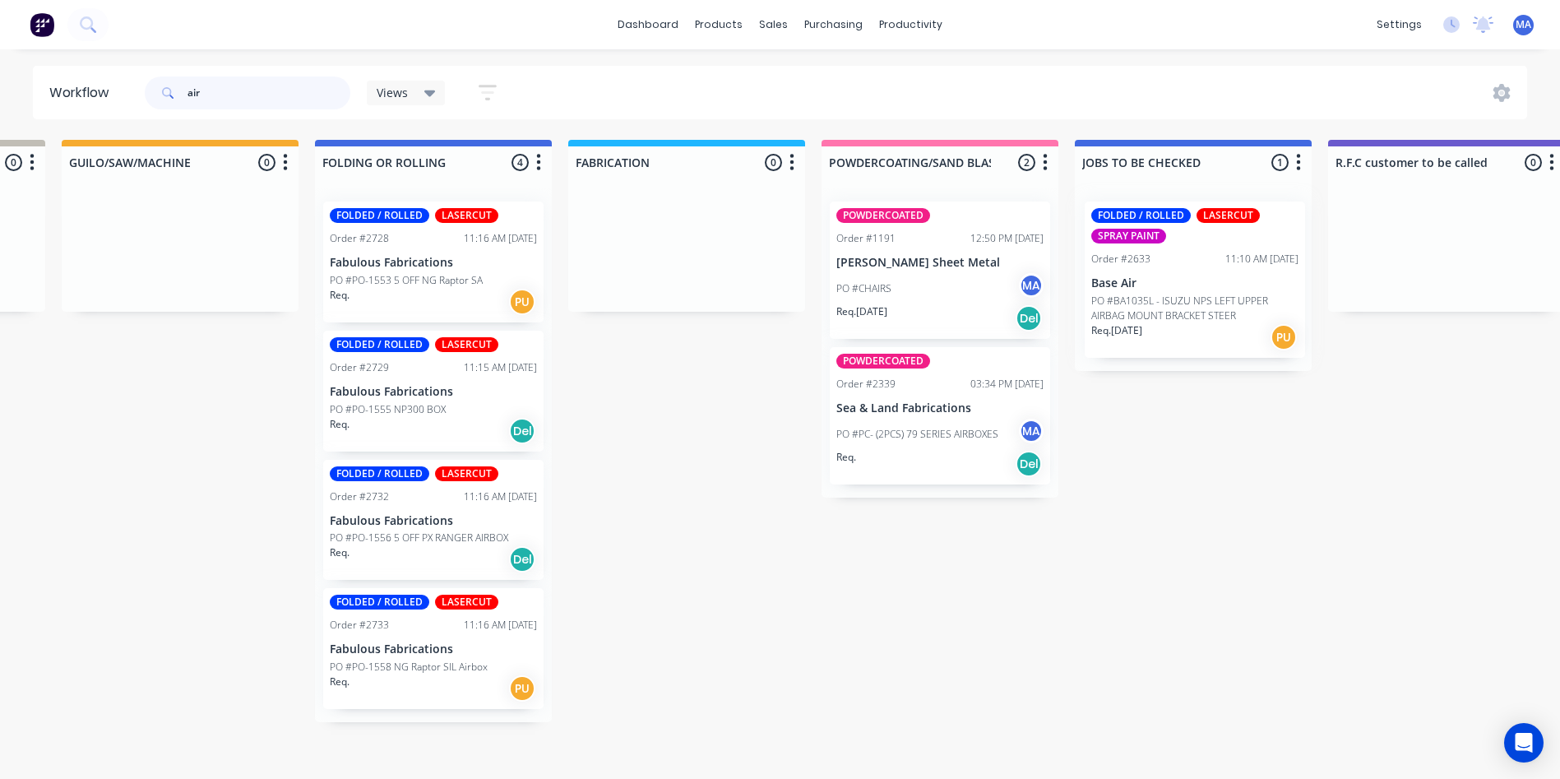
drag, startPoint x: 1209, startPoint y: 314, endPoint x: 1217, endPoint y: 306, distance: 11.1
click at [1217, 306] on div "FOLDED / ROLLED LASERCUT SPRAY PAINT Order #2633 11:10 AM [DATE] Base Air PO #B…" at bounding box center [1193, 279] width 237 height 183
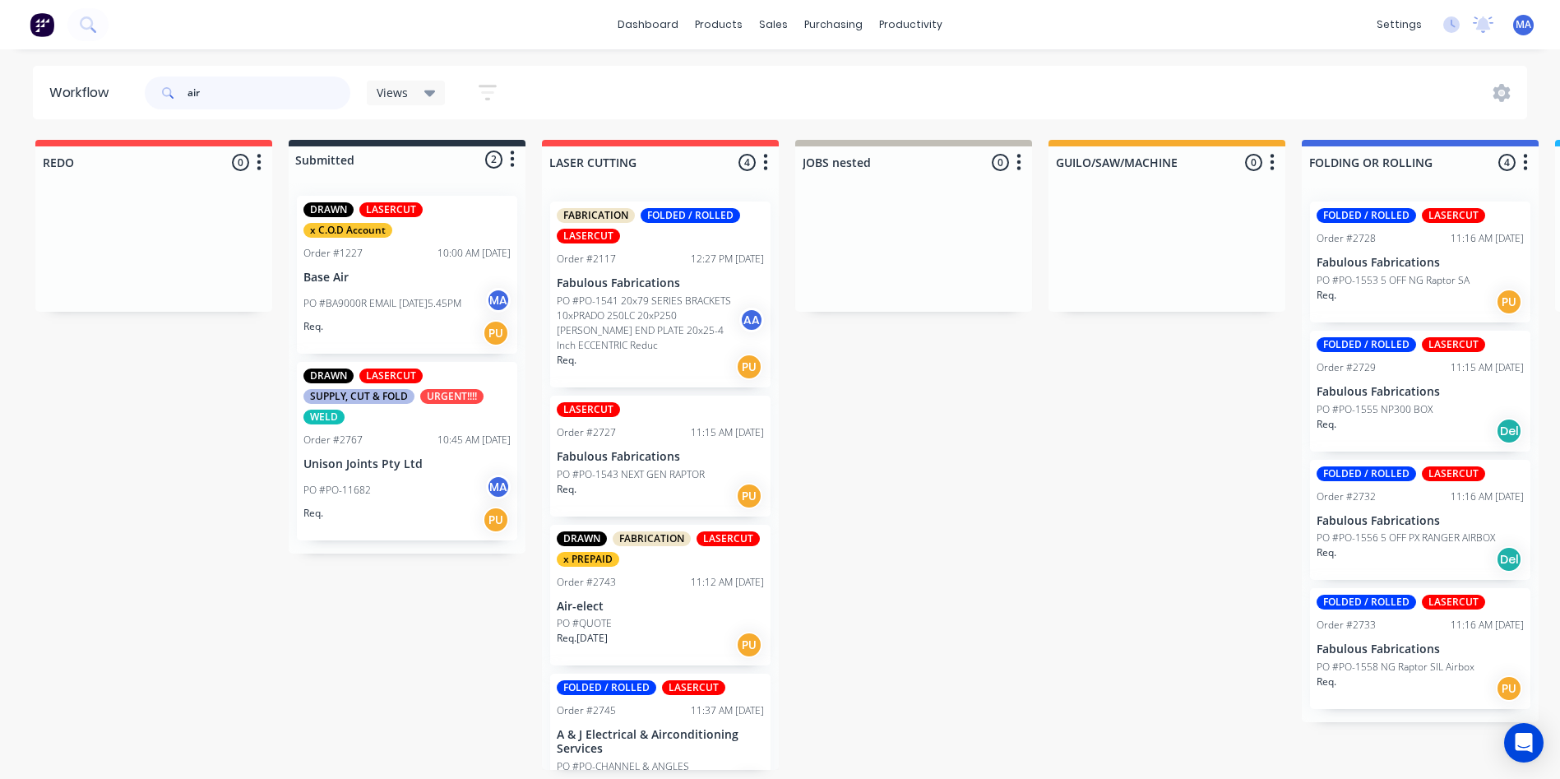
scroll to position [3, 0]
type input "air"
click at [671, 624] on div "PO #QUOTE" at bounding box center [660, 623] width 207 height 15
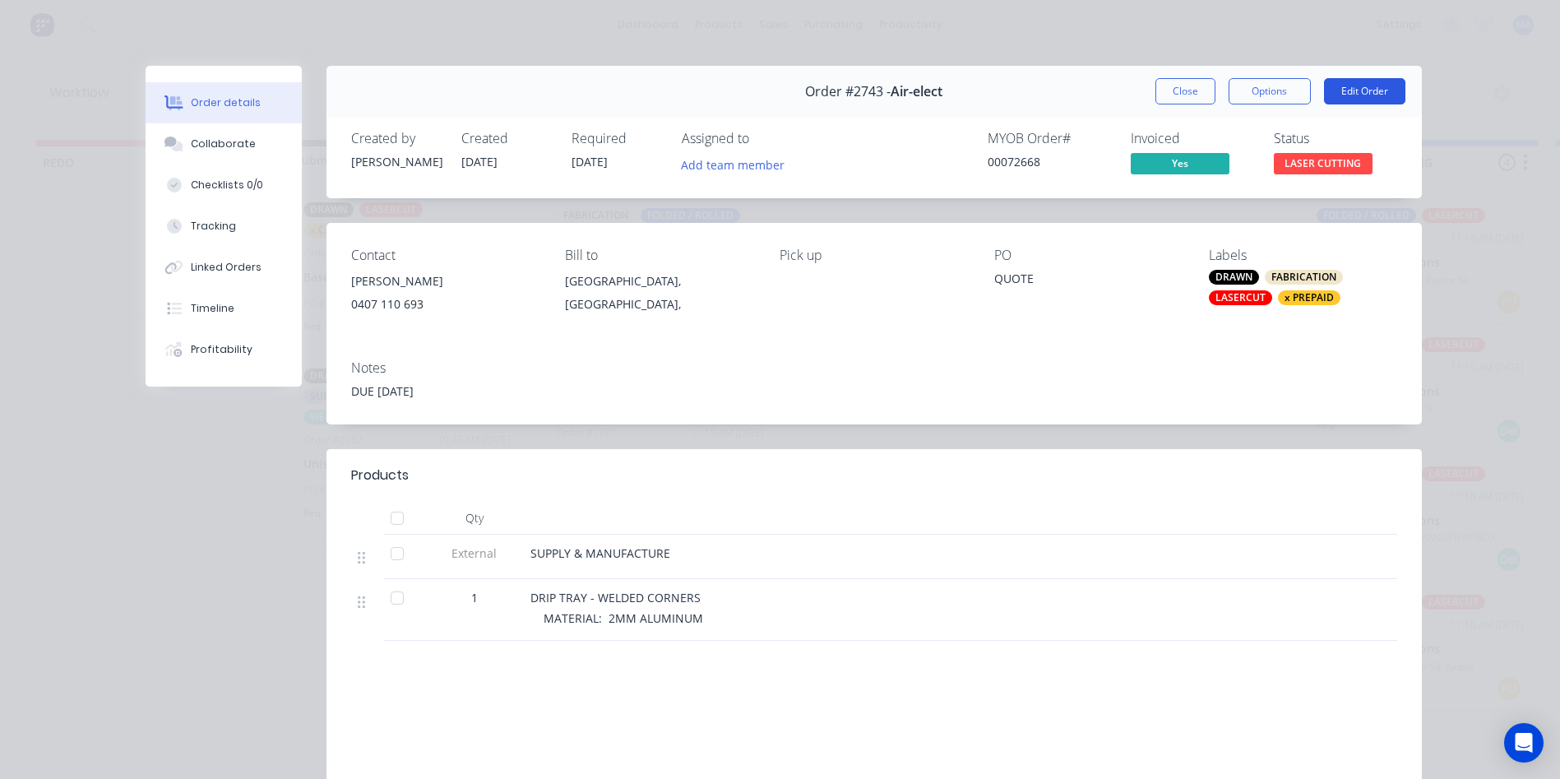
click at [1361, 91] on button "Edit Order" at bounding box center [1364, 91] width 81 height 26
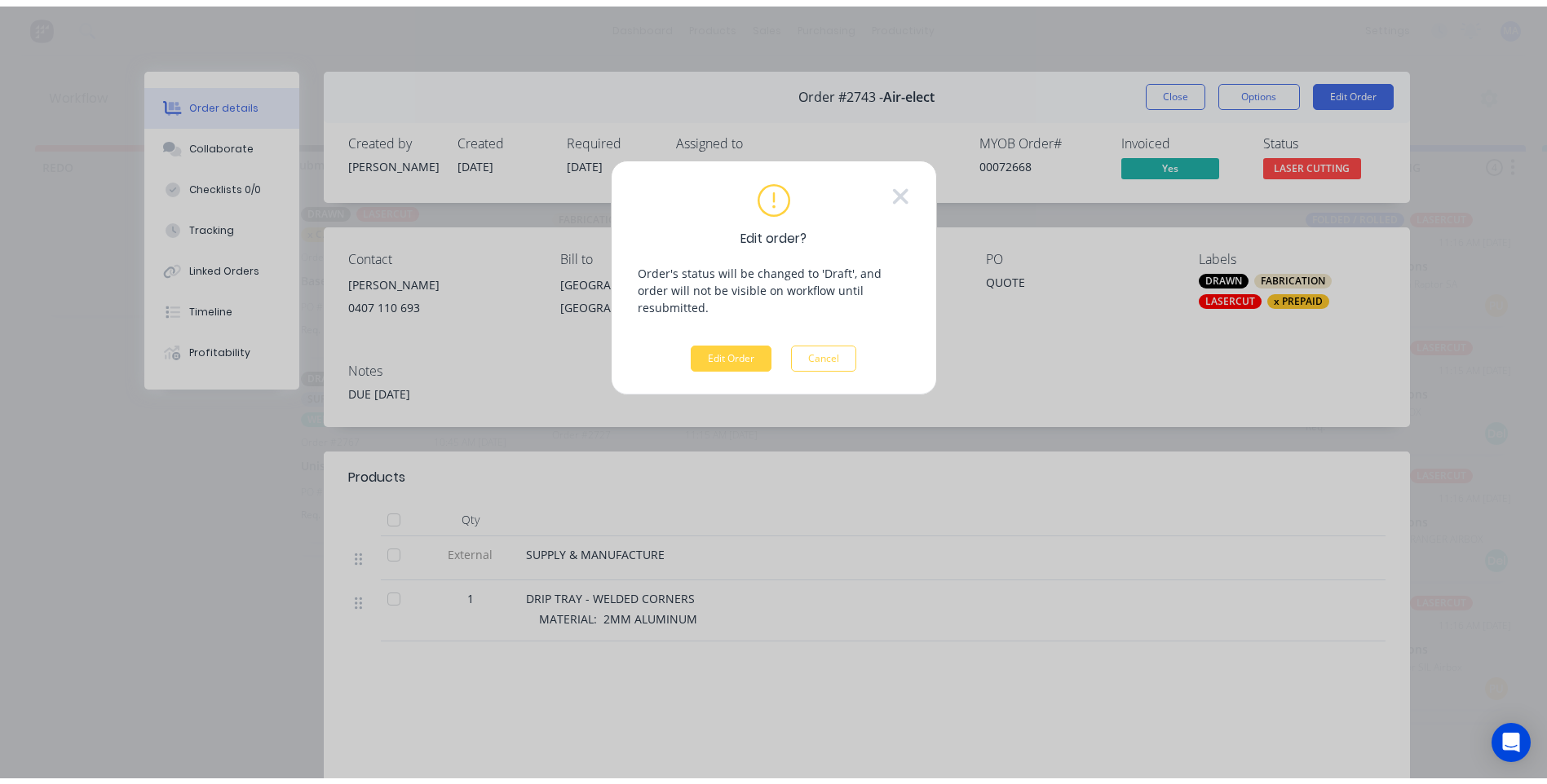
scroll to position [0, 0]
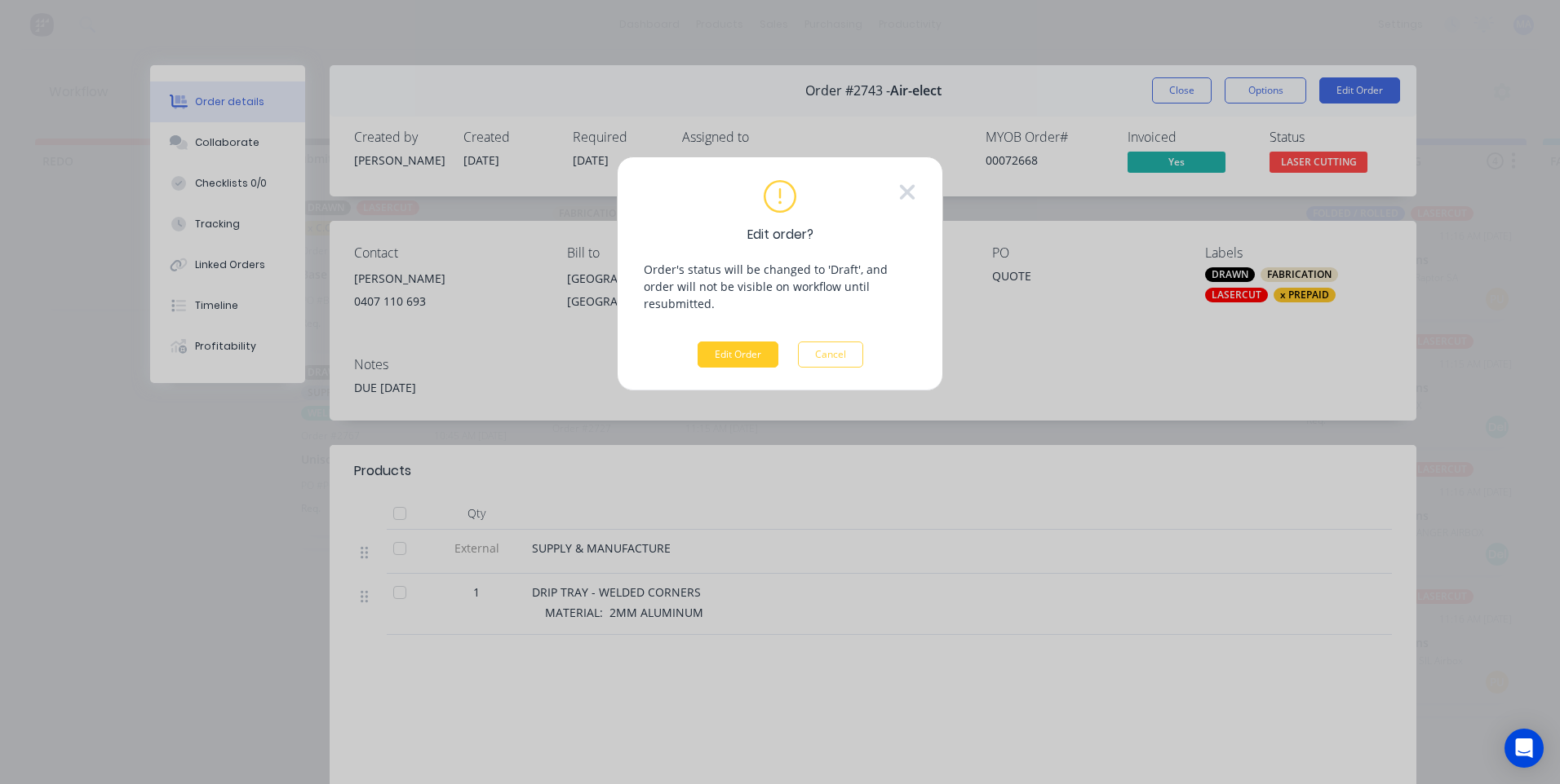
click at [751, 342] on button "Edit Order" at bounding box center [737, 355] width 80 height 26
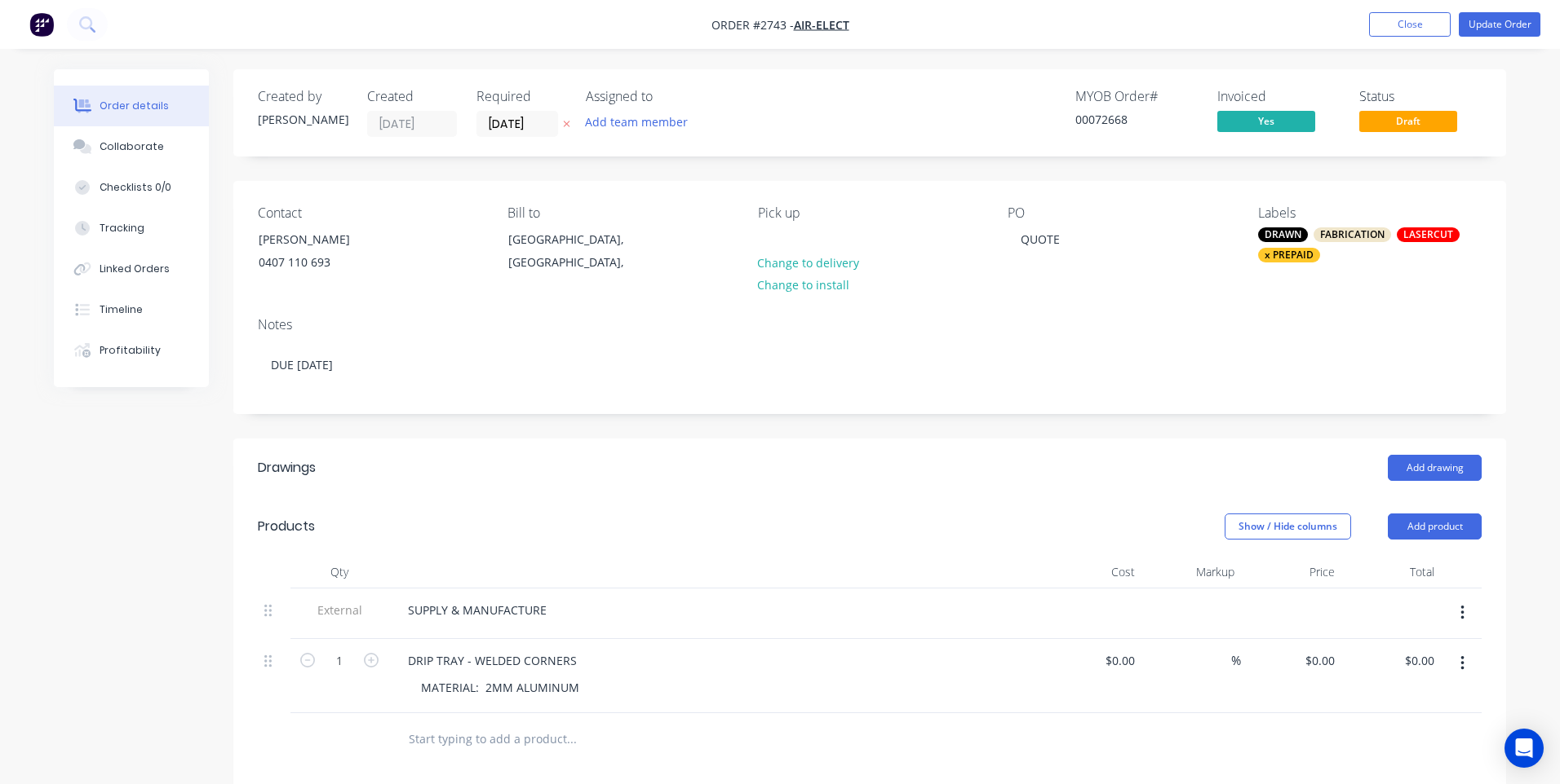
type input "$540.00"
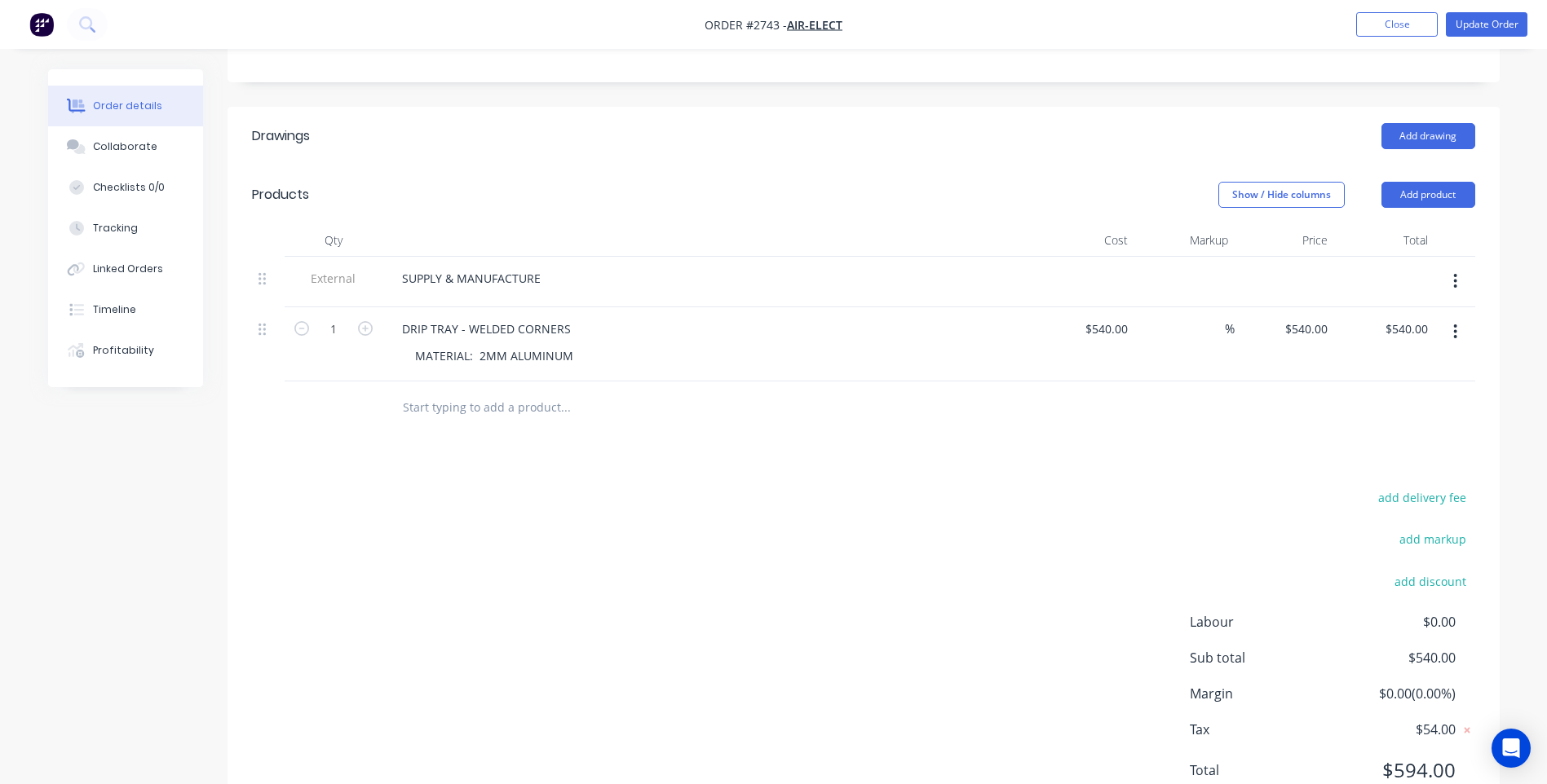
scroll to position [71, 0]
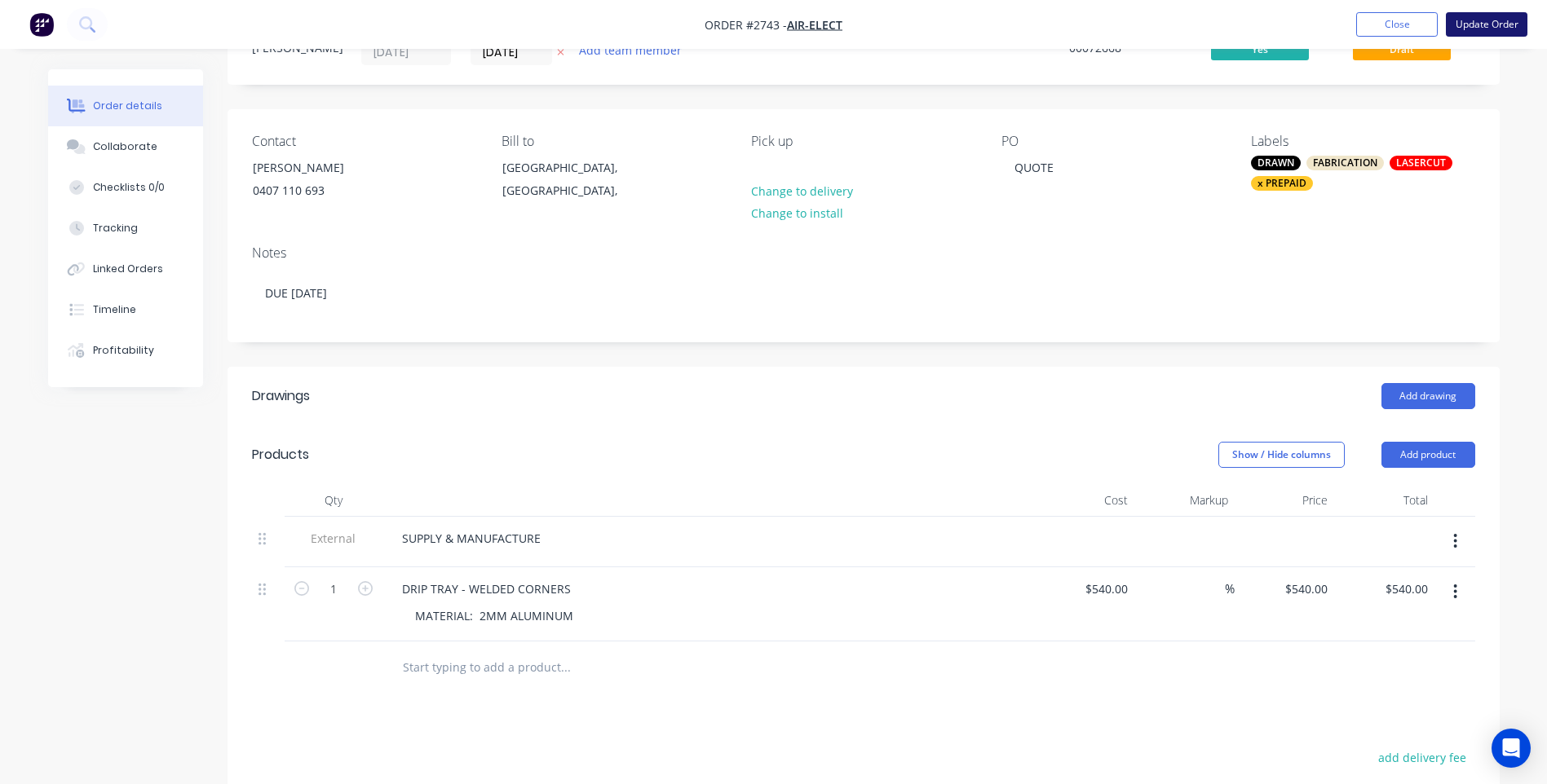
click at [1493, 29] on button "Update Order" at bounding box center [1487, 24] width 81 height 25
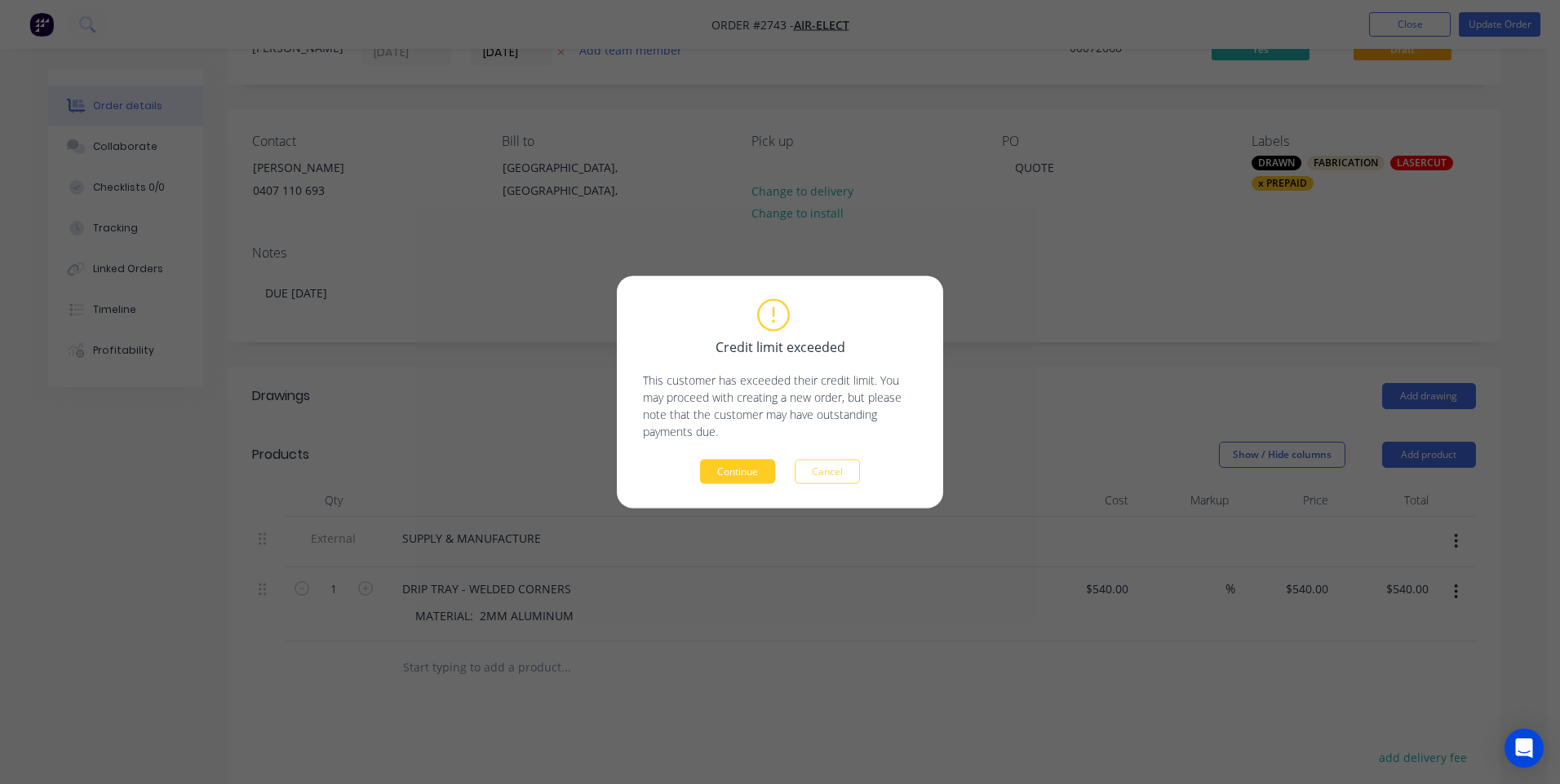
click at [757, 483] on button "Continue" at bounding box center [738, 472] width 75 height 25
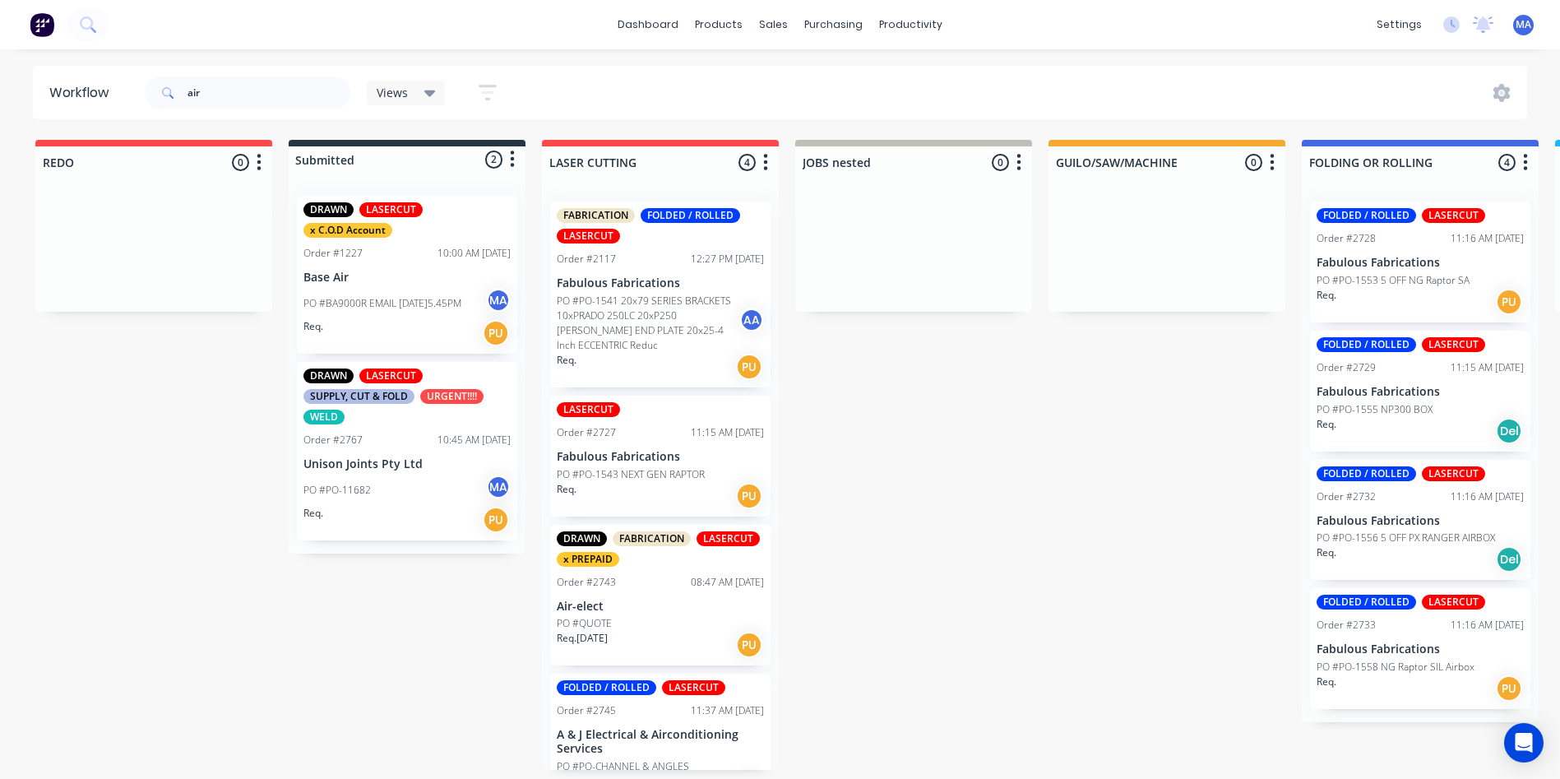
drag, startPoint x: 907, startPoint y: 527, endPoint x: 792, endPoint y: 460, distance: 132.8
drag, startPoint x: 205, startPoint y: 85, endPoint x: 197, endPoint y: 106, distance: 22.9
click at [197, 106] on input "air" at bounding box center [269, 93] width 163 height 33
click at [211, 90] on input "air" at bounding box center [269, 93] width 163 height 33
drag, startPoint x: 210, startPoint y: 90, endPoint x: 194, endPoint y: 90, distance: 15.7
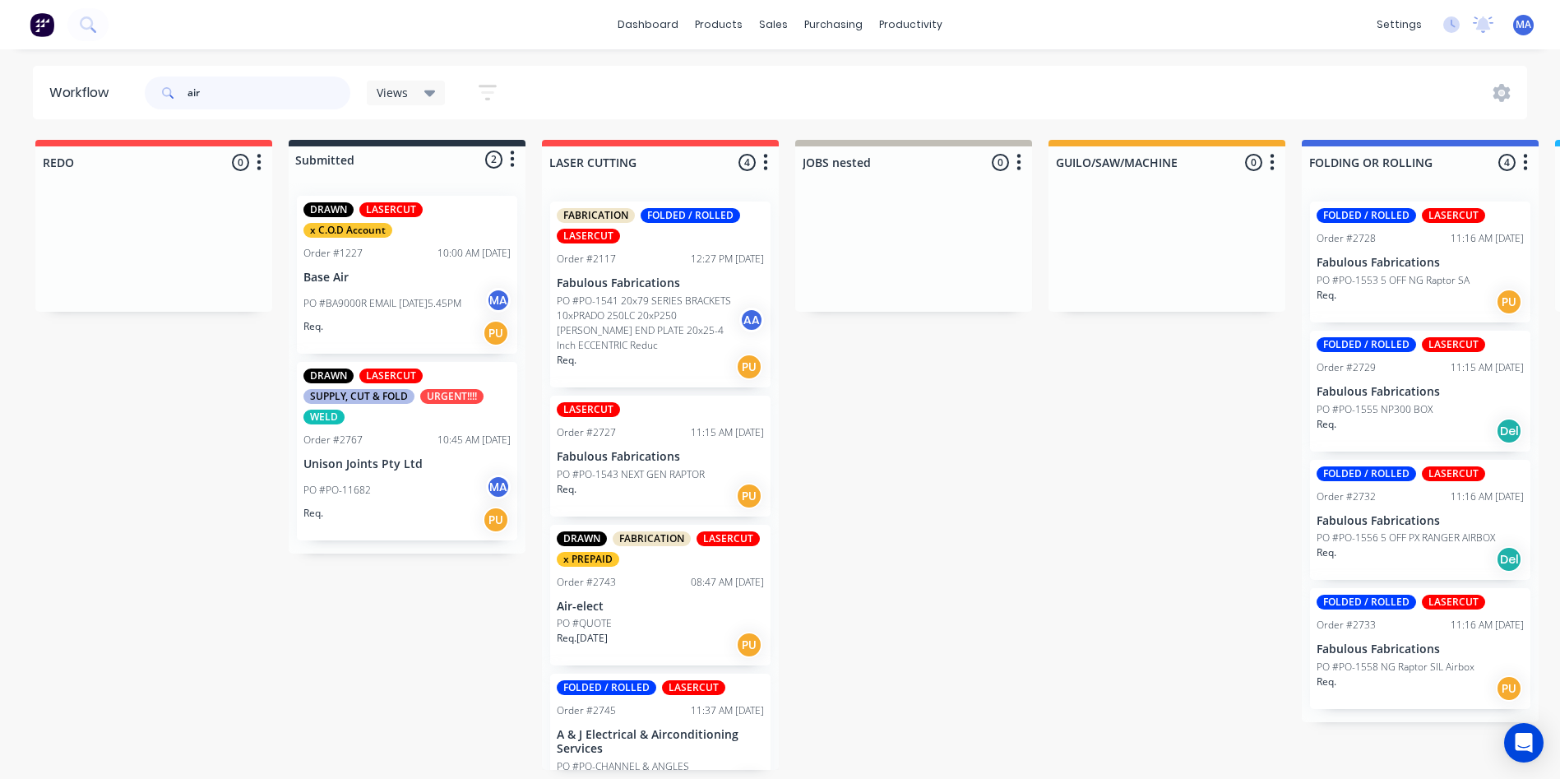
click at [194, 90] on input "air" at bounding box center [269, 93] width 163 height 33
type input "a"
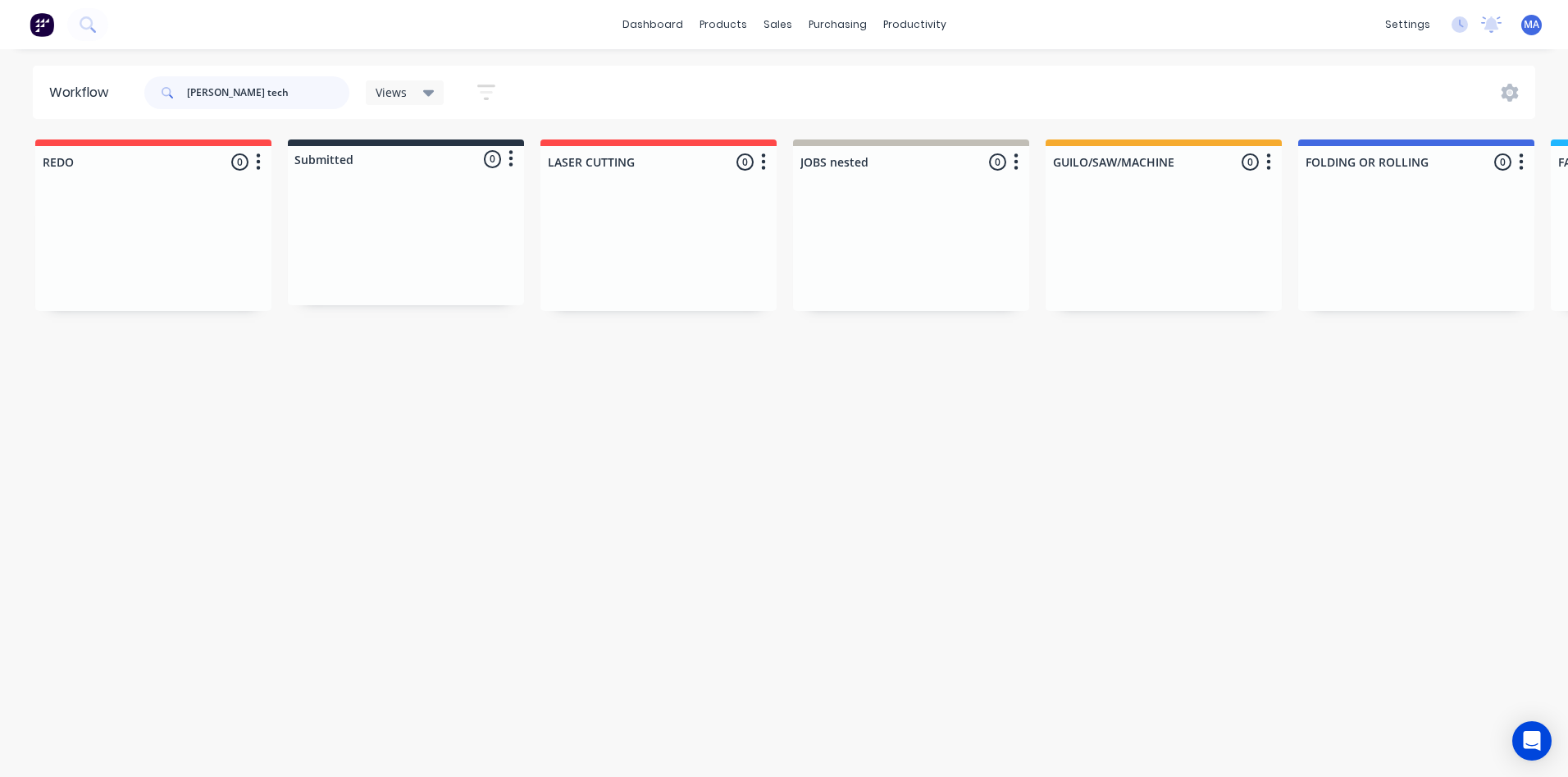
click at [205, 95] on input "bev tech" at bounding box center [268, 93] width 162 height 33
type input "bevtech"
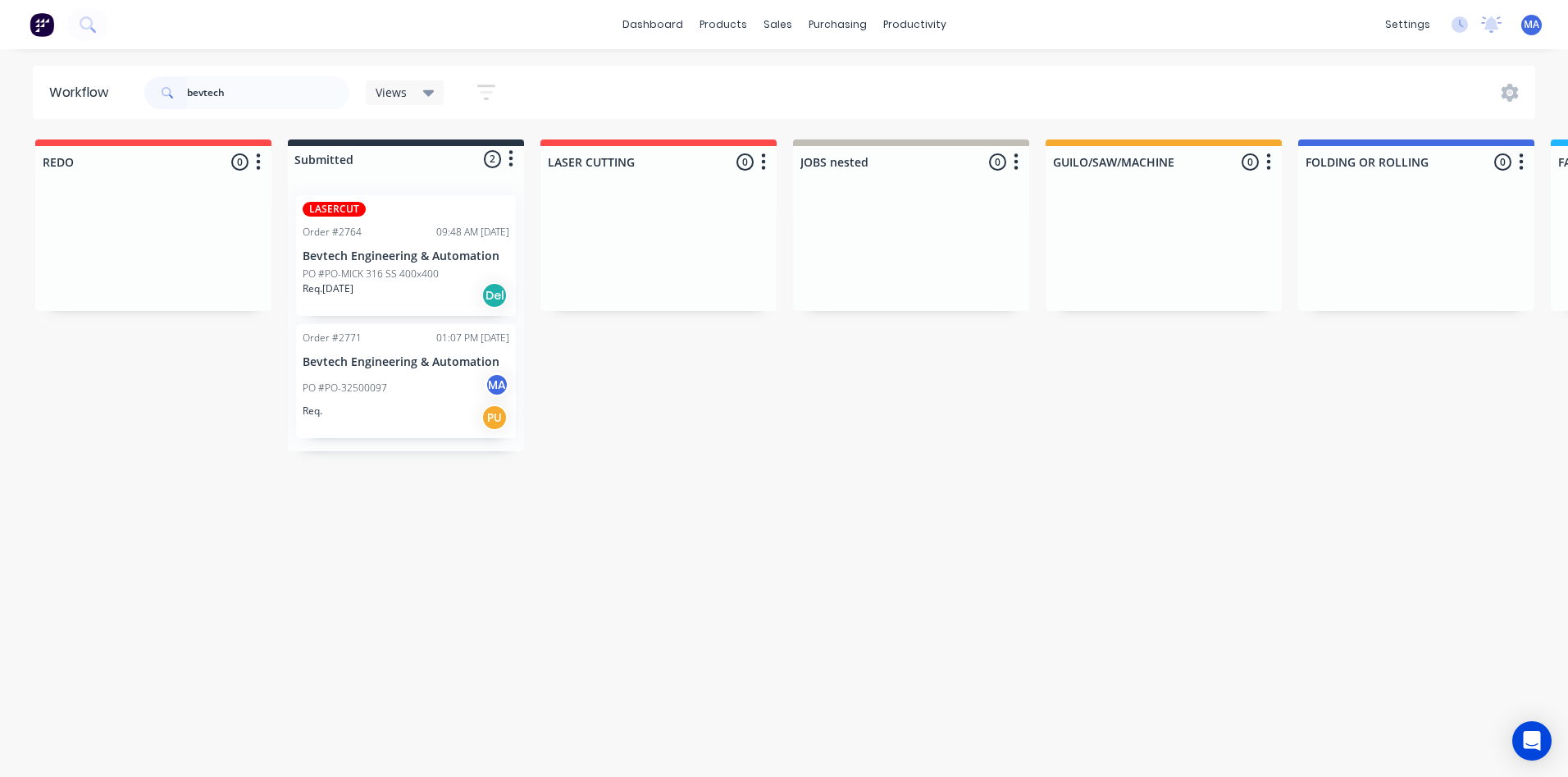
click at [419, 417] on div "Req. PU" at bounding box center [406, 418] width 206 height 28
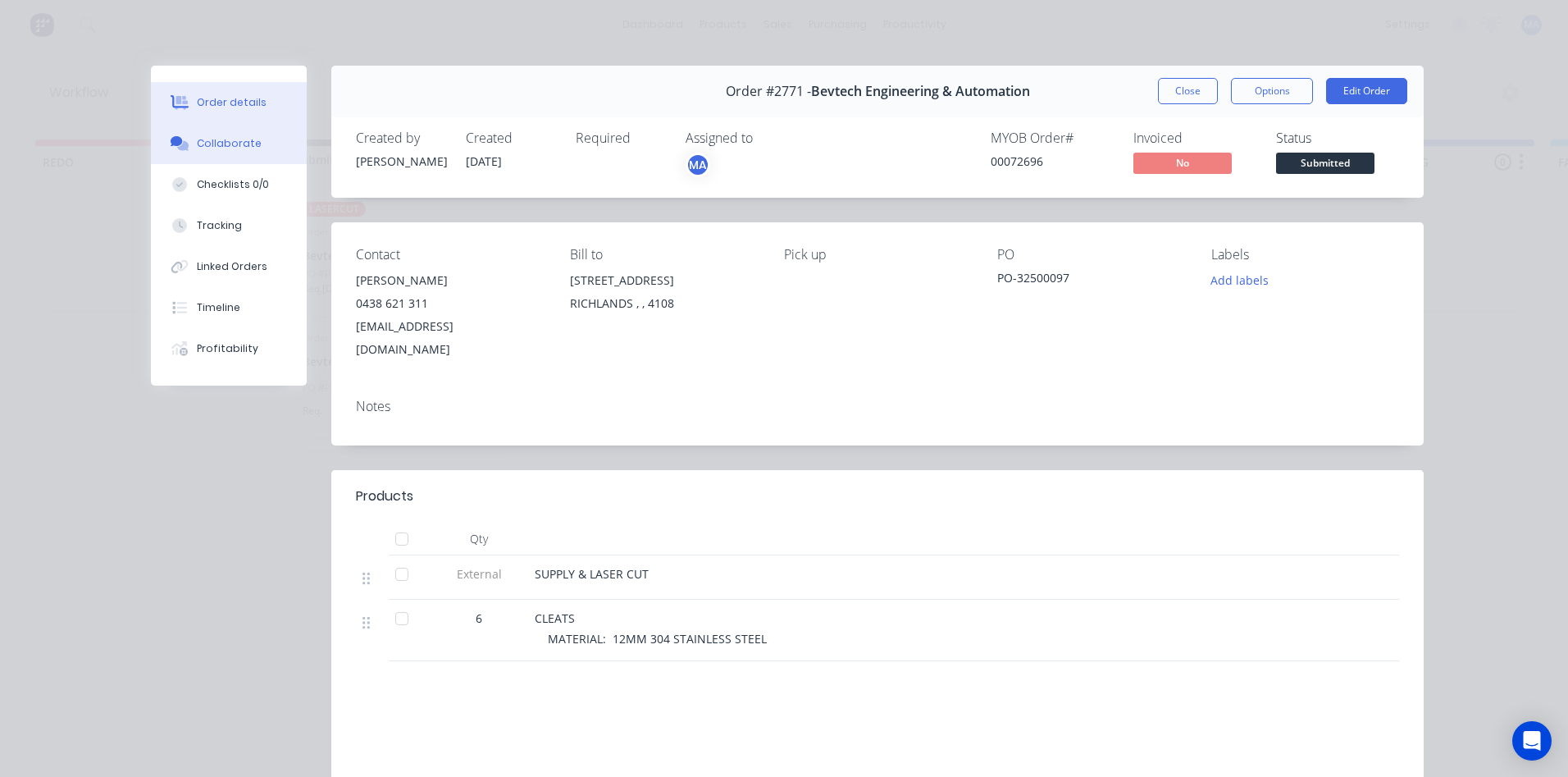
click at [244, 141] on div "Collaborate" at bounding box center [228, 144] width 65 height 15
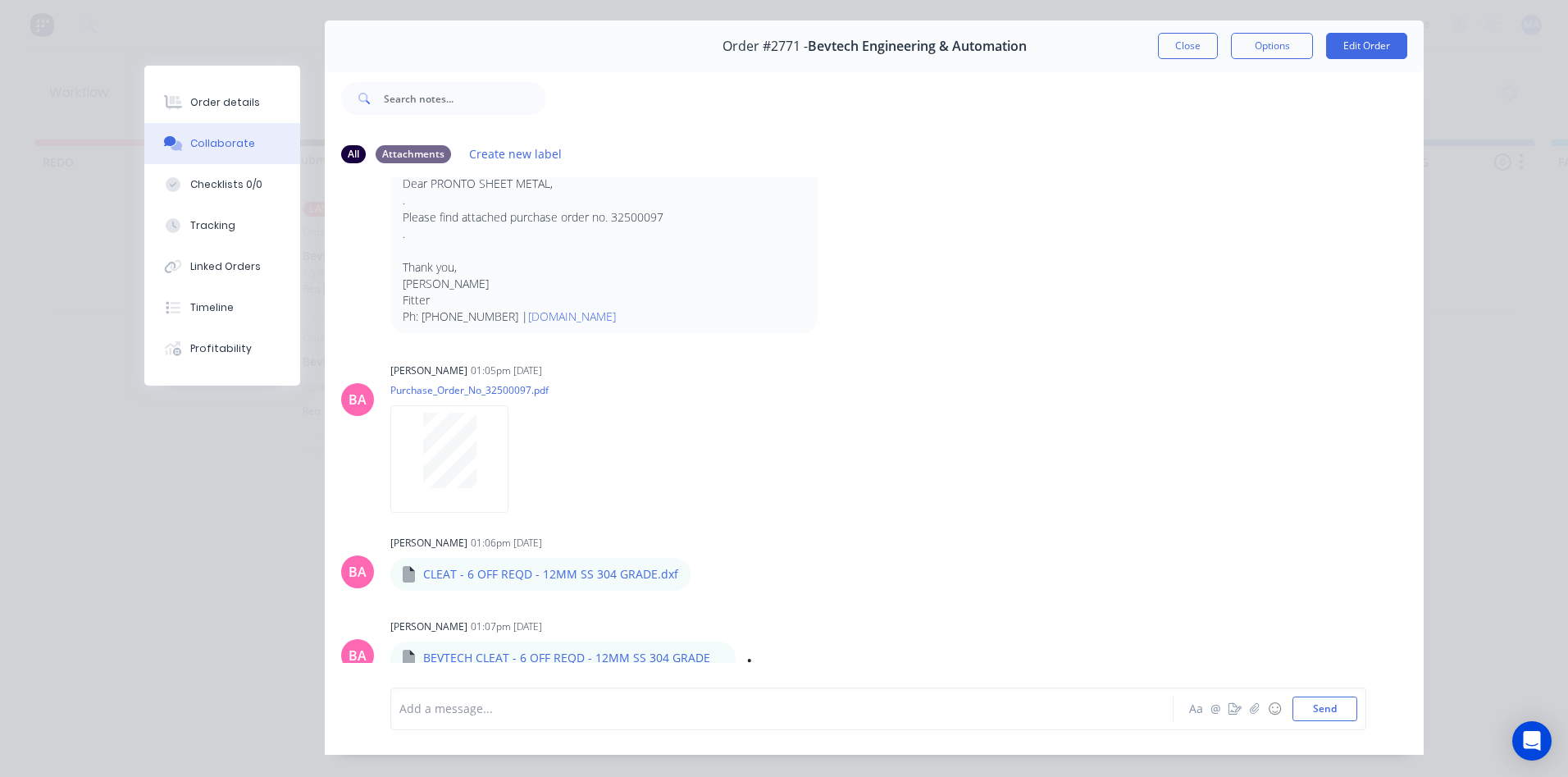
scroll to position [87, 0]
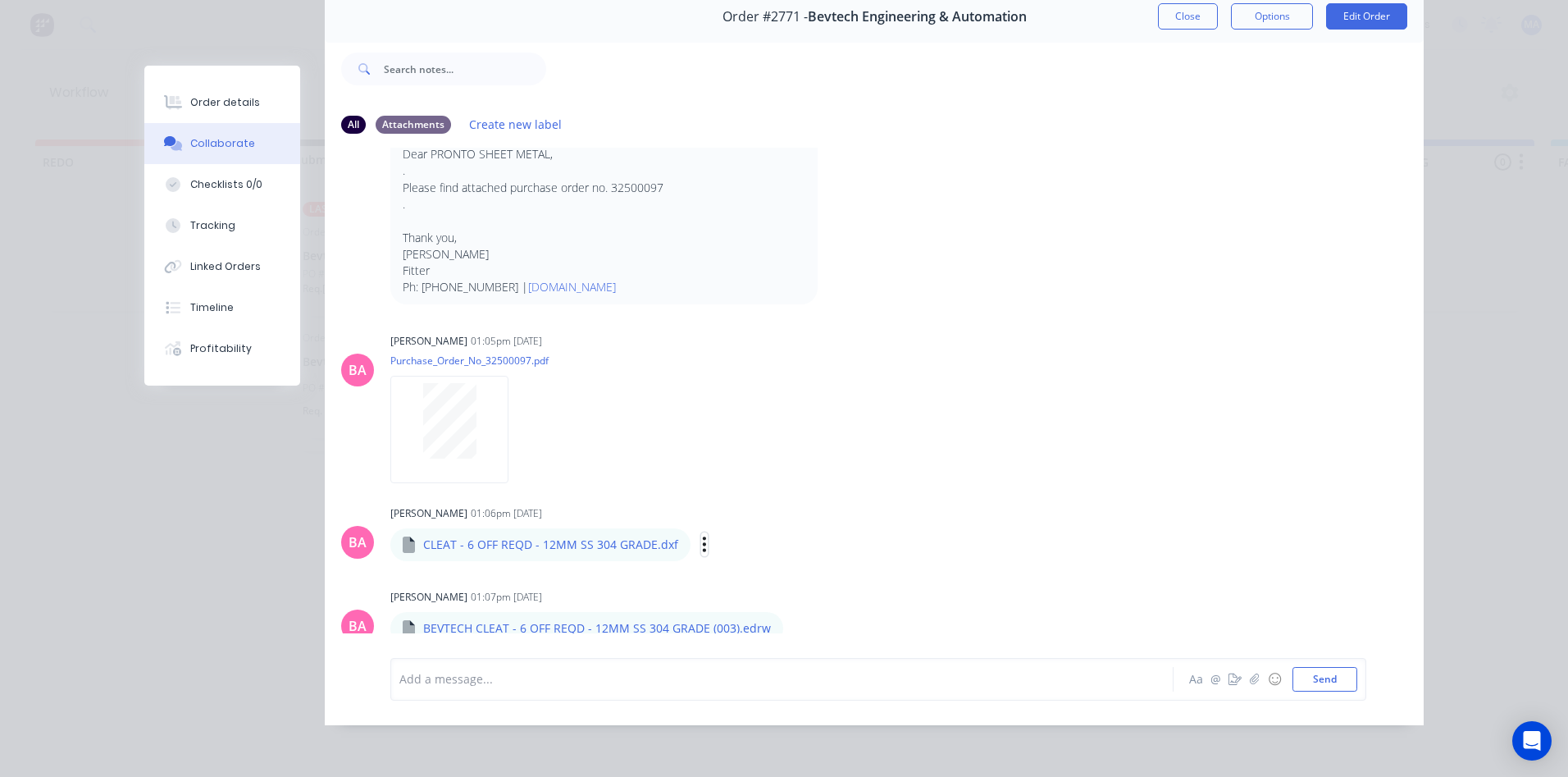
drag, startPoint x: 695, startPoint y: 534, endPoint x: 704, endPoint y: 539, distance: 10.3
click at [701, 534] on button "button" at bounding box center [704, 545] width 7 height 24
click at [0, 0] on button "Download" at bounding box center [0, 0] width 0 height 0
click at [825, 455] on div "Brenda Abrahams 01:05pm 28/08/25 Purchase_Order_No_32500097.pdf Labels Download…" at bounding box center [647, 403] width 512 height 148
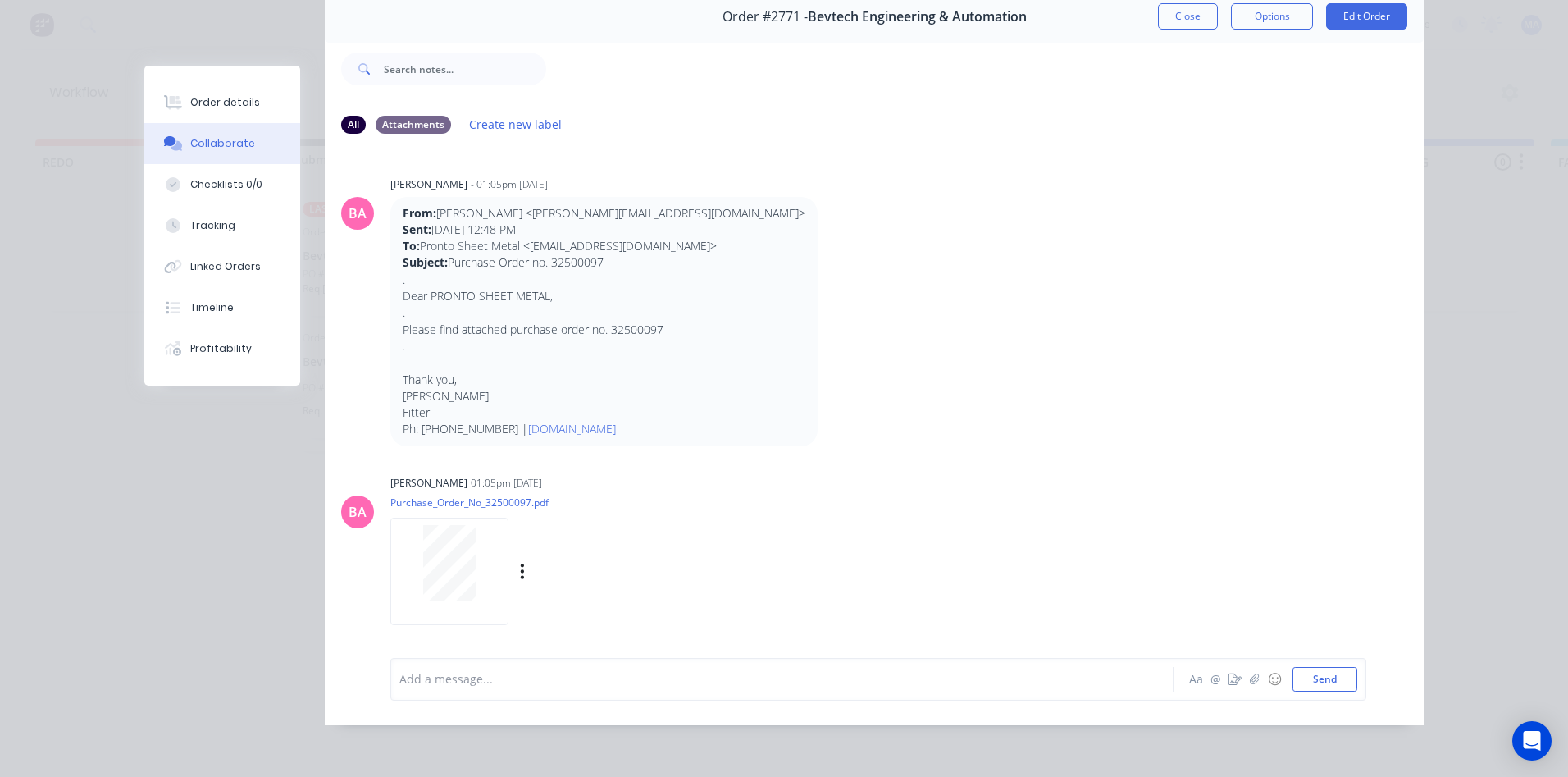
scroll to position [0, 0]
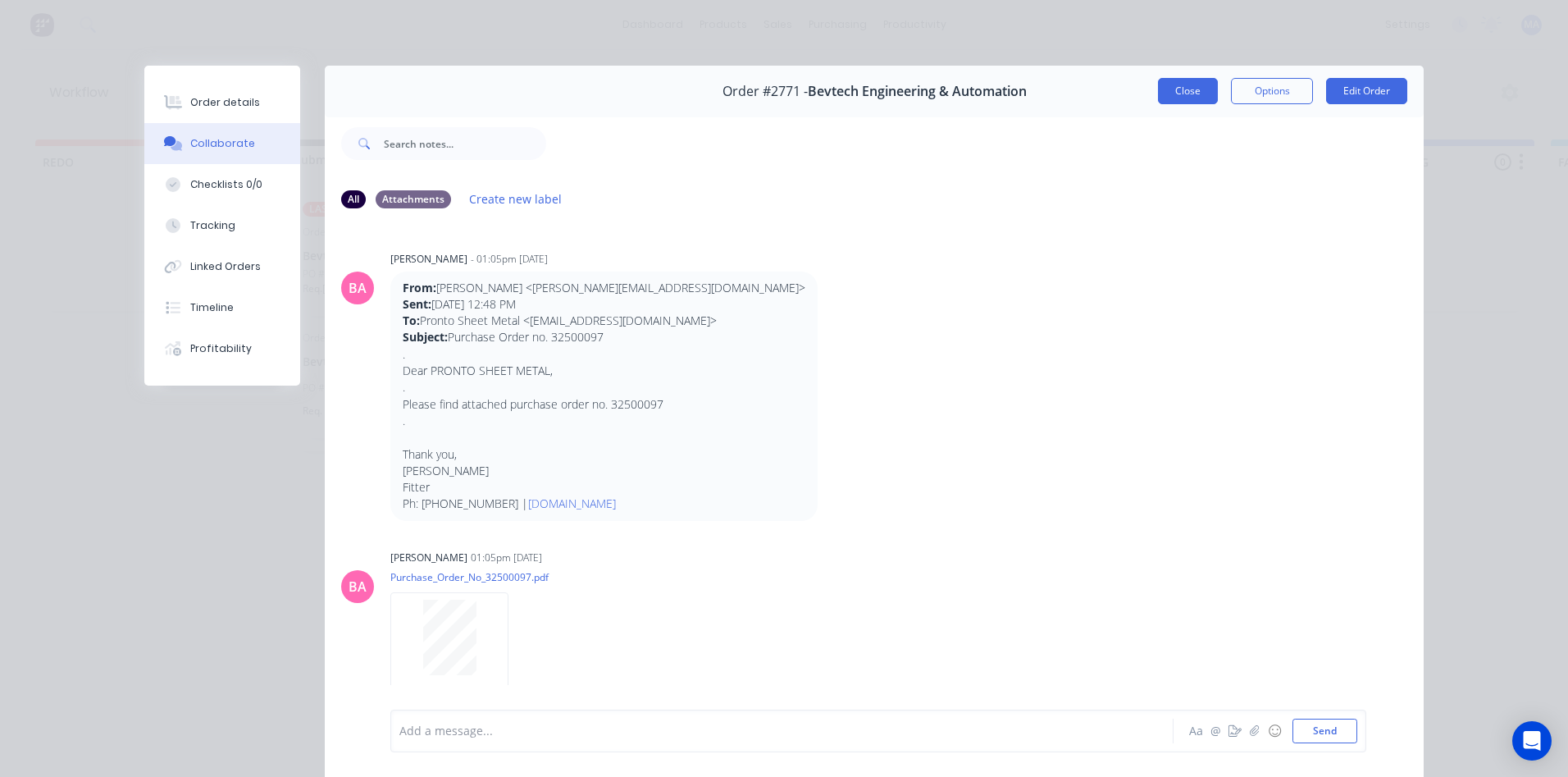
click at [1193, 91] on button "Close" at bounding box center [1188, 91] width 60 height 26
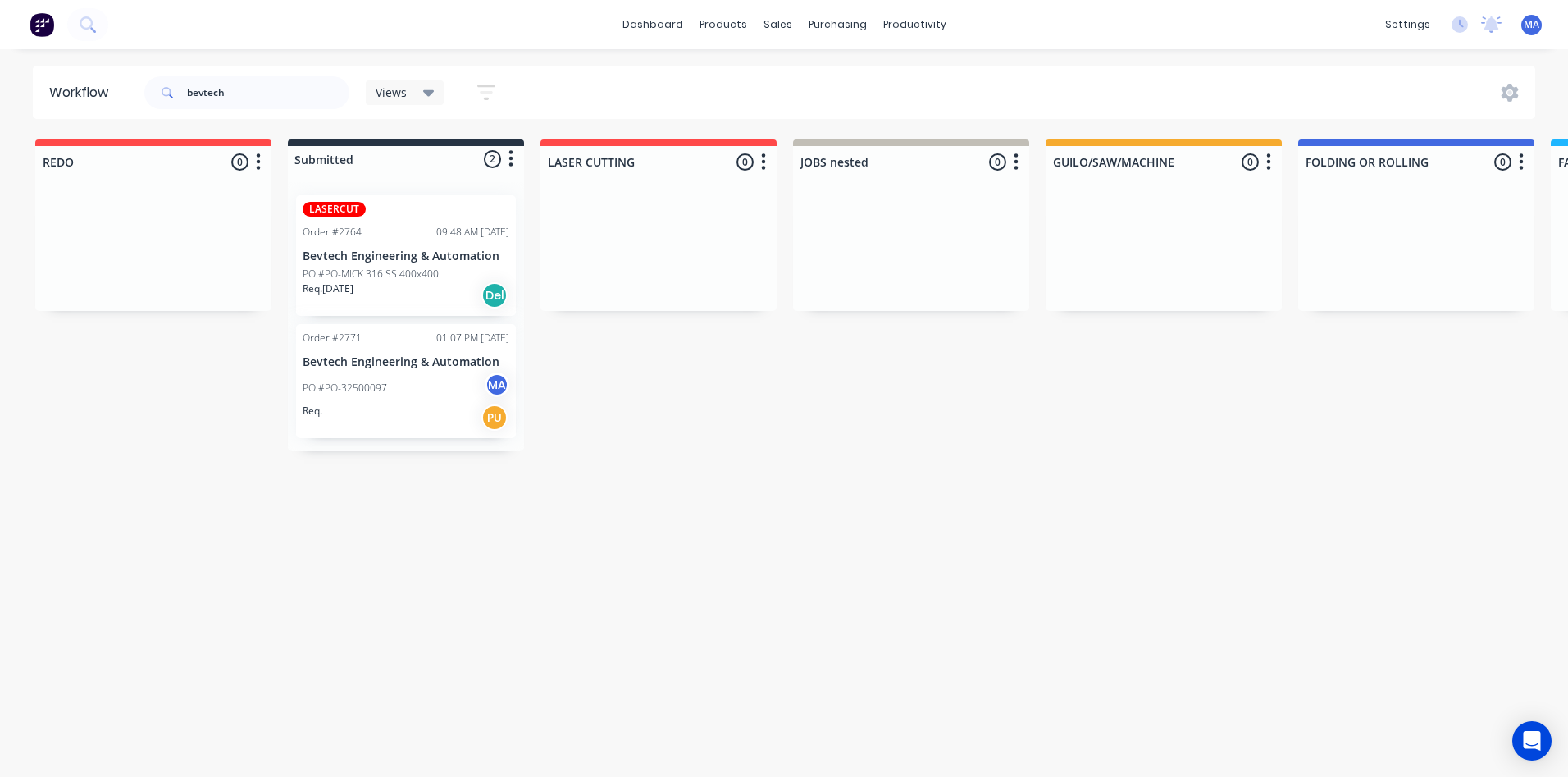
click at [408, 405] on div "Req. PU" at bounding box center [406, 418] width 206 height 28
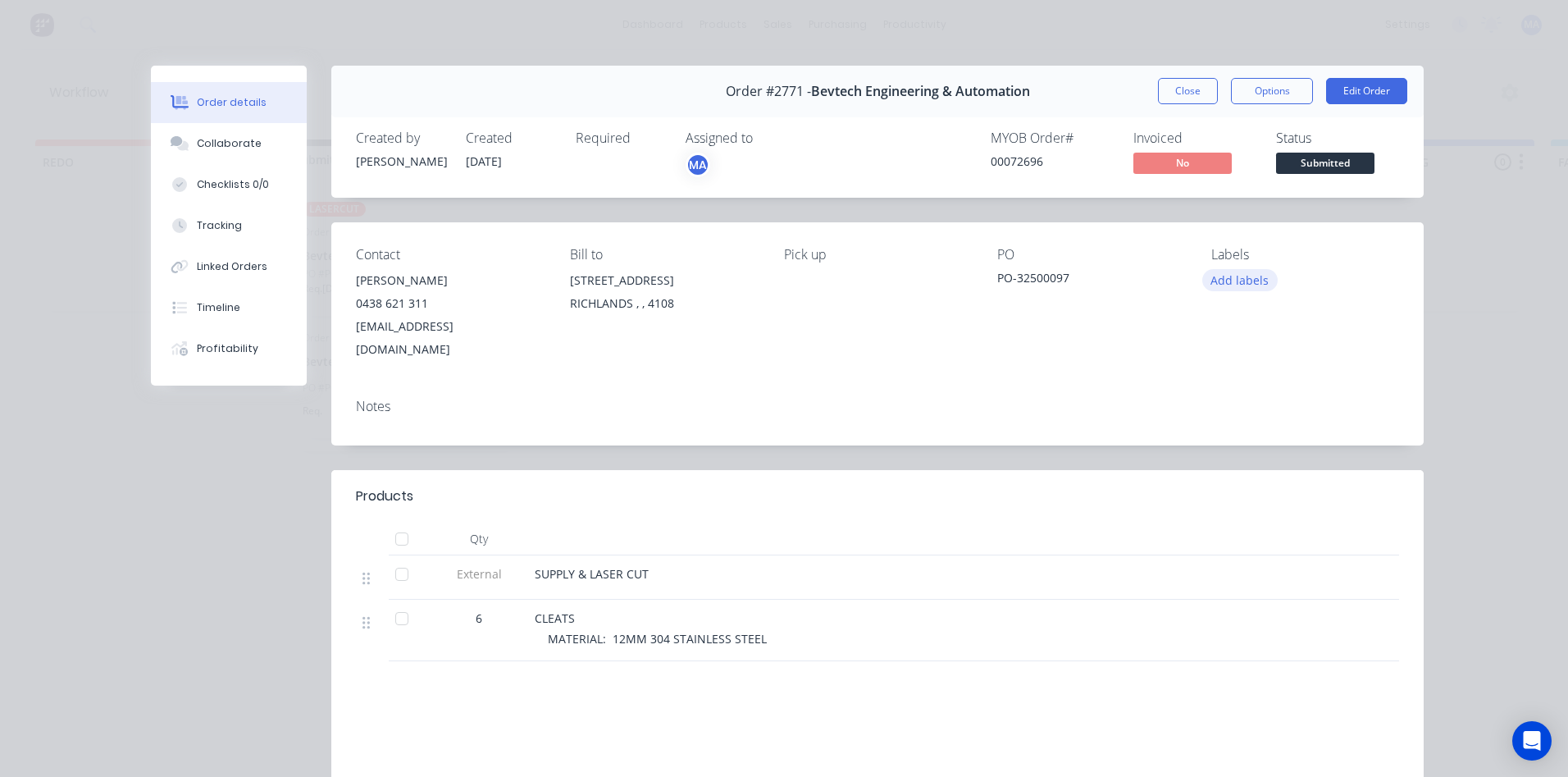
click at [1232, 283] on button "Add labels" at bounding box center [1240, 280] width 76 height 22
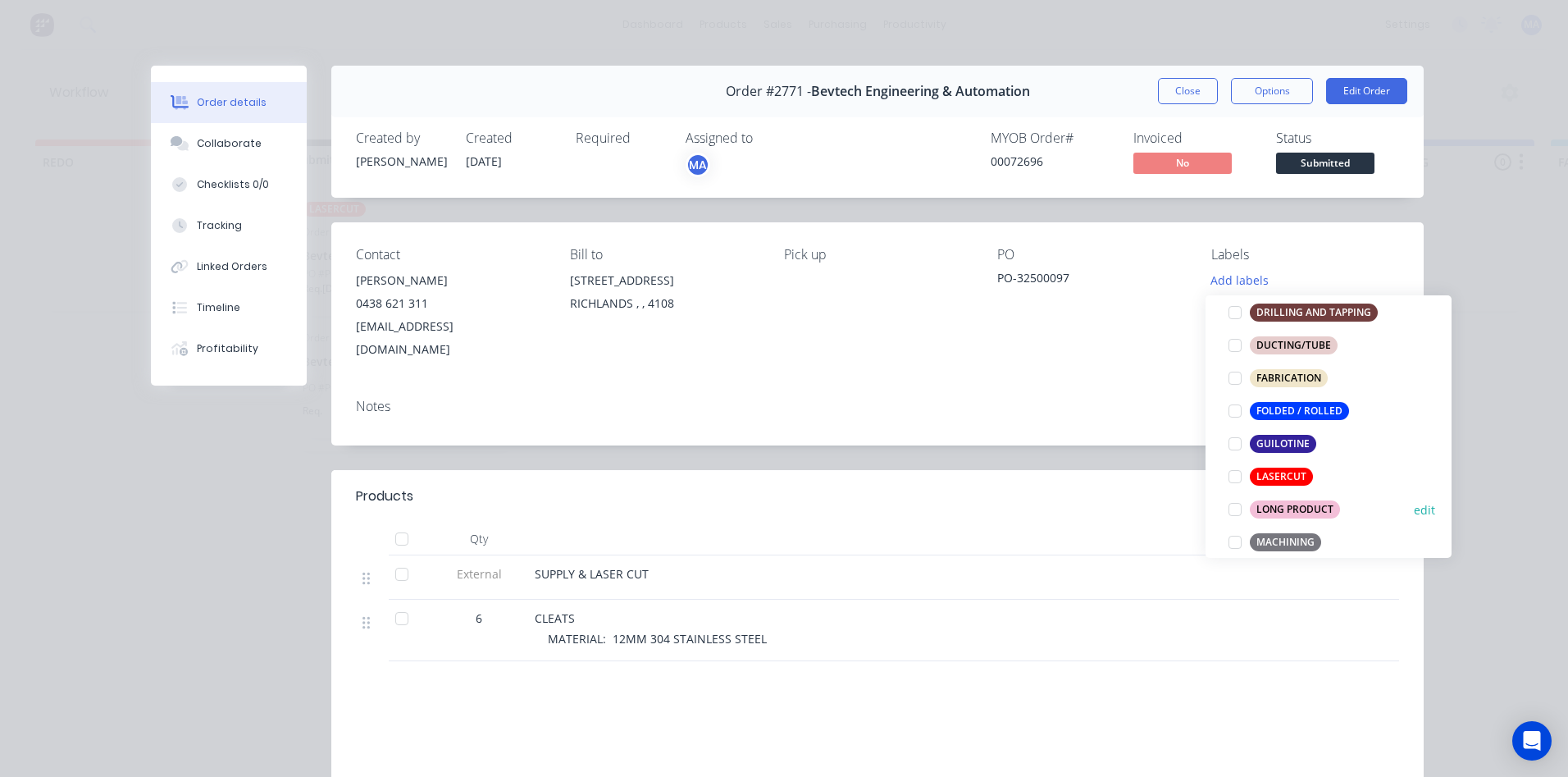
scroll to position [410, 0]
click at [1280, 483] on div "LASERCUT" at bounding box center [1281, 476] width 63 height 18
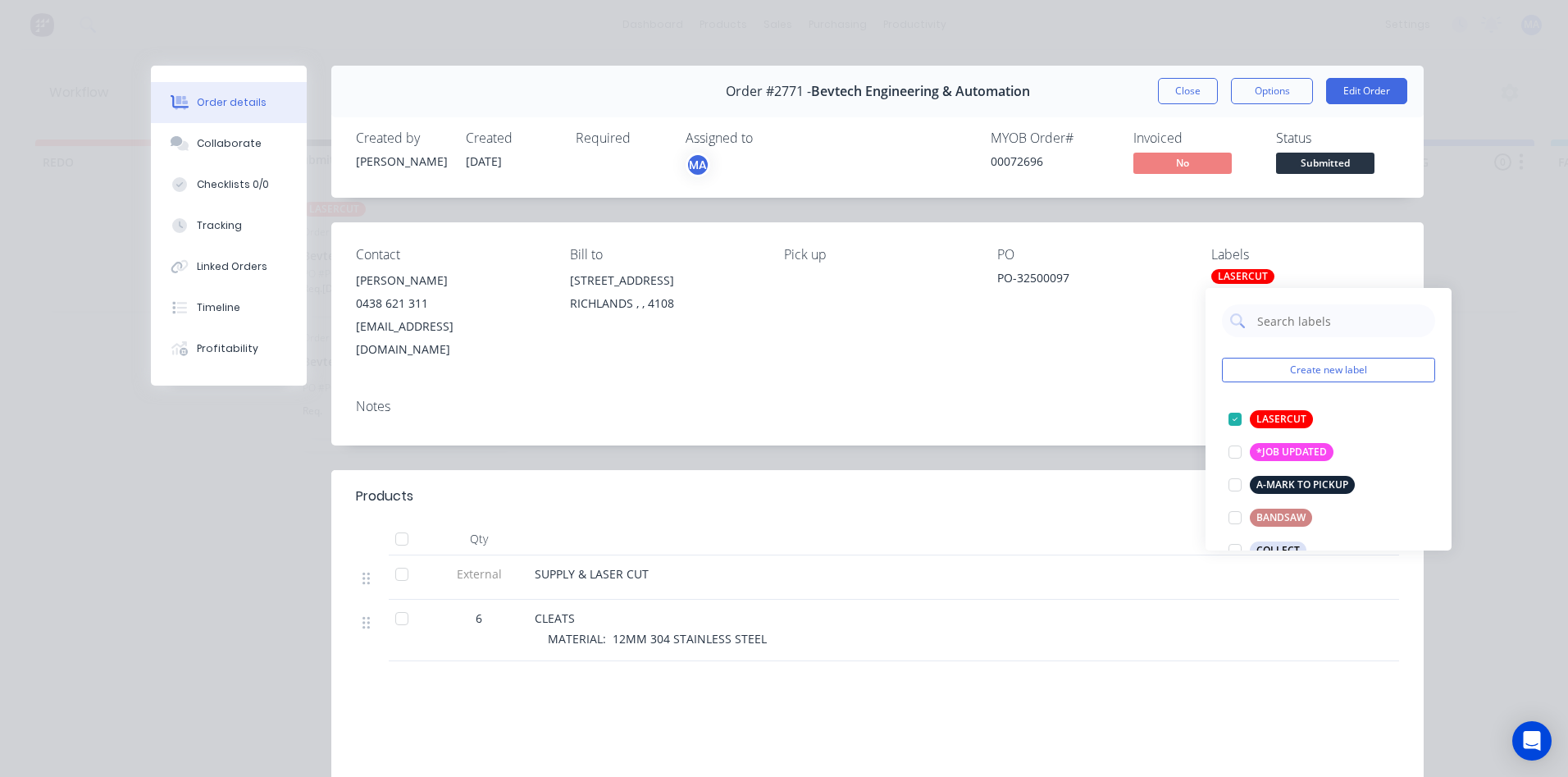
click at [982, 419] on div "Notes" at bounding box center [877, 416] width 1093 height 60
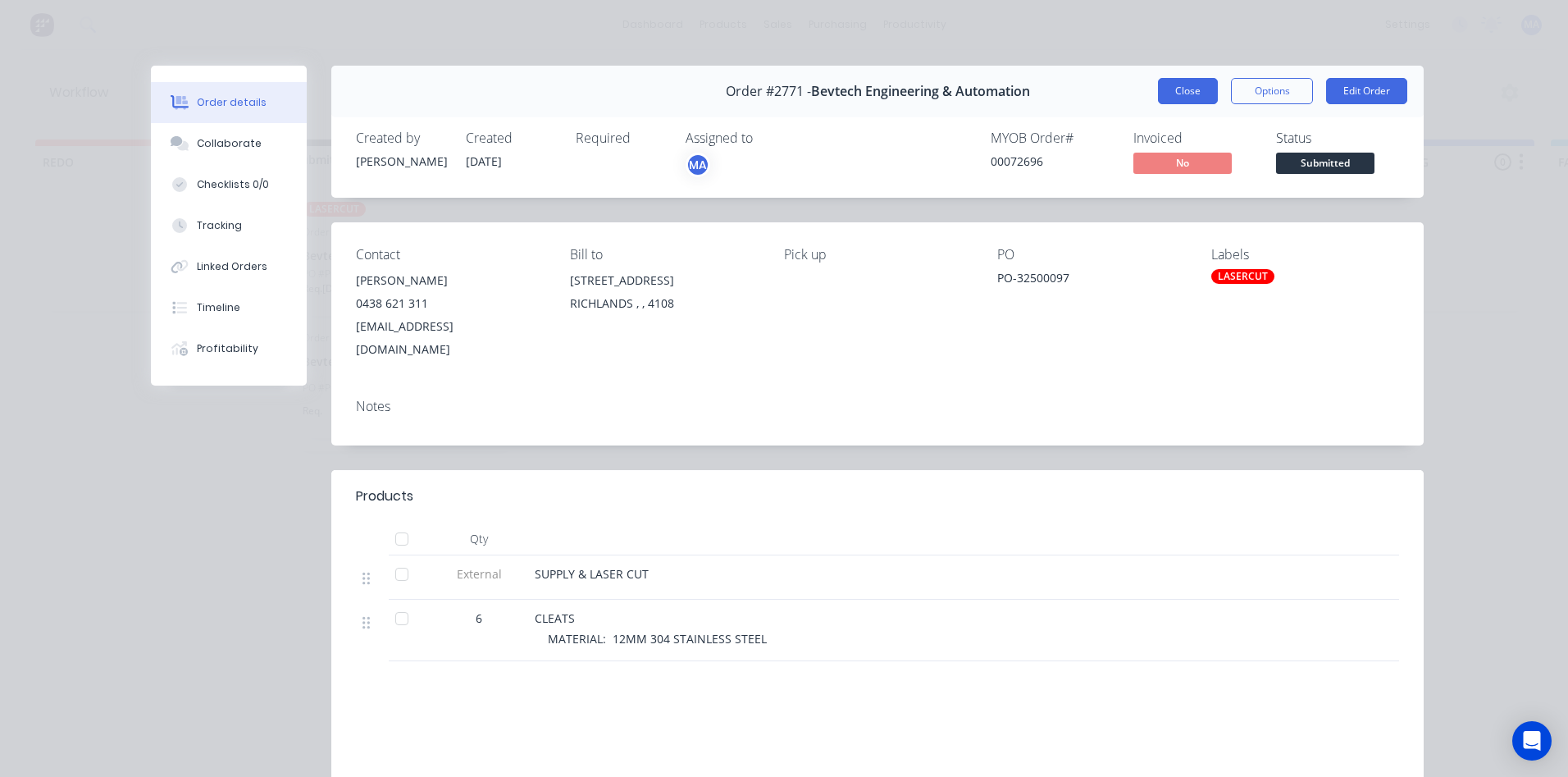
click at [1196, 86] on button "Close" at bounding box center [1188, 91] width 60 height 26
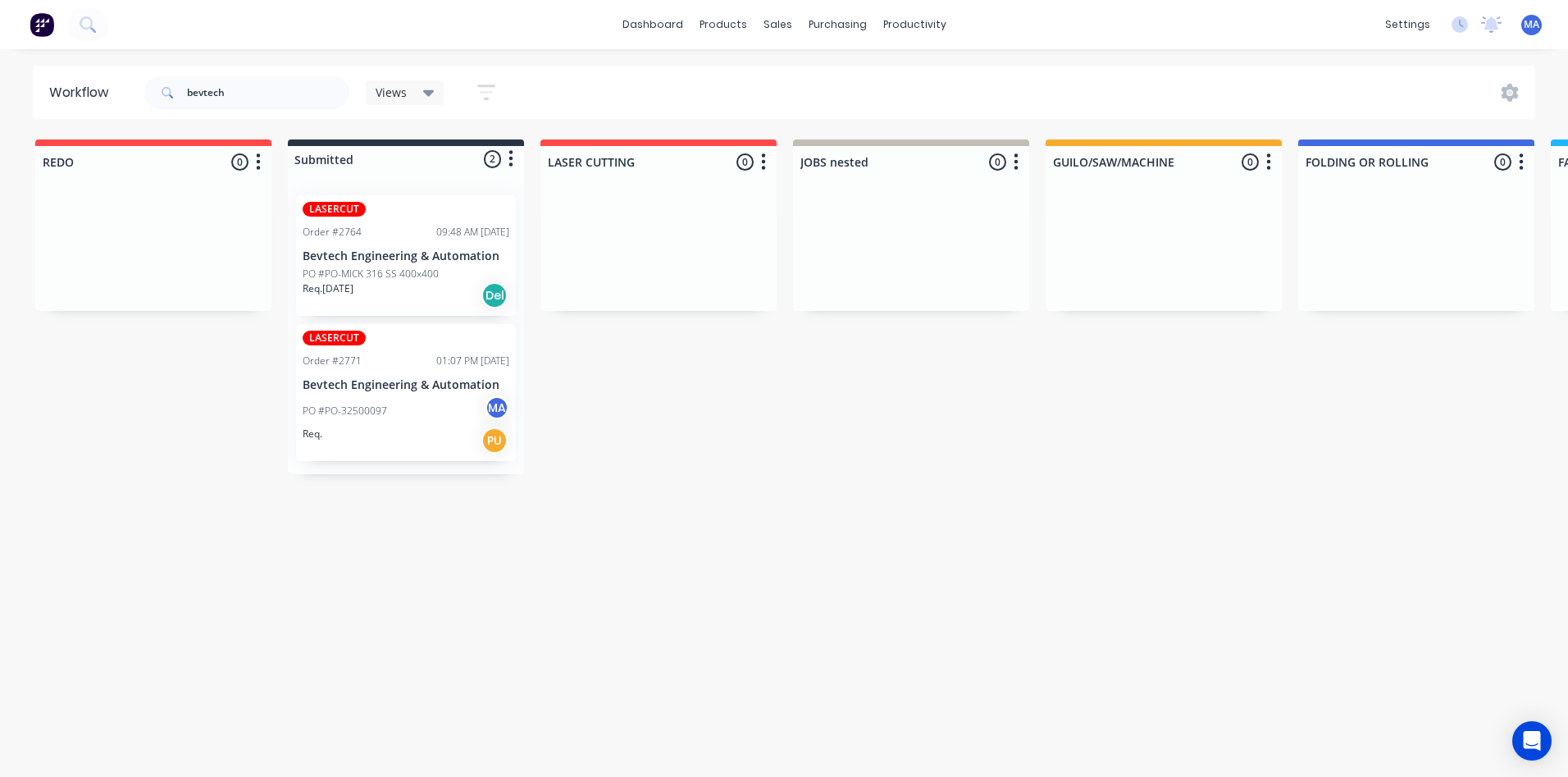
click at [372, 431] on div "Req. PU" at bounding box center [406, 441] width 206 height 28
